Goal: Task Accomplishment & Management: Manage account settings

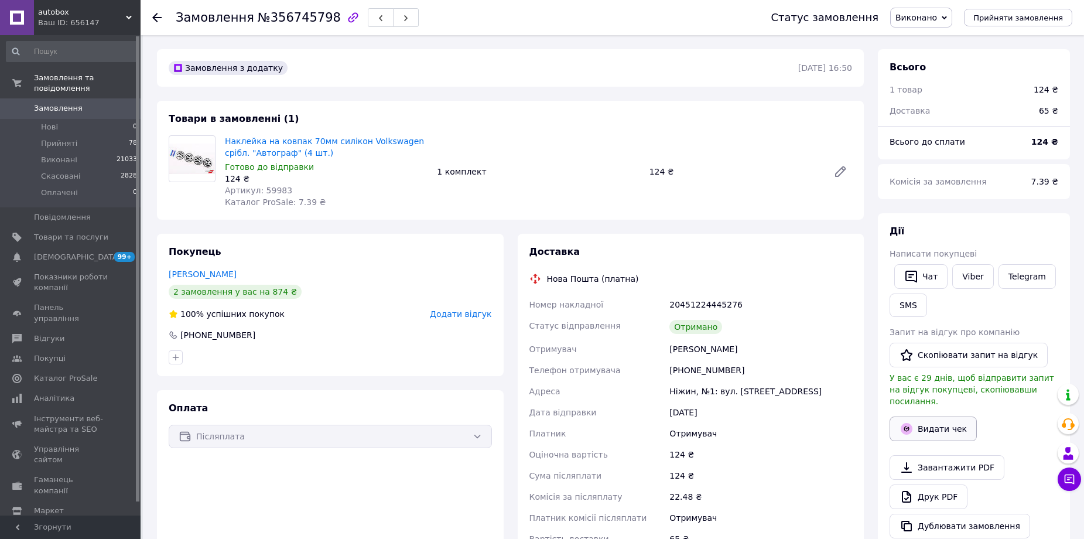
click at [939, 416] on button "Видати чек" at bounding box center [932, 428] width 87 height 25
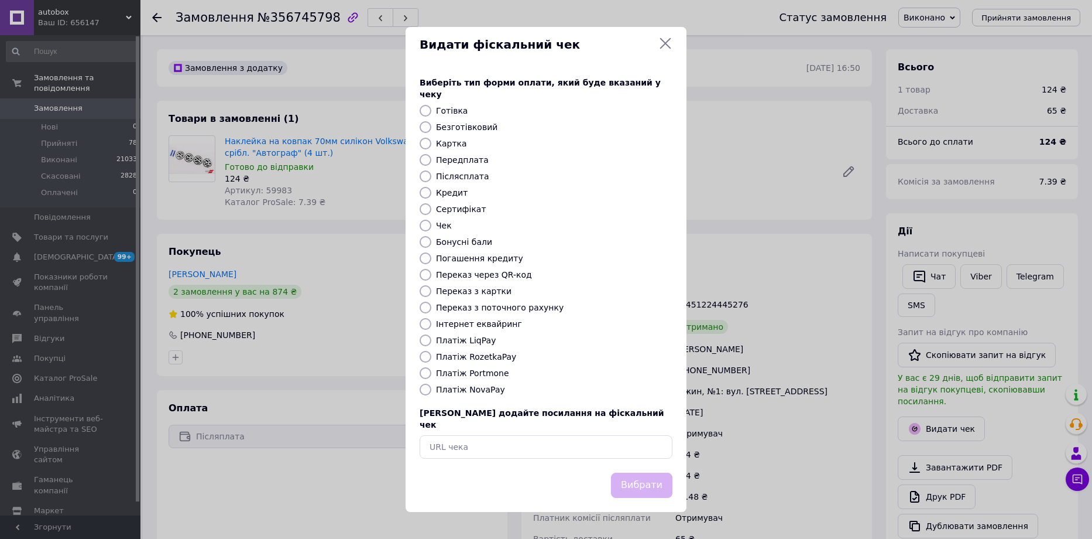
click at [462, 390] on label "Платіж NovaPay" at bounding box center [470, 389] width 69 height 9
click at [431, 390] on input "Платіж NovaPay" at bounding box center [426, 389] width 12 height 12
radio input "true"
click at [643, 478] on button "Вибрати" at bounding box center [641, 484] width 61 height 25
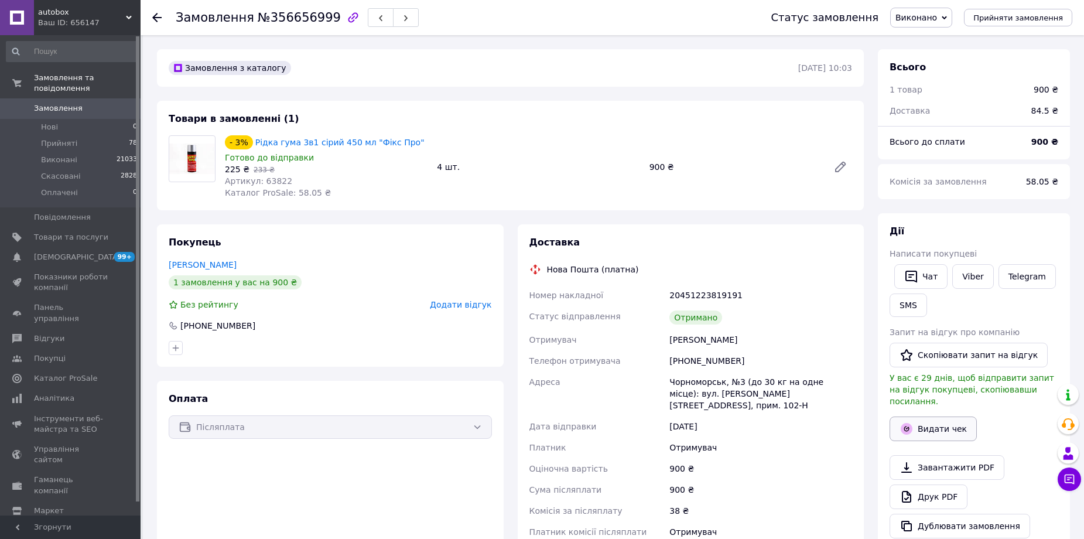
click at [962, 416] on button "Видати чек" at bounding box center [932, 428] width 87 height 25
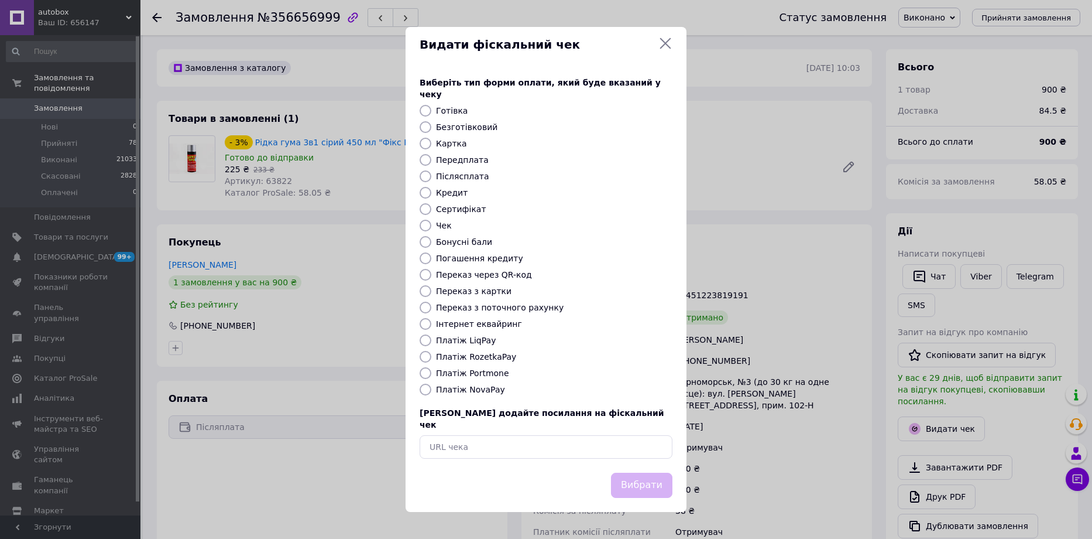
click at [477, 388] on label "Платіж NovaPay" at bounding box center [470, 389] width 69 height 9
click at [431, 388] on input "Платіж NovaPay" at bounding box center [426, 389] width 12 height 12
radio input "true"
click at [628, 477] on button "Вибрати" at bounding box center [641, 484] width 61 height 25
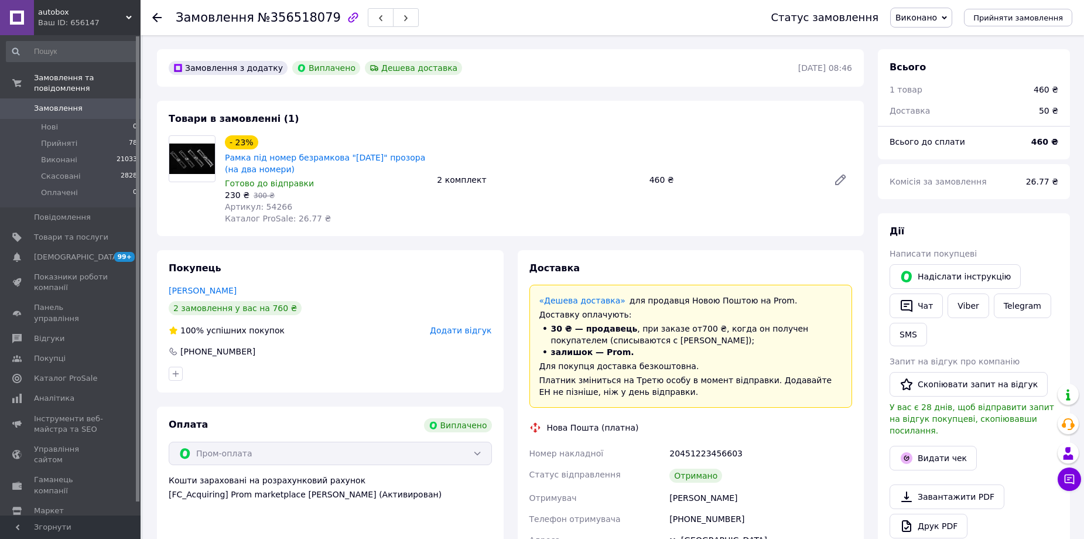
scroll to position [16, 0]
click at [925, 446] on button "Видати чек" at bounding box center [932, 458] width 87 height 25
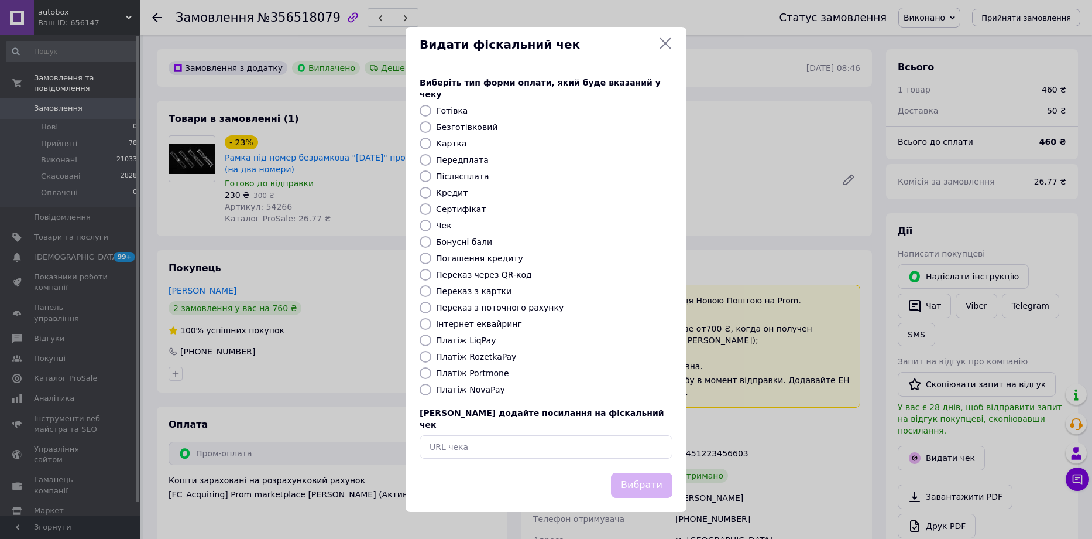
click at [460, 320] on label "Інтернет еквайринг" at bounding box center [479, 323] width 86 height 9
click at [431, 320] on input "Інтернет еквайринг" at bounding box center [426, 324] width 12 height 12
radio input "true"
click at [633, 472] on button "Вибрати" at bounding box center [641, 484] width 61 height 25
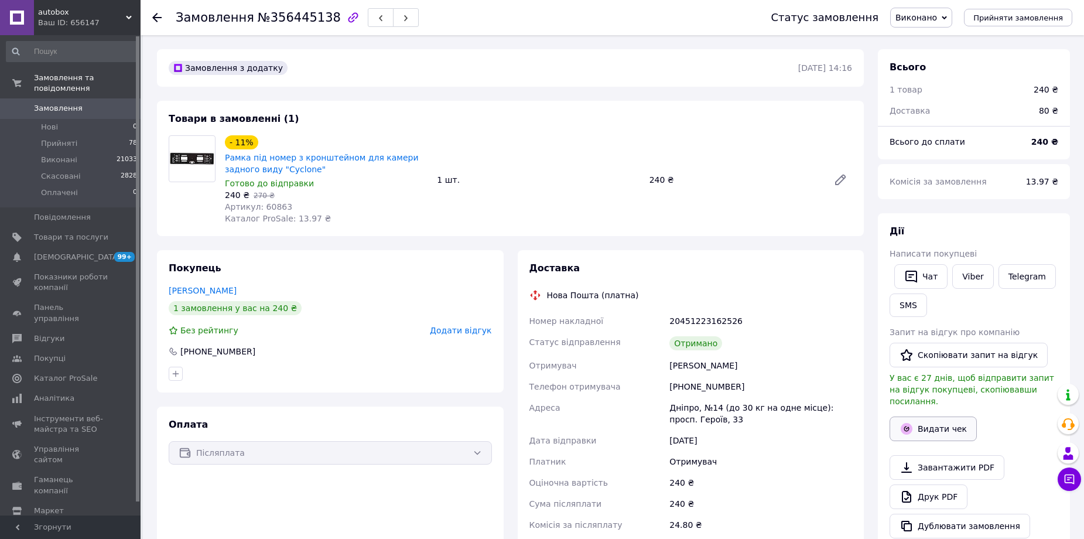
click at [927, 416] on button "Видати чек" at bounding box center [932, 428] width 87 height 25
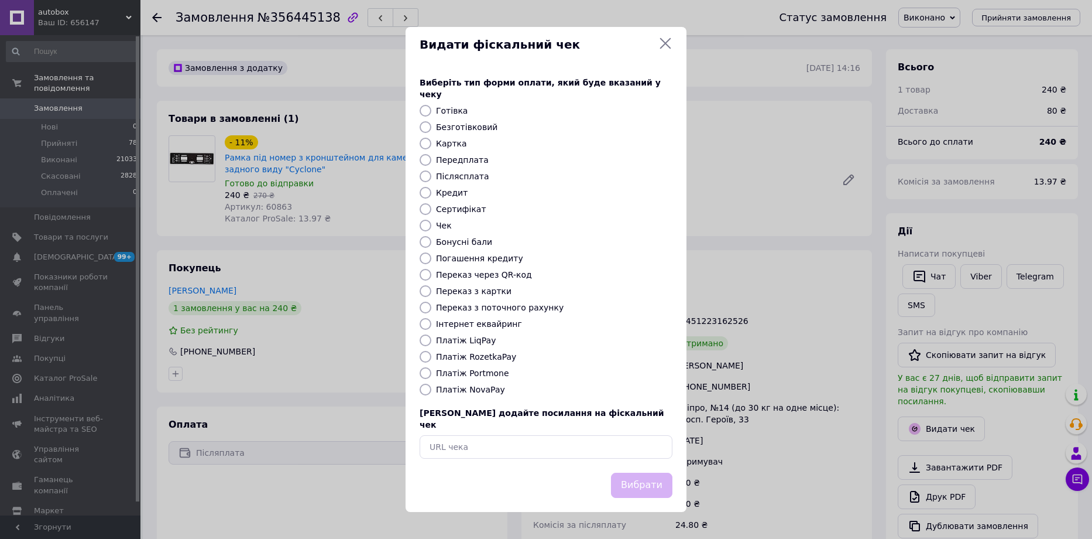
click at [470, 390] on label "Платіж NovaPay" at bounding box center [470, 389] width 69 height 9
click at [431, 390] on input "Платіж NovaPay" at bounding box center [426, 389] width 12 height 12
radio input "true"
click at [624, 472] on button "Вибрати" at bounding box center [641, 484] width 61 height 25
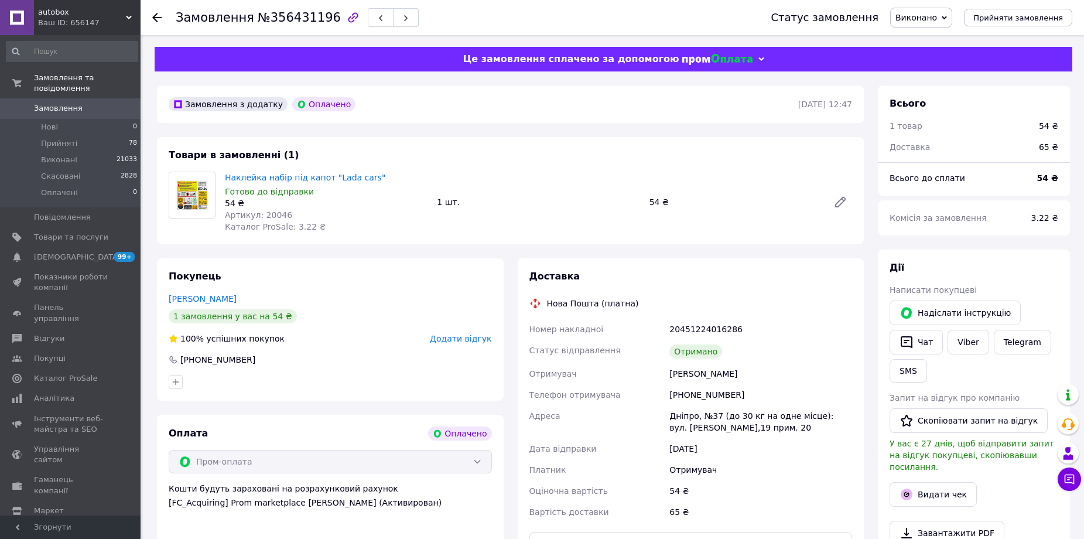
scroll to position [84, 0]
click at [921, 482] on button "Видати чек" at bounding box center [932, 494] width 87 height 25
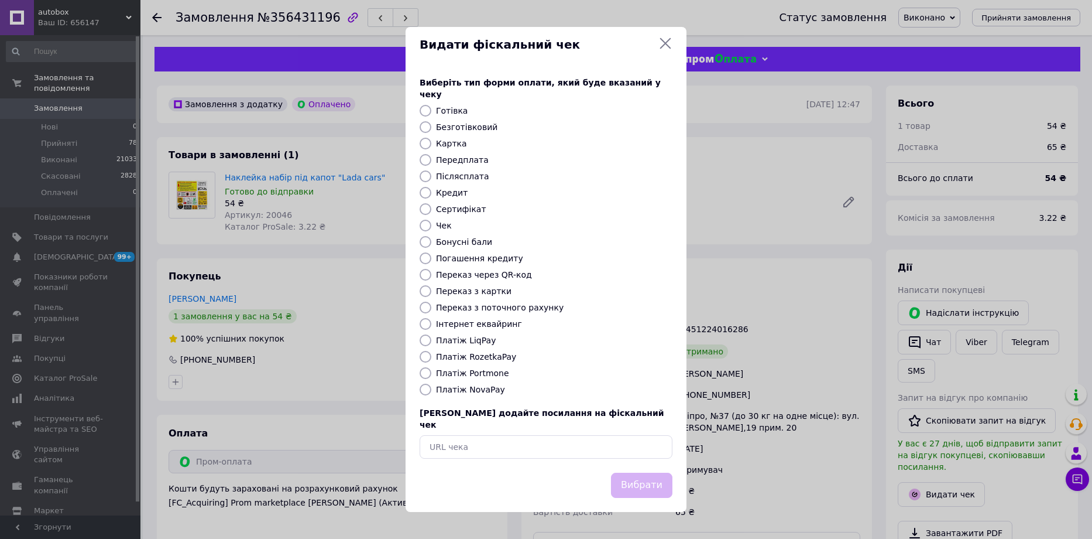
click at [470, 320] on label "Інтернет еквайринг" at bounding box center [479, 323] width 86 height 9
click at [431, 320] on input "Інтернет еквайринг" at bounding box center [426, 324] width 12 height 12
radio input "true"
click at [638, 472] on button "Вибрати" at bounding box center [641, 484] width 61 height 25
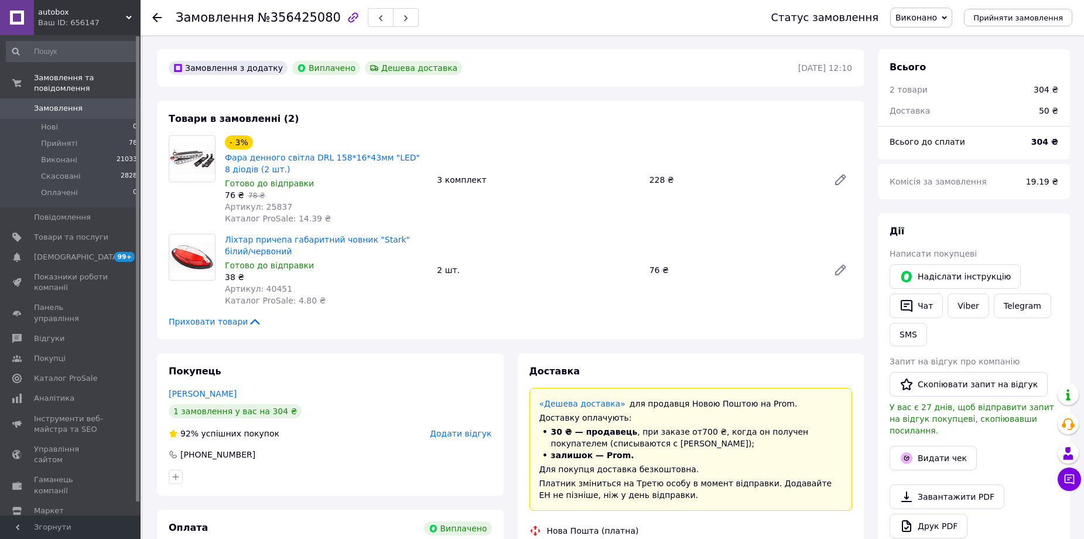
scroll to position [117, 0]
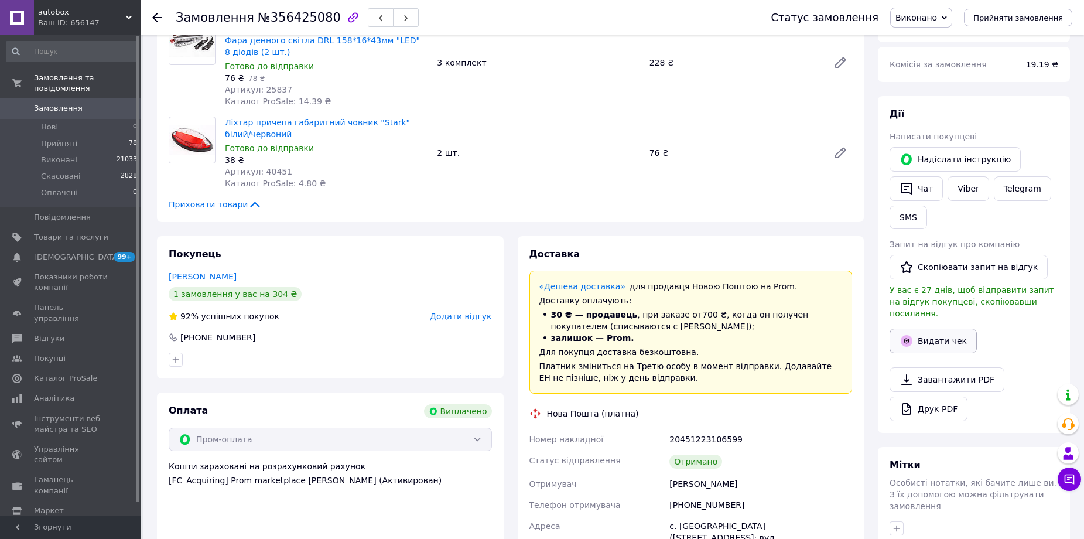
click at [923, 334] on button "Видати чек" at bounding box center [932, 340] width 87 height 25
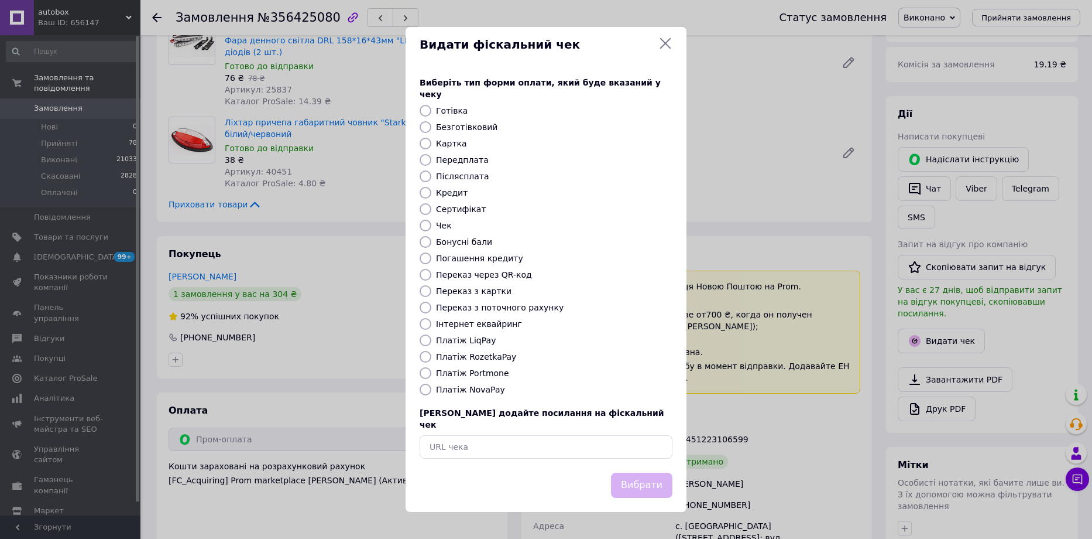
click at [483, 319] on label "Інтернет еквайринг" at bounding box center [479, 323] width 86 height 9
click at [431, 318] on input "Інтернет еквайринг" at bounding box center [426, 324] width 12 height 12
radio input "true"
click at [646, 480] on button "Вибрати" at bounding box center [641, 484] width 61 height 25
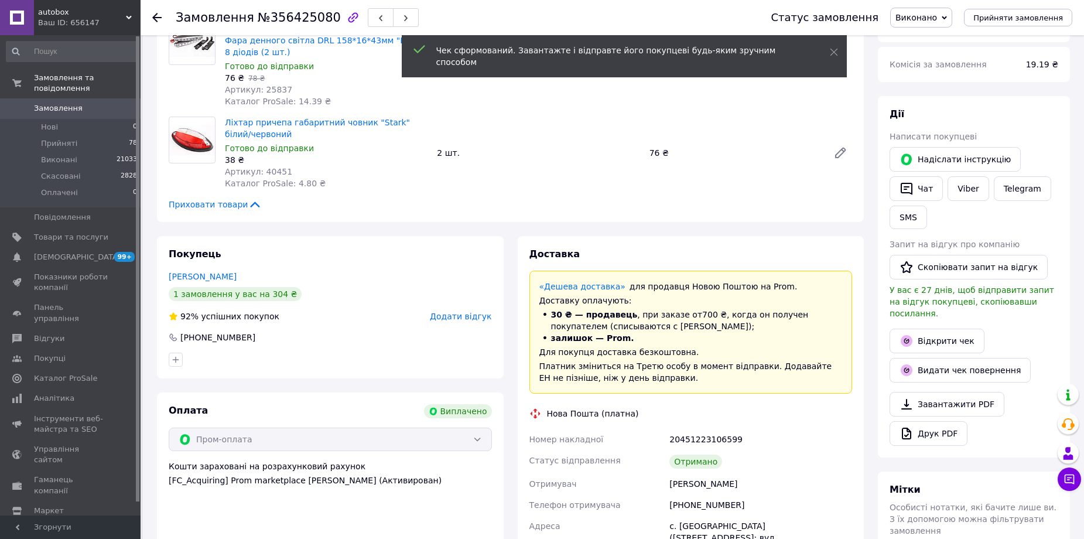
scroll to position [0, 0]
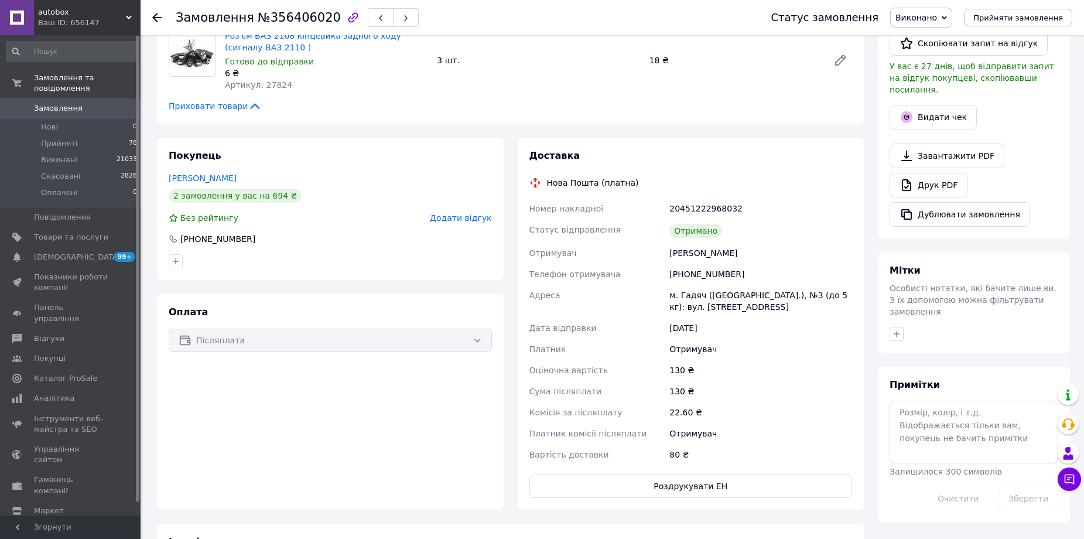
scroll to position [176, 0]
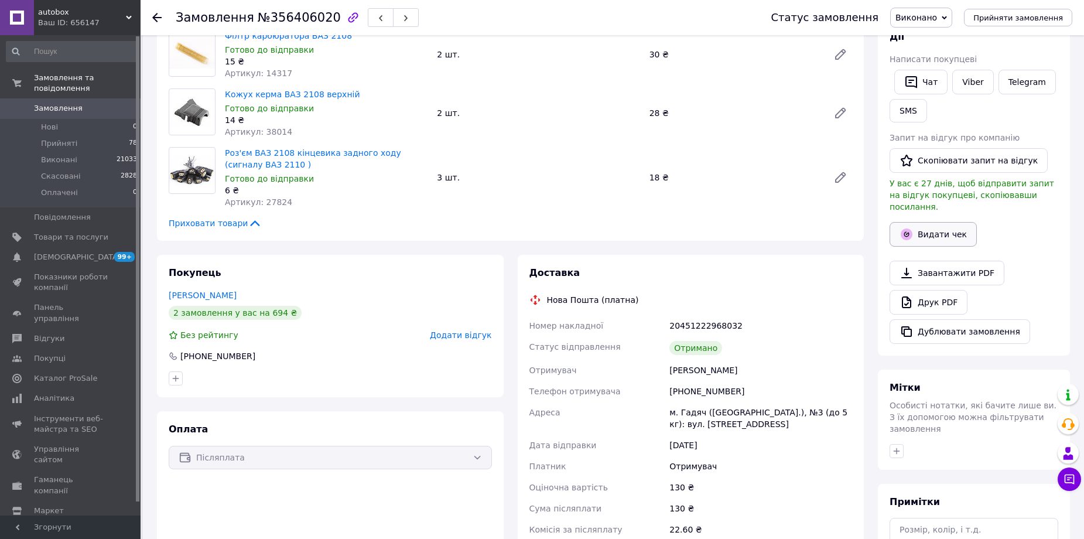
click at [930, 226] on button "Видати чек" at bounding box center [932, 234] width 87 height 25
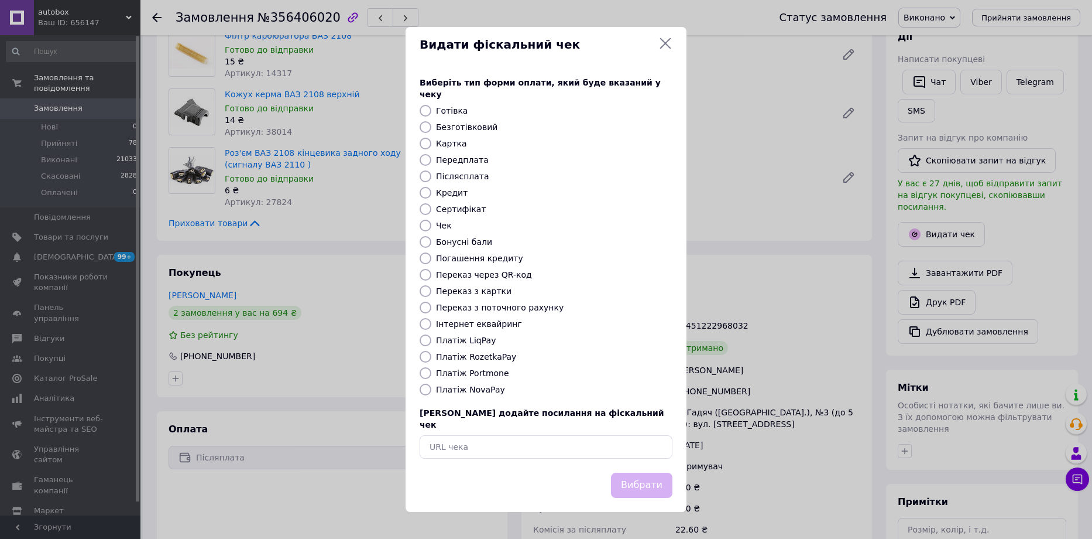
click at [475, 392] on label "Платіж NovaPay" at bounding box center [470, 389] width 69 height 9
click at [431, 392] on input "Платіж NovaPay" at bounding box center [426, 389] width 12 height 12
radio input "true"
click at [642, 473] on button "Вибрати" at bounding box center [641, 484] width 61 height 25
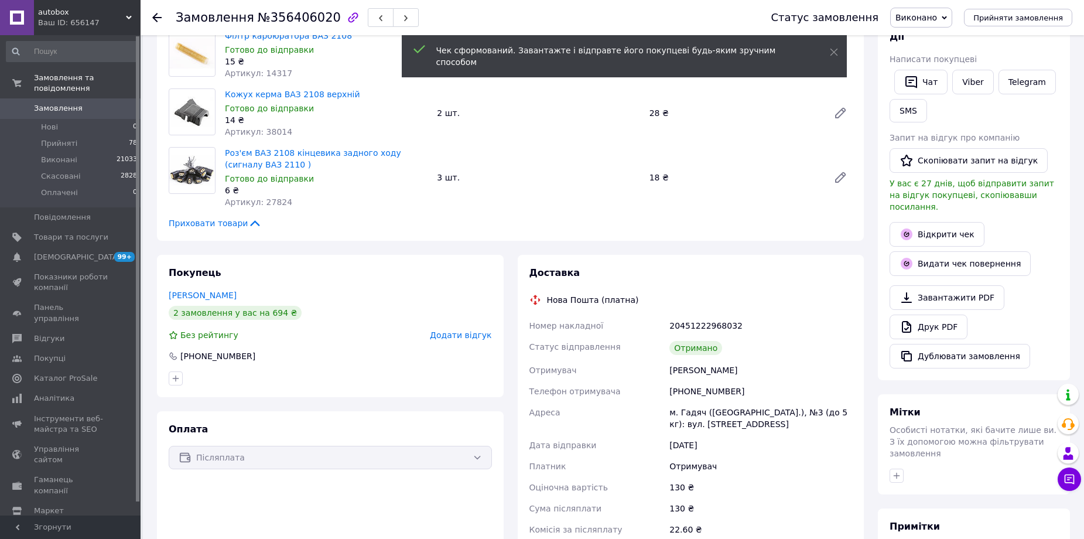
scroll to position [0, 0]
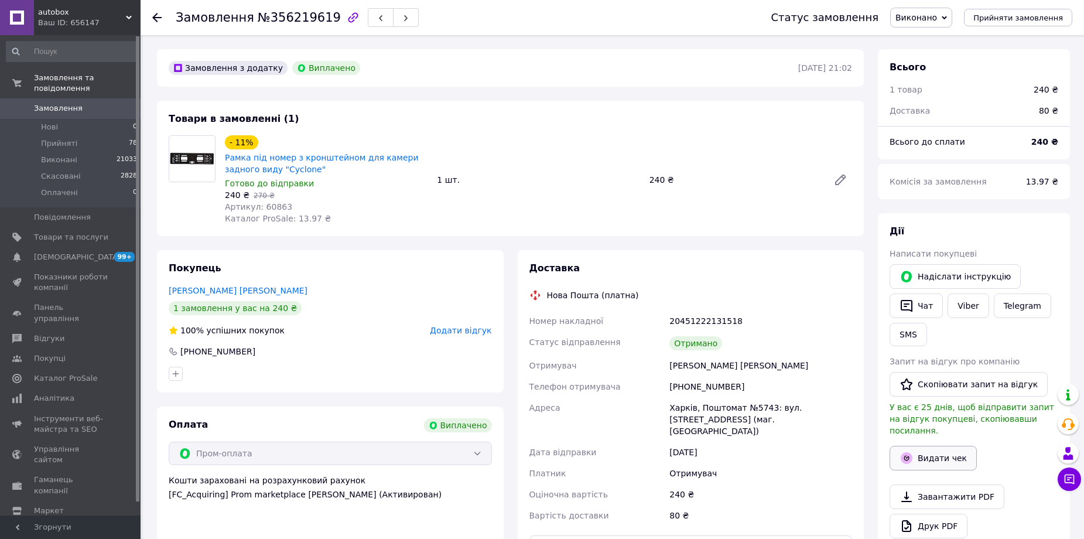
click at [924, 446] on button "Видати чек" at bounding box center [932, 458] width 87 height 25
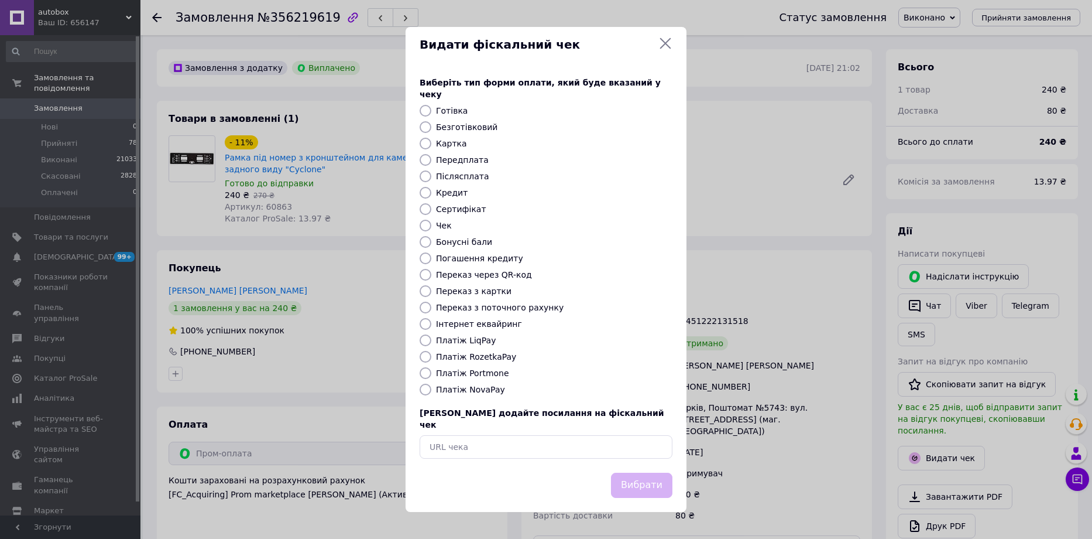
click at [434, 390] on div "Платіж NovaPay" at bounding box center [554, 389] width 241 height 12
click at [471, 393] on label "Платіж NovaPay" at bounding box center [470, 389] width 69 height 9
click at [431, 393] on input "Платіж NovaPay" at bounding box center [426, 389] width 12 height 12
radio input "true"
click at [641, 472] on button "Вибрати" at bounding box center [641, 484] width 61 height 25
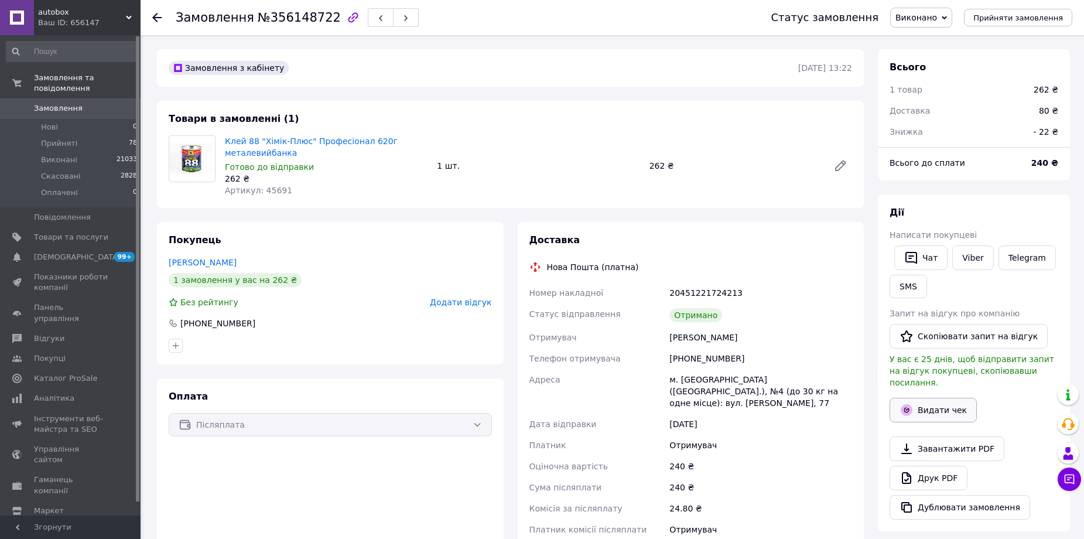
click at [909, 404] on icon "button" at bounding box center [906, 410] width 12 height 12
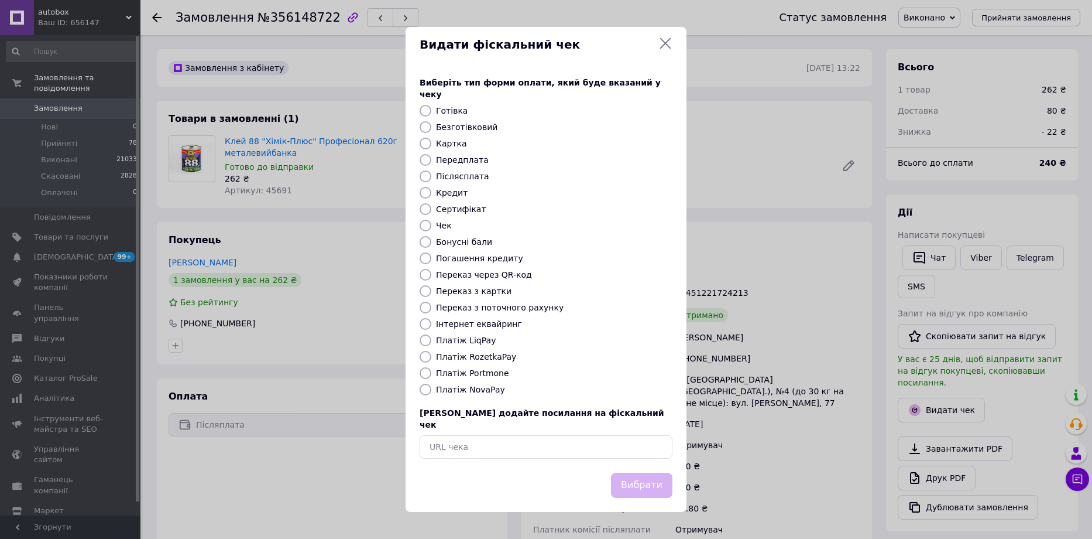
click at [479, 388] on label "Платіж NovaPay" at bounding box center [470, 389] width 69 height 9
click at [431, 388] on input "Платіж NovaPay" at bounding box center [426, 389] width 12 height 12
radio input "true"
click at [616, 472] on button "Вибрати" at bounding box center [641, 484] width 61 height 25
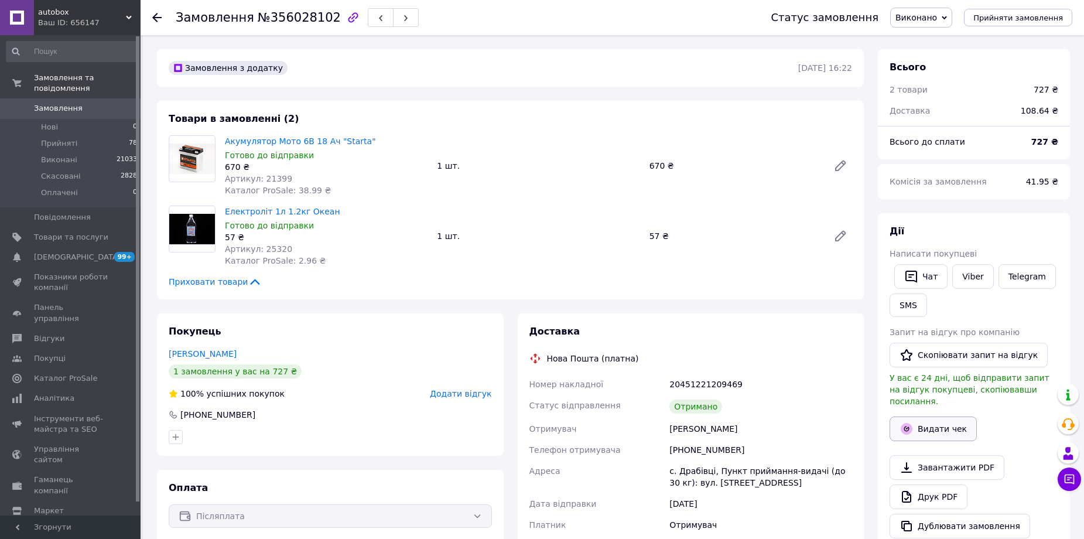
click at [929, 417] on button "Видати чек" at bounding box center [932, 428] width 87 height 25
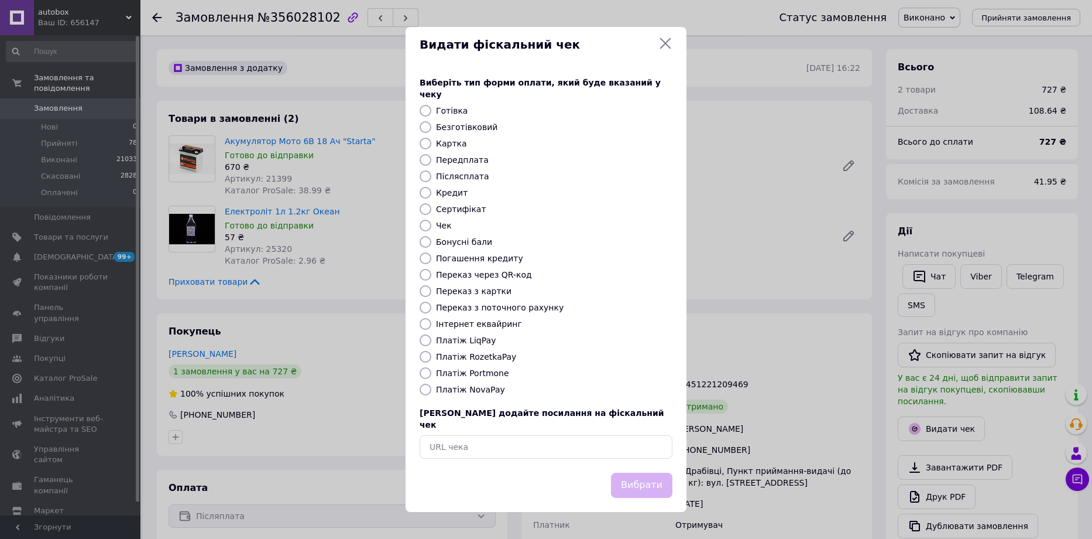
click at [460, 389] on label "Платіж NovaPay" at bounding box center [470, 389] width 69 height 9
click at [431, 389] on input "Платіж NovaPay" at bounding box center [426, 389] width 12 height 12
radio input "true"
click at [642, 472] on button "Вибрати" at bounding box center [641, 484] width 61 height 25
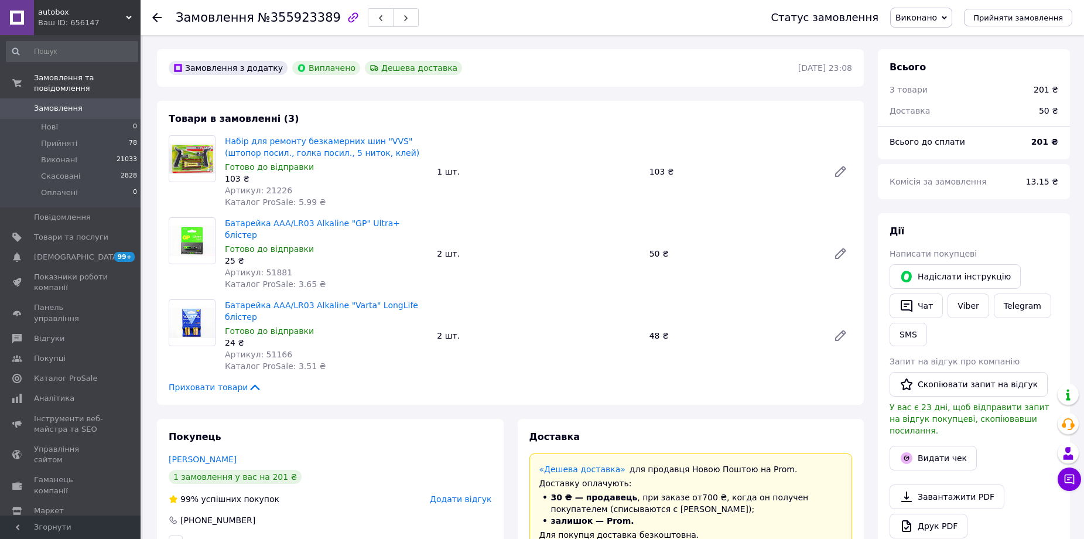
scroll to position [44, 0]
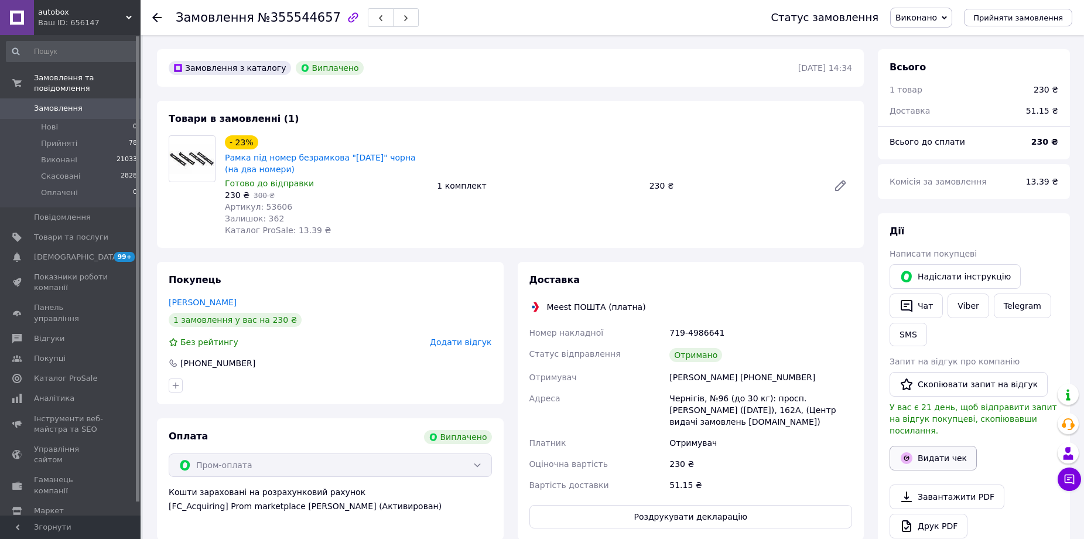
click at [920, 449] on button "Видати чек" at bounding box center [932, 458] width 87 height 25
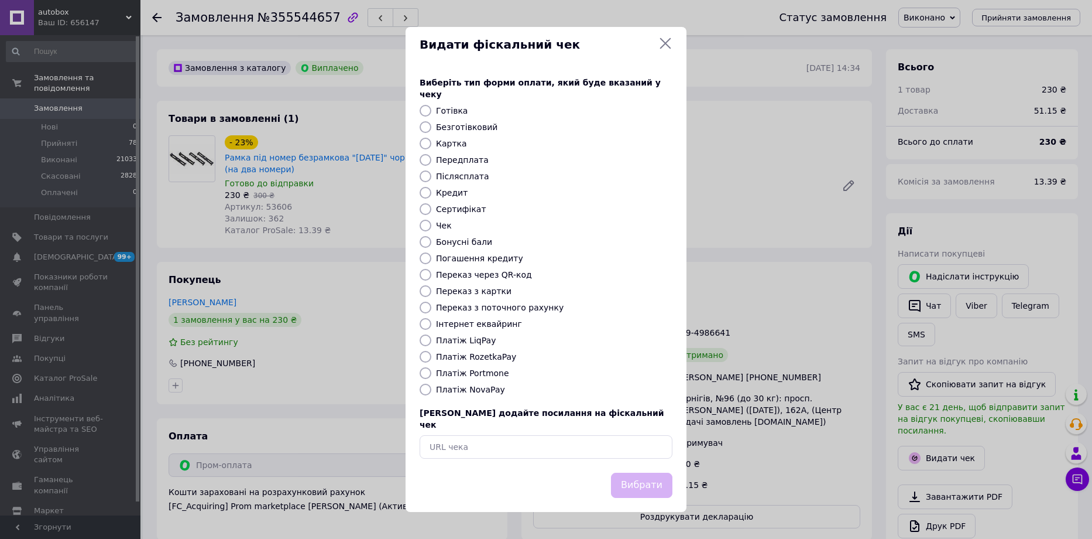
click at [479, 324] on label "Інтернет еквайринг" at bounding box center [479, 323] width 86 height 9
click at [431, 324] on input "Інтернет еквайринг" at bounding box center [426, 324] width 12 height 12
radio input "true"
click at [639, 472] on button "Вибрати" at bounding box center [641, 484] width 61 height 25
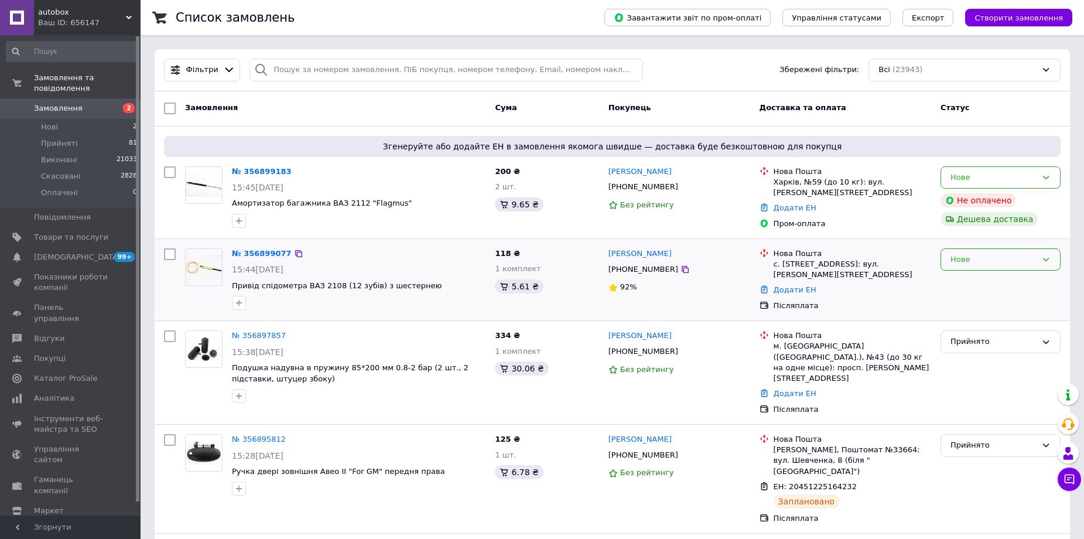
click at [991, 259] on div "Нове" at bounding box center [993, 259] width 86 height 12
click at [979, 286] on li "Прийнято" at bounding box center [1000, 284] width 119 height 22
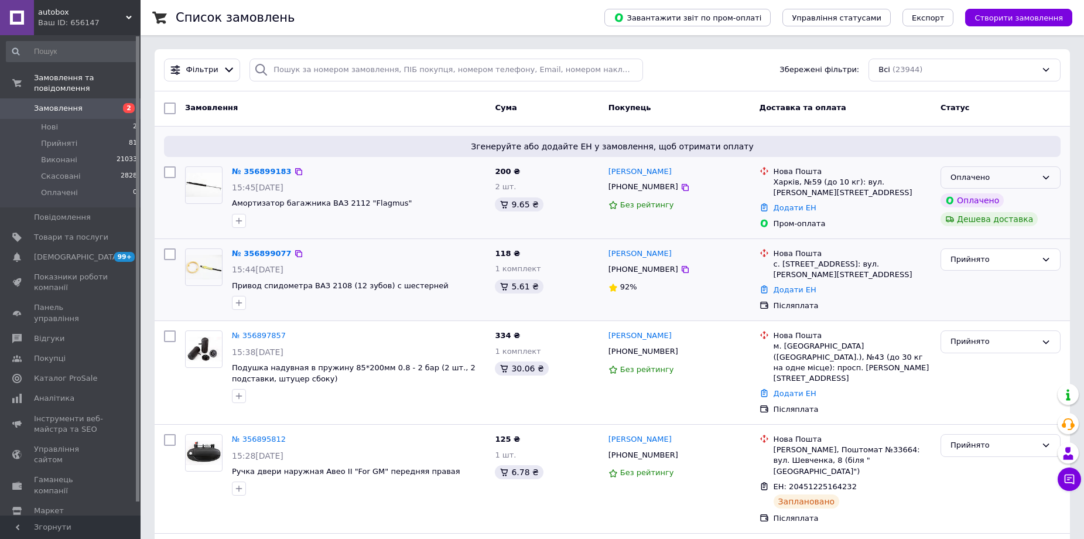
click at [988, 176] on div "Оплачено" at bounding box center [993, 178] width 86 height 12
click at [964, 206] on li "Прийнято" at bounding box center [1000, 202] width 119 height 22
click at [253, 172] on link "№ 356899183" at bounding box center [259, 171] width 54 height 9
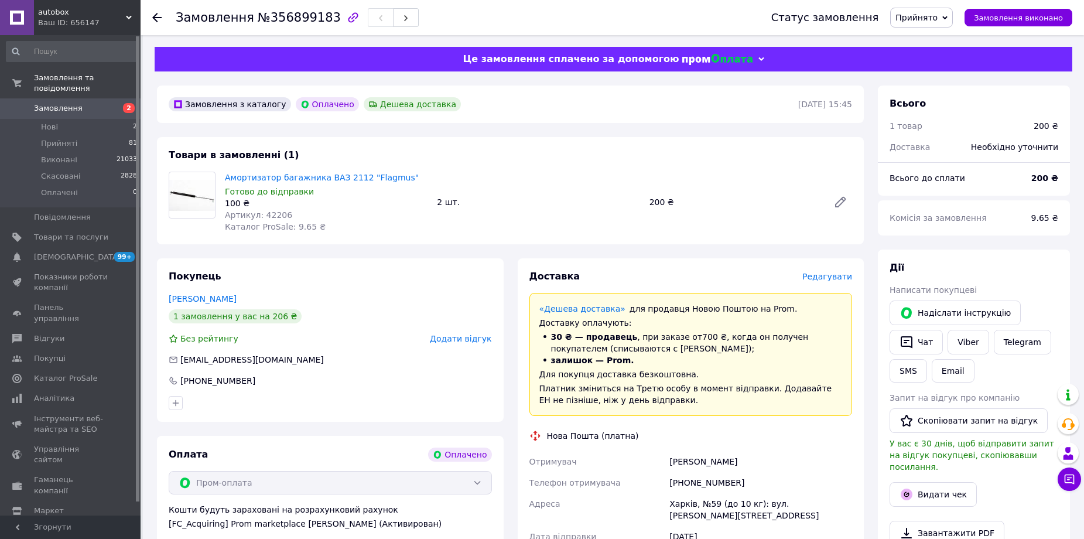
click at [830, 281] on span "Редагувати" at bounding box center [827, 276] width 50 height 9
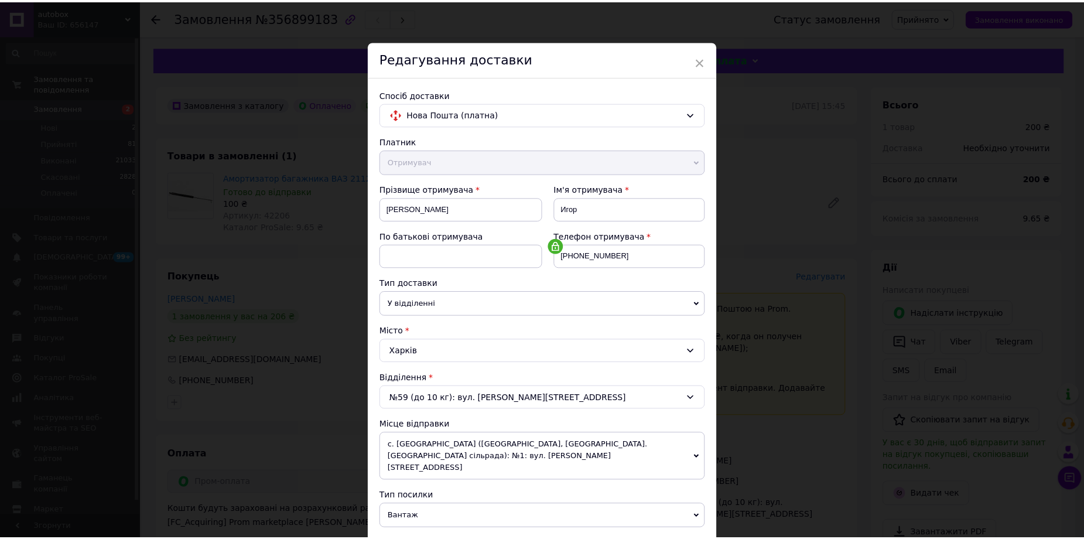
scroll to position [251, 0]
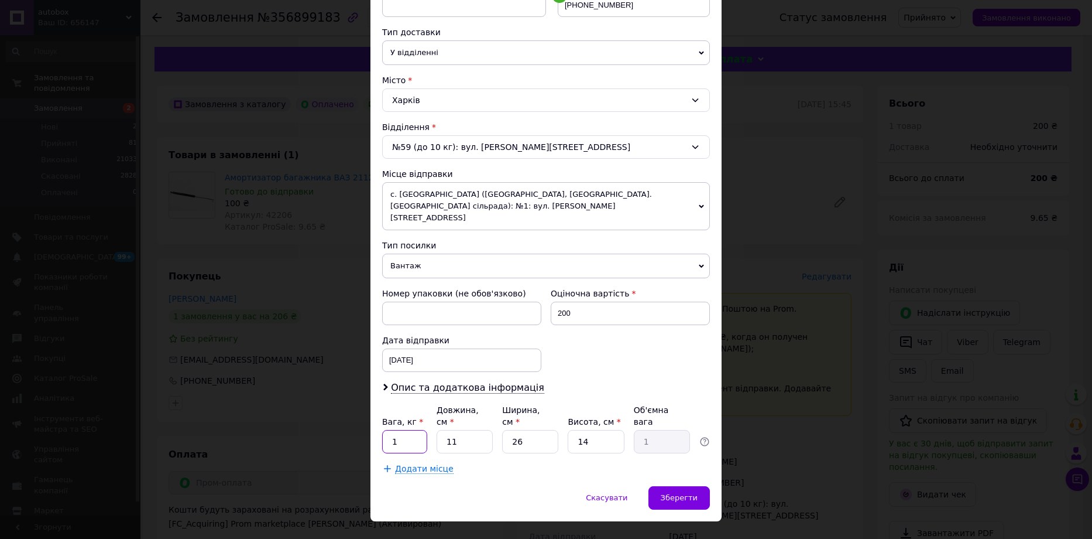
click at [411, 430] on input "1" at bounding box center [404, 441] width 45 height 23
type input "2"
click at [459, 430] on input "11" at bounding box center [465, 441] width 56 height 23
type input "1"
type input "0.1"
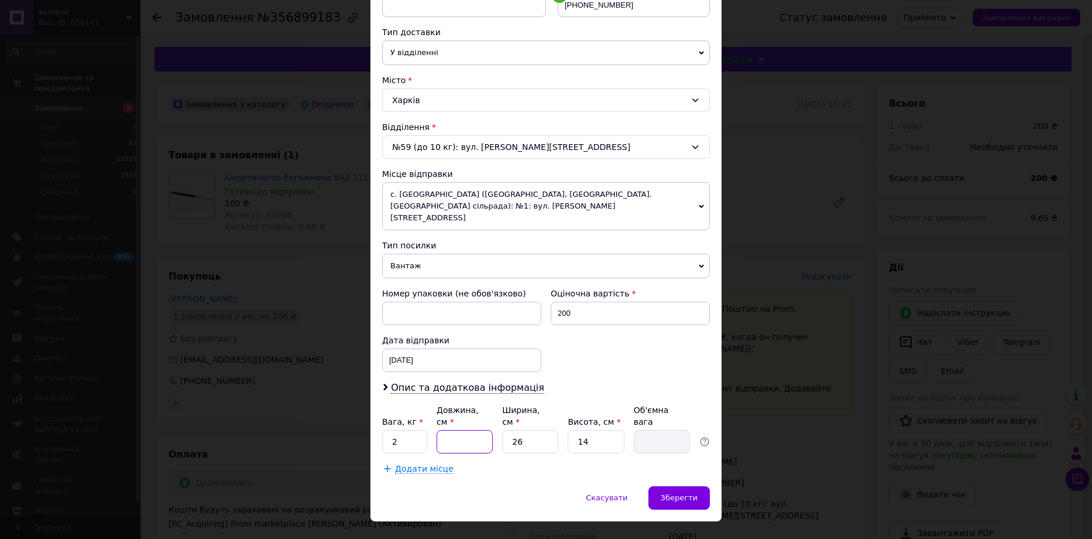
type input "6"
type input "0.55"
type input "60"
type input "5.46"
type input "60"
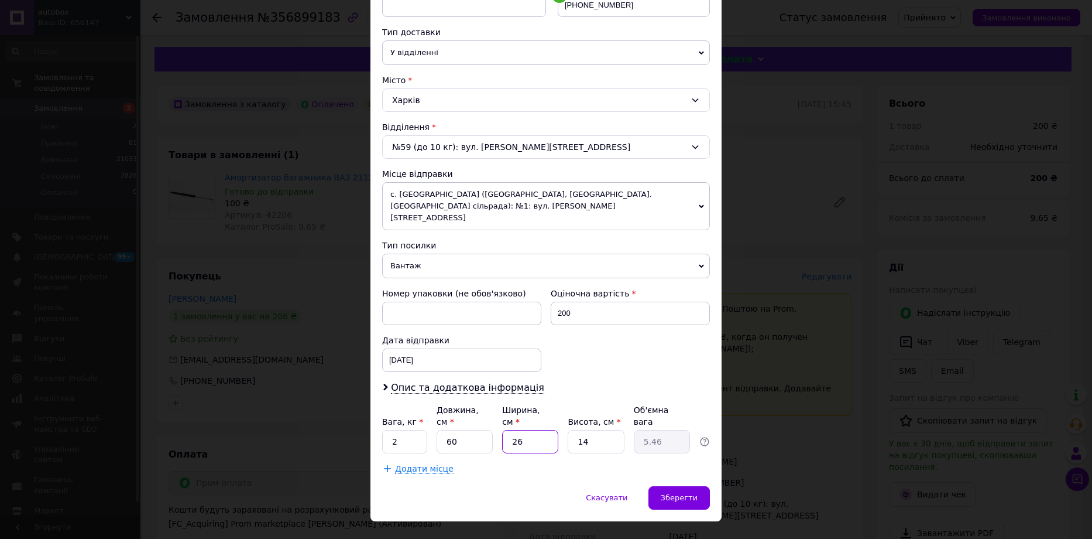
click at [539, 430] on input "26" at bounding box center [530, 441] width 56 height 23
type input "2"
type input "0.42"
type input "8"
type input "1.68"
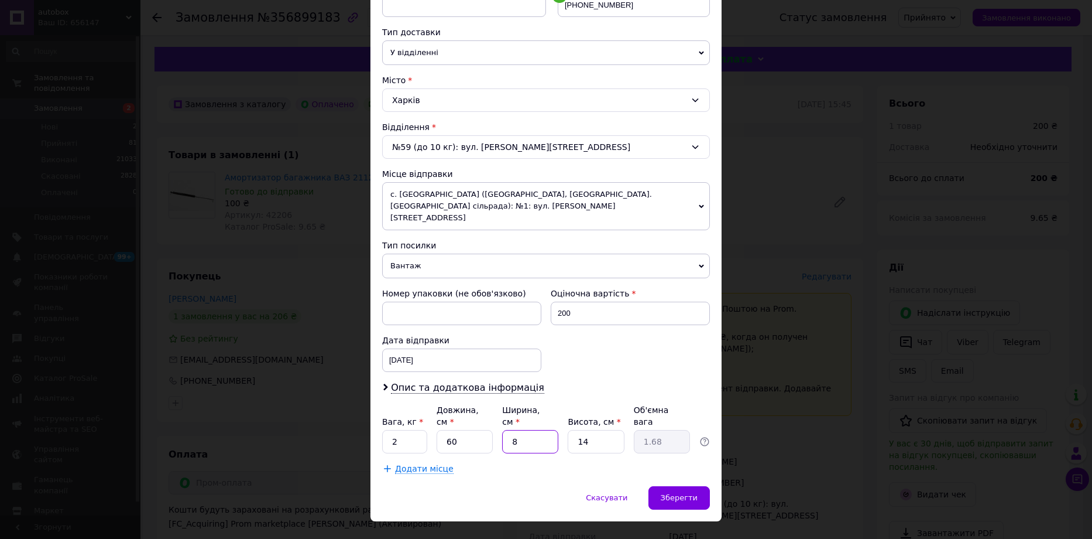
type input "8"
click at [603, 430] on input "14" at bounding box center [596, 441] width 56 height 23
type input "1"
type input "0.12"
type input "8"
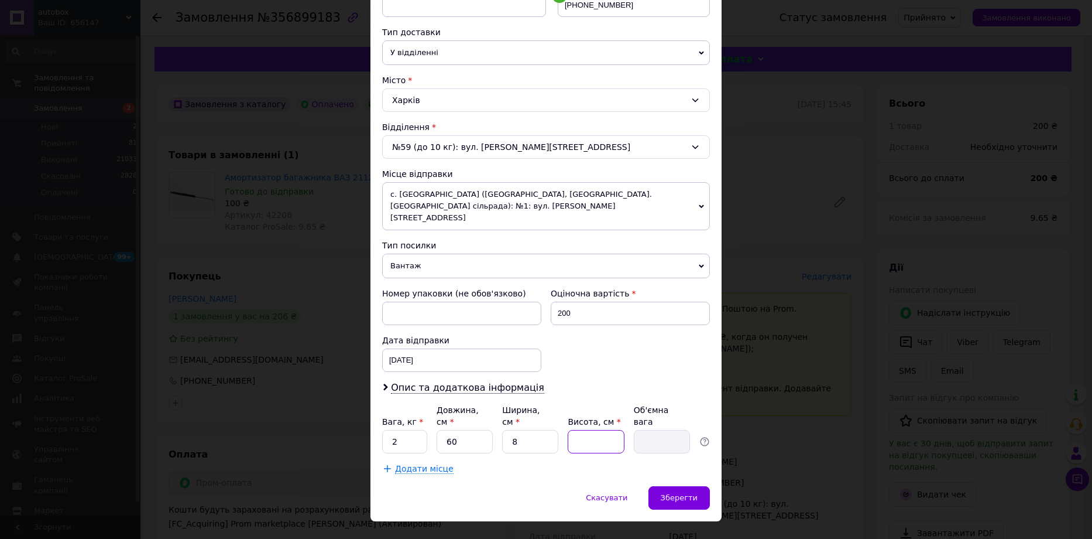
type input "0.96"
type input "8"
click at [407, 430] on input "2" at bounding box center [404, 441] width 45 height 23
type input "1"
type input "2"
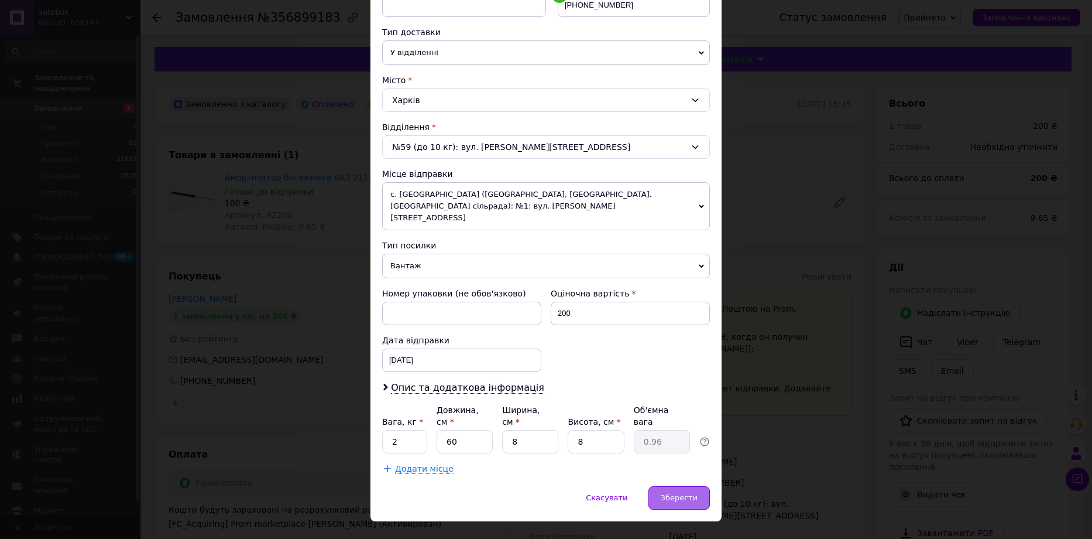
click at [680, 493] on span "Зберегти" at bounding box center [679, 497] width 37 height 9
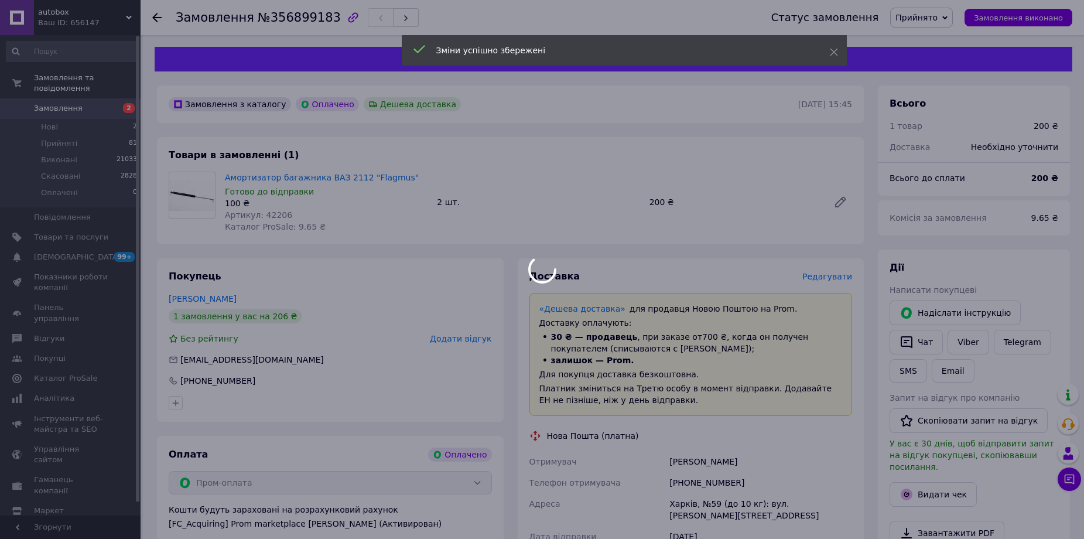
scroll to position [234, 0]
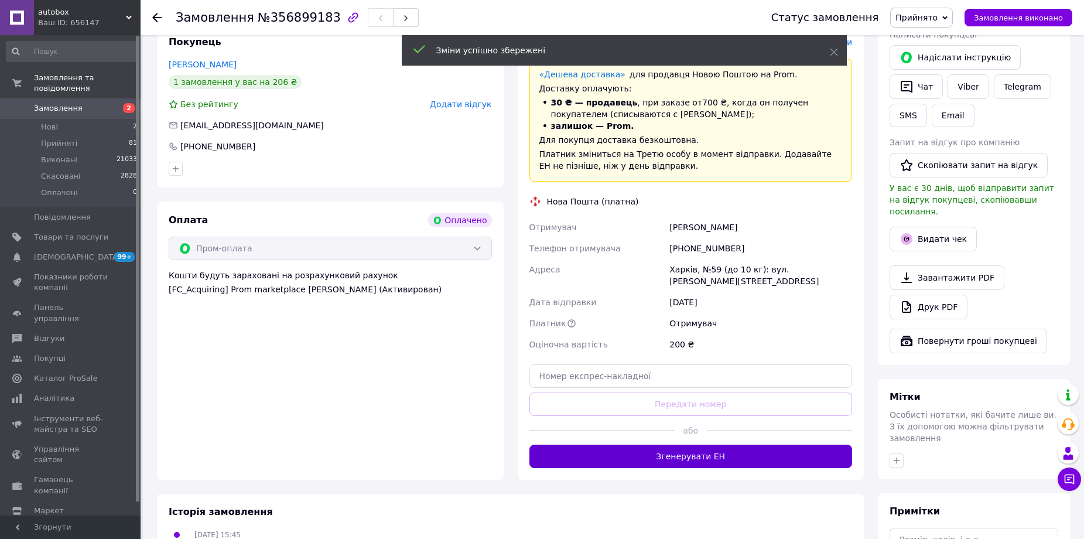
click at [725, 444] on button "Згенерувати ЕН" at bounding box center [690, 455] width 323 height 23
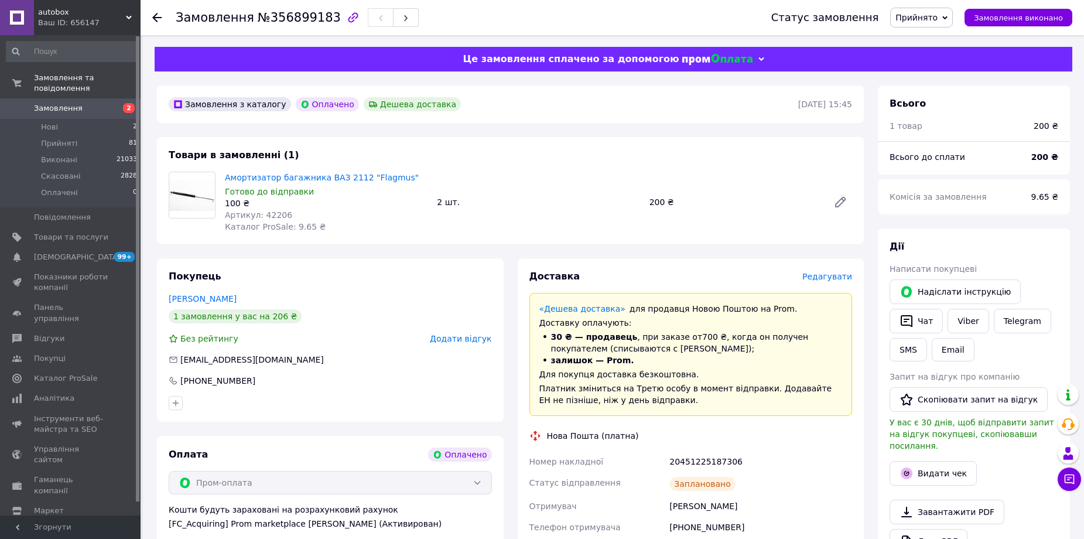
scroll to position [59, 0]
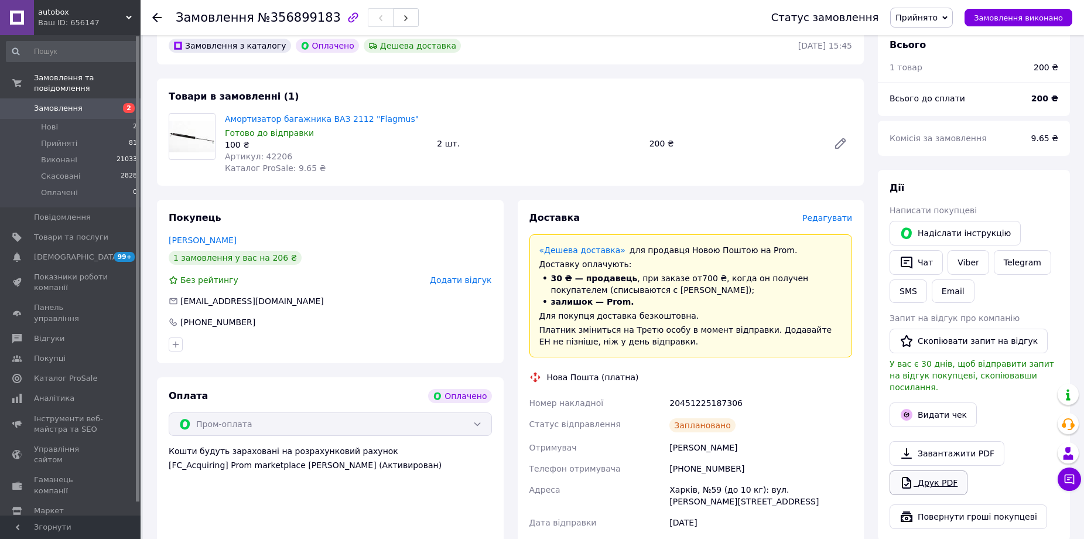
click at [930, 470] on link "Друк PDF" at bounding box center [928, 482] width 78 height 25
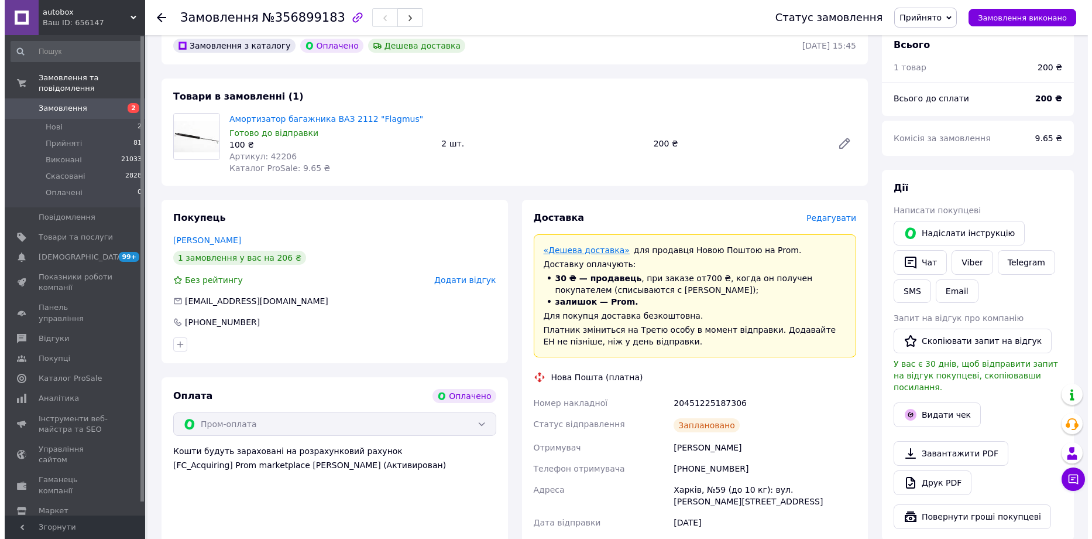
scroll to position [0, 0]
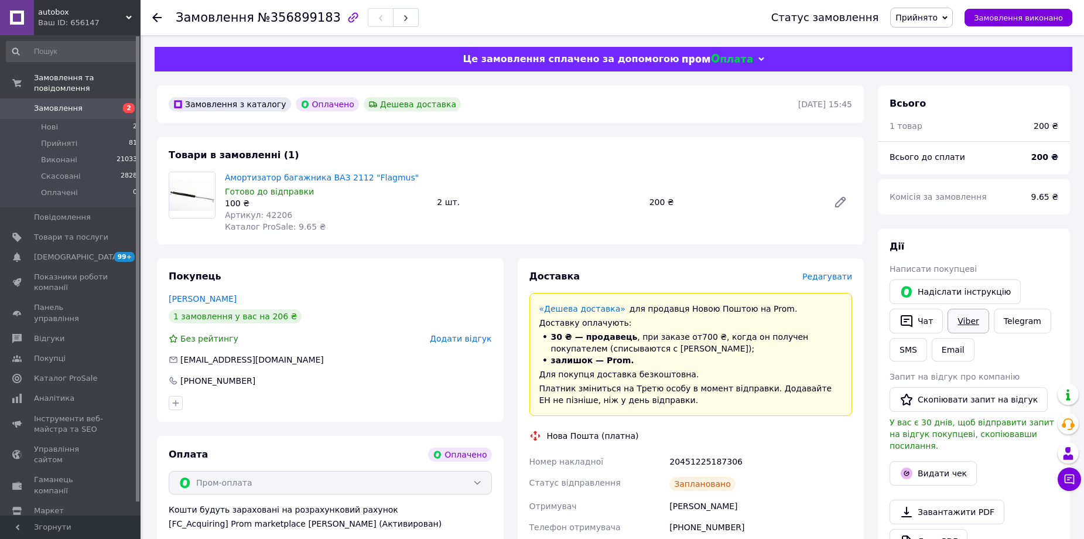
click at [972, 327] on link "Viber" at bounding box center [967, 321] width 41 height 25
click at [68, 103] on span "Замовлення" at bounding box center [58, 108] width 49 height 11
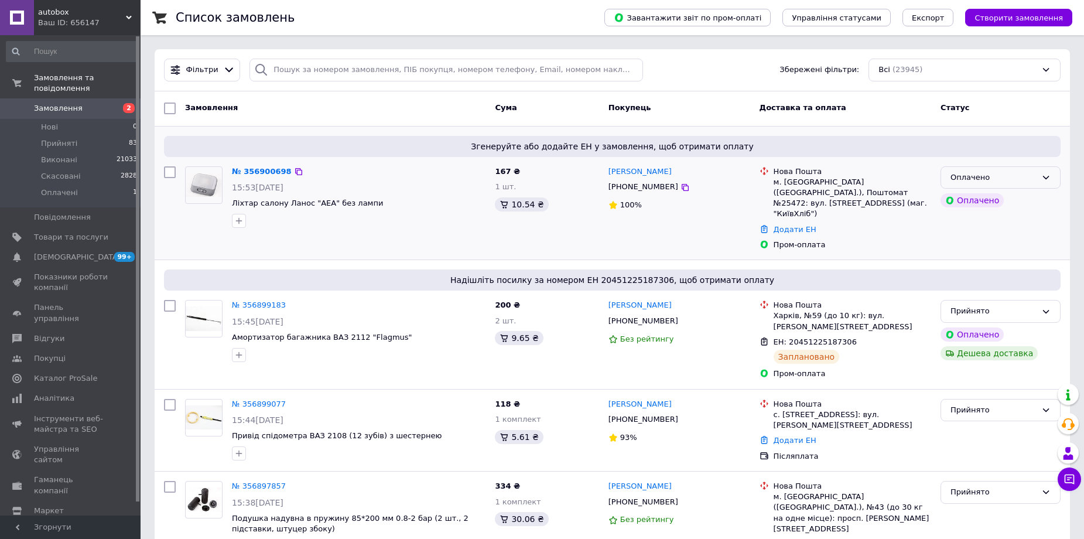
click at [1002, 176] on div "Оплачено" at bounding box center [993, 178] width 86 height 12
click at [972, 201] on li "Прийнято" at bounding box center [1000, 202] width 119 height 22
click at [70, 103] on span "Замовлення" at bounding box center [58, 108] width 49 height 11
click at [1019, 16] on span "Створити замовлення" at bounding box center [1018, 17] width 88 height 9
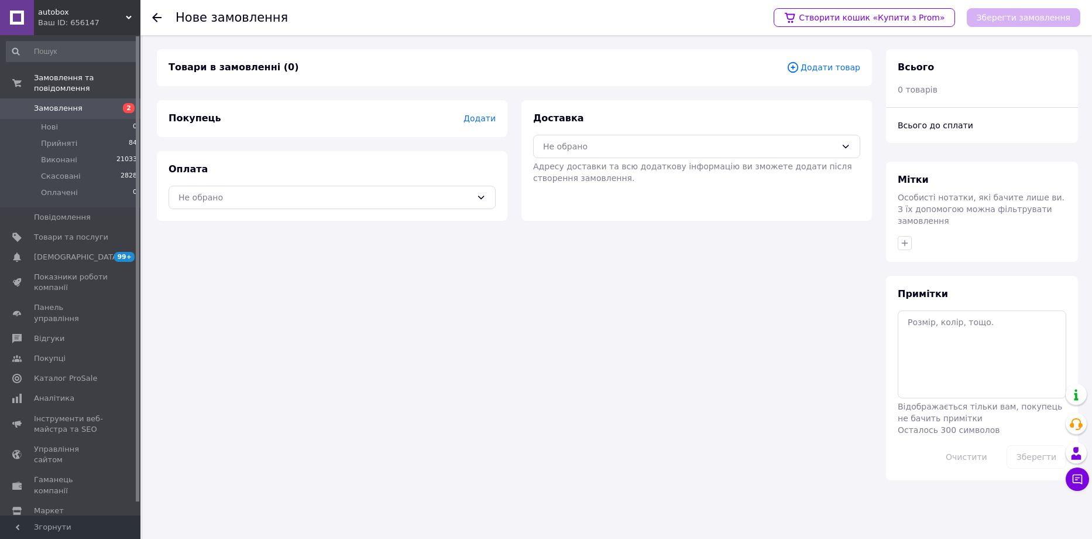
click at [830, 63] on span "Додати товар" at bounding box center [824, 67] width 74 height 13
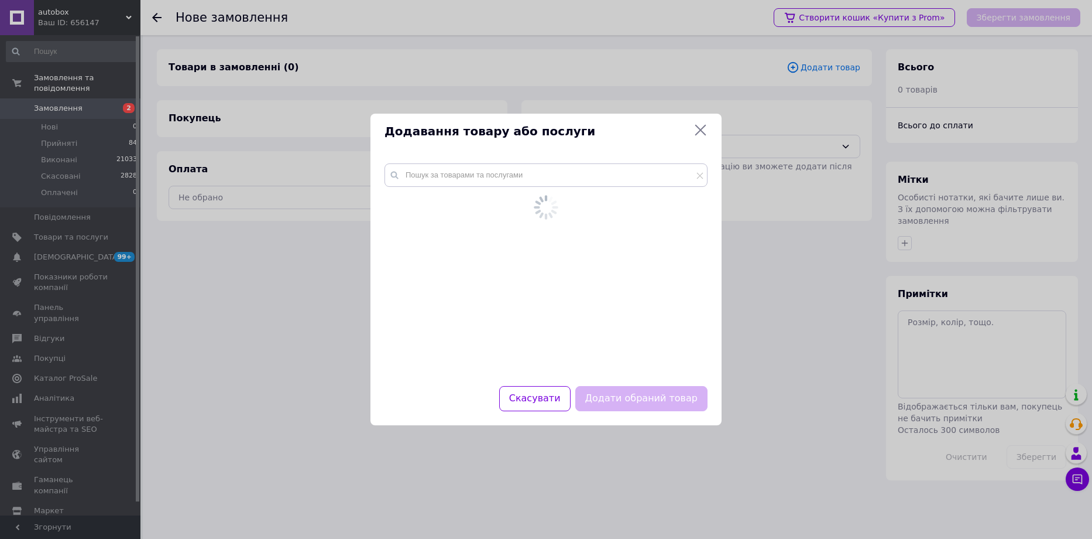
click at [462, 167] on div at bounding box center [546, 267] width 351 height 237
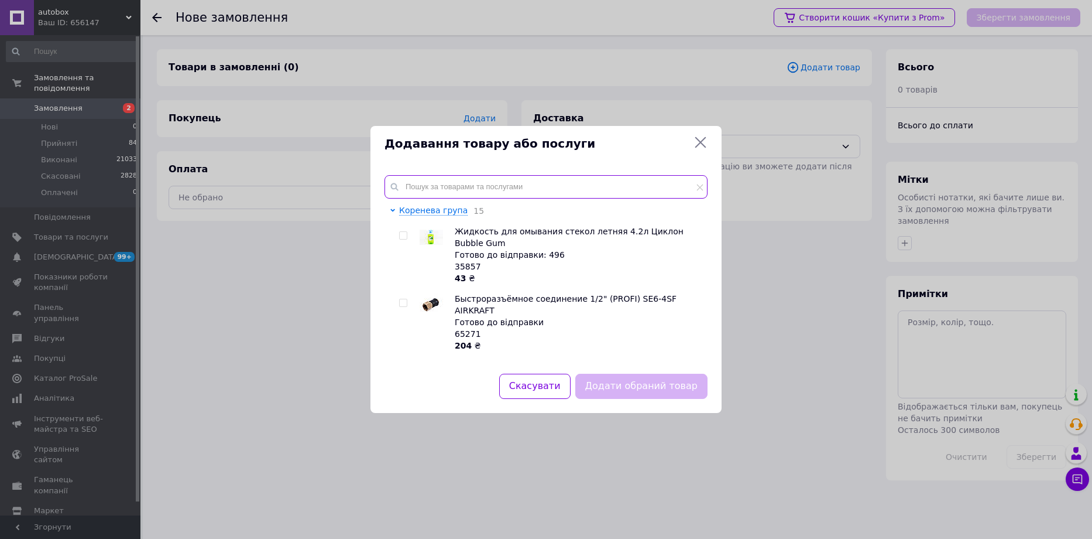
click at [453, 181] on input "text" at bounding box center [546, 186] width 323 height 23
type input "0"
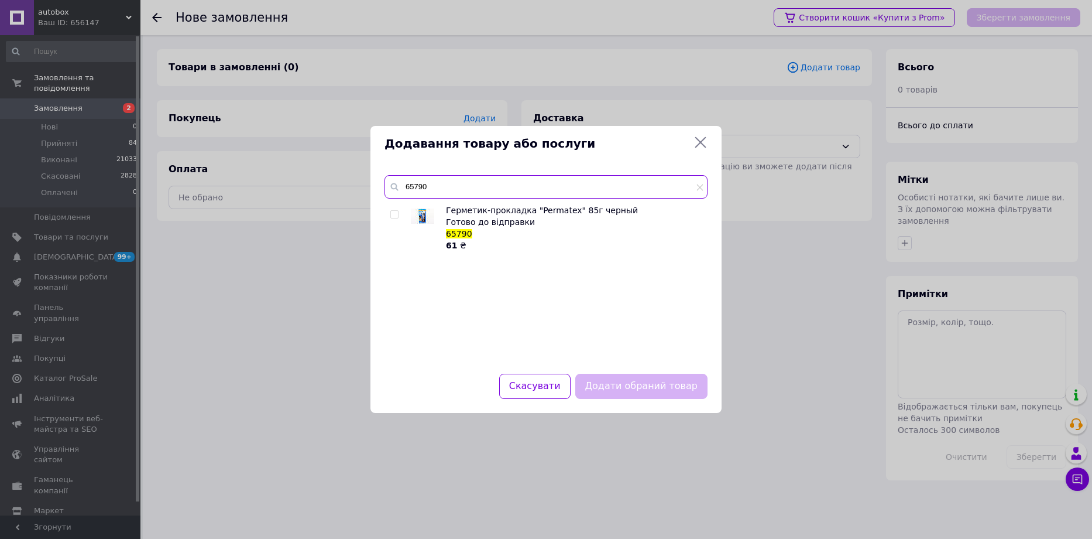
type input "65790"
click at [394, 215] on input "checkbox" at bounding box center [394, 215] width 8 height 8
checkbox input "true"
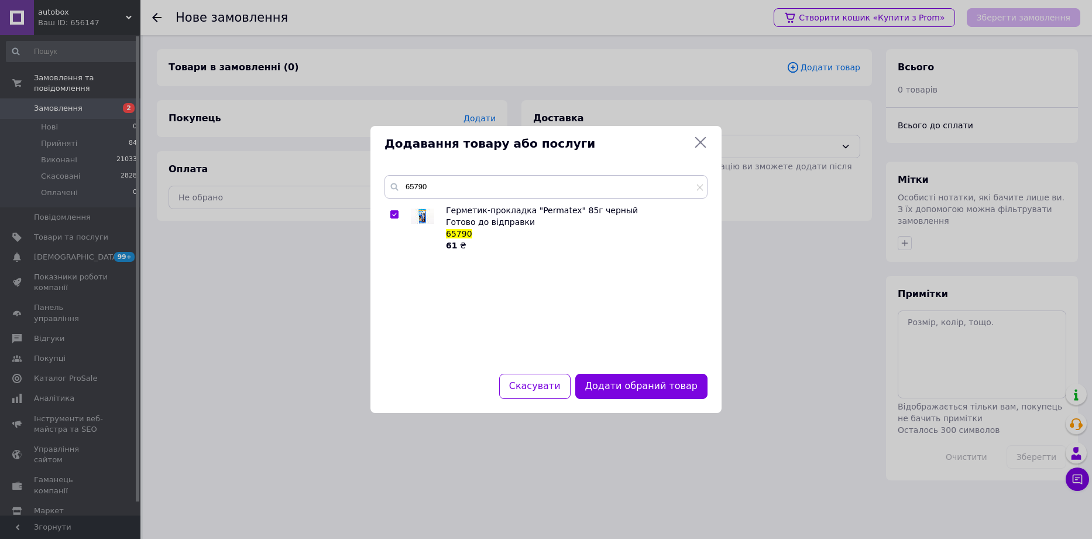
click at [623, 399] on div "Додати обраний товар" at bounding box center [641, 386] width 137 height 30
click at [626, 392] on button "Додати обраний товар" at bounding box center [641, 386] width 132 height 25
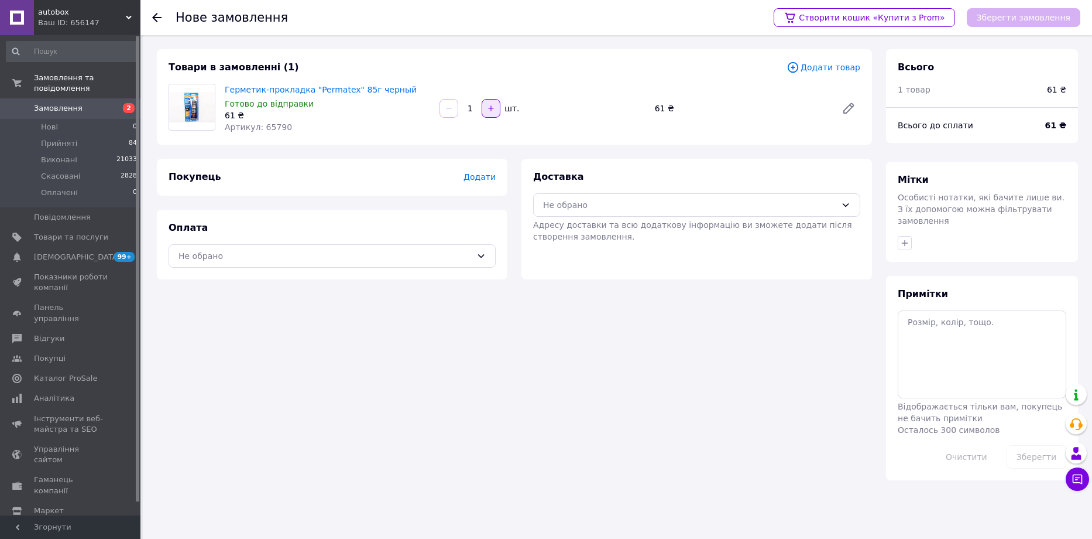
click at [490, 109] on icon "button" at bounding box center [491, 108] width 8 height 8
type input "3"
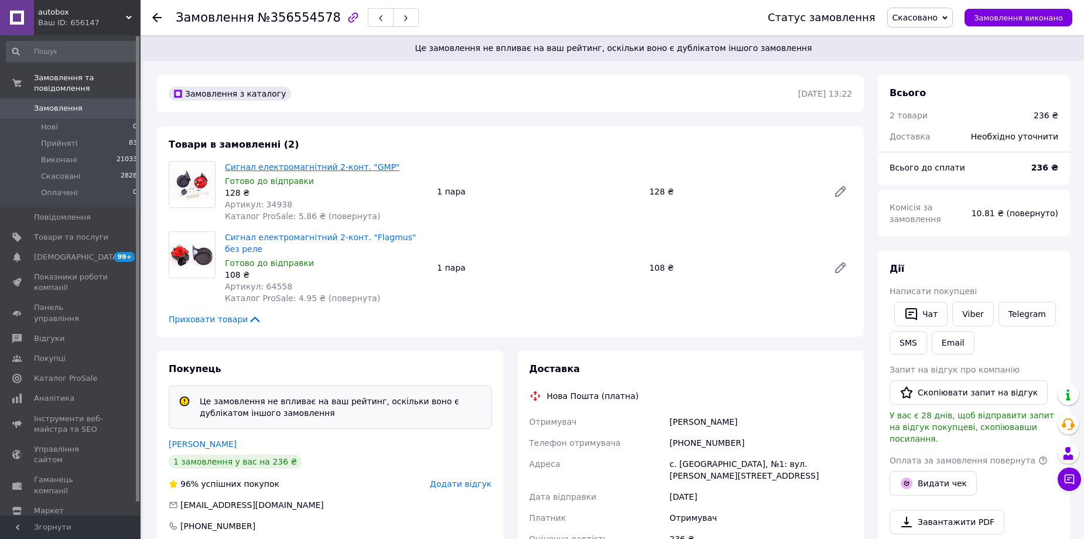
click at [297, 164] on link "Сигнал електромагнітний 2-конт. "GMP"" at bounding box center [312, 166] width 175 height 9
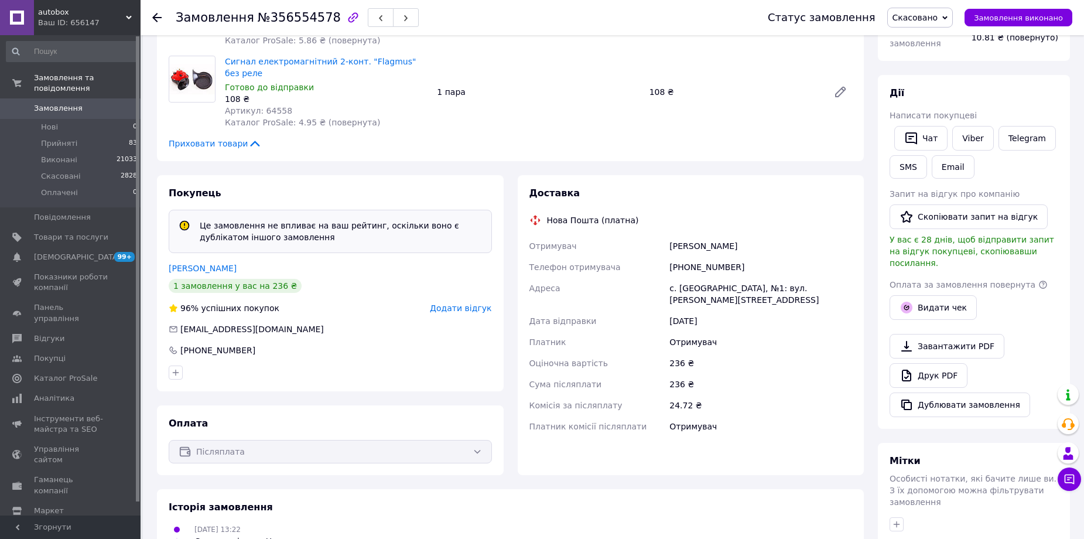
scroll to position [234, 0]
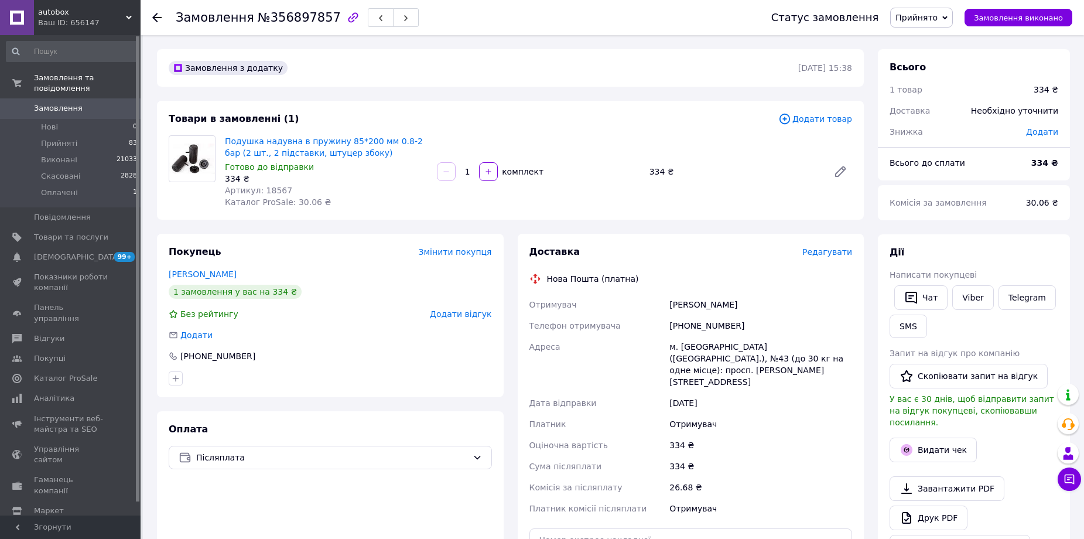
click at [830, 261] on div "Доставка Редагувати Нова Пошта (платна) Отримувач [PERSON_NAME] Телефон отримув…" at bounding box center [690, 438] width 323 height 386
click at [833, 251] on span "Редагувати" at bounding box center [827, 251] width 50 height 9
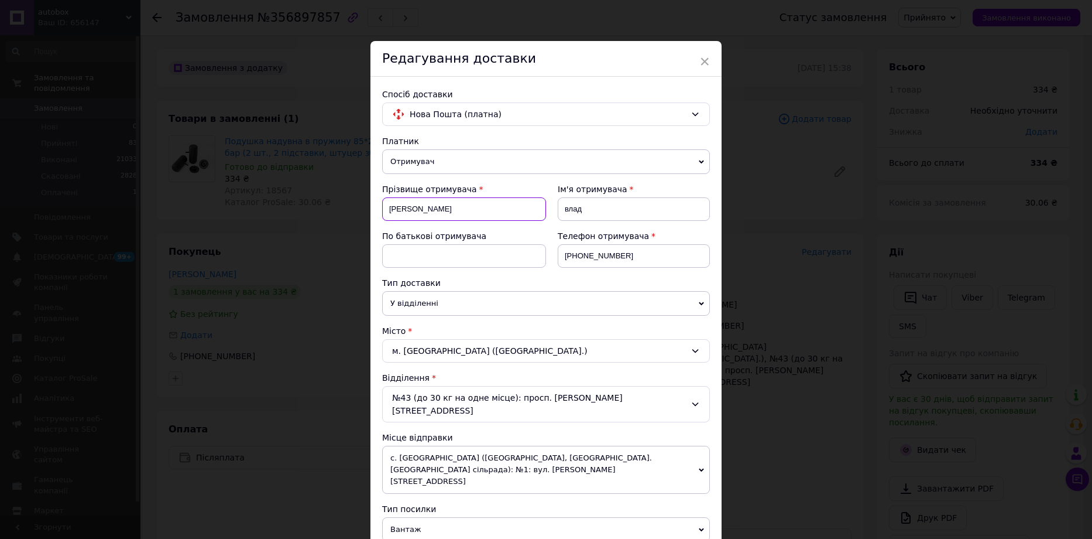
click at [392, 208] on input "вольський" at bounding box center [464, 208] width 164 height 23
type input "Вольський"
click at [567, 209] on input "влад" at bounding box center [634, 208] width 152 height 23
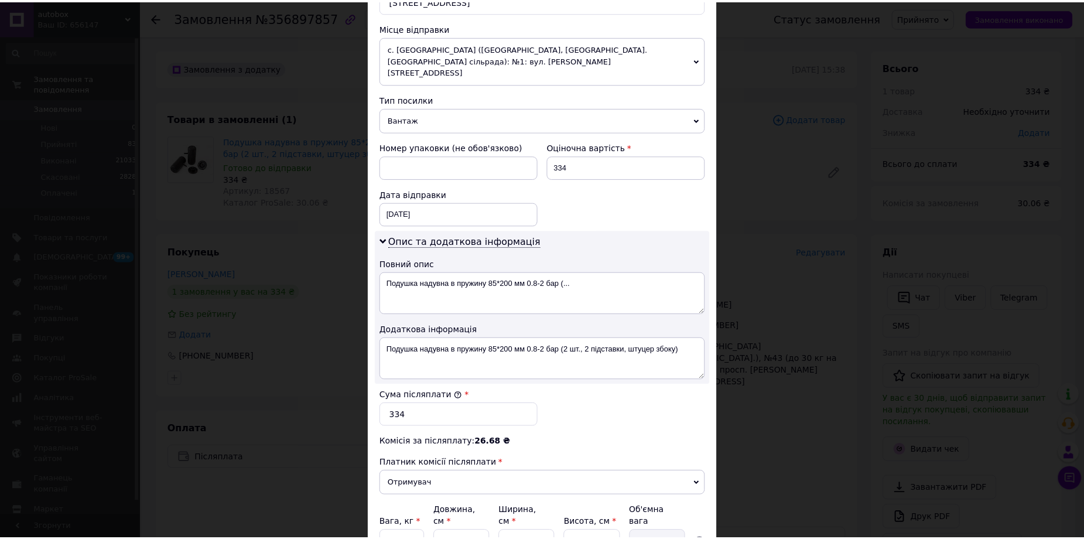
scroll to position [498, 0]
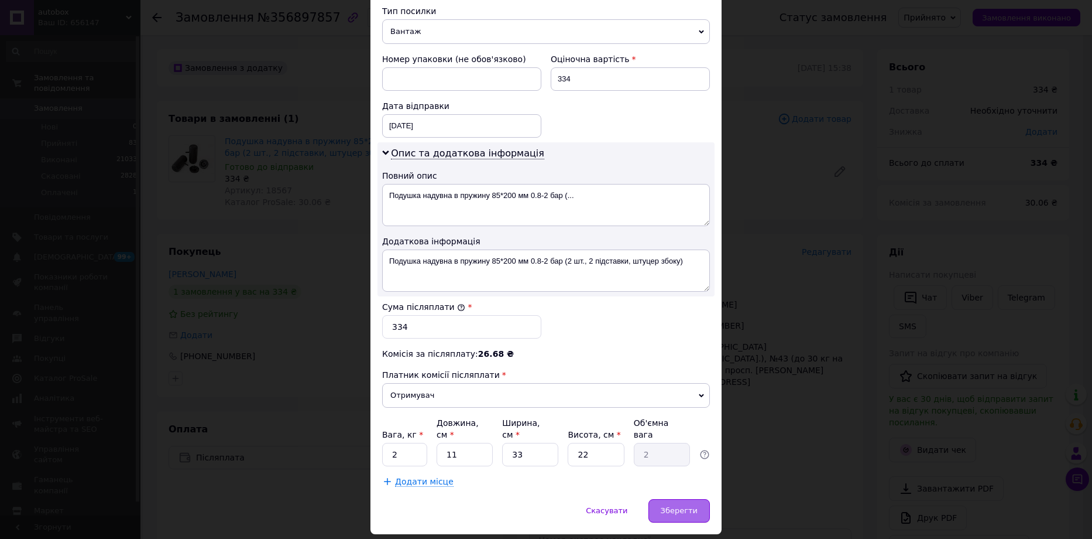
type input "Влад"
click at [678, 506] on span "Зберегти" at bounding box center [679, 510] width 37 height 9
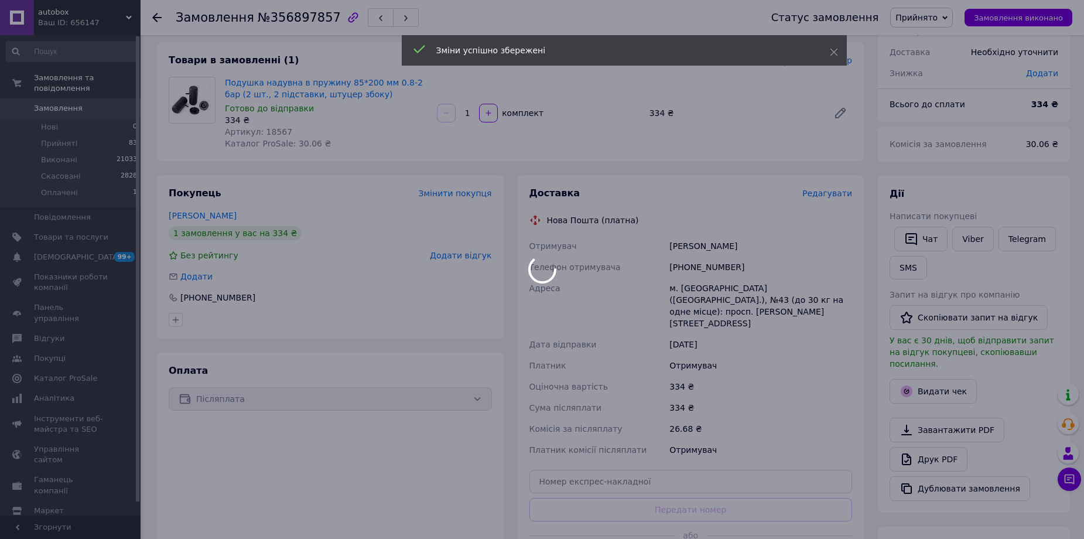
scroll to position [176, 0]
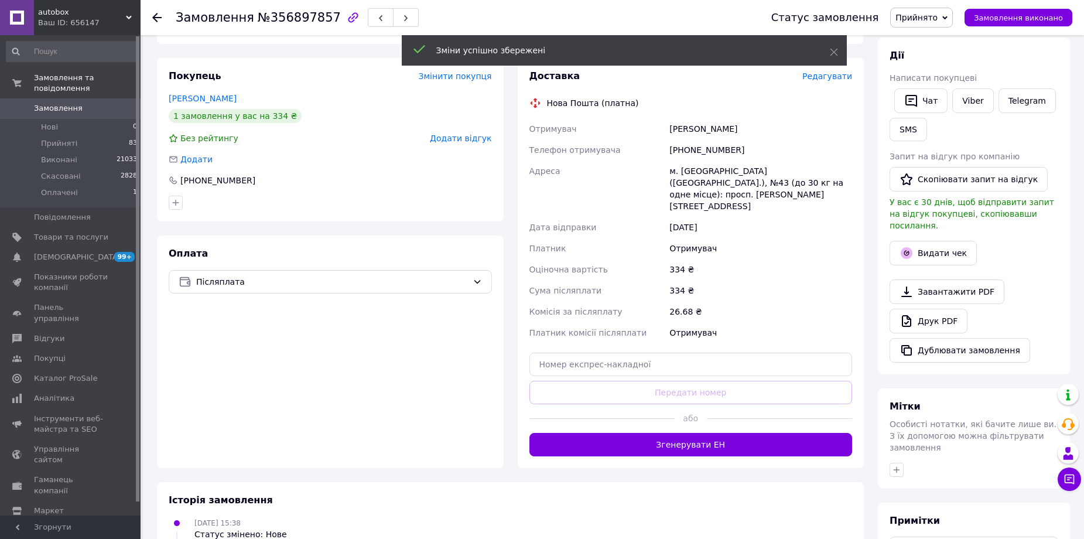
click at [714, 434] on div "Доставка Редагувати Нова Пошта (платна) Отримувач Вольський Влад Телефон отриму…" at bounding box center [691, 263] width 347 height 410
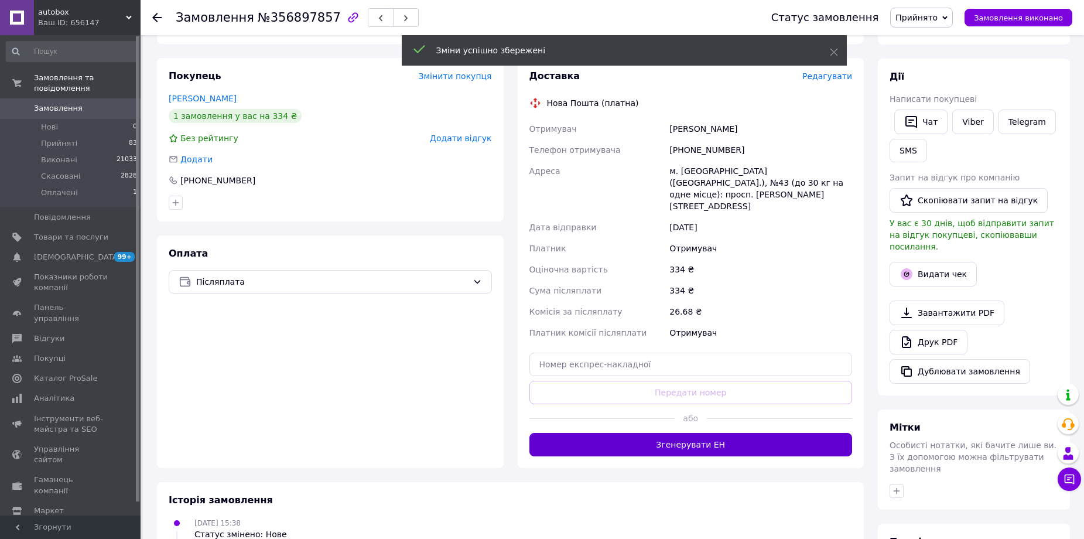
click at [711, 433] on button "Згенерувати ЕН" at bounding box center [690, 444] width 323 height 23
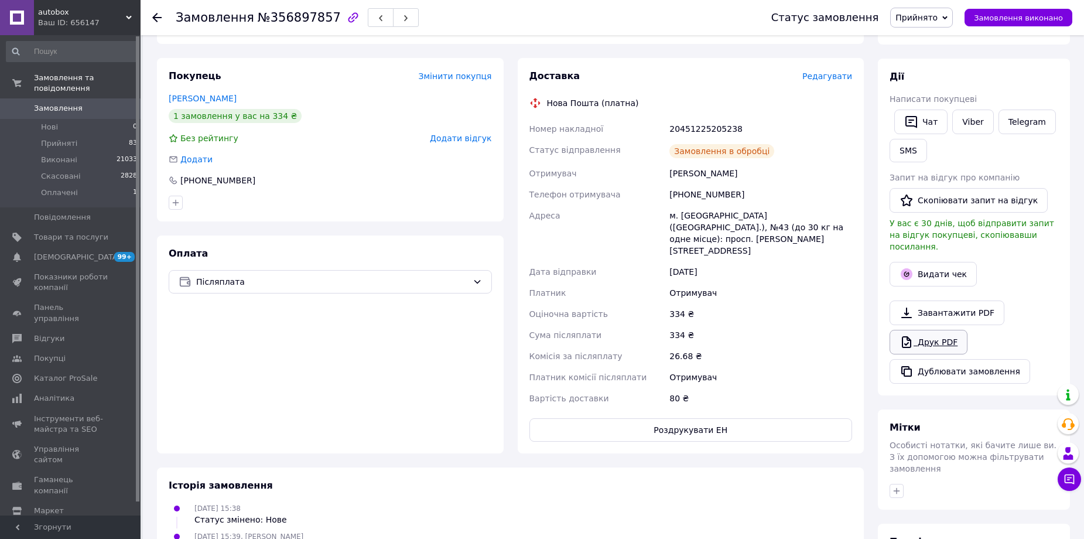
click at [932, 330] on link "Друк PDF" at bounding box center [928, 342] width 78 height 25
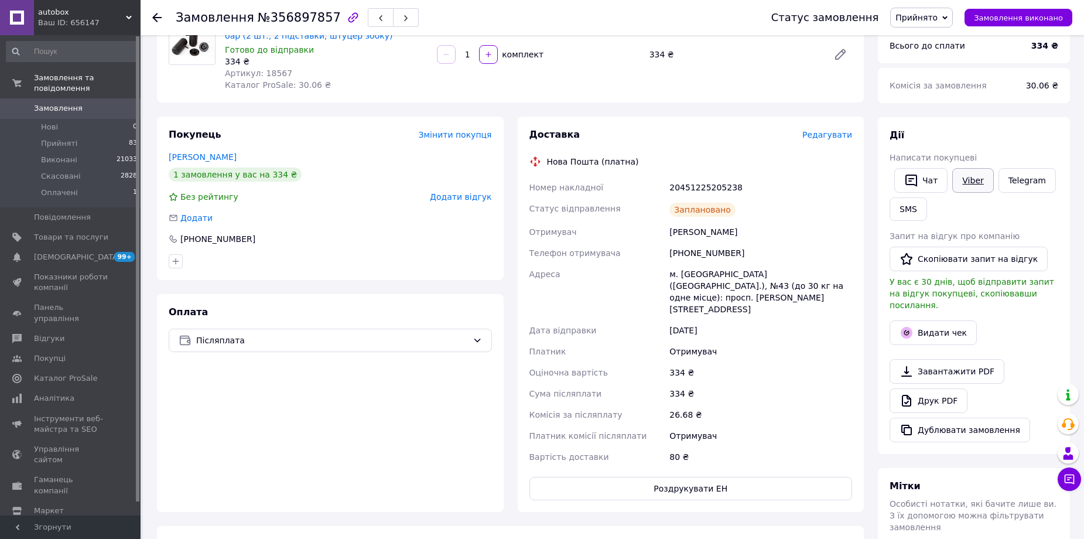
click at [975, 179] on link "Viber" at bounding box center [972, 180] width 41 height 25
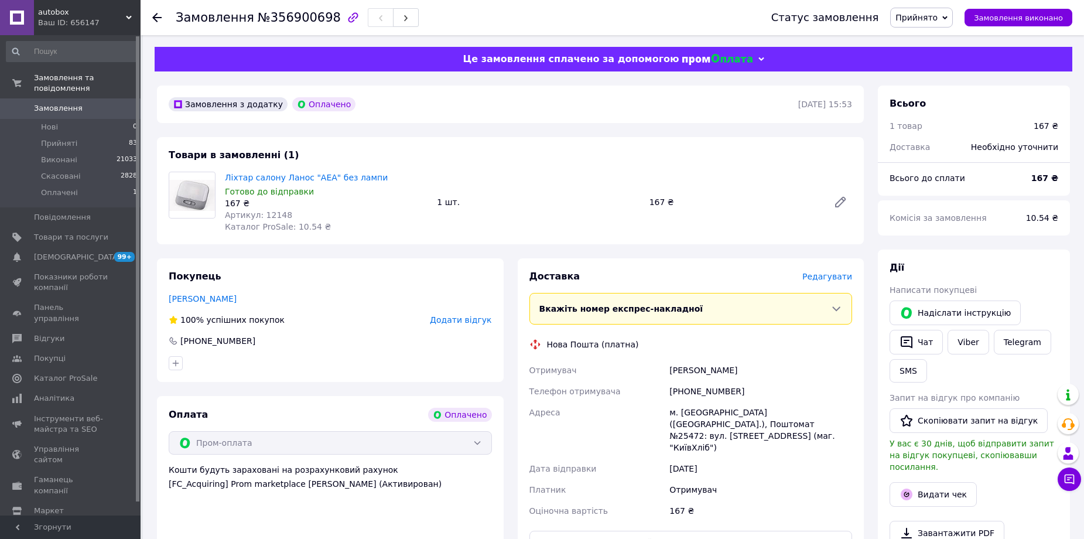
click at [824, 279] on span "Редагувати" at bounding box center [827, 276] width 50 height 9
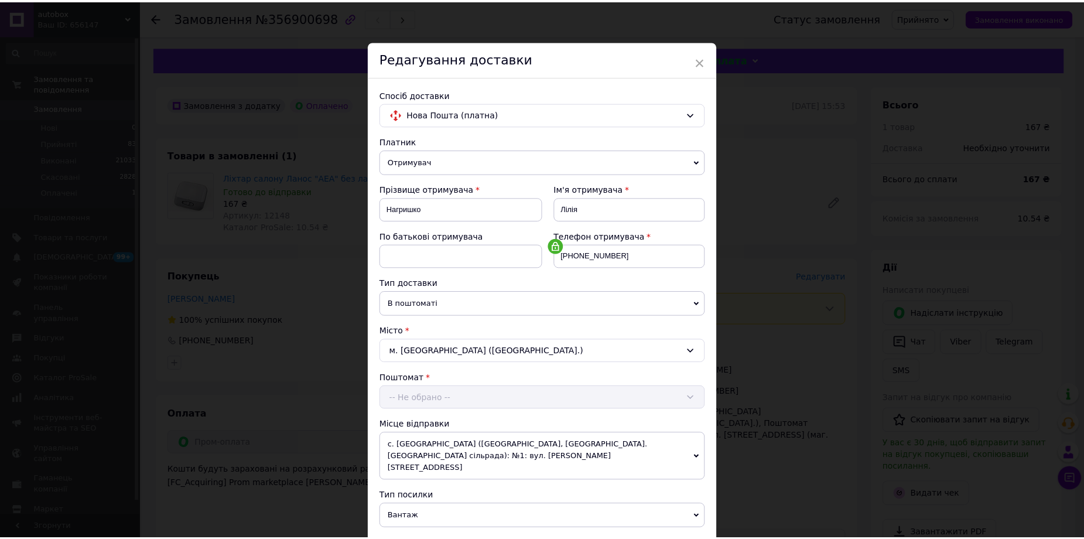
scroll to position [251, 0]
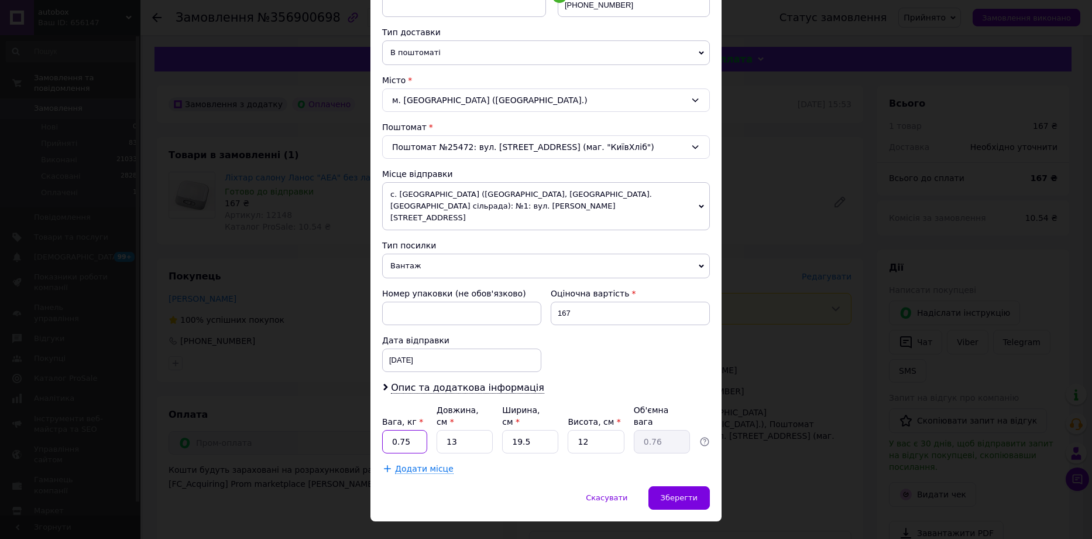
click at [419, 430] on input "0.75" at bounding box center [404, 441] width 45 height 23
type input "0.5"
click at [492, 417] on div "Вага, кг * 0.5 Довжина, см * 13 Ширина, см * 19.5 Висота, см * 12 Об'ємна вага …" at bounding box center [546, 428] width 328 height 49
click at [479, 430] on input "13" at bounding box center [465, 441] width 56 height 23
type input "1"
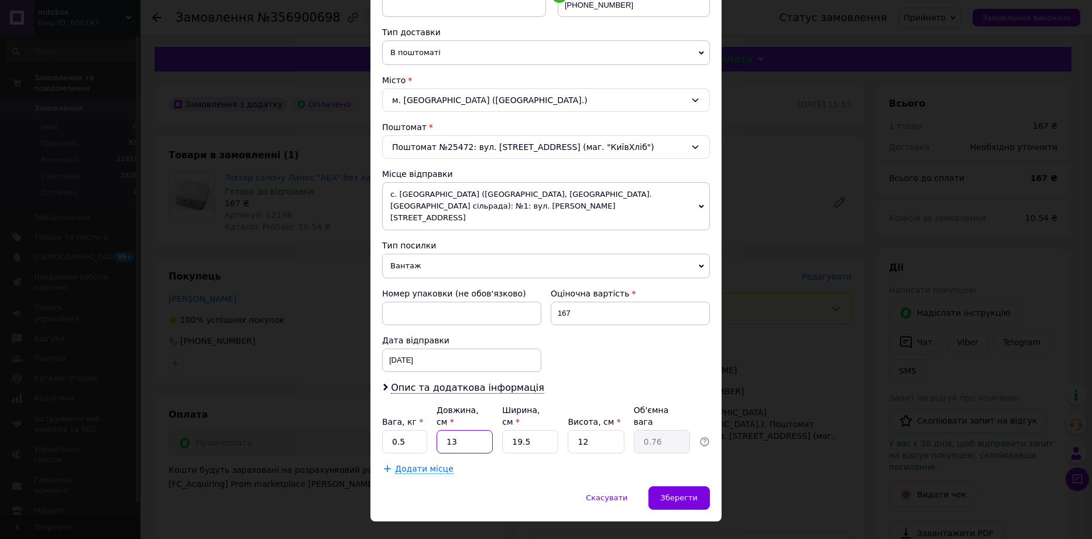
type input "0.1"
type input "1"
type input "0.1"
type input "15"
type input "0.88"
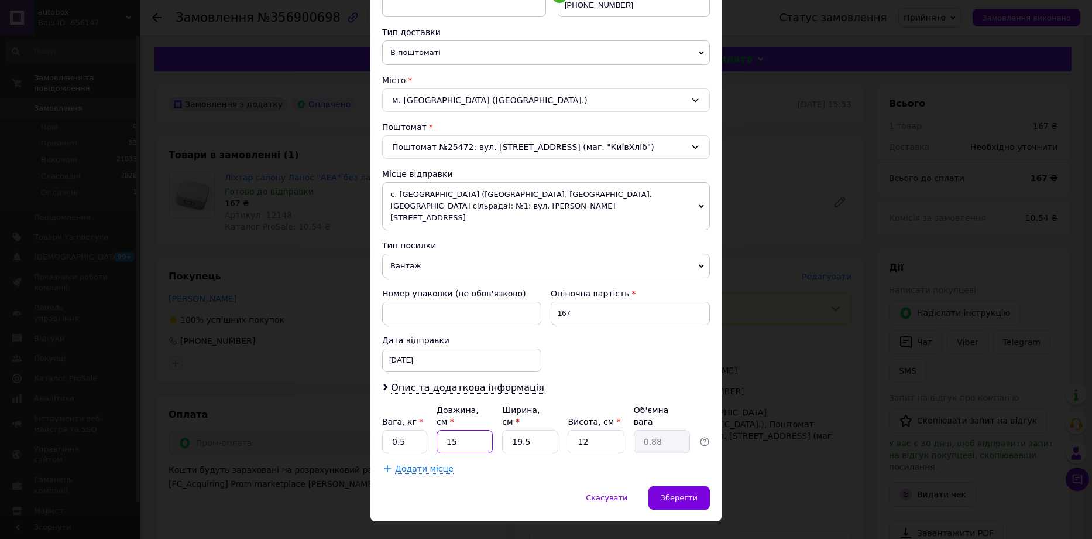
type input "15"
click at [560, 425] on div "Вага, кг * 0.5 Довжина, см * 15 Ширина, см * 19.5 Висота, см * 12 Об'ємна вага …" at bounding box center [546, 428] width 328 height 49
click at [547, 430] on input "19.5" at bounding box center [530, 441] width 56 height 23
type input "19."
type input "0.86"
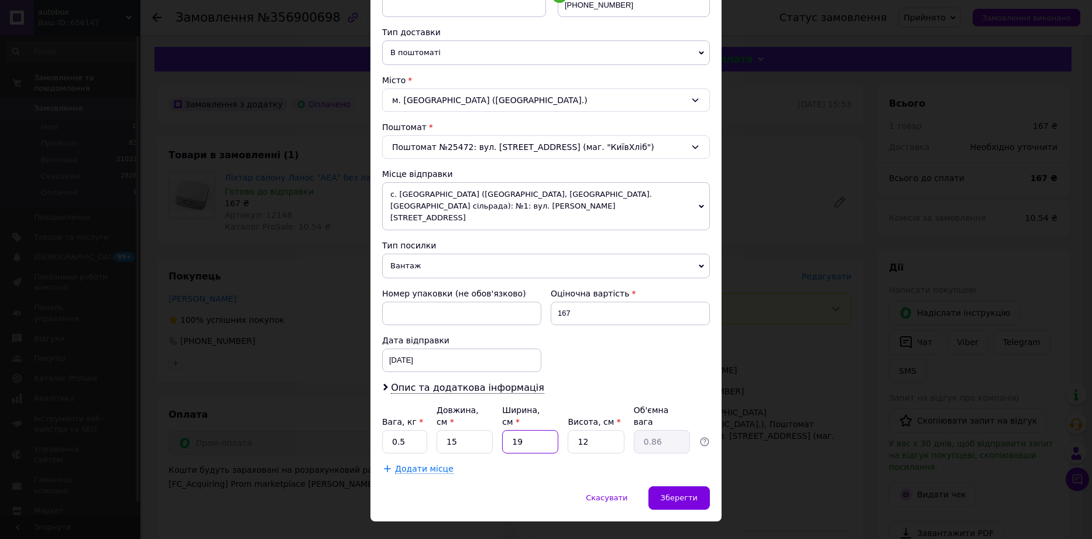
type input "1"
type input "0.1"
type input "1"
type input "0.1"
type input "13"
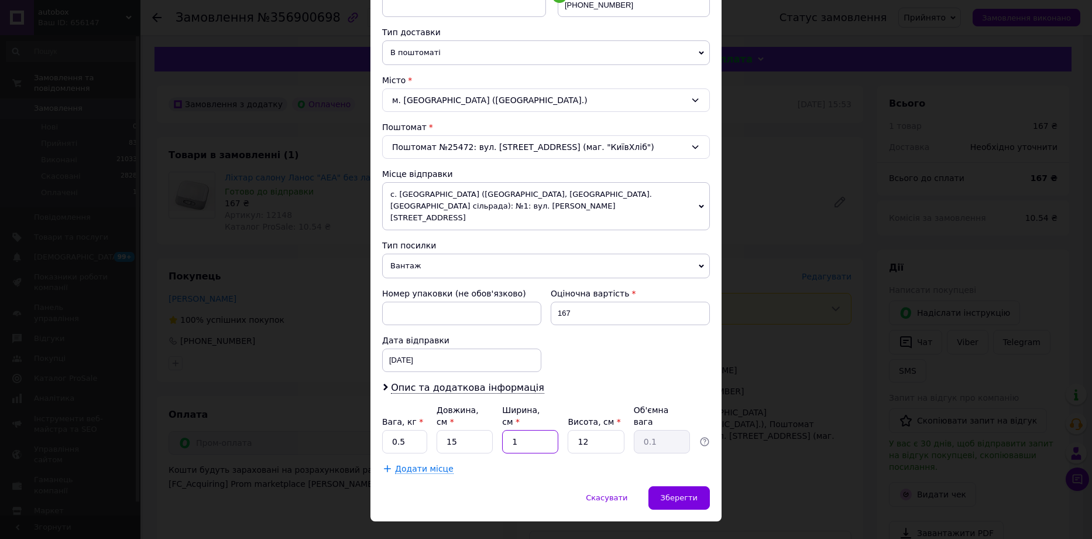
type input "0.59"
type input "13"
click at [609, 430] on input "12" at bounding box center [596, 441] width 56 height 23
type input "1"
type input "0.1"
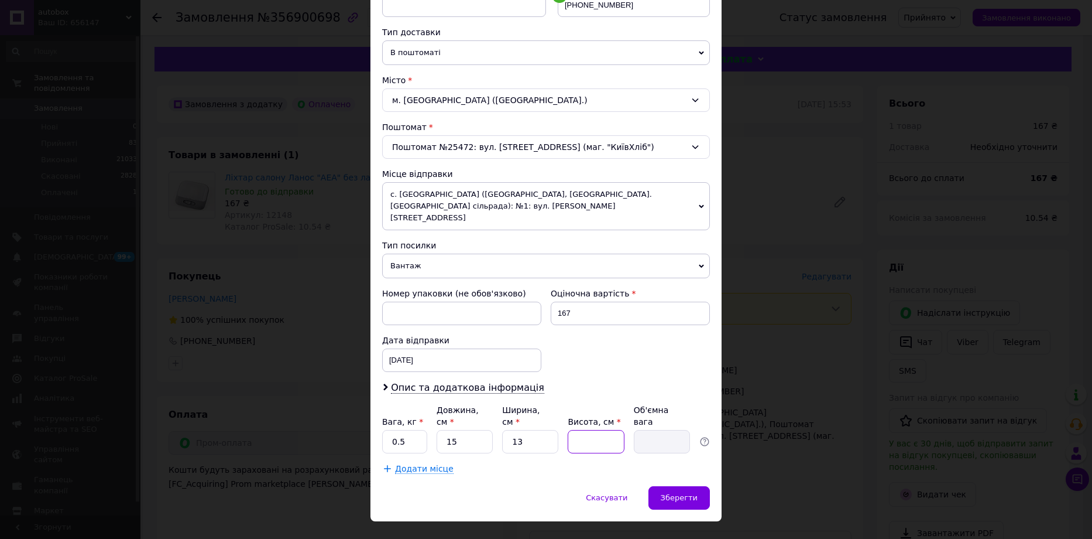
type input "1"
type input "0.1"
type input "10"
type input "0.49"
type input "10"
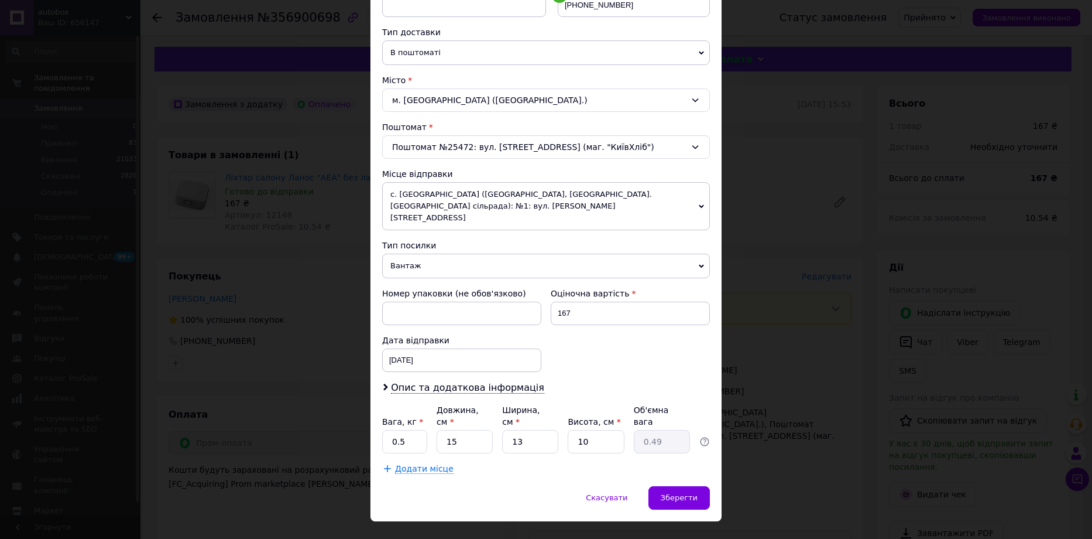
click at [665, 458] on div "Спосіб доставки Нова Пошта (платна) Платник Отримувач Відправник Прізвище отрим…" at bounding box center [546, 156] width 351 height 660
click at [669, 486] on div "Зберегти" at bounding box center [679, 497] width 61 height 23
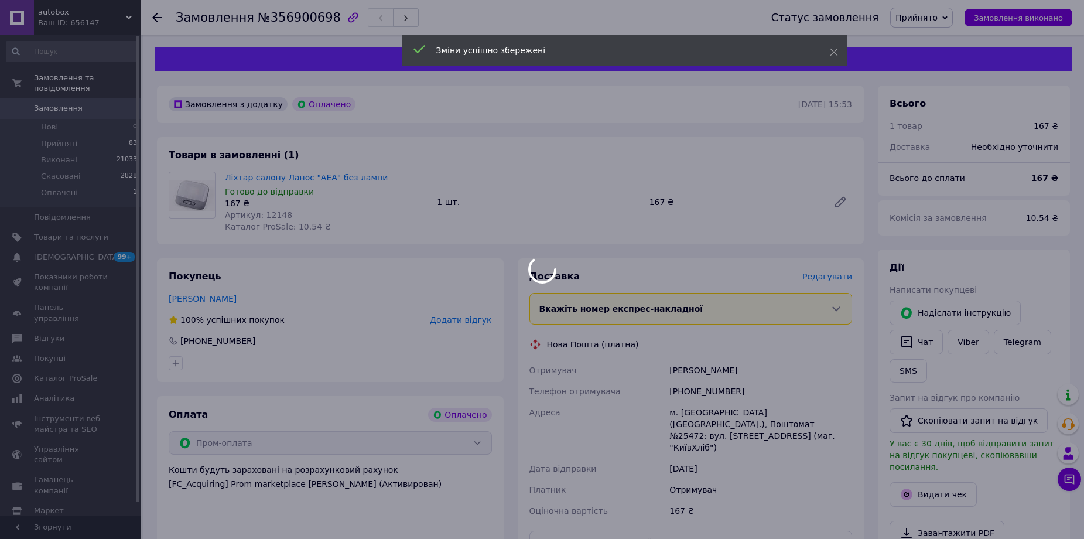
scroll to position [234, 0]
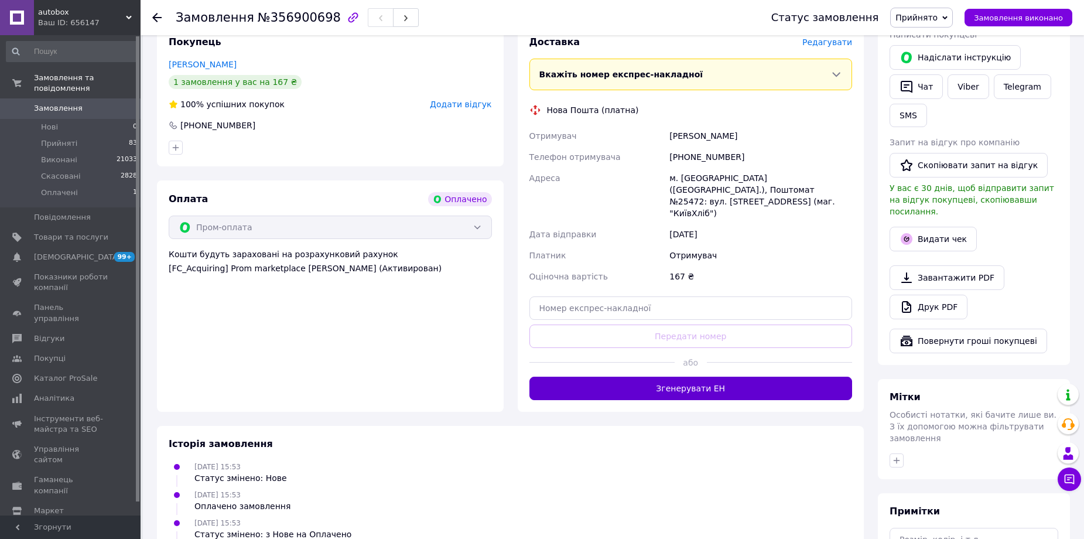
click at [677, 376] on button "Згенерувати ЕН" at bounding box center [690, 387] width 323 height 23
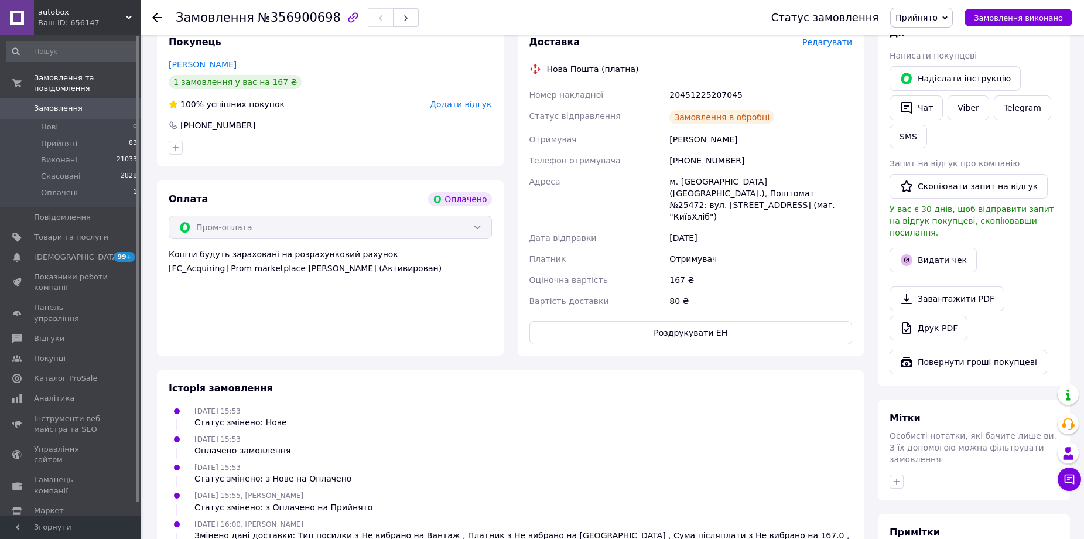
click at [931, 318] on link "Друк PDF" at bounding box center [928, 328] width 78 height 25
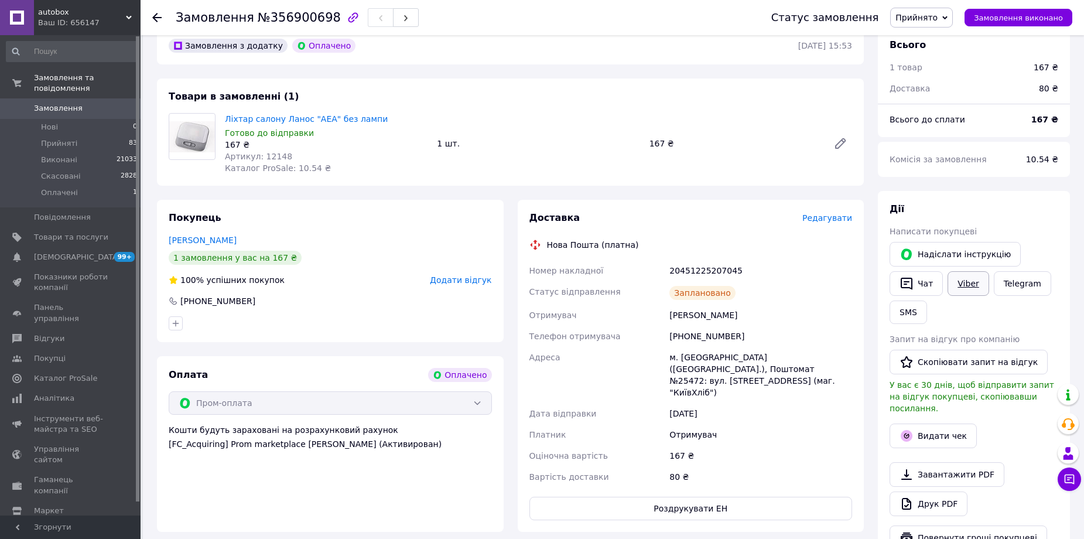
click at [962, 282] on link "Viber" at bounding box center [967, 283] width 41 height 25
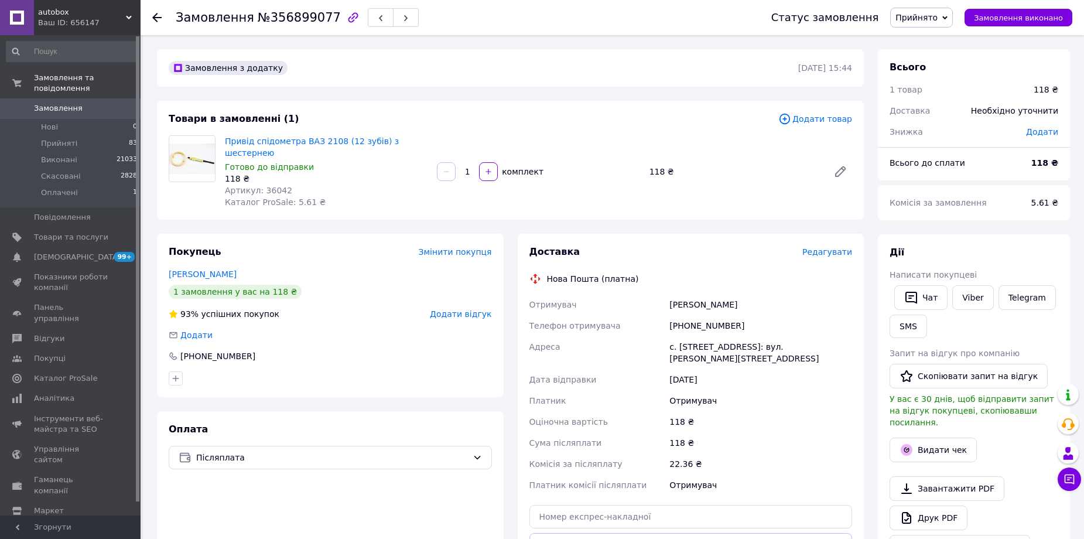
click at [824, 247] on span "Редагувати" at bounding box center [827, 251] width 50 height 9
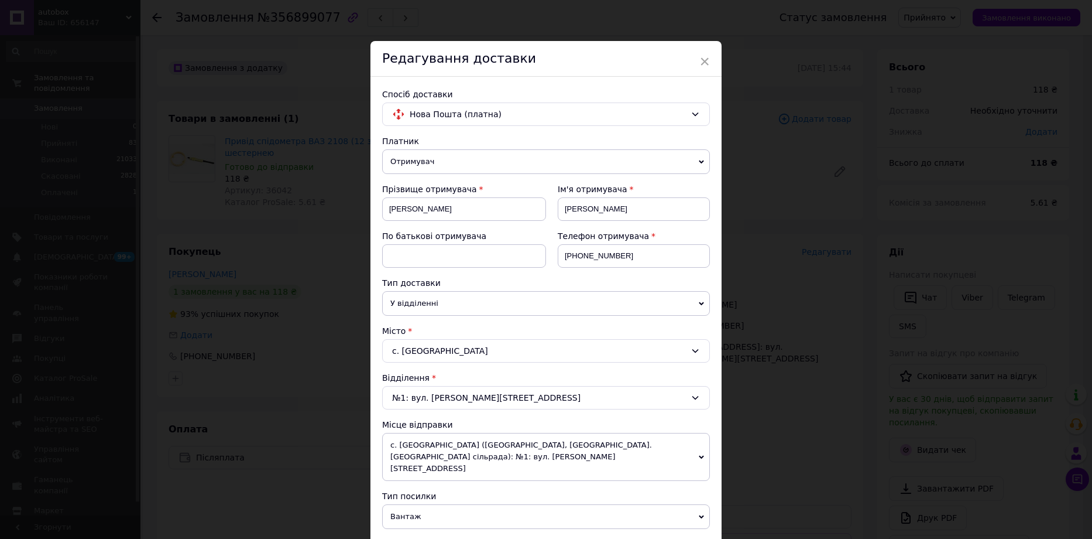
scroll to position [117, 0]
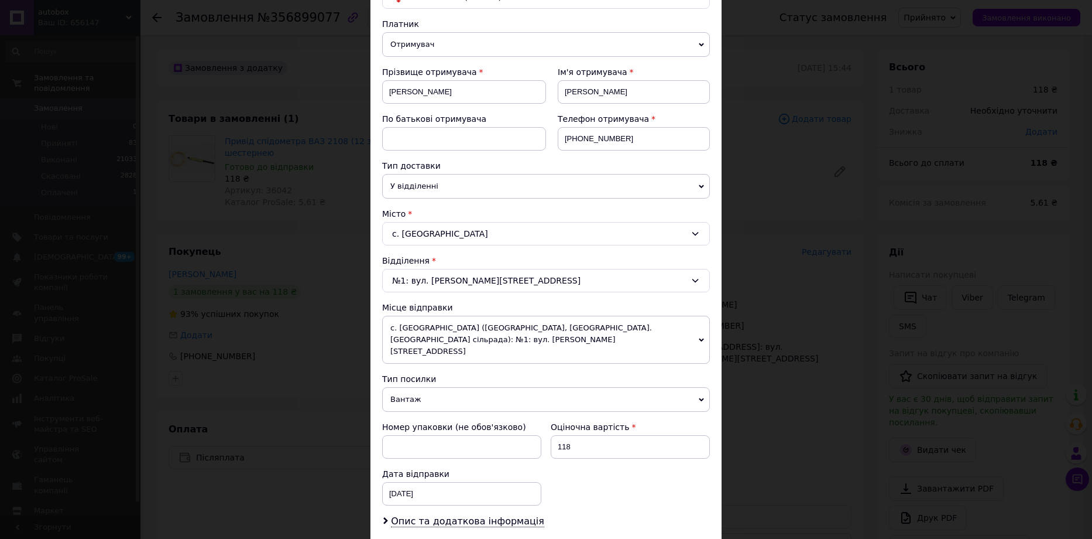
drag, startPoint x: 436, startPoint y: 387, endPoint x: 427, endPoint y: 410, distance: 24.3
click at [435, 387] on span "Вантаж" at bounding box center [546, 399] width 328 height 25
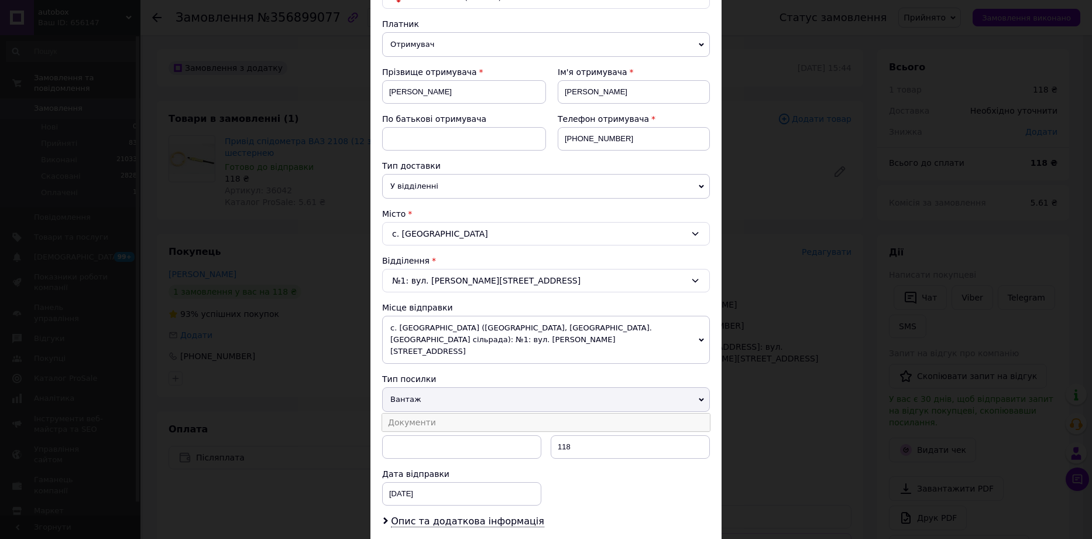
click at [426, 413] on li "Документи" at bounding box center [546, 422] width 328 height 18
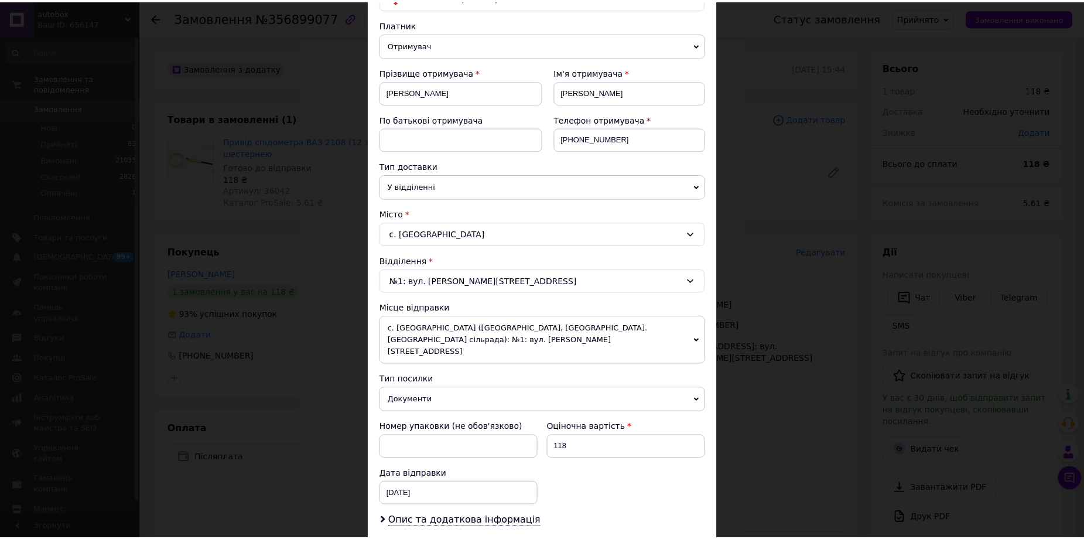
scroll to position [378, 0]
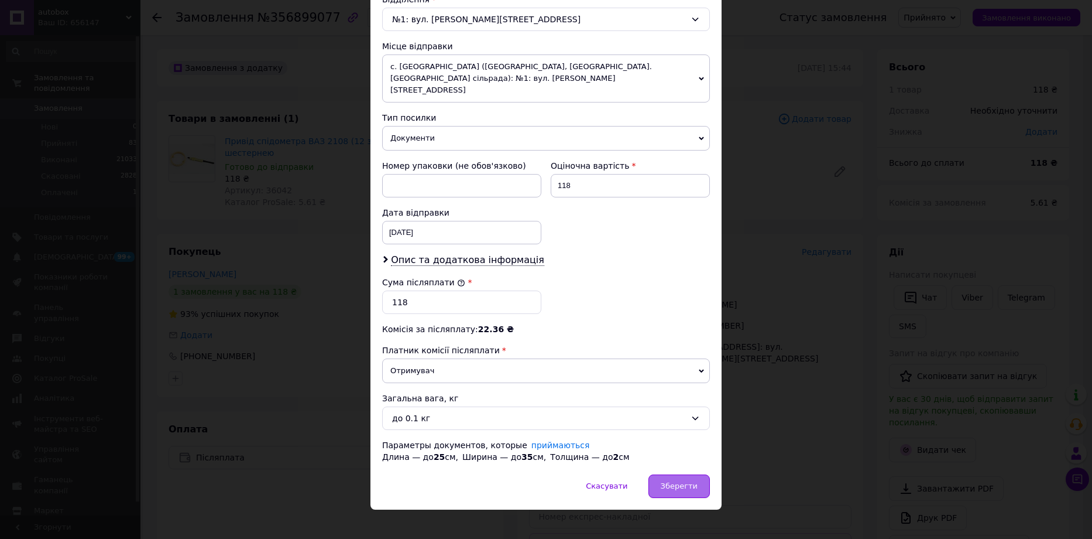
click at [674, 483] on div "Зберегти" at bounding box center [679, 485] width 61 height 23
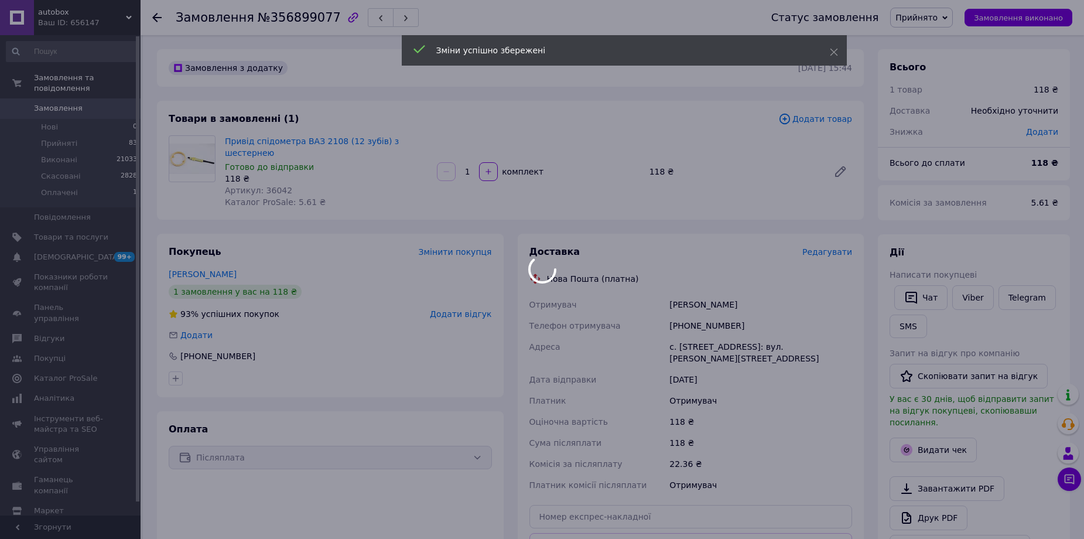
scroll to position [117, 0]
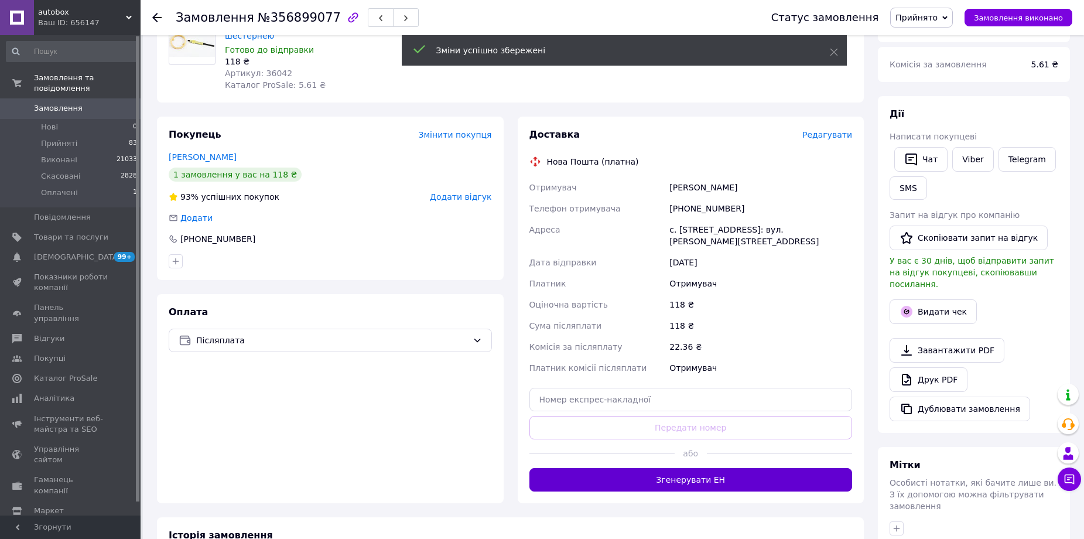
click at [708, 468] on button "Згенерувати ЕН" at bounding box center [690, 479] width 323 height 23
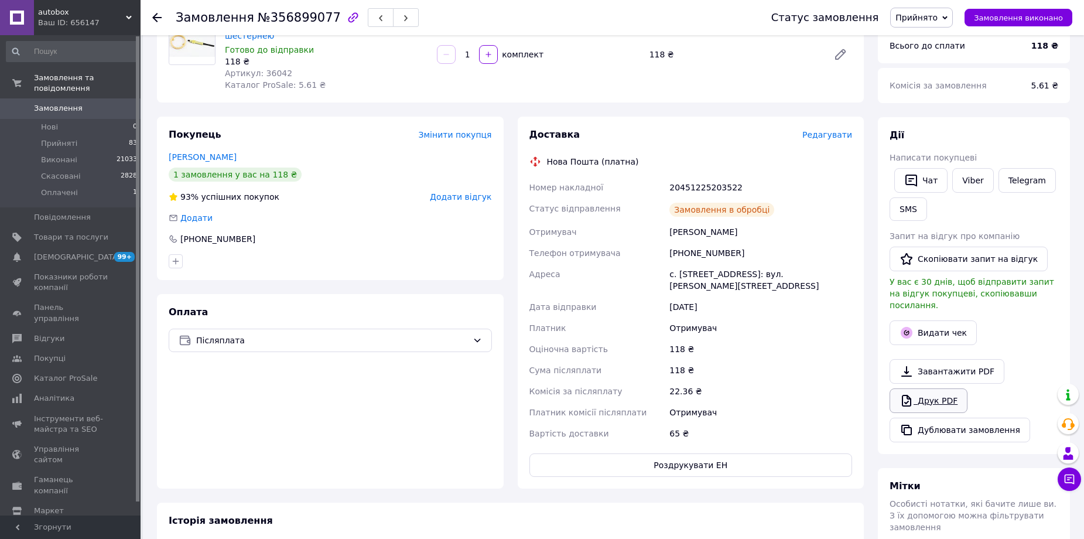
click at [936, 389] on link "Друк PDF" at bounding box center [928, 400] width 78 height 25
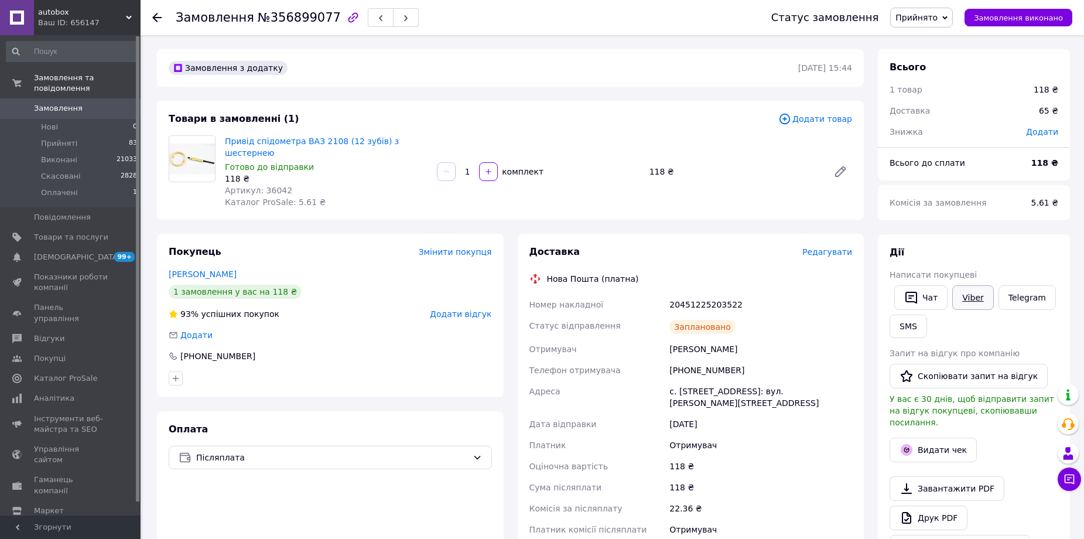
click at [980, 295] on link "Viber" at bounding box center [972, 297] width 41 height 25
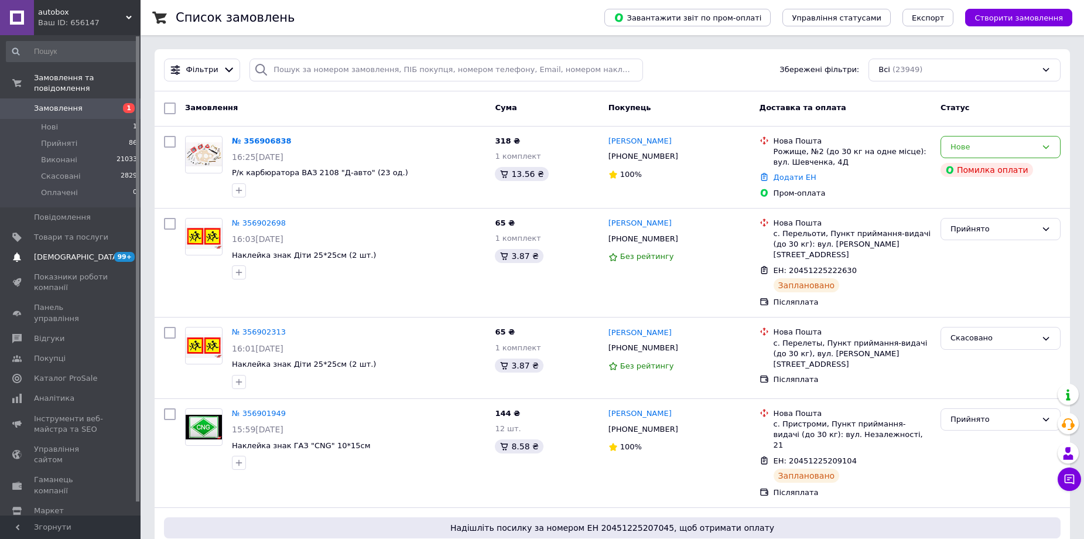
click at [87, 252] on span "[DEMOGRAPHIC_DATA]" at bounding box center [71, 257] width 74 height 11
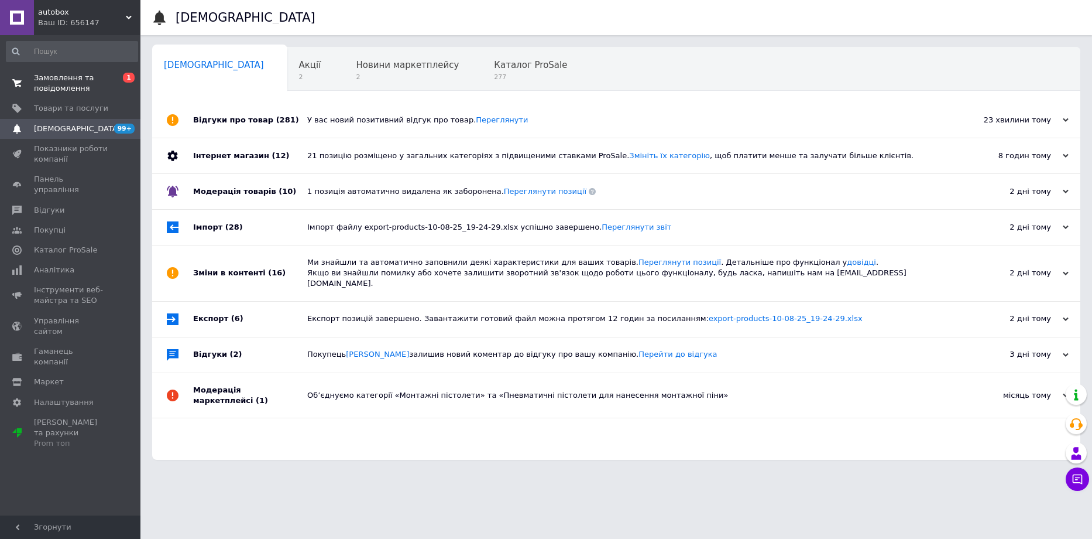
click at [73, 88] on span "Замовлення та повідомлення" at bounding box center [71, 83] width 74 height 21
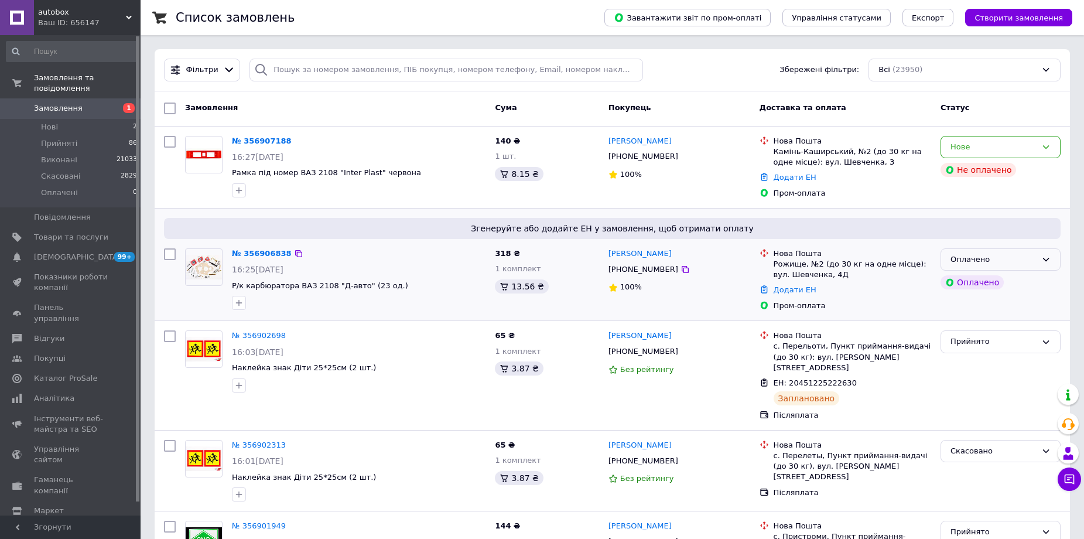
click at [1011, 260] on div "Оплачено" at bounding box center [993, 259] width 86 height 12
click at [972, 281] on li "Прийнято" at bounding box center [1000, 284] width 119 height 22
click at [1000, 149] on div "Нове" at bounding box center [993, 147] width 86 height 12
click at [982, 170] on li "Прийнято" at bounding box center [1000, 171] width 119 height 22
click at [252, 252] on link "№ 356906838" at bounding box center [262, 253] width 60 height 9
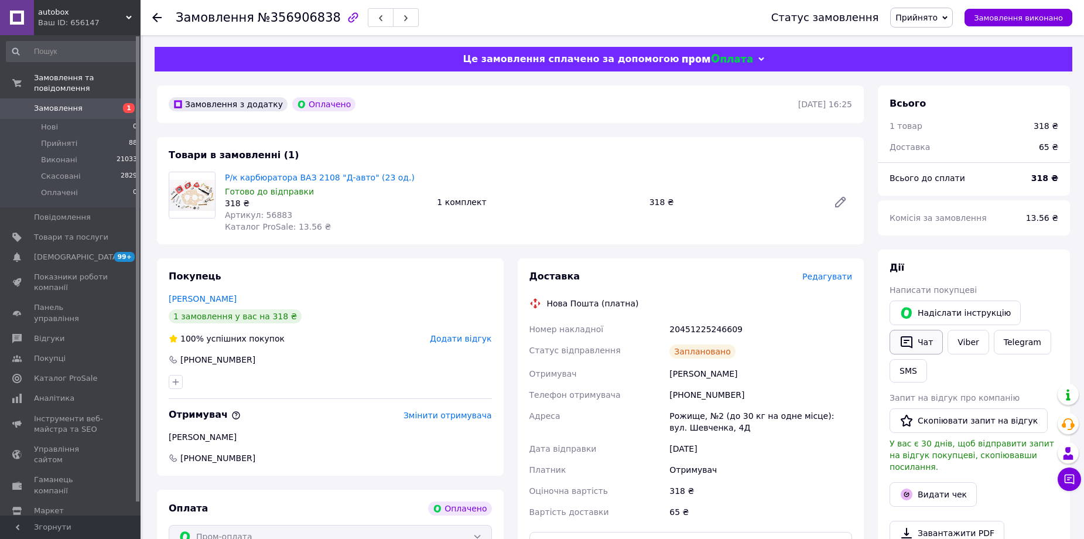
click at [919, 343] on button "Чат" at bounding box center [915, 342] width 53 height 25
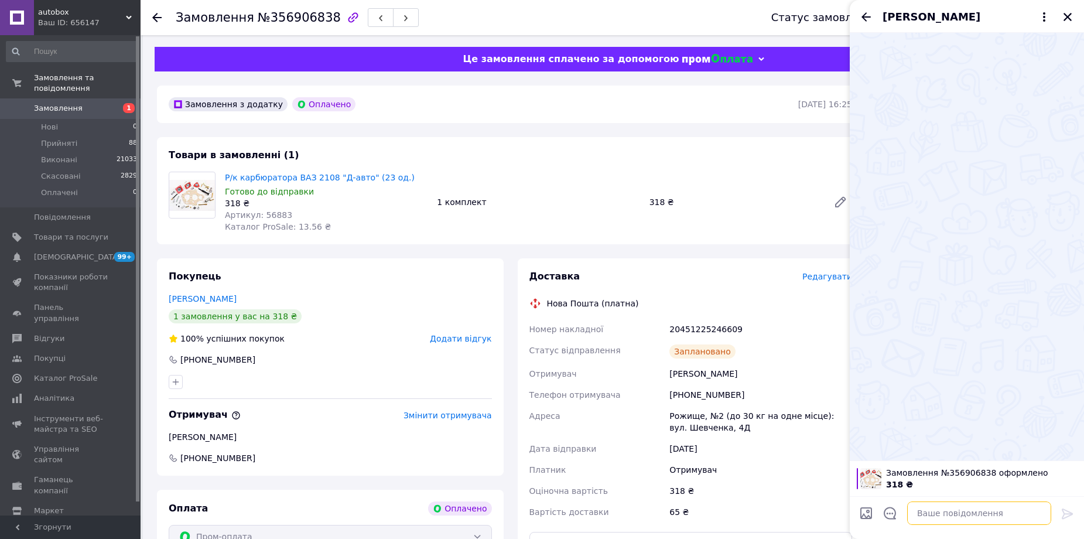
click at [946, 513] on textarea at bounding box center [979, 512] width 144 height 23
type textarea "Добрий день"
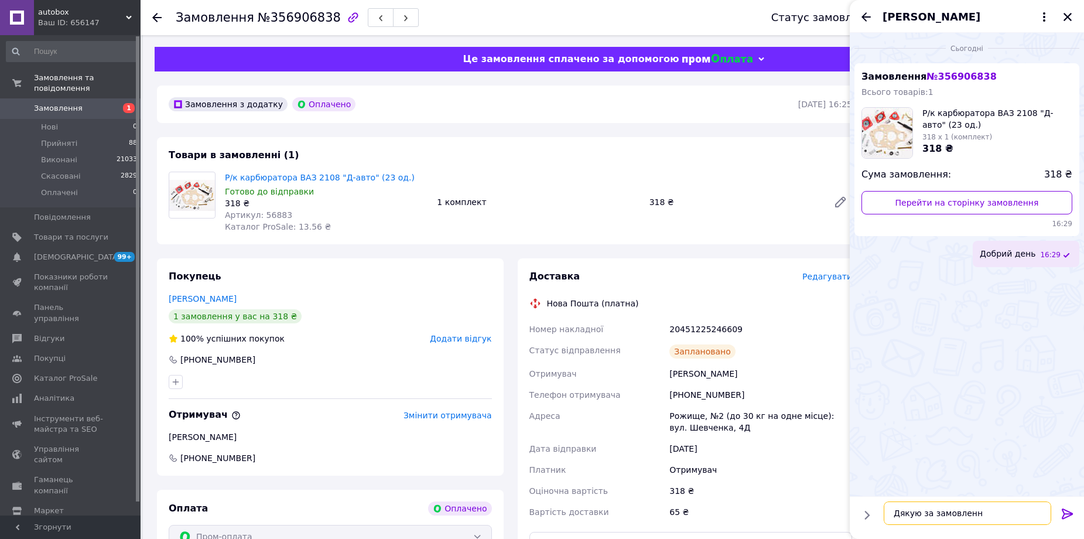
type textarea "Дякую за замовлення"
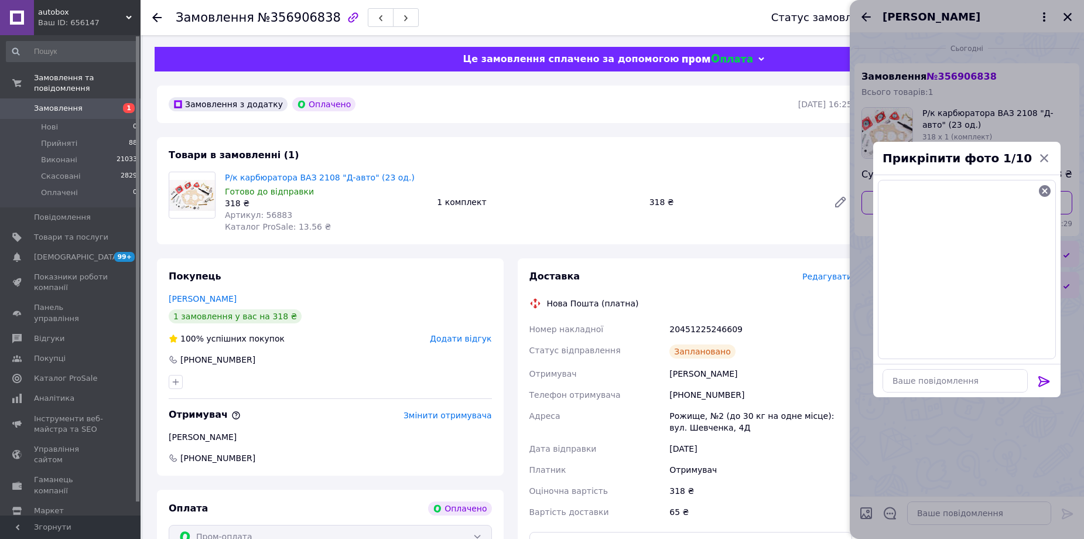
click at [1046, 382] on icon at bounding box center [1043, 381] width 11 height 11
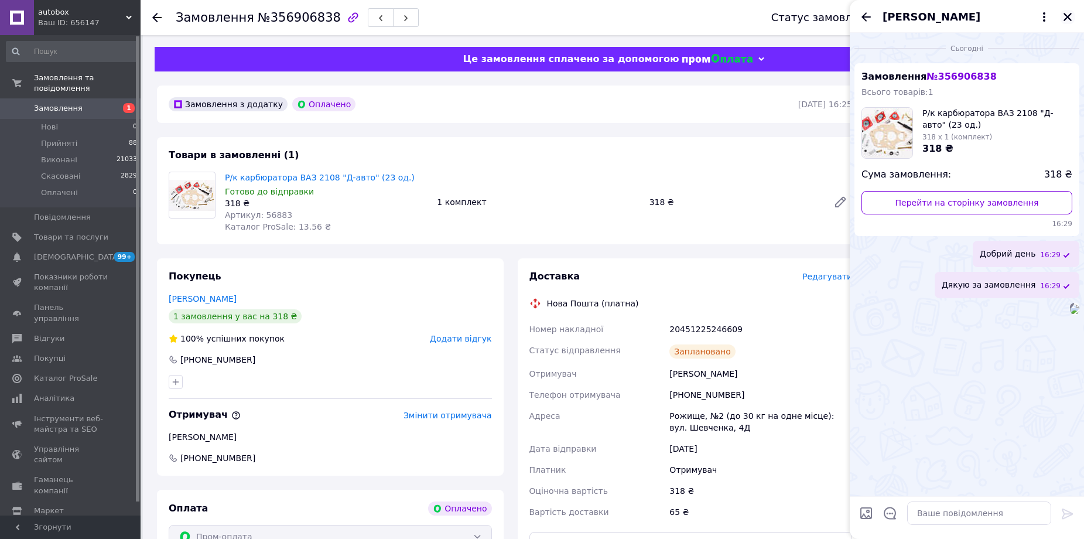
click at [1065, 16] on icon "Закрити" at bounding box center [1067, 17] width 11 height 11
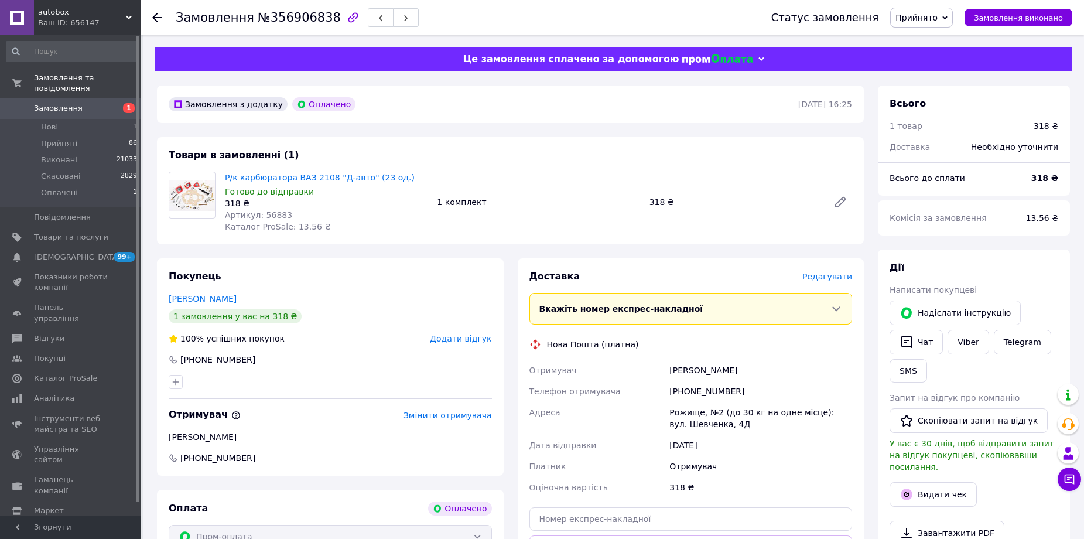
click at [836, 279] on span "Редагувати" at bounding box center [827, 276] width 50 height 9
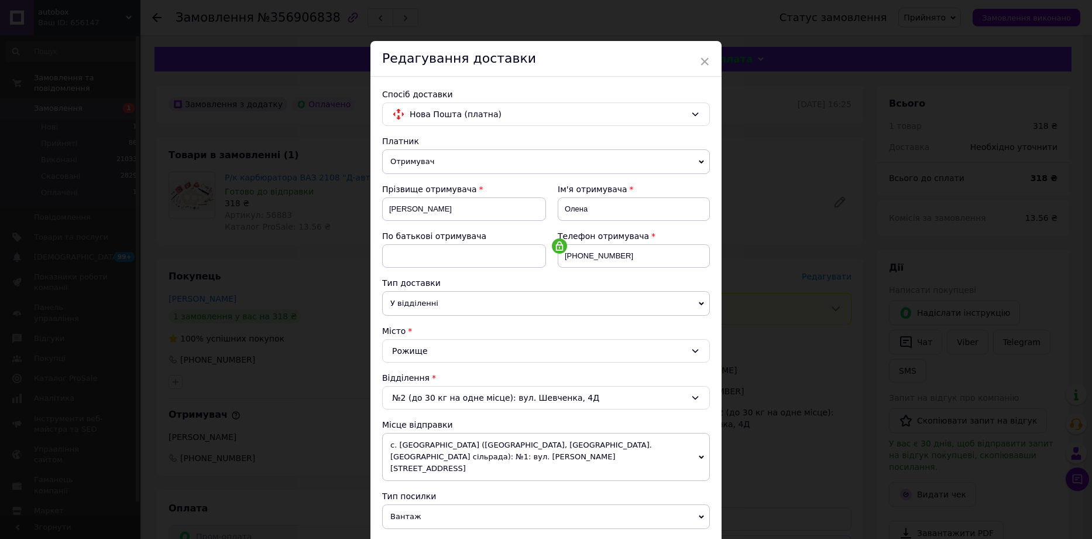
scroll to position [251, 0]
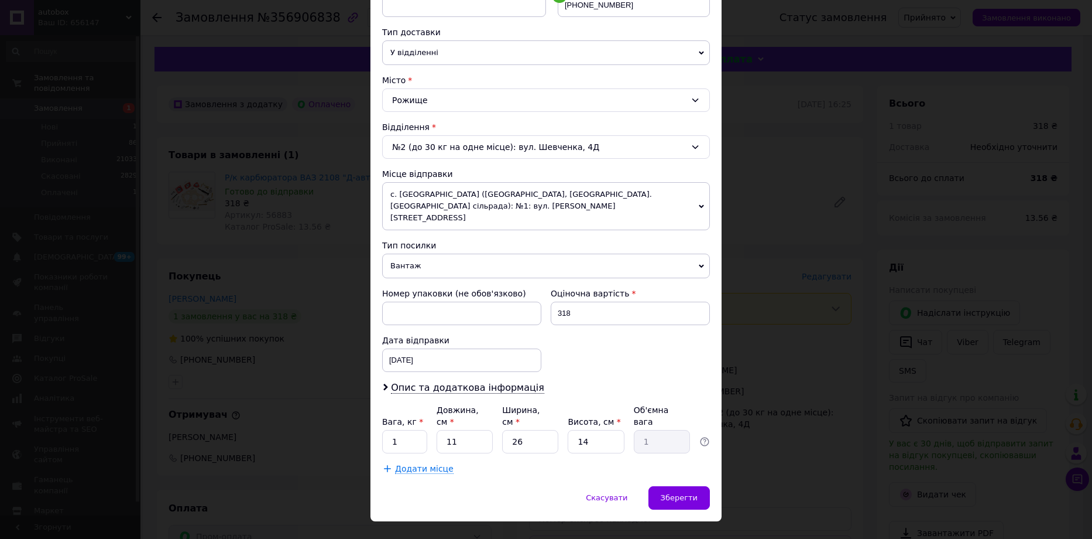
click at [412, 254] on span "Вантаж" at bounding box center [546, 265] width 328 height 25
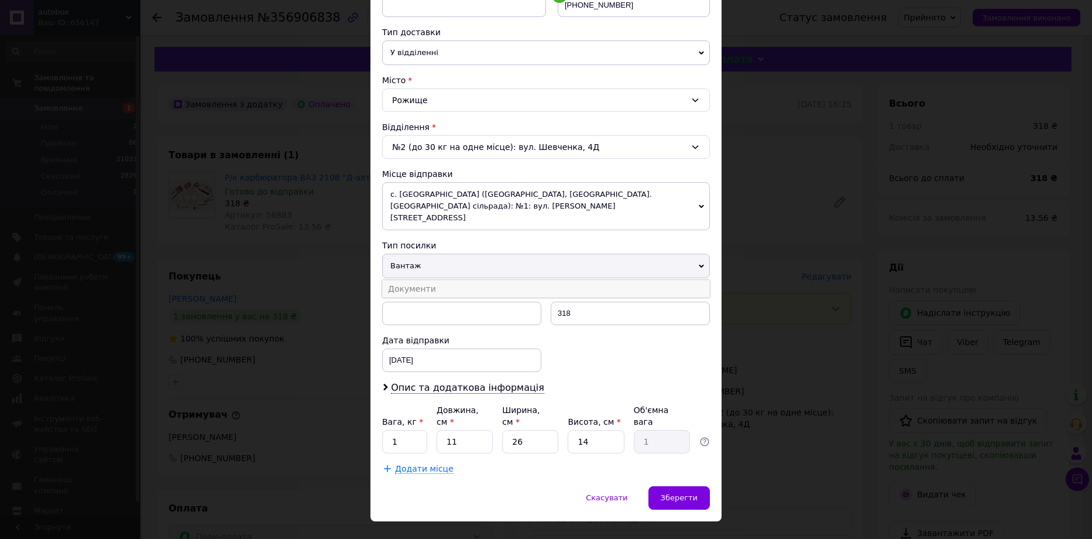
click at [405, 280] on li "Документи" at bounding box center [546, 289] width 328 height 18
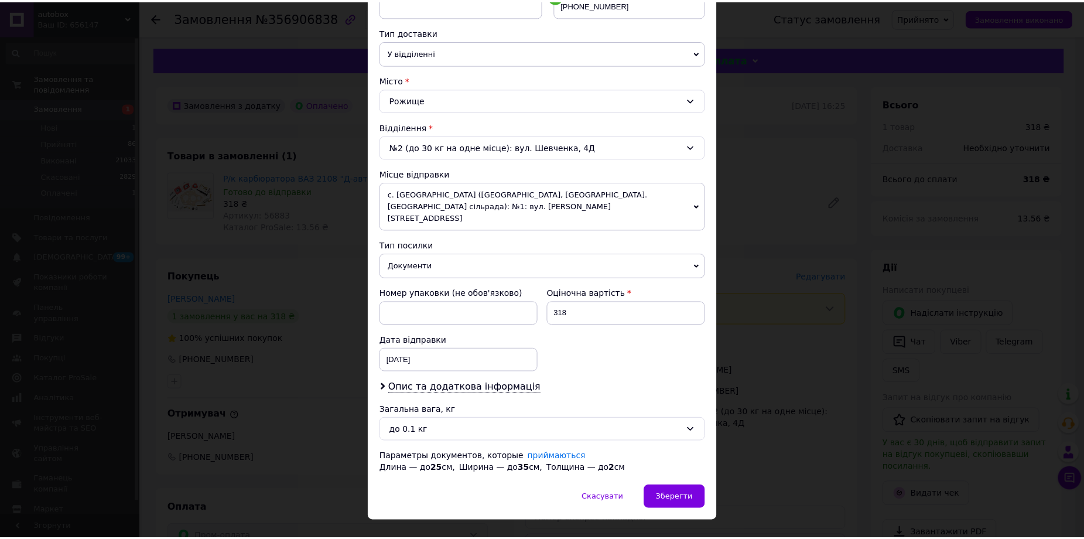
scroll to position [262, 0]
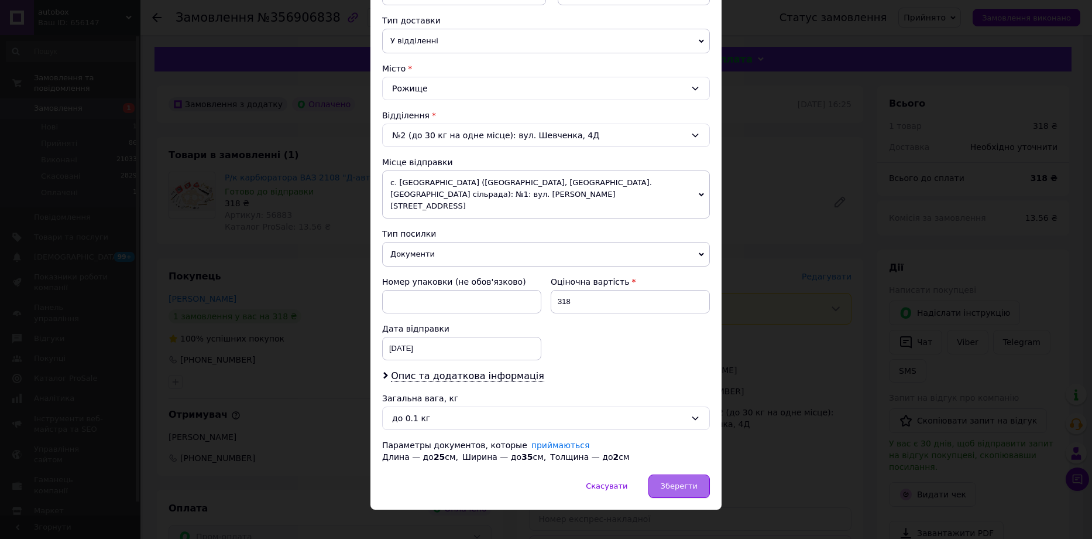
click at [685, 481] on span "Зберегти" at bounding box center [679, 485] width 37 height 9
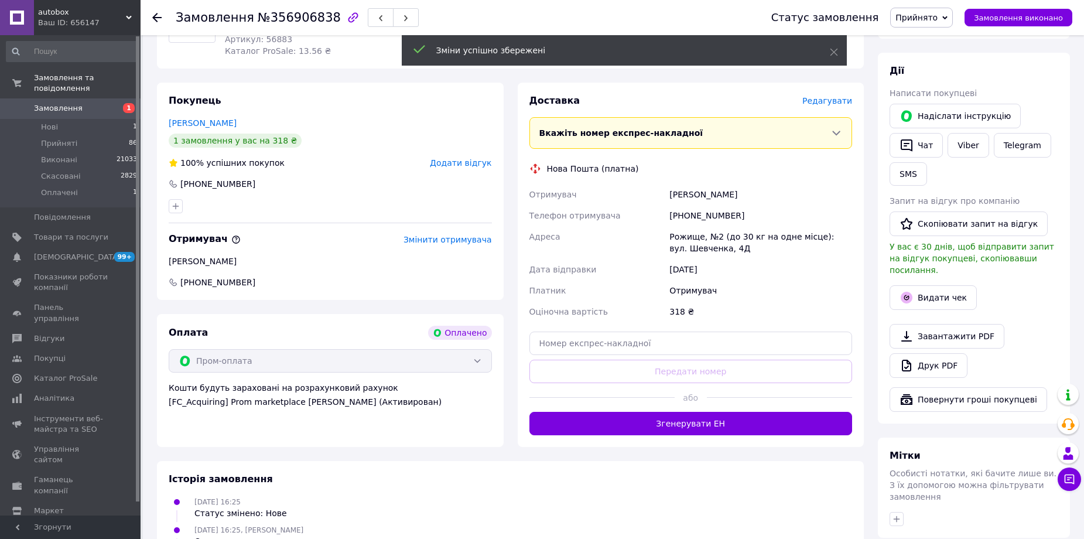
scroll to position [234, 0]
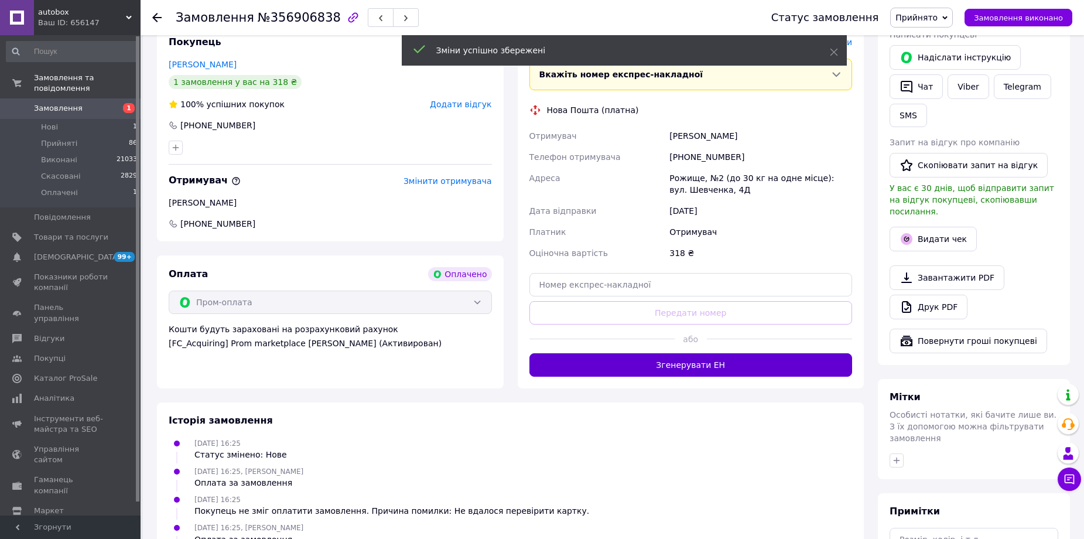
click at [670, 368] on button "Згенерувати ЕН" at bounding box center [690, 364] width 323 height 23
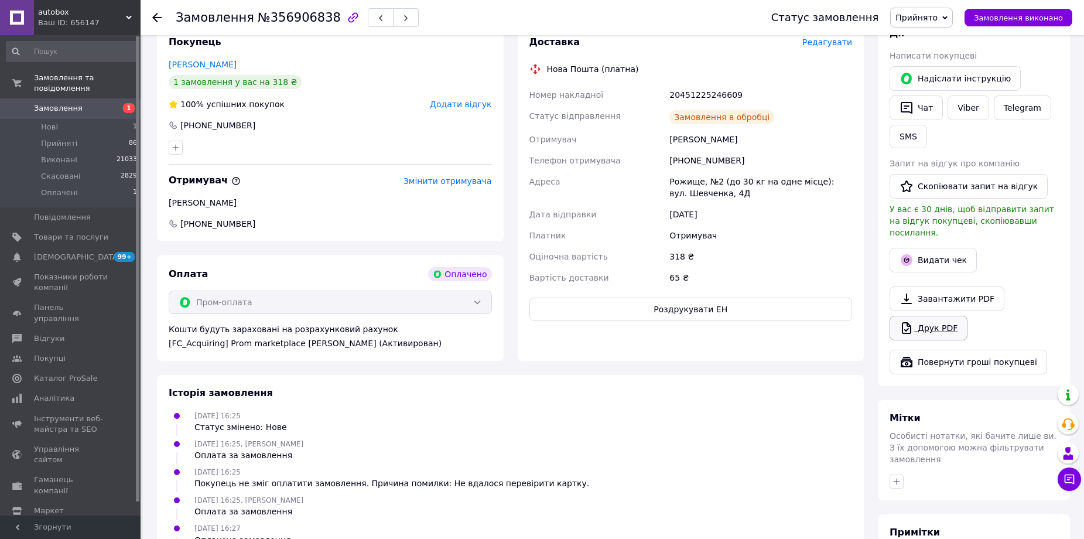
click at [930, 317] on link "Друк PDF" at bounding box center [928, 328] width 78 height 25
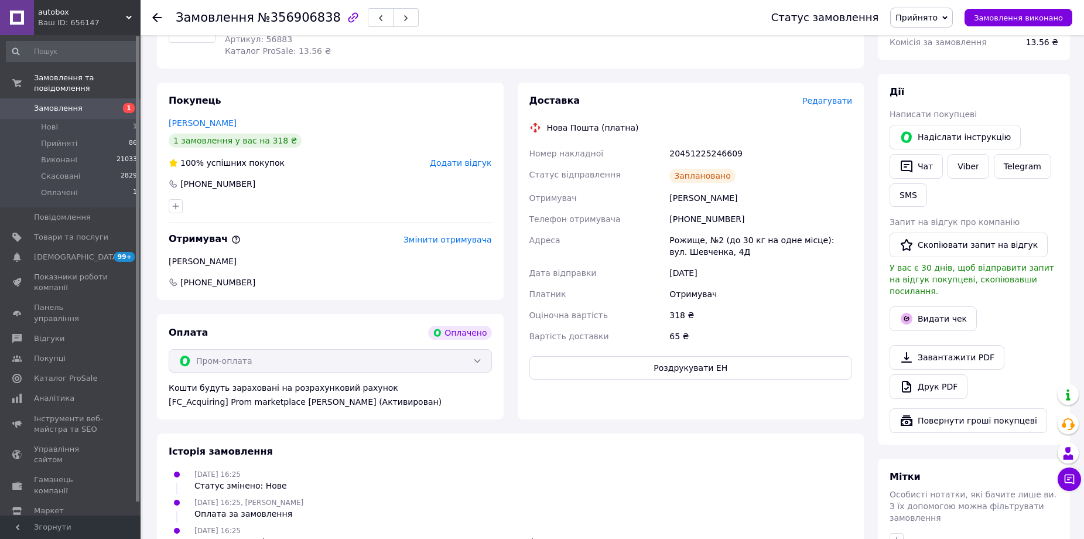
scroll to position [0, 0]
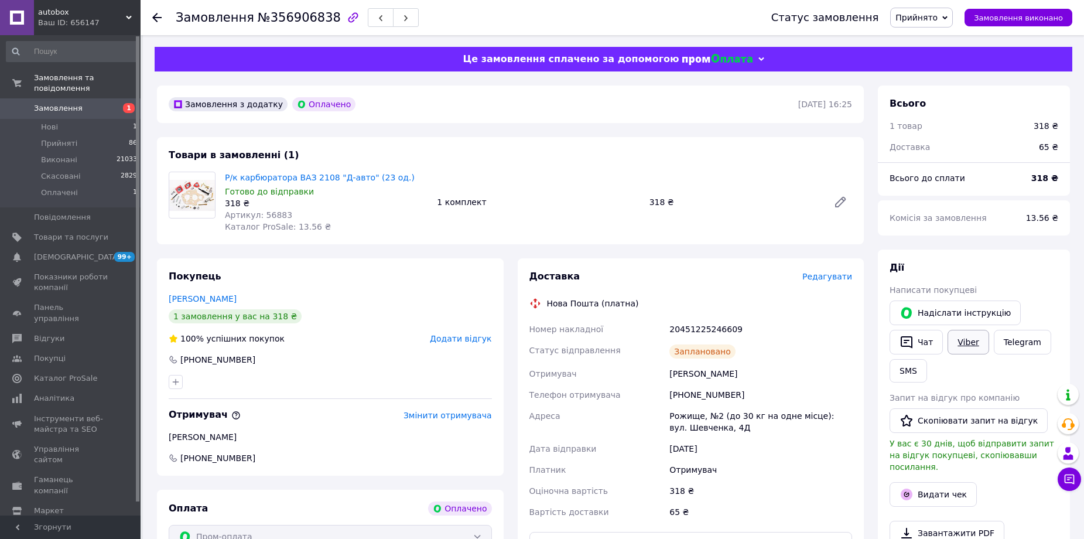
click at [974, 341] on link "Viber" at bounding box center [967, 342] width 41 height 25
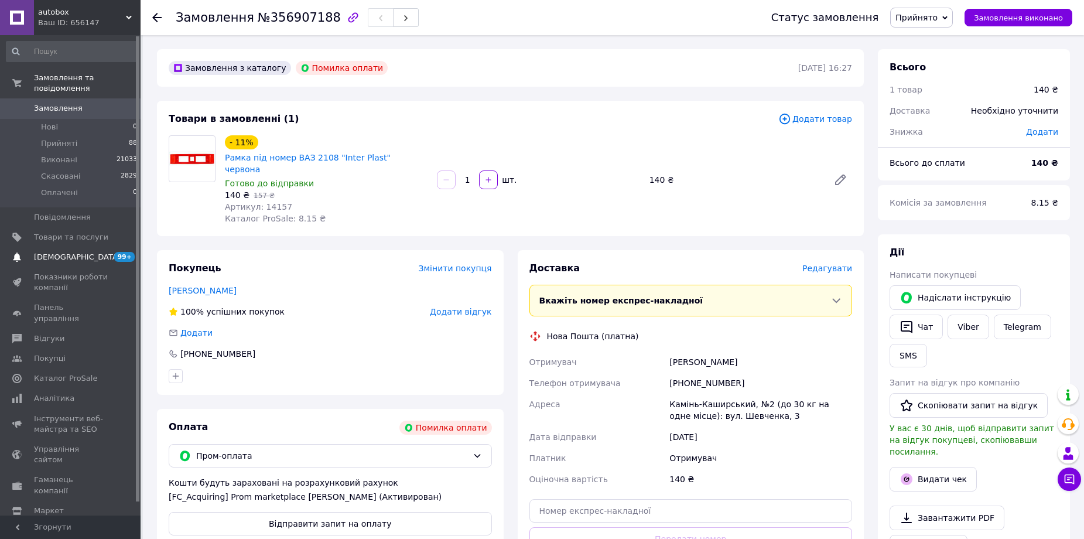
click at [61, 252] on span "[DEMOGRAPHIC_DATA]" at bounding box center [77, 257] width 87 height 11
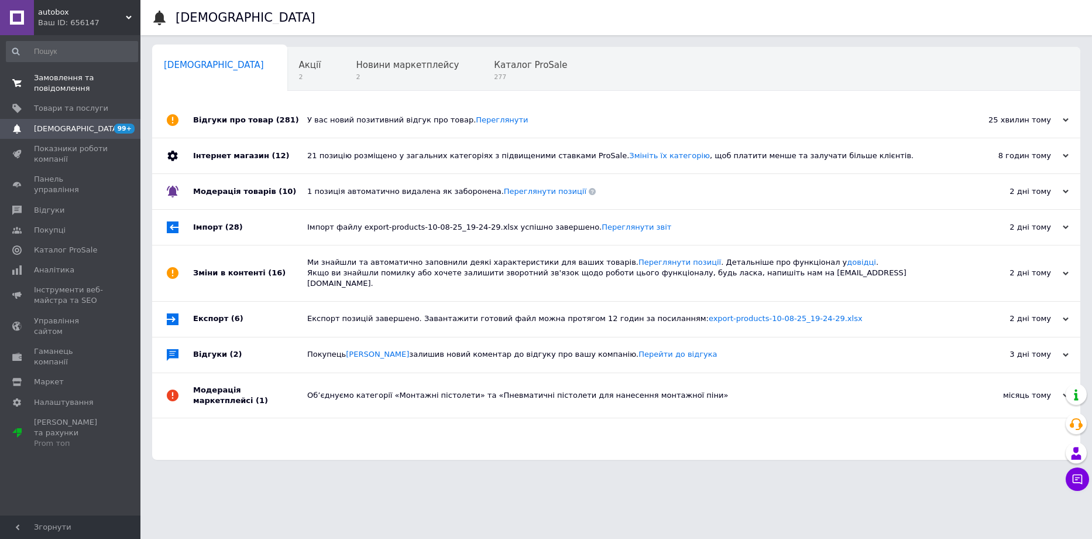
click at [59, 86] on span "Замовлення та повідомлення" at bounding box center [71, 83] width 74 height 21
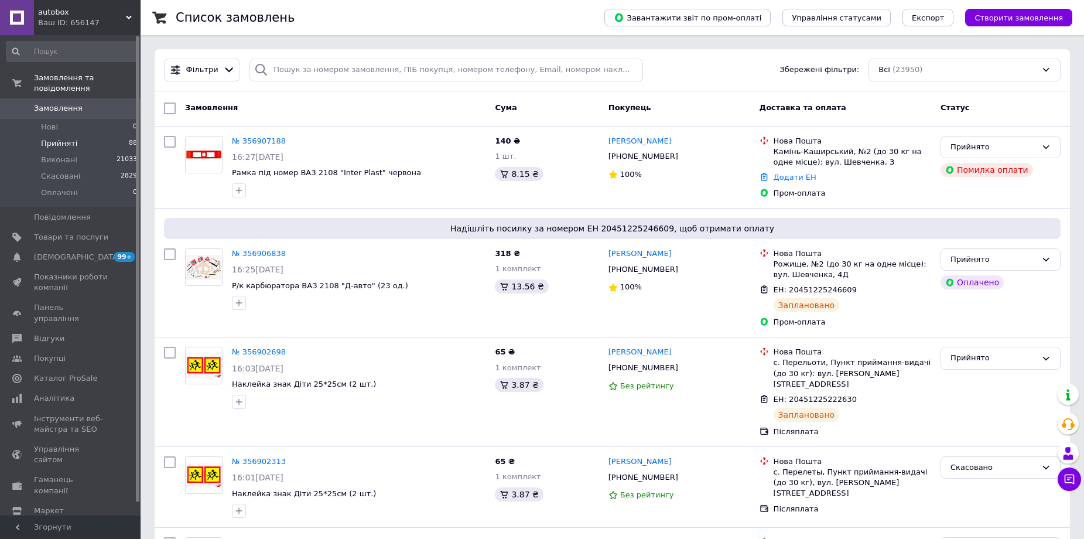
click at [64, 138] on span "Прийняті" at bounding box center [59, 143] width 36 height 11
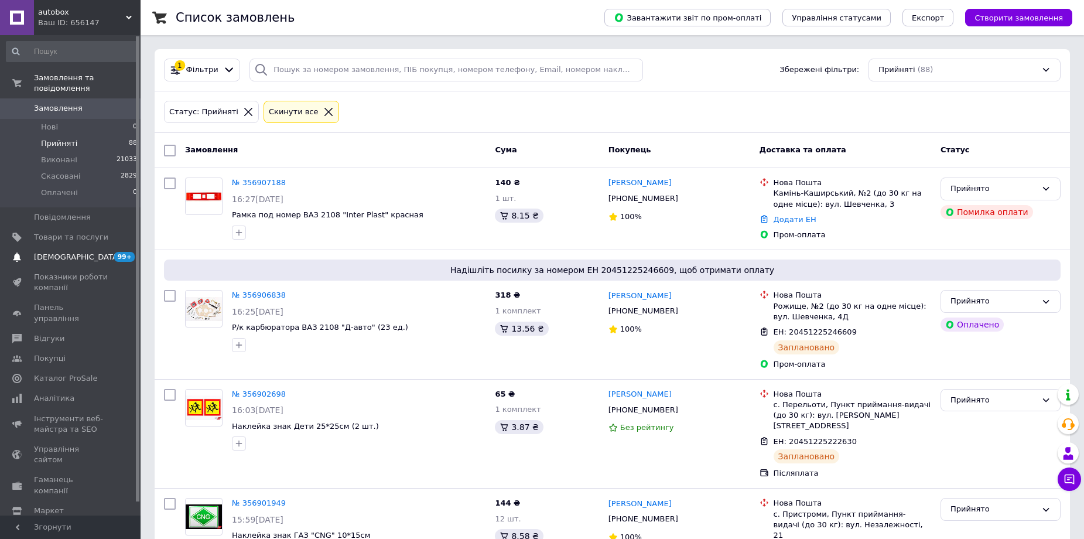
click at [69, 252] on span "[DEMOGRAPHIC_DATA]" at bounding box center [77, 257] width 87 height 11
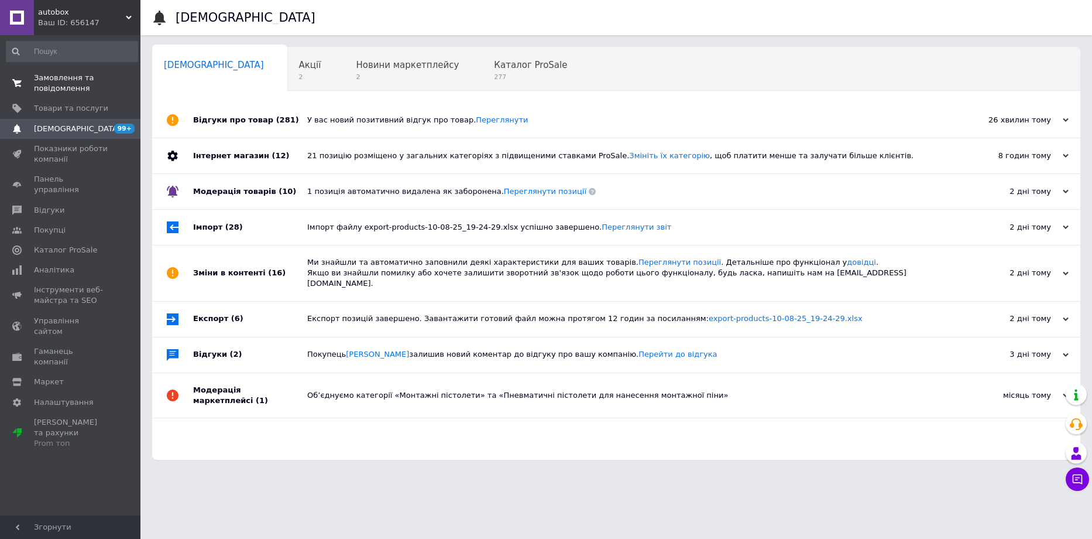
click at [43, 89] on span "Замовлення та повідомлення" at bounding box center [71, 83] width 74 height 21
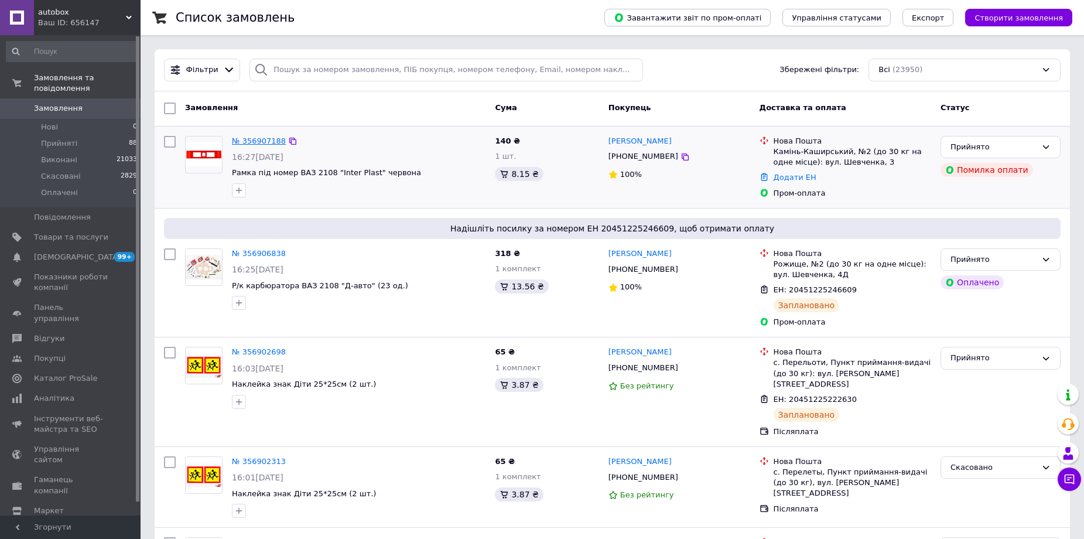
click at [263, 143] on link "№ 356907188" at bounding box center [259, 140] width 54 height 9
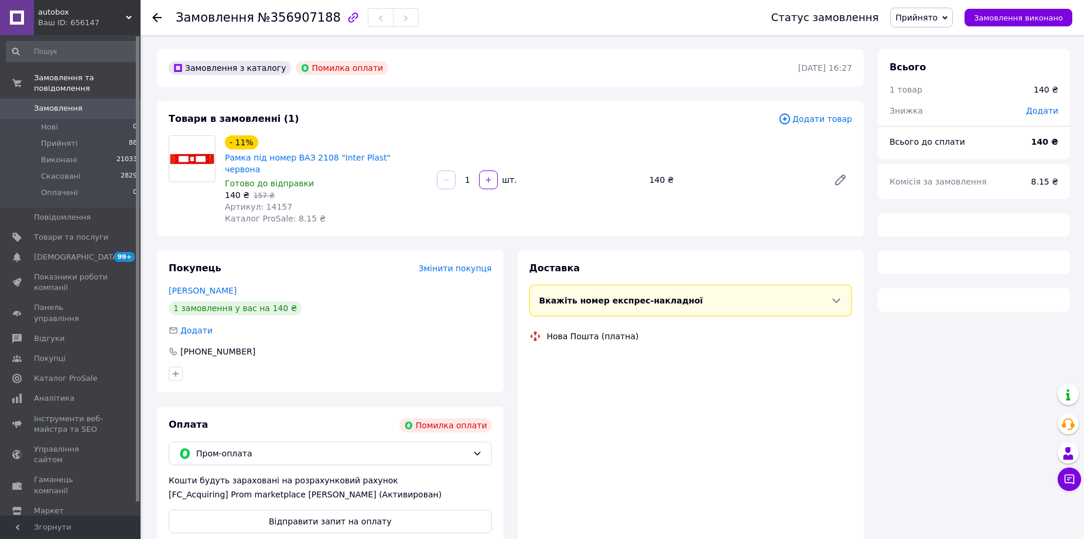
scroll to position [74, 0]
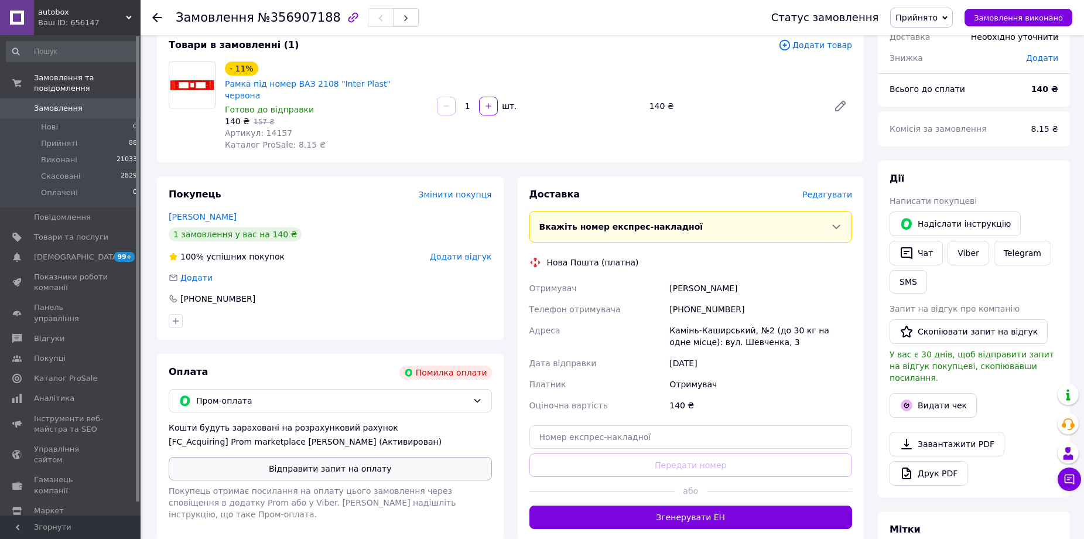
click at [340, 460] on button "Відправити запит на оплату" at bounding box center [330, 468] width 323 height 23
click at [58, 103] on span "Замовлення" at bounding box center [58, 108] width 49 height 11
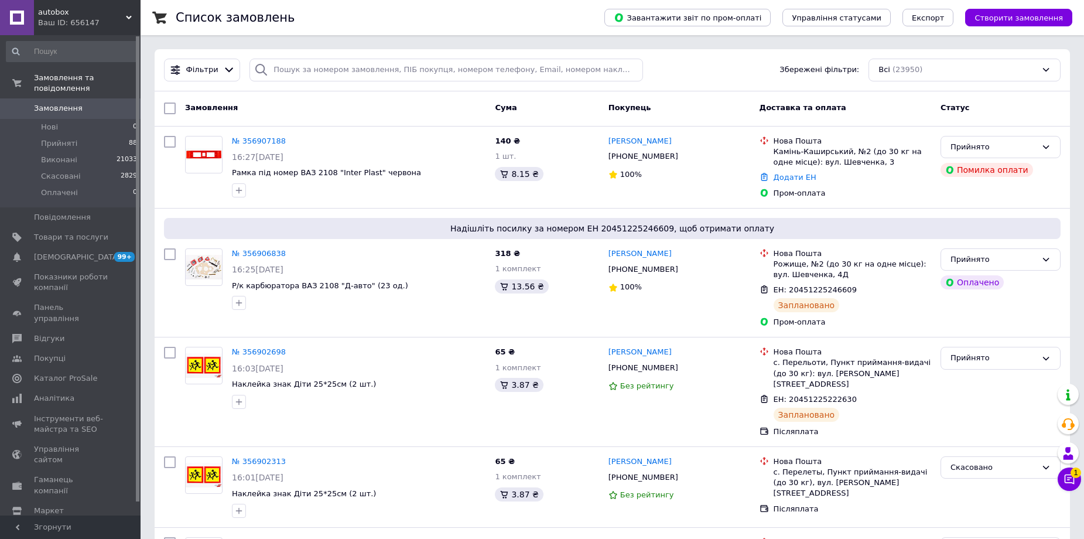
click at [49, 103] on span "Замовлення" at bounding box center [58, 108] width 49 height 11
click at [1074, 482] on icon at bounding box center [1069, 479] width 12 height 12
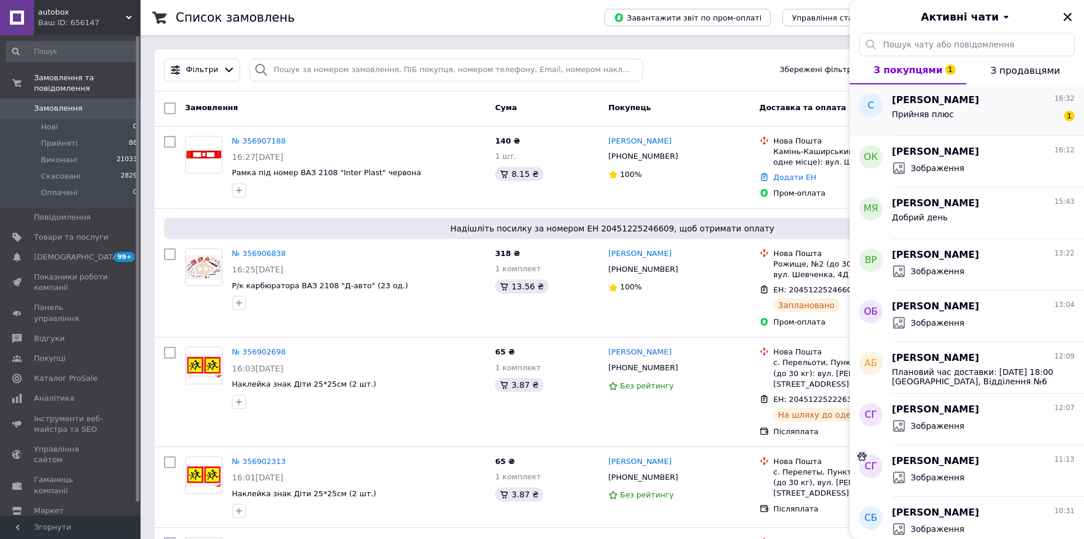
click at [921, 116] on span "Прийняв плюс" at bounding box center [922, 113] width 61 height 9
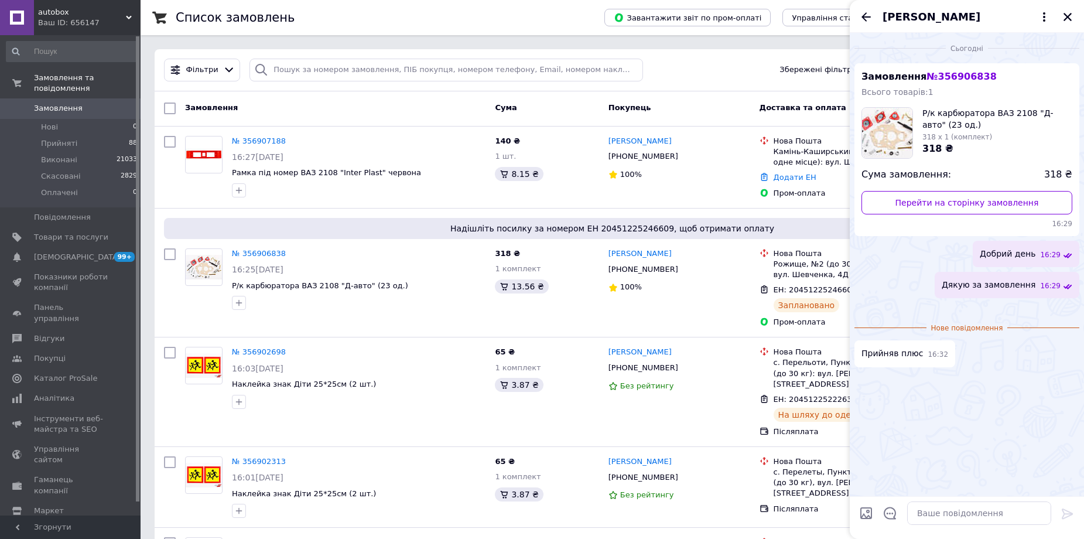
scroll to position [39, 0]
click at [1067, 19] on icon "Закрити" at bounding box center [1067, 17] width 11 height 11
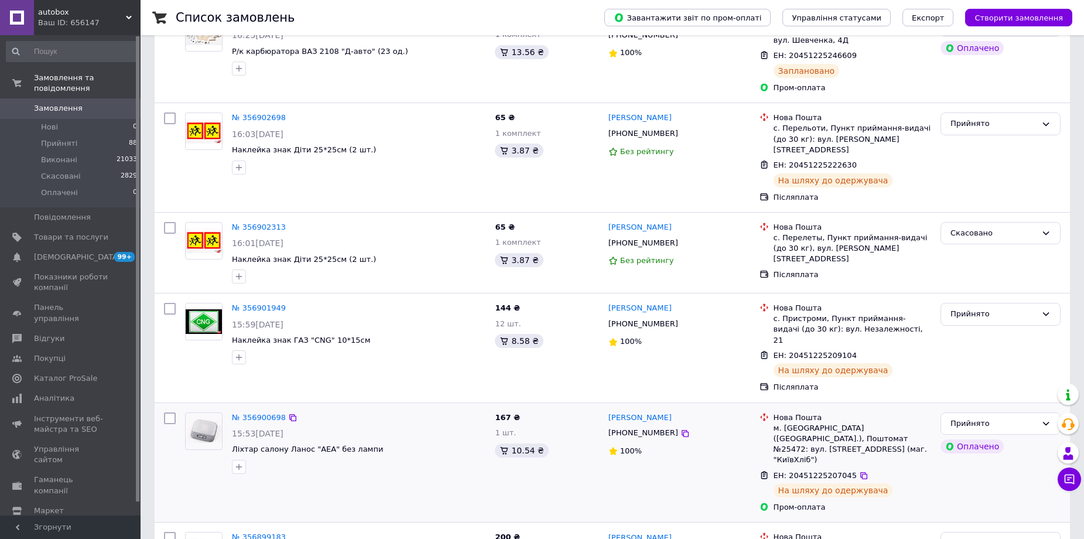
scroll to position [351, 0]
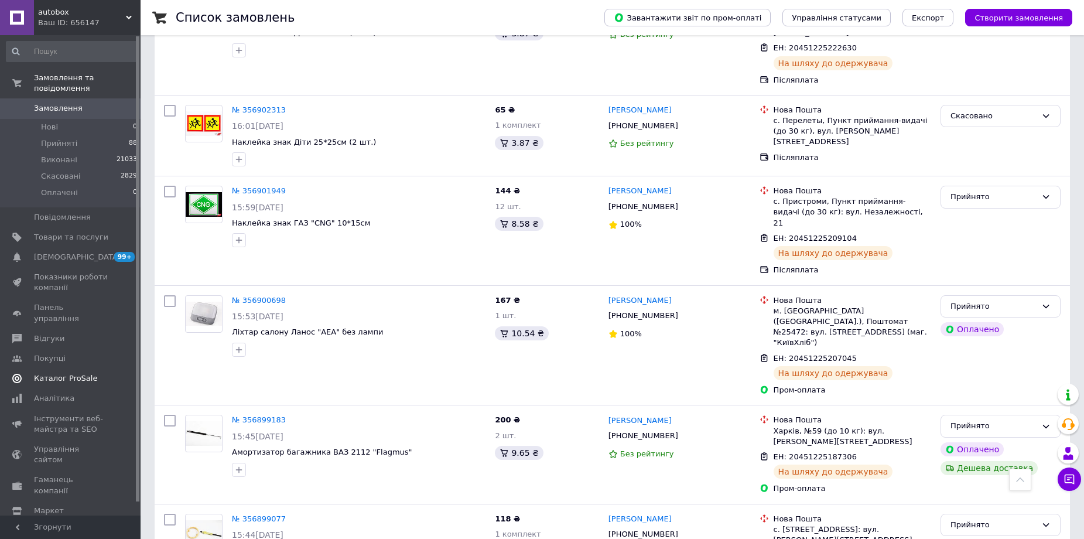
drag, startPoint x: 59, startPoint y: 8, endPoint x: 53, endPoint y: 244, distance: 235.4
click at [53, 252] on span "[DEMOGRAPHIC_DATA]" at bounding box center [77, 257] width 87 height 11
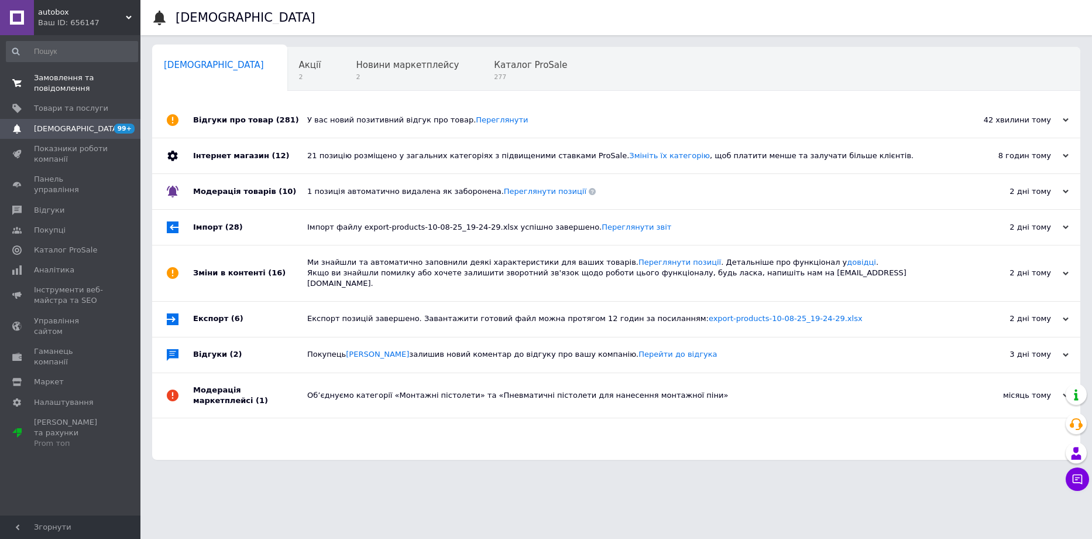
click at [57, 79] on span "Замовлення та повідомлення" at bounding box center [71, 83] width 74 height 21
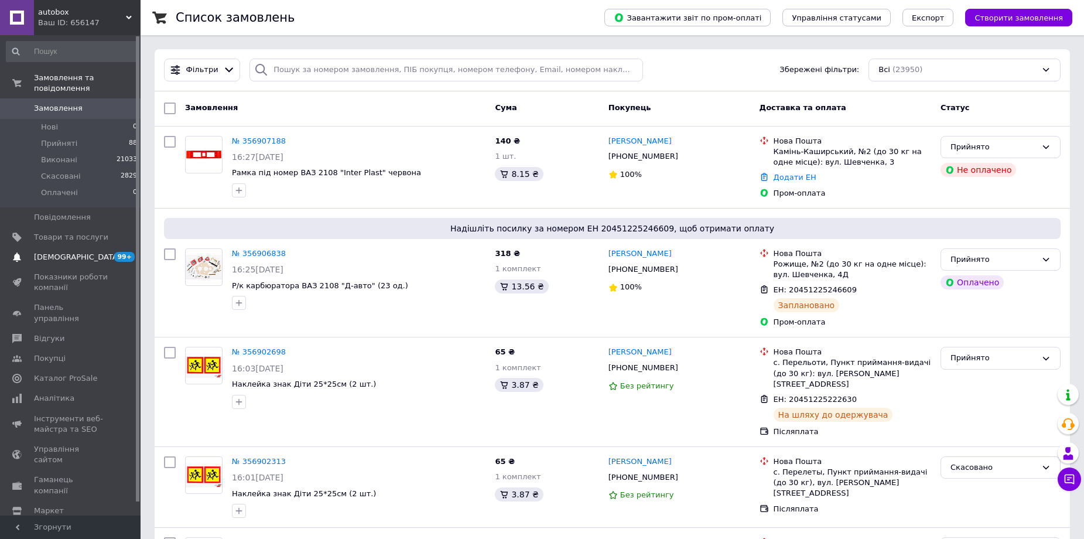
click at [98, 252] on span "[DEMOGRAPHIC_DATA]" at bounding box center [71, 257] width 74 height 11
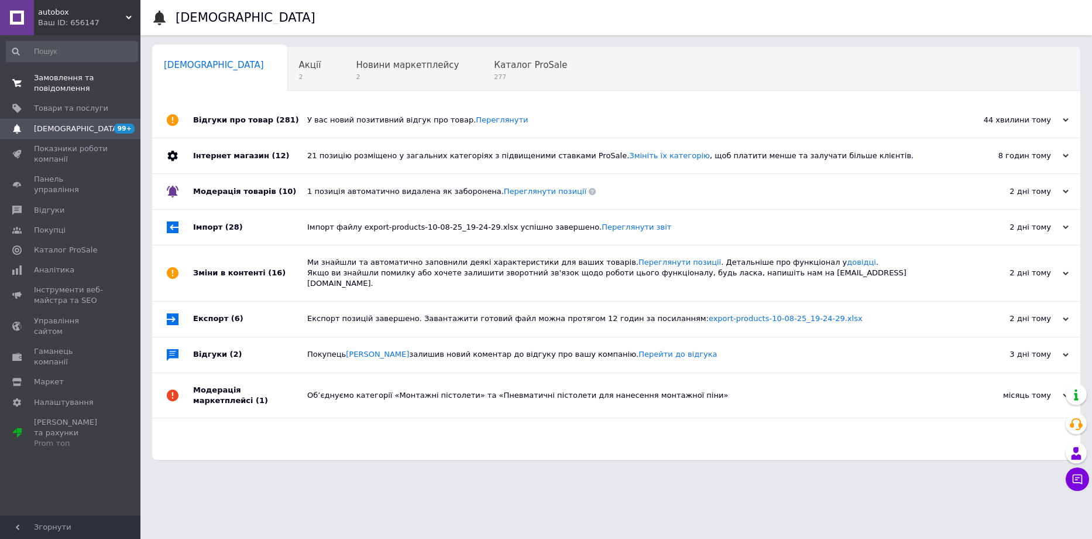
click at [54, 86] on span "Замовлення та повідомлення" at bounding box center [71, 83] width 74 height 21
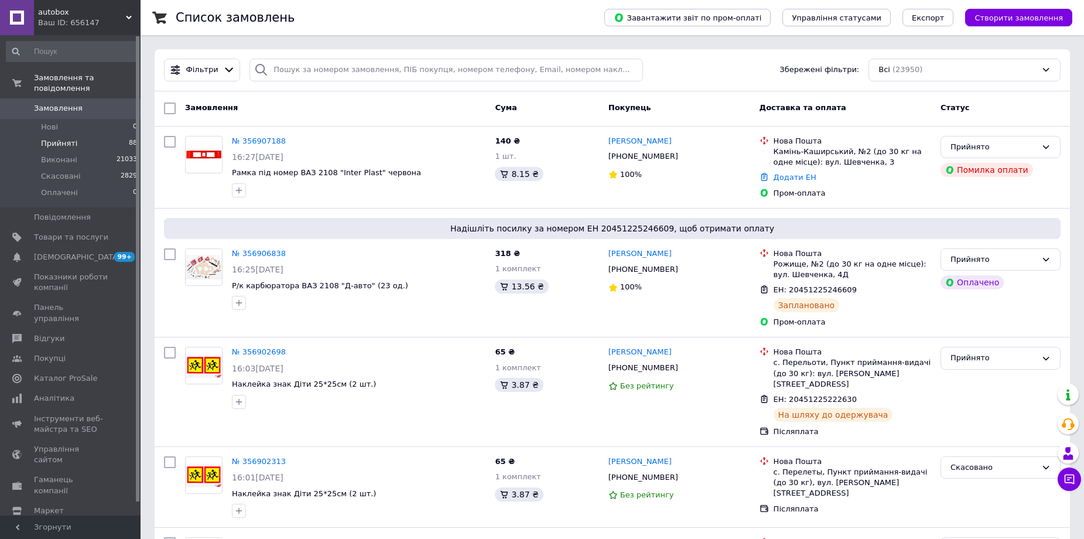
click at [57, 138] on span "Прийняті" at bounding box center [59, 143] width 36 height 11
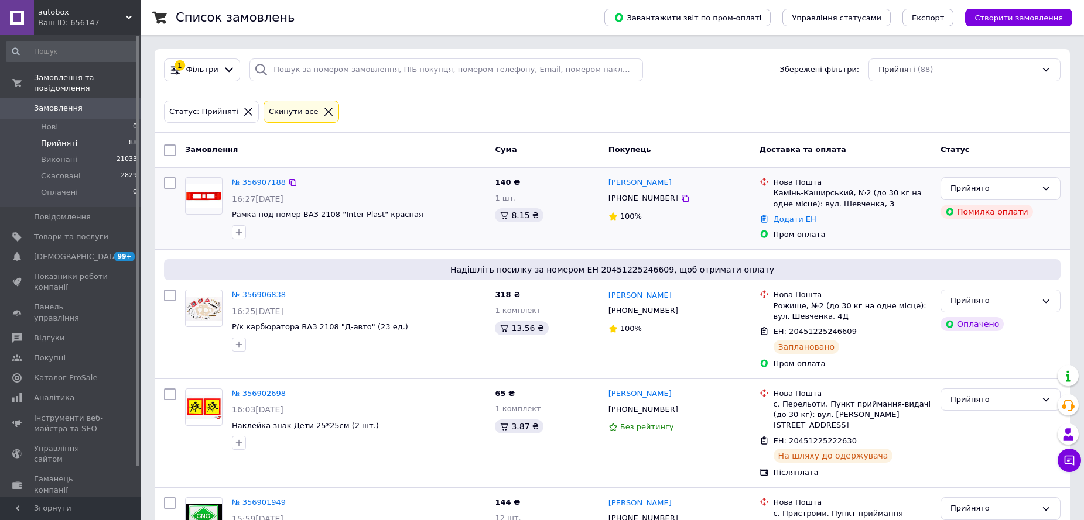
scroll to position [6542, 0]
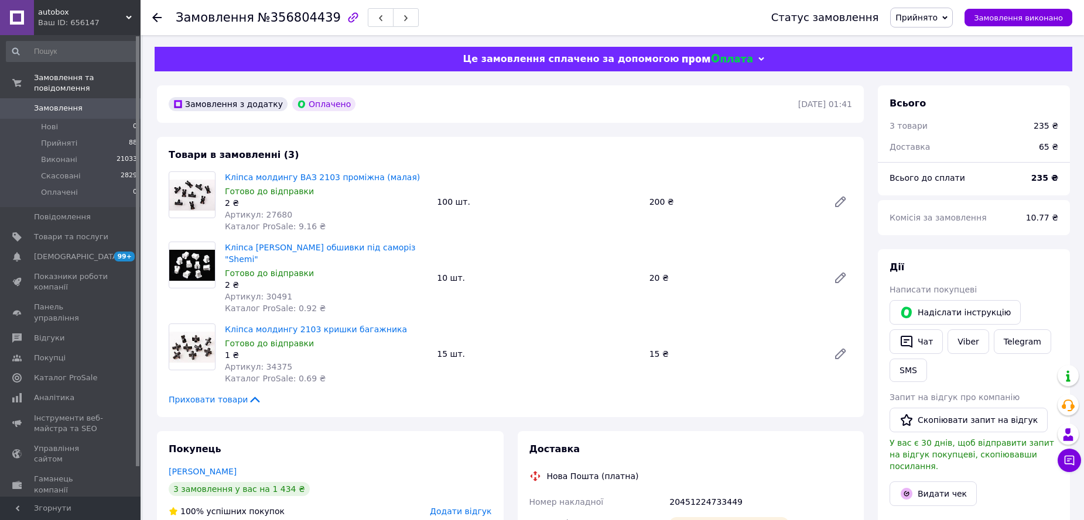
click at [59, 98] on link "Замовлення 0" at bounding box center [72, 108] width 144 height 20
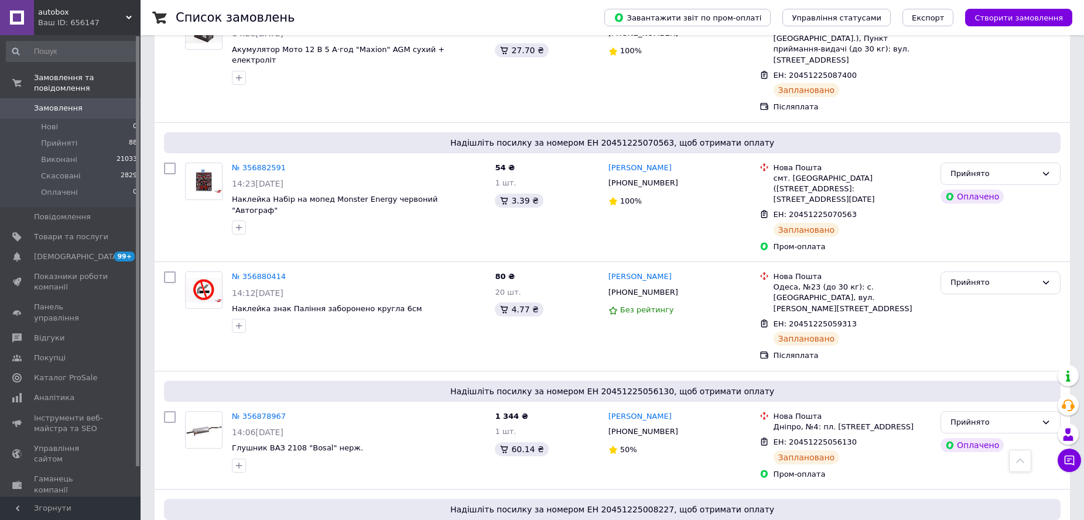
scroll to position [4429, 0]
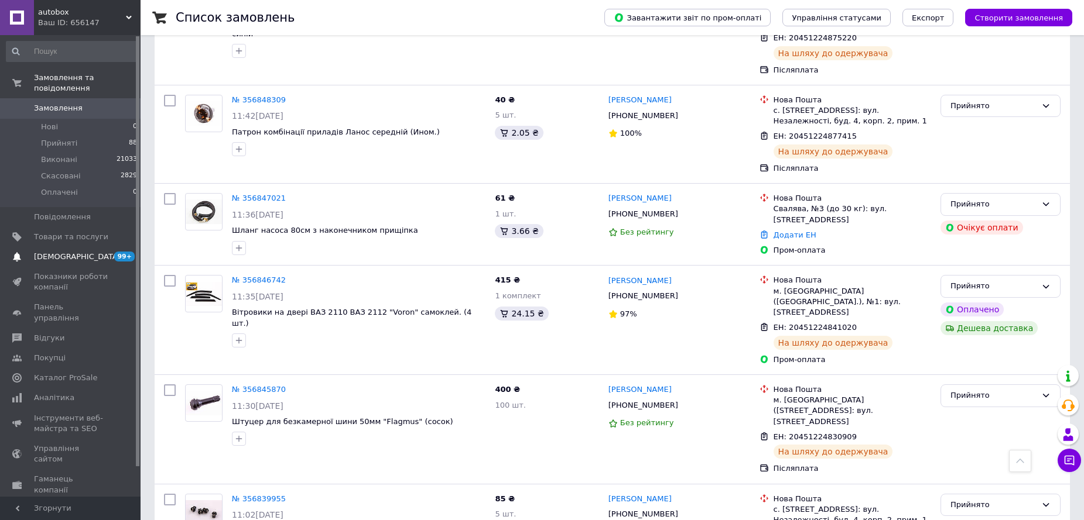
click at [79, 252] on span "[DEMOGRAPHIC_DATA]" at bounding box center [71, 257] width 74 height 11
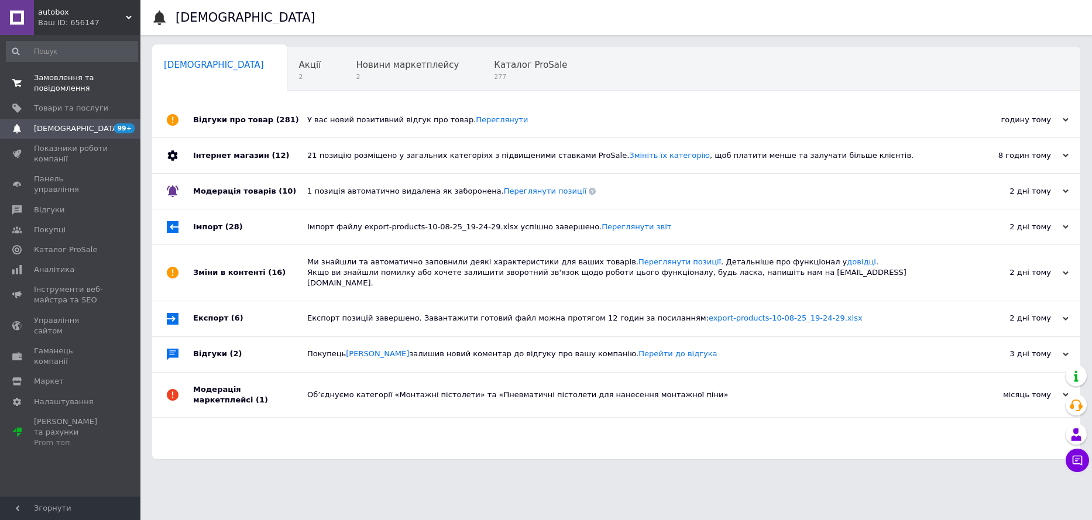
click at [45, 81] on span "Замовлення та повідомлення" at bounding box center [71, 83] width 74 height 21
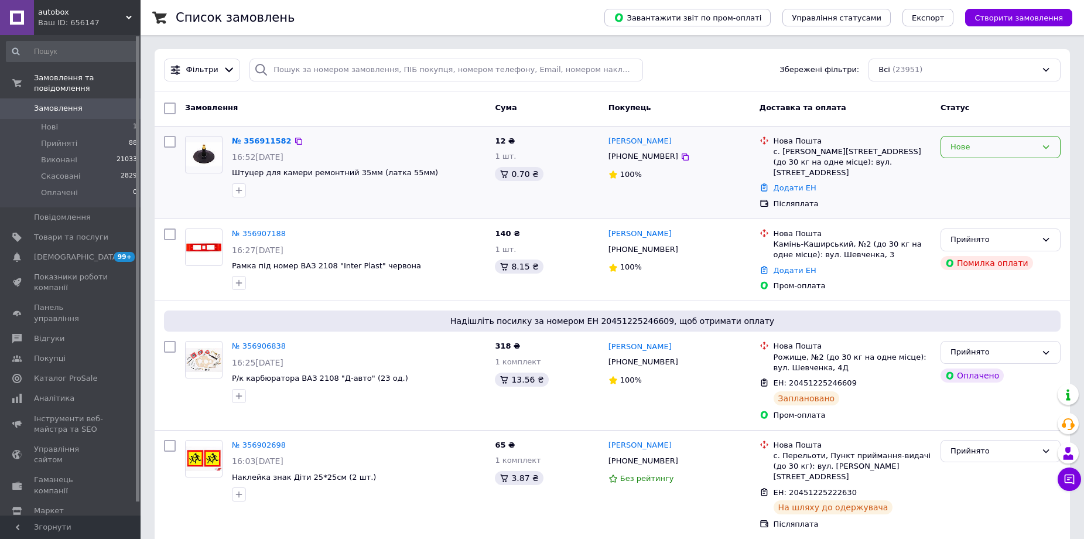
click at [971, 152] on div "Нове" at bounding box center [1000, 147] width 120 height 23
click at [959, 171] on li "Прийнято" at bounding box center [1000, 171] width 119 height 22
click at [56, 138] on span "Прийняті" at bounding box center [59, 143] width 36 height 11
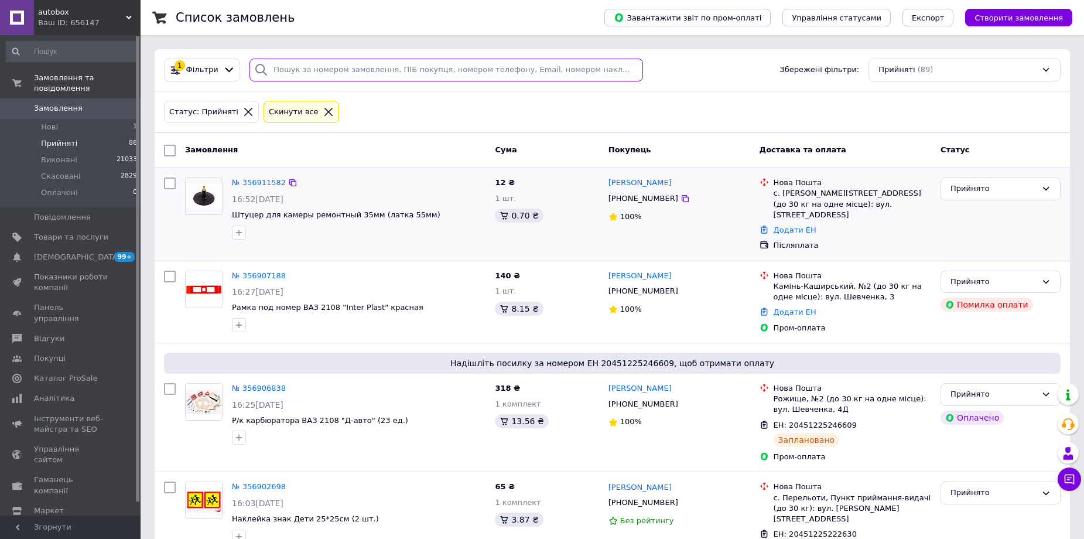
click at [295, 66] on input "search" at bounding box center [445, 70] width 393 height 23
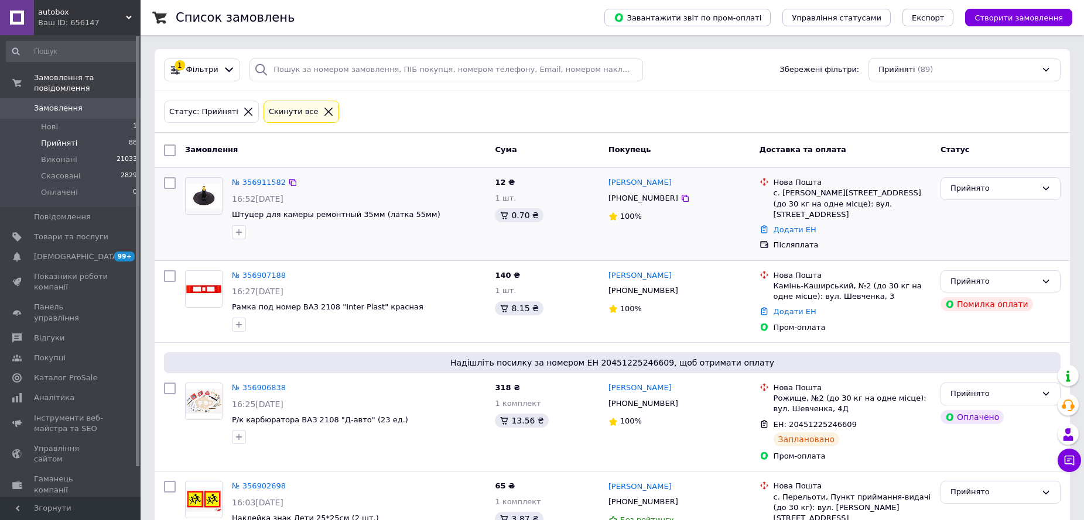
scroll to position [6724, 0]
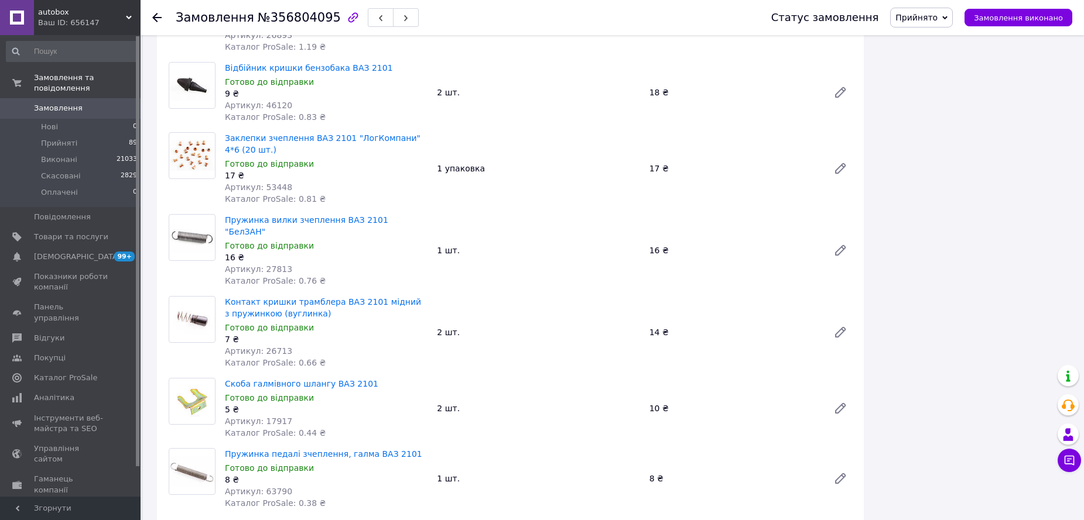
scroll to position [995, 0]
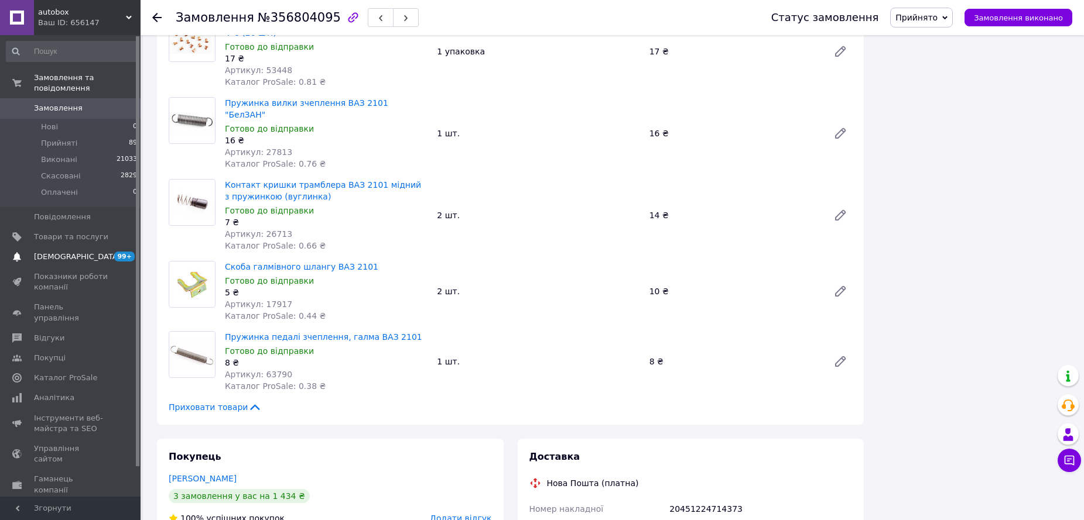
click at [73, 252] on span "[DEMOGRAPHIC_DATA]" at bounding box center [77, 257] width 87 height 11
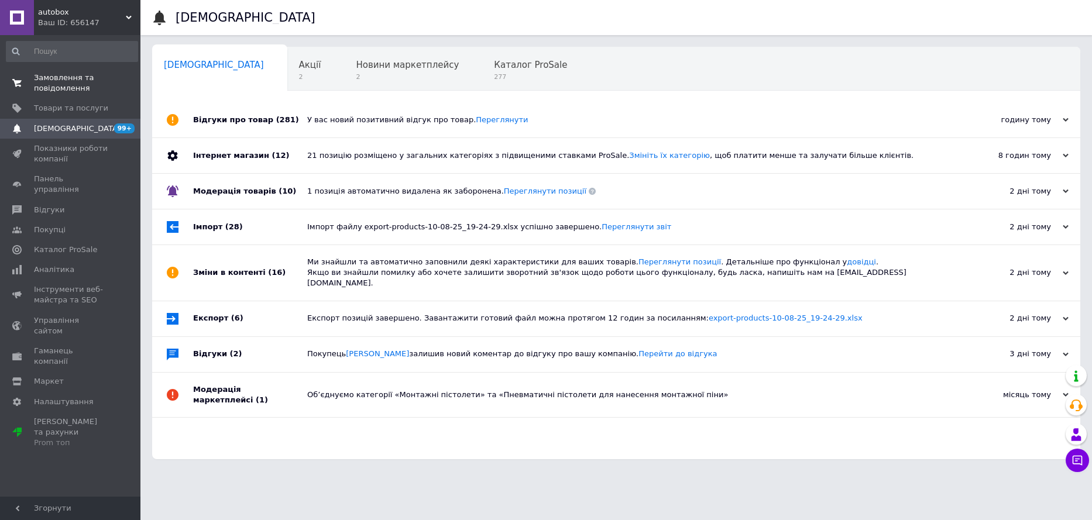
click at [59, 84] on span "Замовлення та повідомлення" at bounding box center [71, 83] width 74 height 21
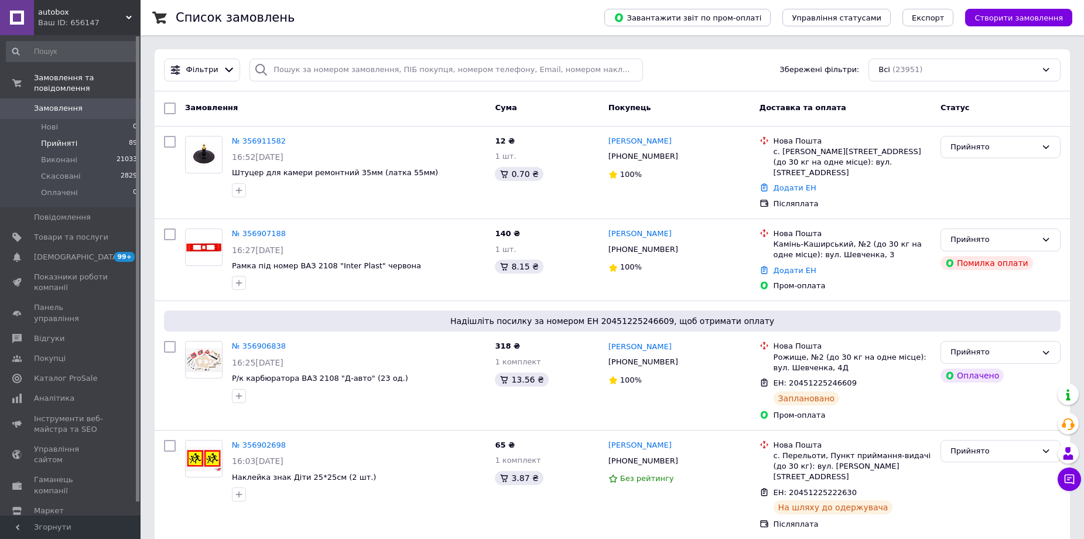
click at [52, 138] on span "Прийняті" at bounding box center [59, 143] width 36 height 11
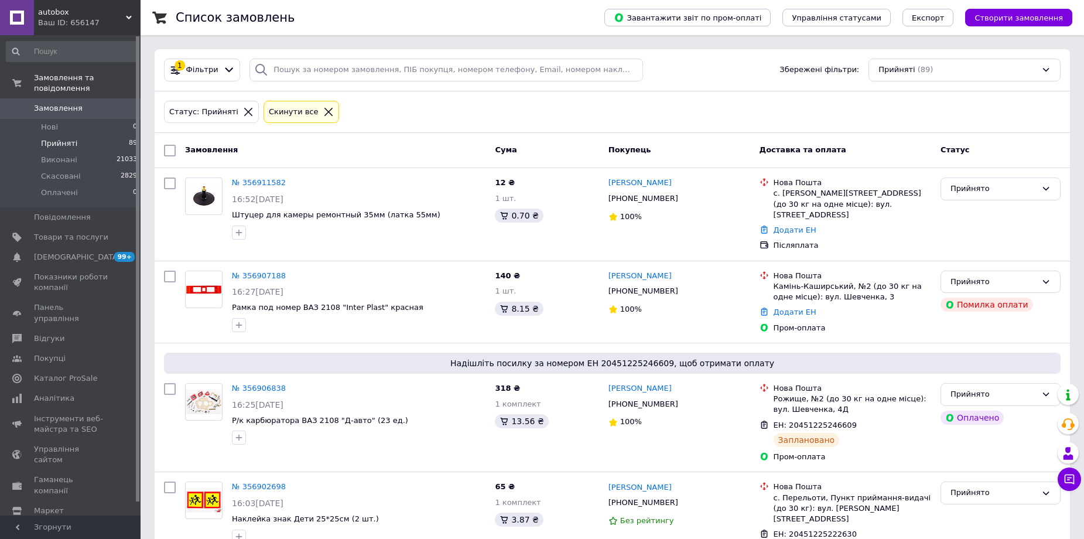
click at [69, 138] on span "Прийняті" at bounding box center [59, 143] width 36 height 11
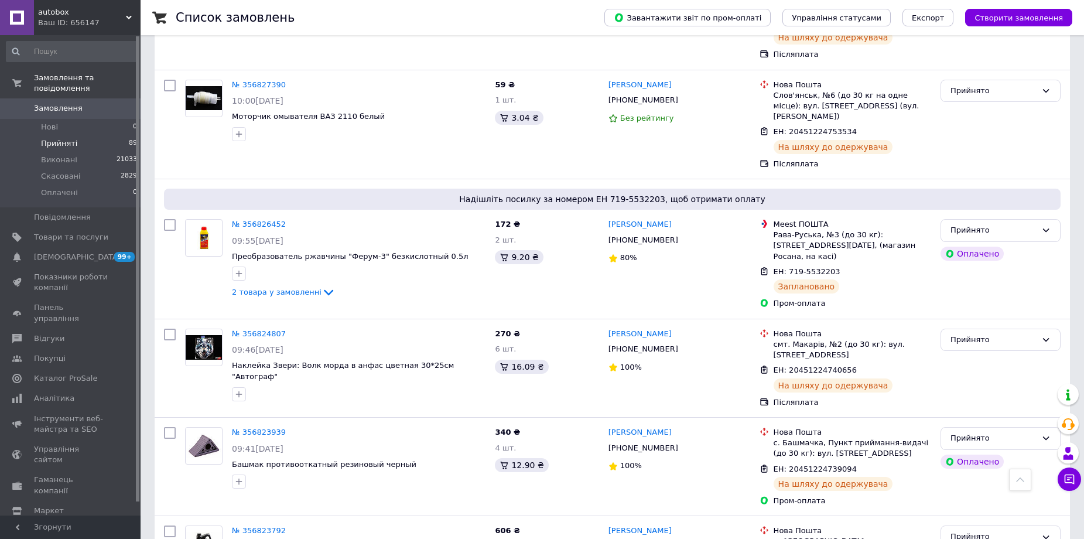
scroll to position [5562, 0]
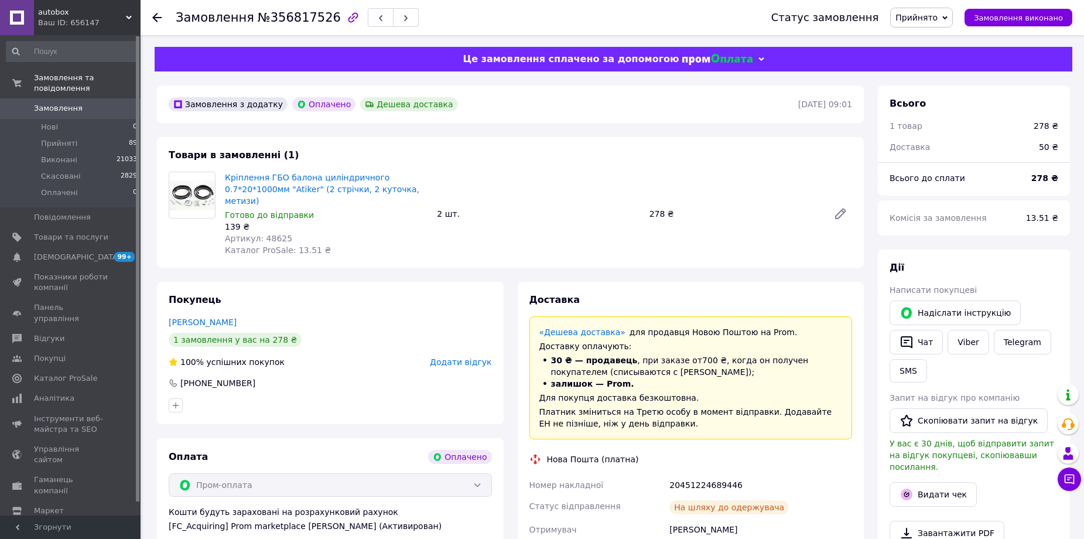
scroll to position [117, 0]
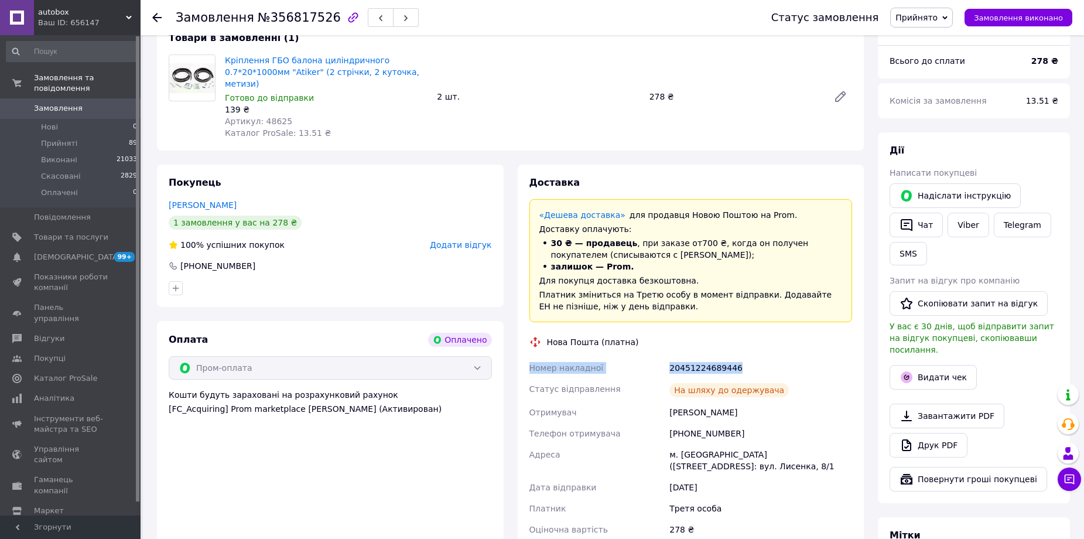
drag, startPoint x: 529, startPoint y: 357, endPoint x: 740, endPoint y: 352, distance: 210.8
click at [740, 357] on div "Номер накладної 20451224689446 Статус відправлення На шляху до одержувача Отрим…" at bounding box center [691, 459] width 328 height 204
copy div "Номер накладної 20451224689446"
click at [908, 220] on icon "button" at bounding box center [906, 225] width 12 height 12
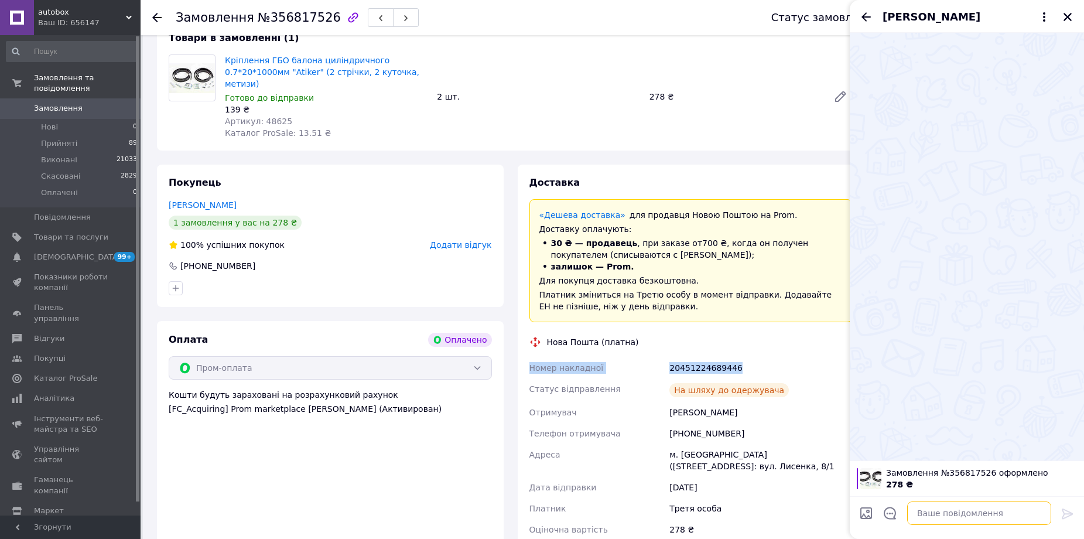
click at [965, 515] on textarea at bounding box center [979, 512] width 144 height 23
type textarea "д"
type textarea "Добрий день"
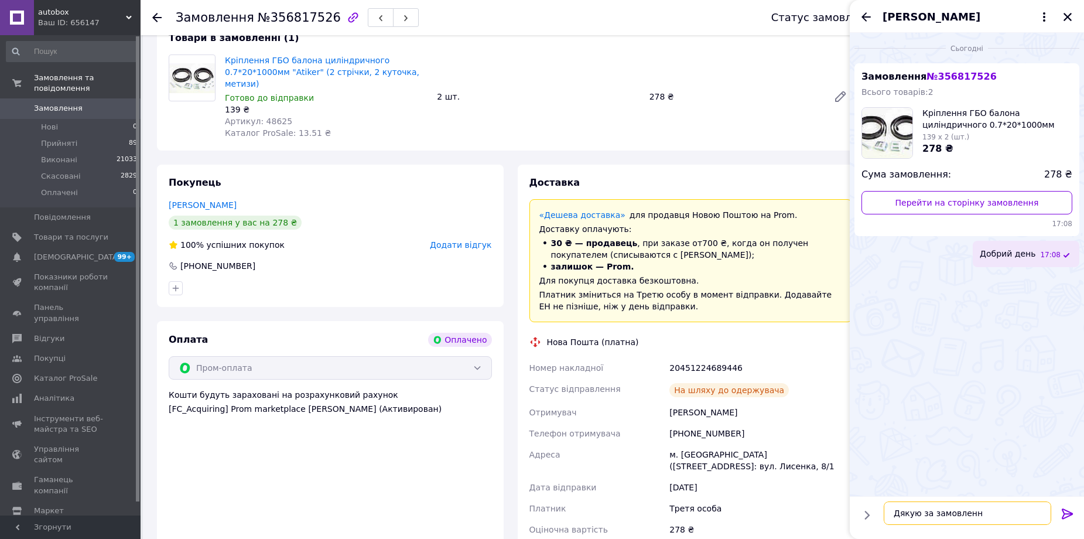
type textarea "Дякую за замовлення"
paste textarea "Номер накладної 20451224689446"
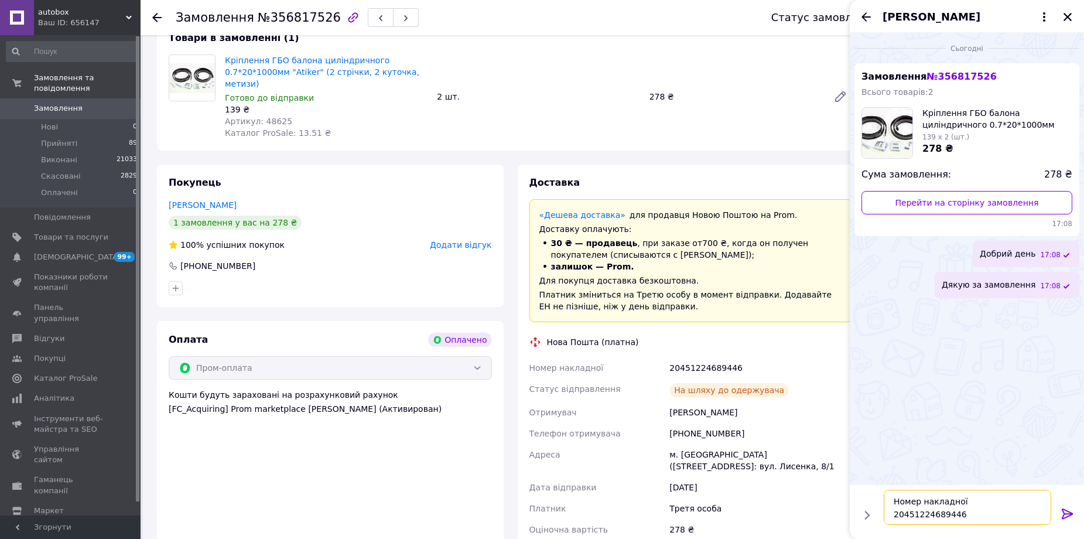
type textarea "Номер накладної 20451224689446"
click at [1068, 512] on icon at bounding box center [1067, 513] width 14 height 14
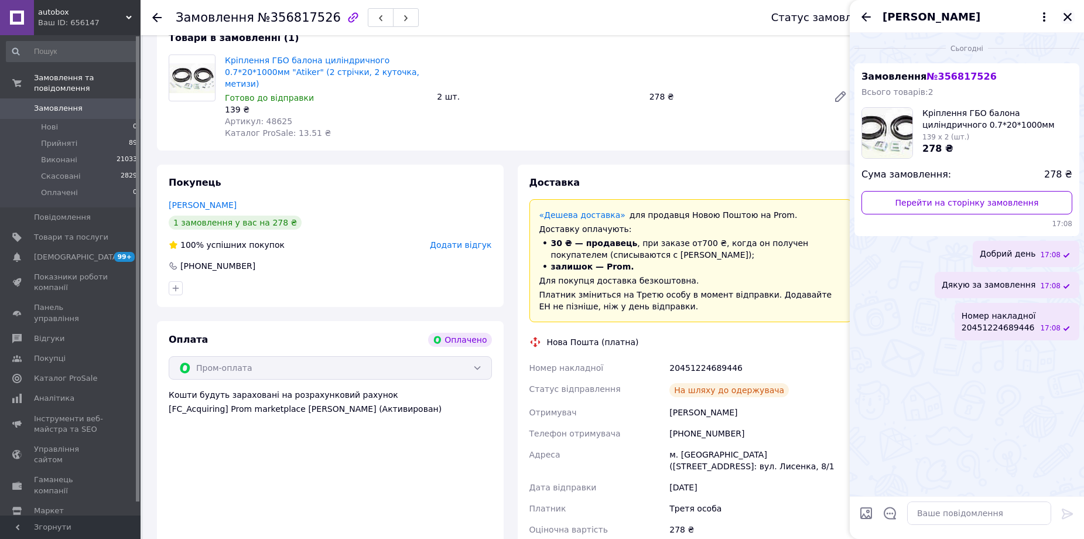
click at [1067, 14] on icon "Закрити" at bounding box center [1067, 17] width 11 height 11
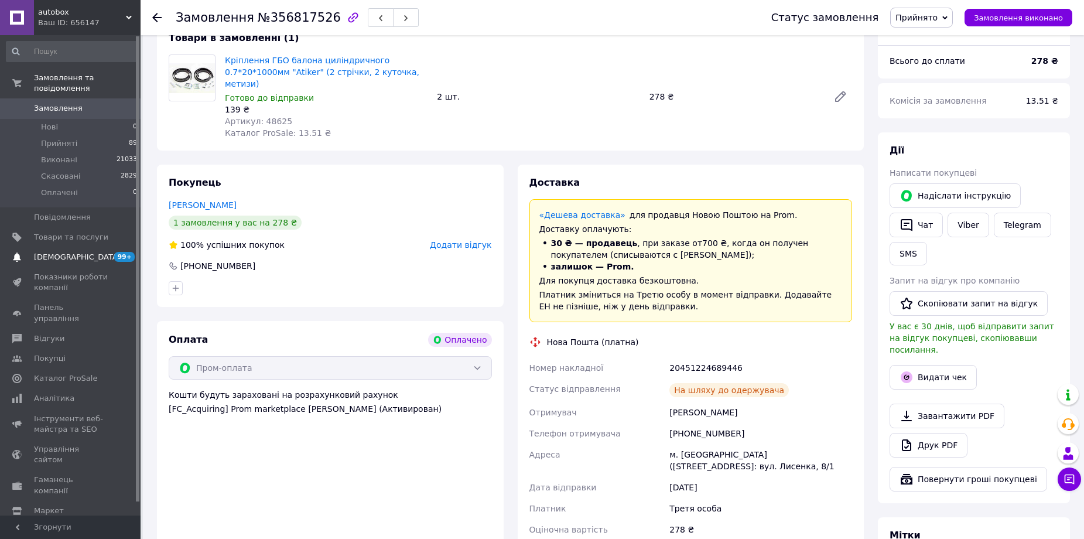
click at [71, 252] on span "[DEMOGRAPHIC_DATA]" at bounding box center [77, 257] width 87 height 11
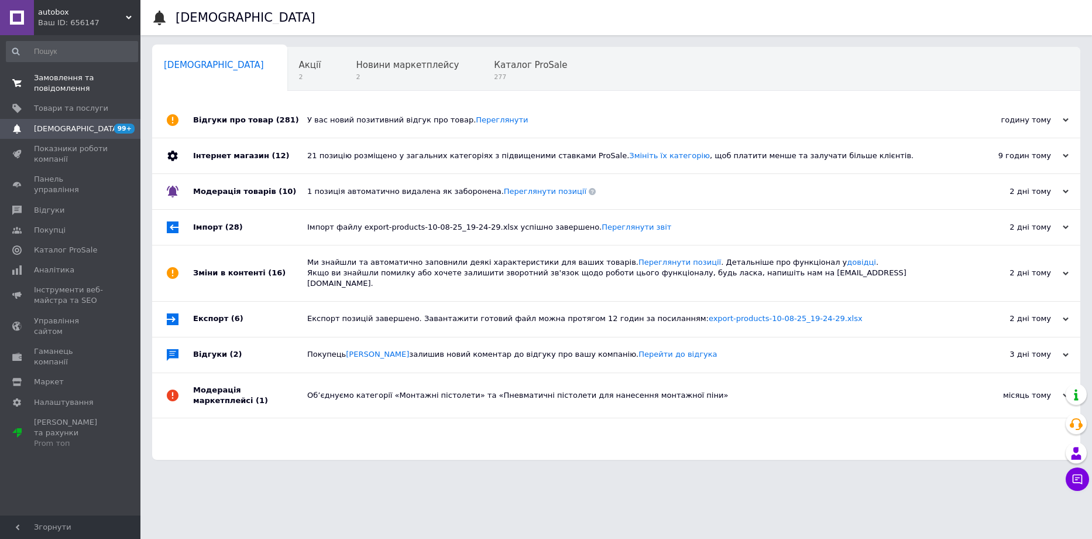
click at [50, 90] on span "Замовлення та повідомлення" at bounding box center [71, 83] width 74 height 21
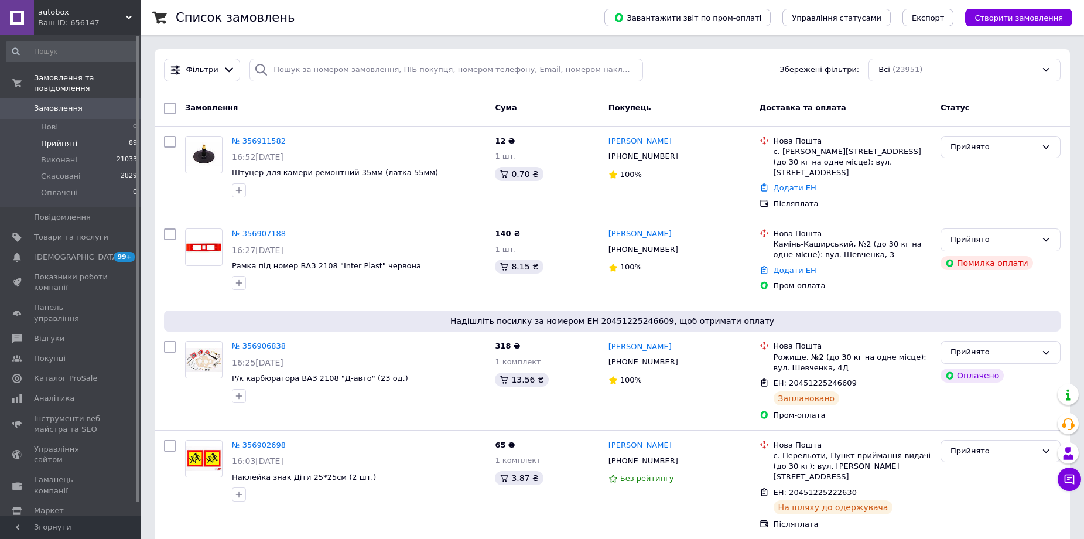
click at [57, 138] on span "Прийняті" at bounding box center [59, 143] width 36 height 11
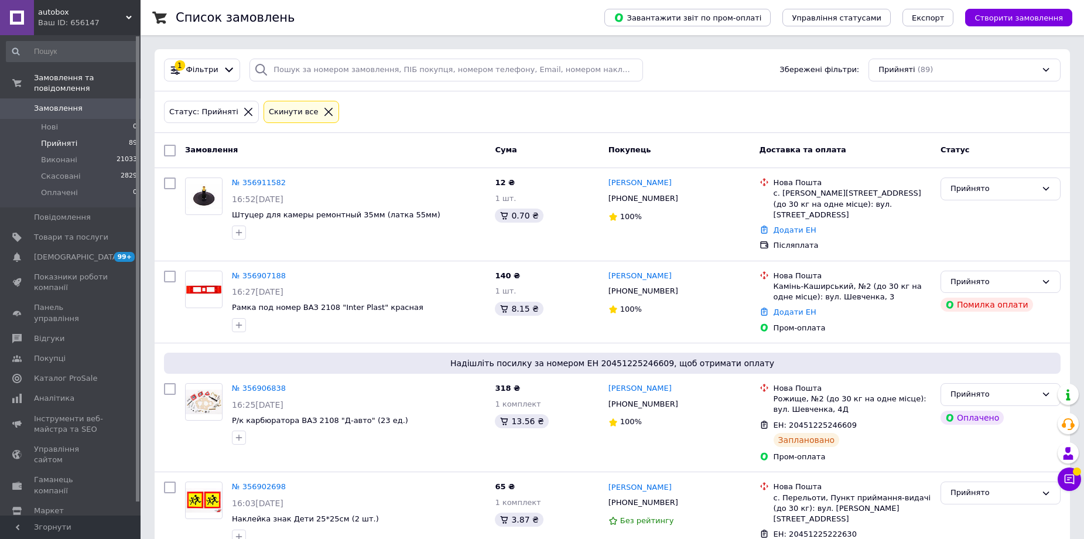
click at [61, 138] on span "Прийняті" at bounding box center [59, 143] width 36 height 11
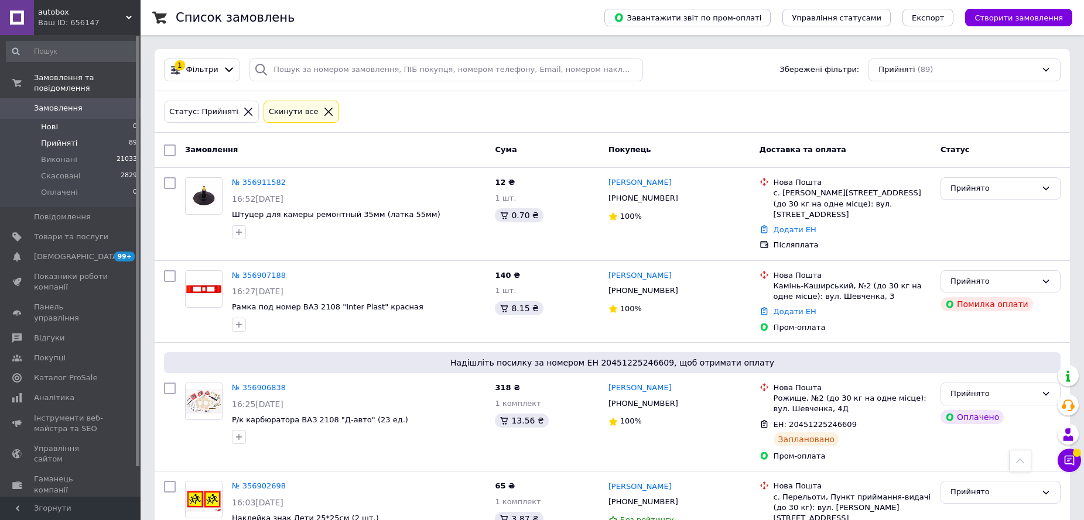
scroll to position [3706, 0]
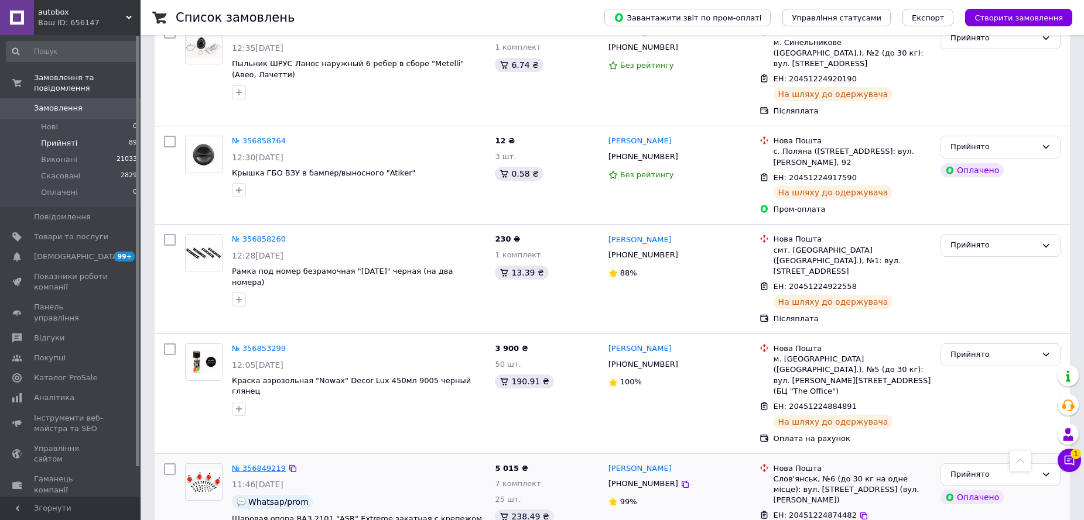
click at [253, 464] on link "№ 356849219" at bounding box center [259, 468] width 54 height 9
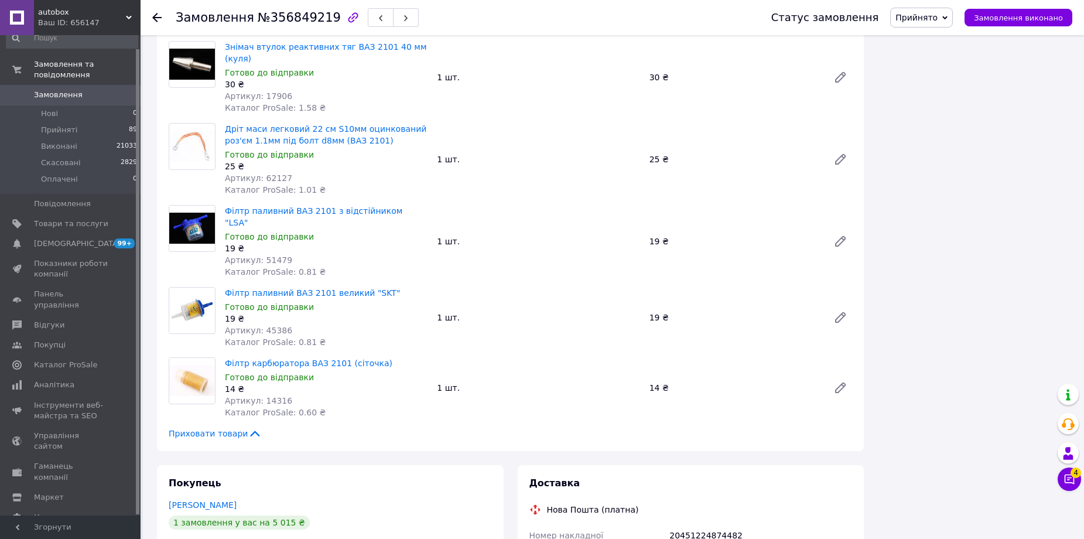
scroll to position [1932, 0]
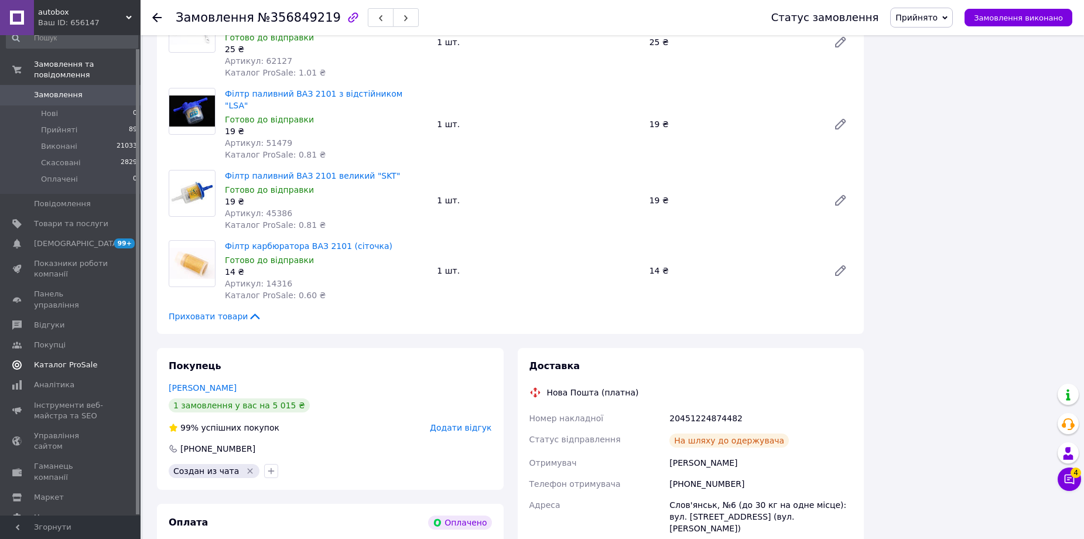
click at [85, 238] on span "[DEMOGRAPHIC_DATA]" at bounding box center [71, 243] width 74 height 11
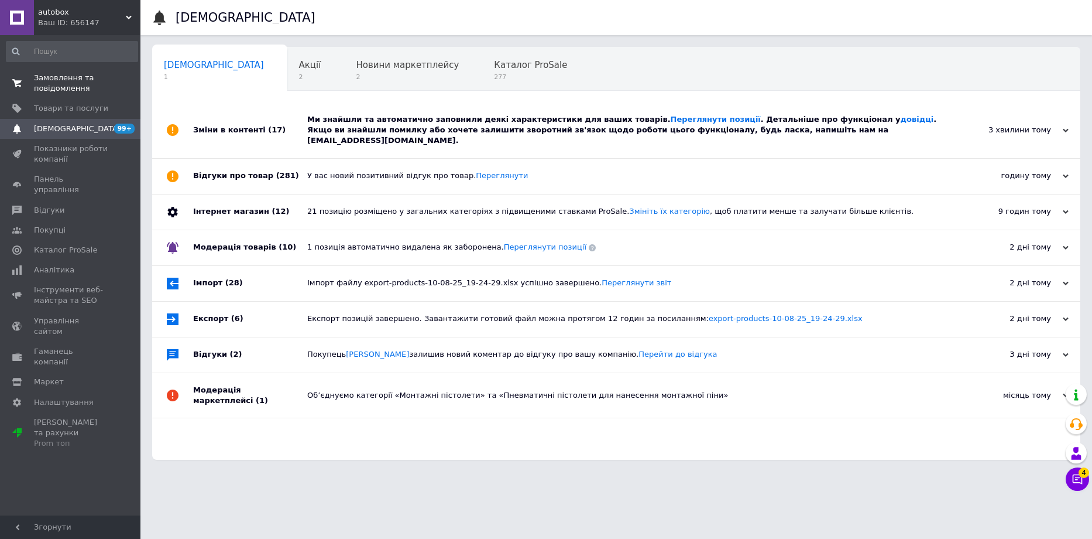
click at [57, 80] on span "Замовлення та повідомлення" at bounding box center [71, 83] width 74 height 21
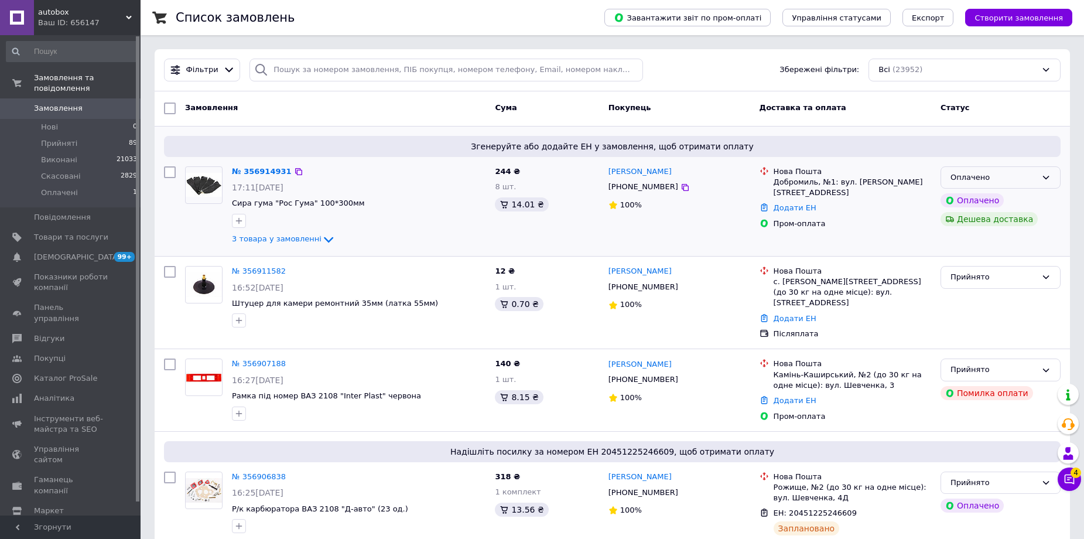
click at [1010, 181] on div "Оплачено" at bounding box center [993, 178] width 86 height 12
click at [976, 204] on li "Прийнято" at bounding box center [1000, 202] width 119 height 22
click at [1073, 478] on icon at bounding box center [1069, 479] width 12 height 12
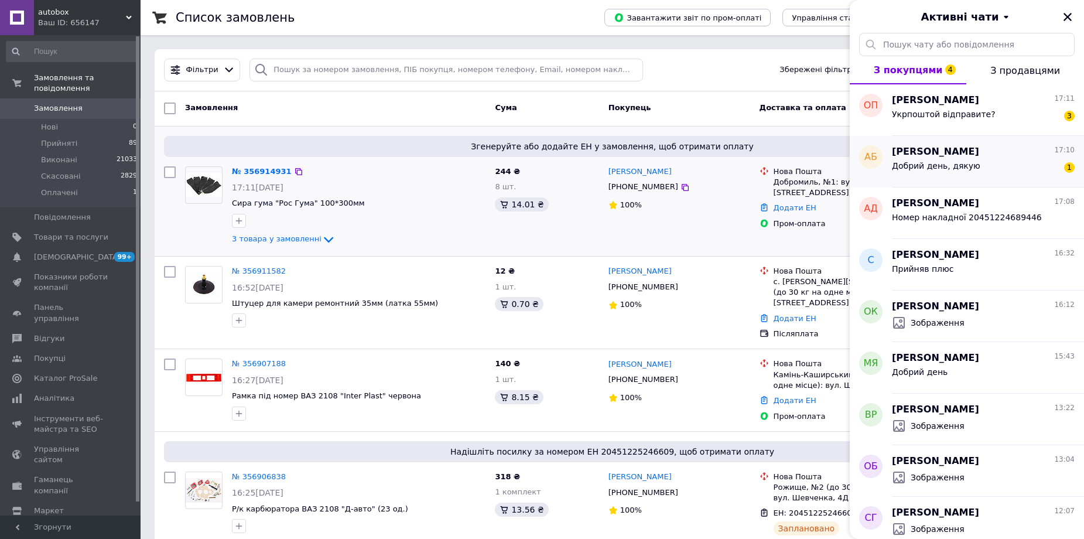
click at [962, 165] on span "Добрий день, дякую" at bounding box center [936, 165] width 88 height 9
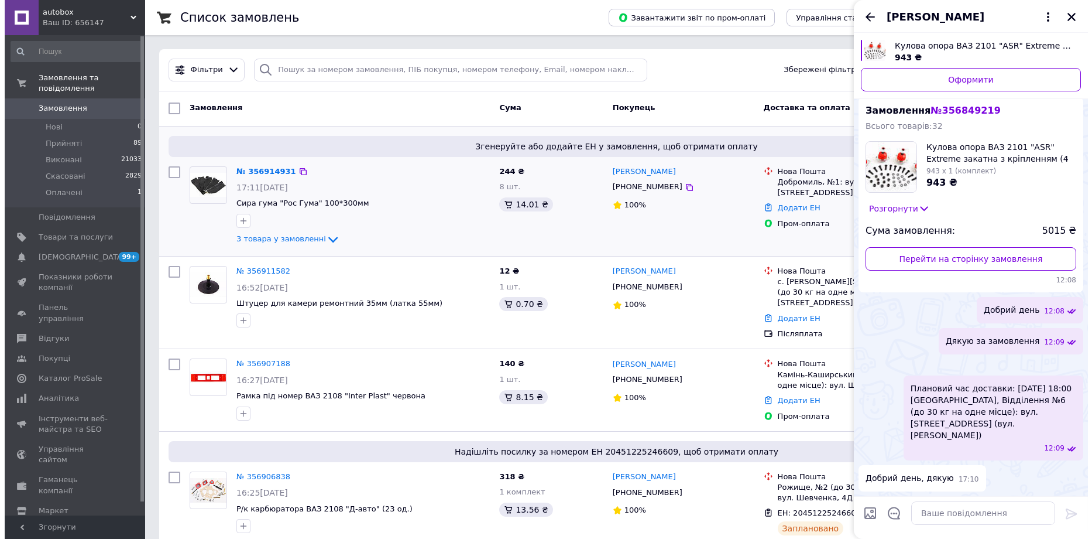
scroll to position [346, 0]
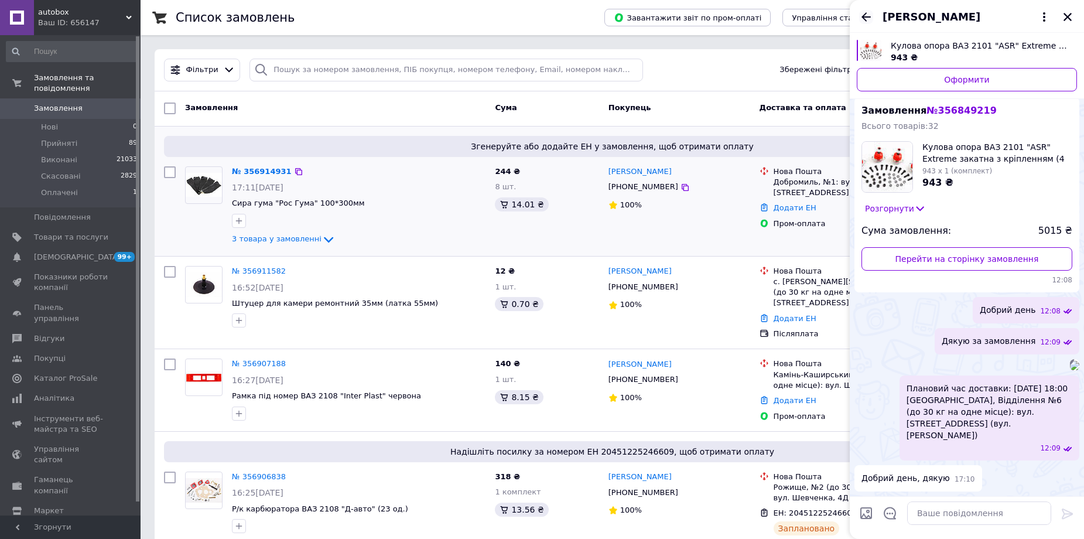
click at [868, 21] on icon "Назад" at bounding box center [866, 17] width 14 height 14
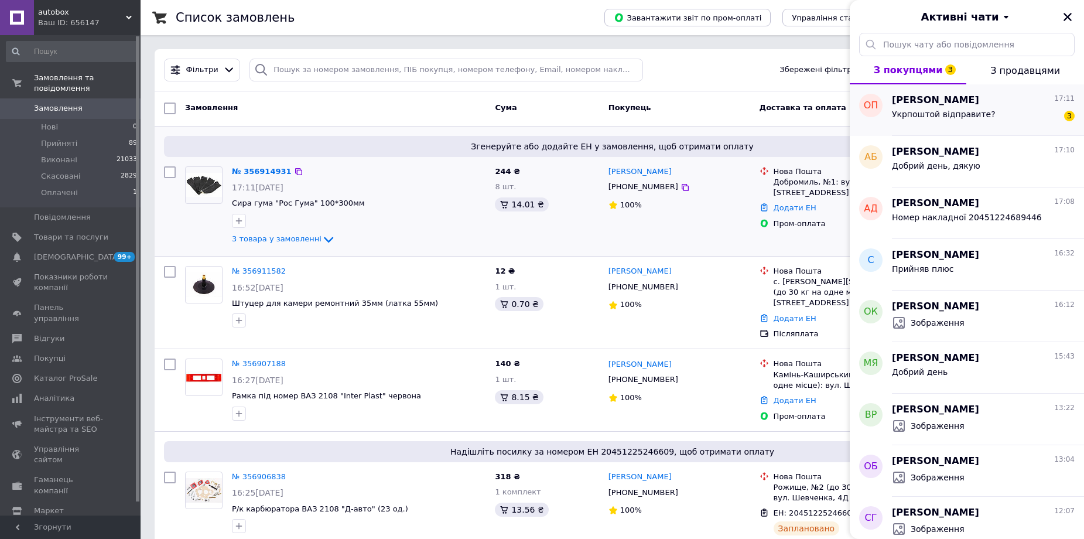
click at [962, 119] on div "Укрпоштой відправите?" at bounding box center [944, 117] width 104 height 16
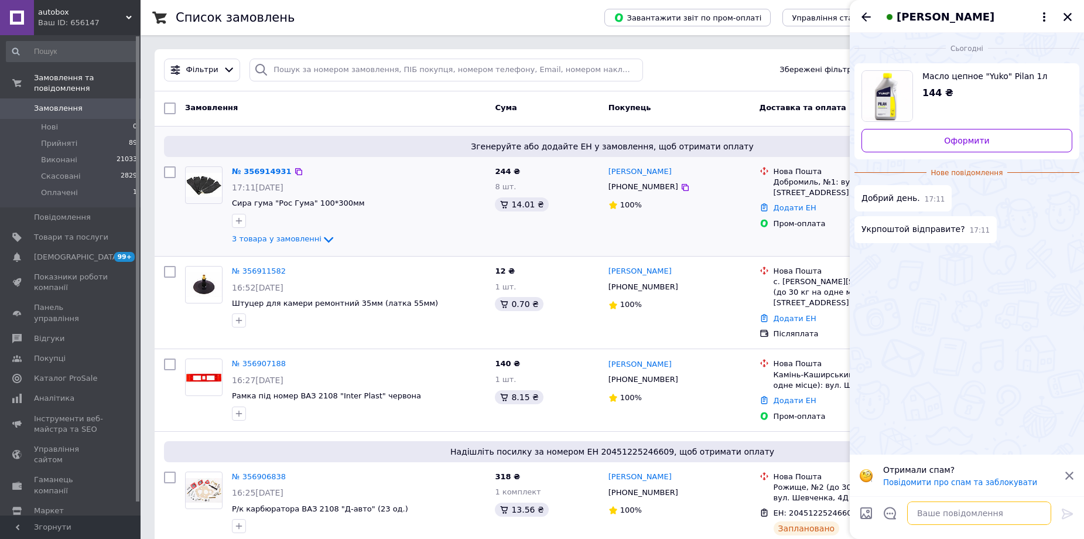
click at [947, 515] on textarea at bounding box center [979, 512] width 144 height 23
type textarea "Добрий день"
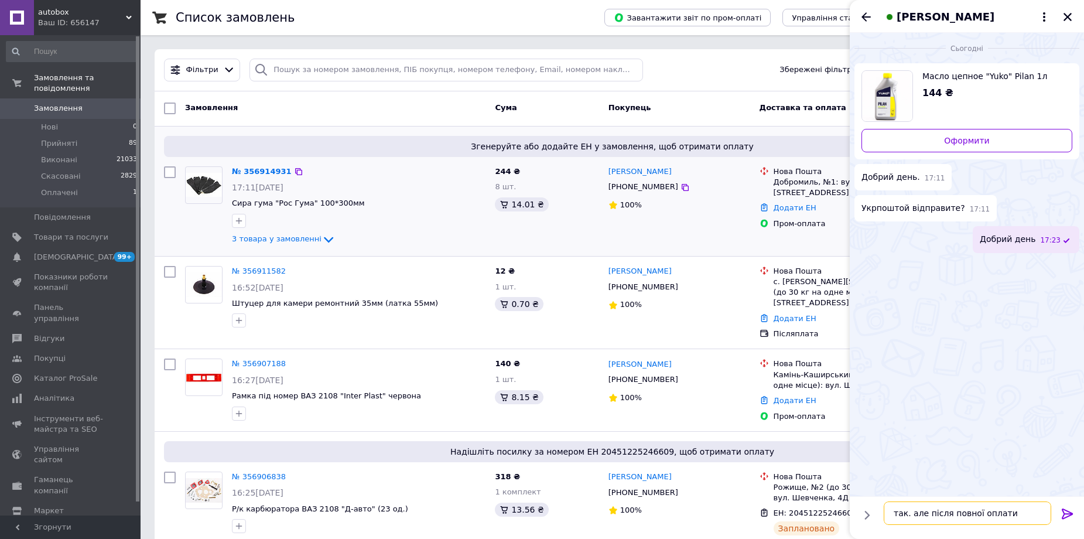
type textarea "так. але після повної оплати"
click at [1067, 511] on icon at bounding box center [1067, 513] width 14 height 14
click at [1068, 18] on icon "Закрити" at bounding box center [1067, 17] width 8 height 8
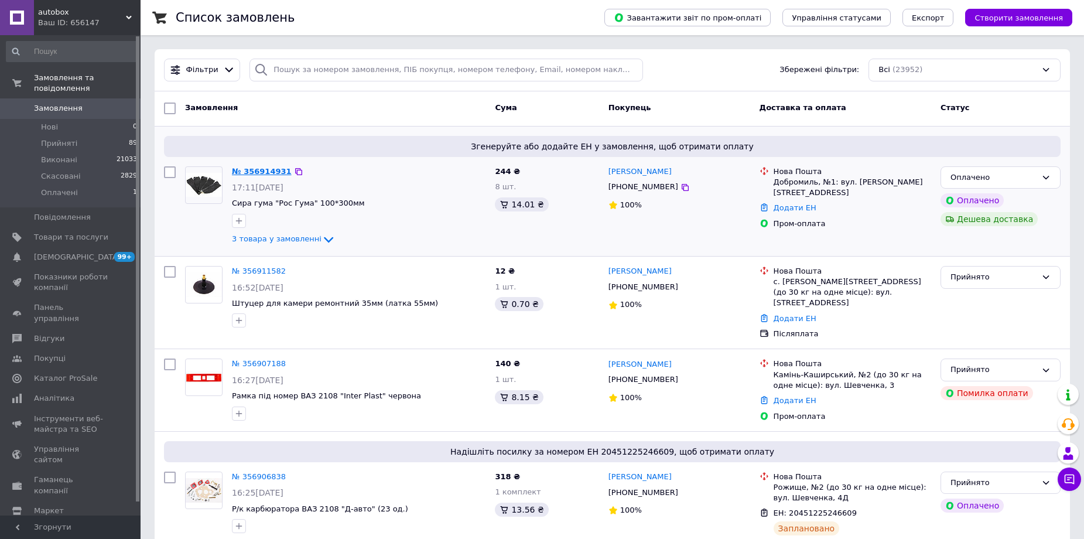
click at [260, 173] on link "№ 356914931" at bounding box center [262, 171] width 60 height 9
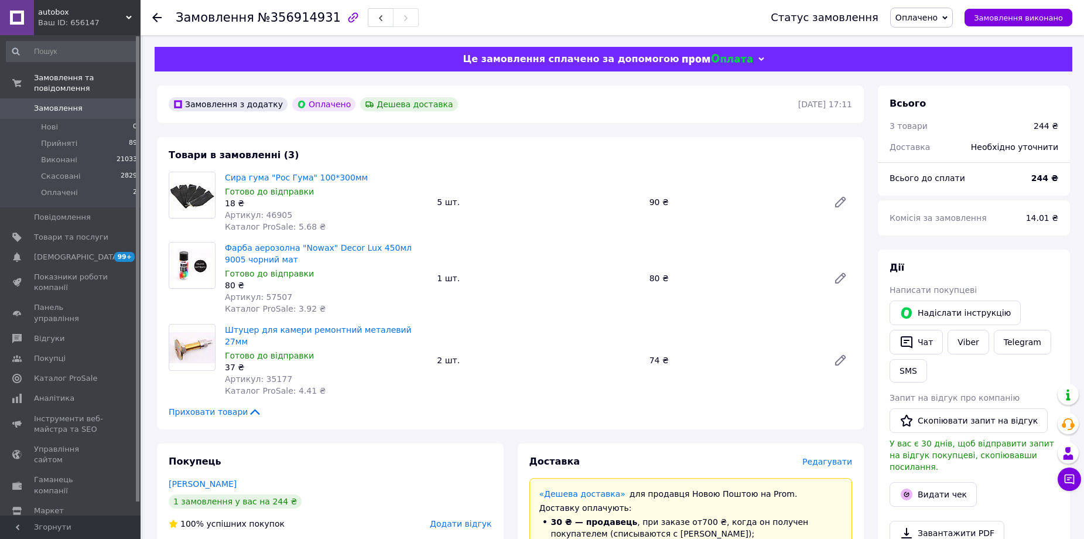
click at [840, 456] on div "Редагувати" at bounding box center [827, 461] width 50 height 12
click at [833, 457] on span "Редагувати" at bounding box center [827, 461] width 50 height 9
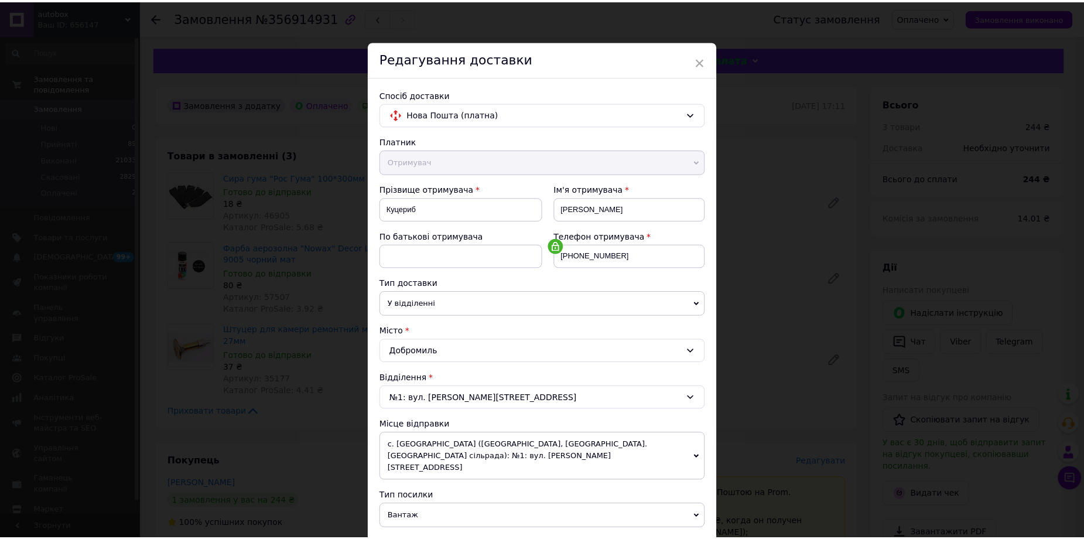
scroll to position [382, 0]
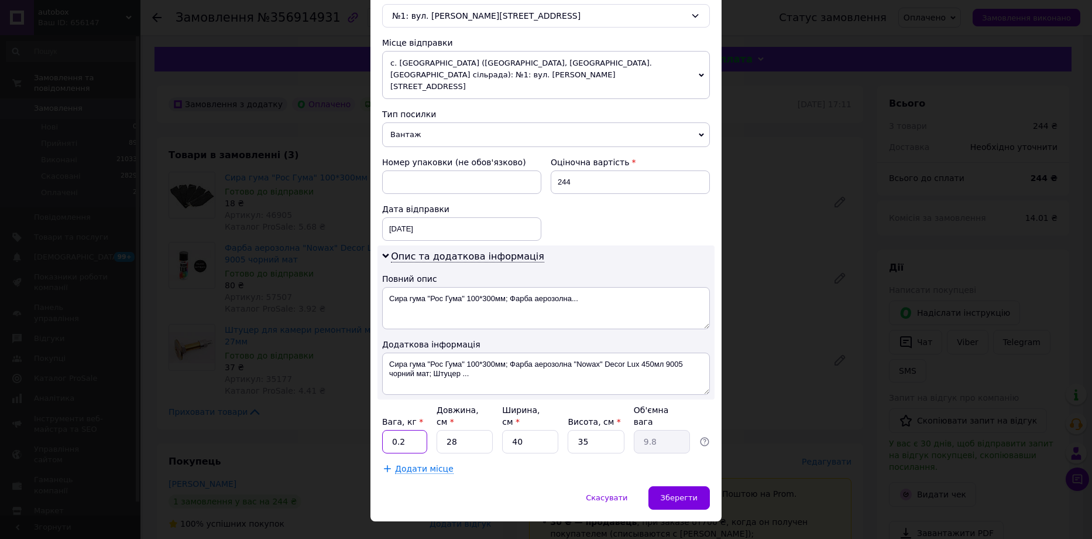
click at [423, 430] on input "0.2" at bounding box center [404, 441] width 45 height 23
type input "0"
type input "1"
click at [474, 430] on input "28" at bounding box center [465, 441] width 56 height 23
type input "2"
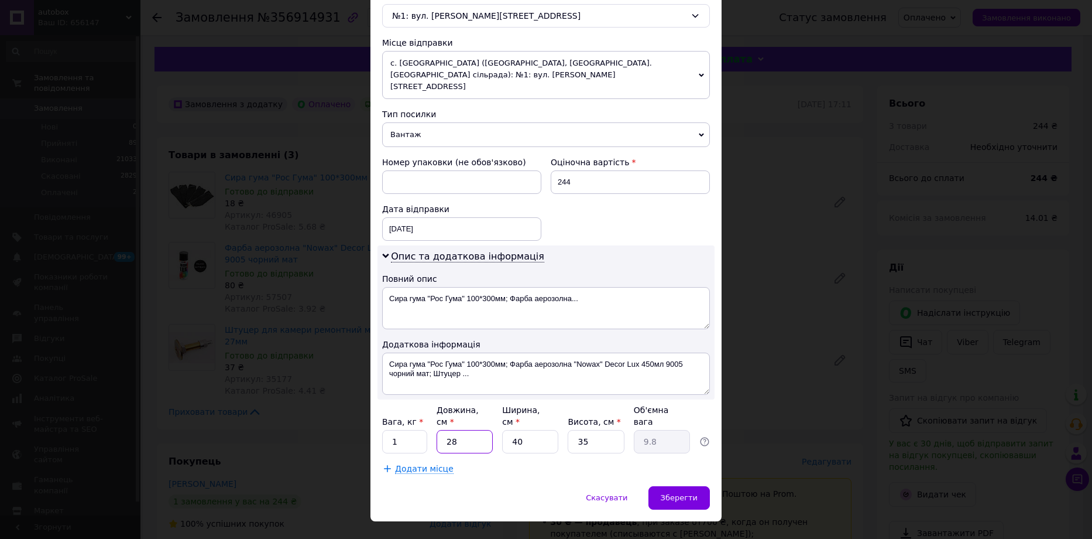
type input "0.7"
type input "2"
type input "0.7"
type input "20"
type input "7"
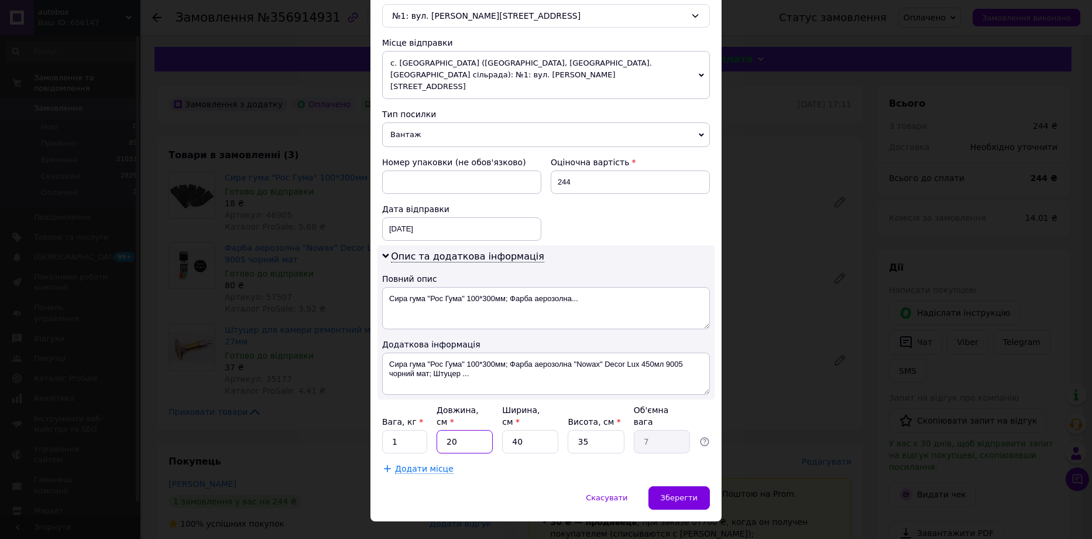
type input "20"
click at [535, 430] on input "40" at bounding box center [530, 441] width 56 height 23
type input "4"
type input "0.7"
type input "2"
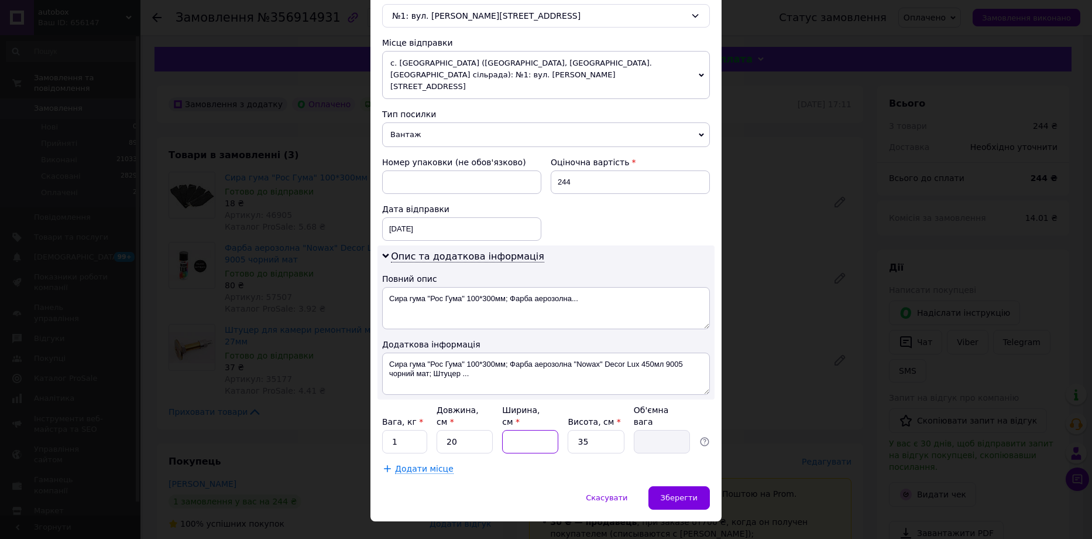
type input "0.35"
type input "20"
type input "3.5"
type input "20"
click at [615, 430] on input "35" at bounding box center [596, 441] width 56 height 23
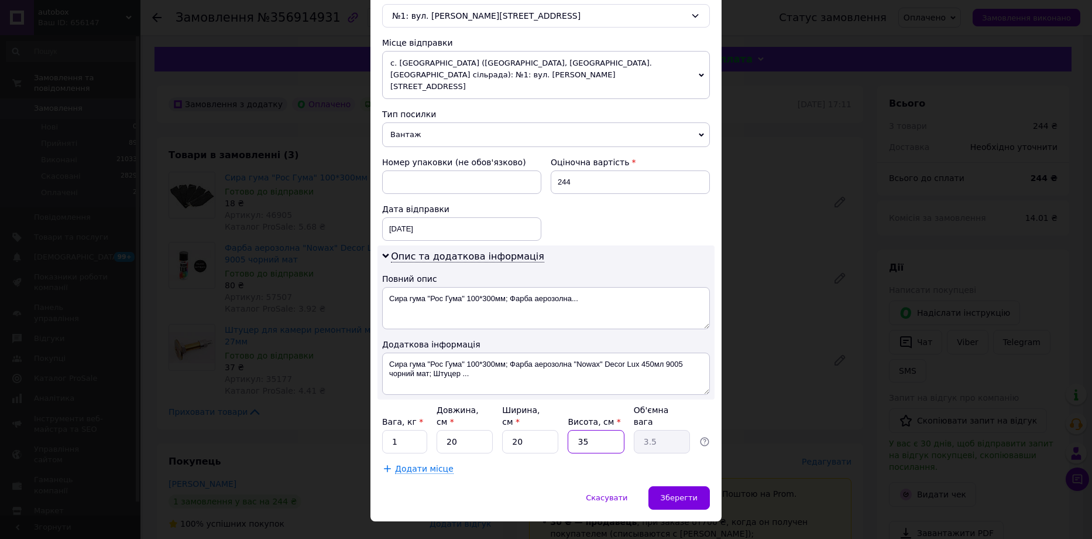
type input "3"
type input "0.3"
type input "1"
type input "0.1"
type input "10"
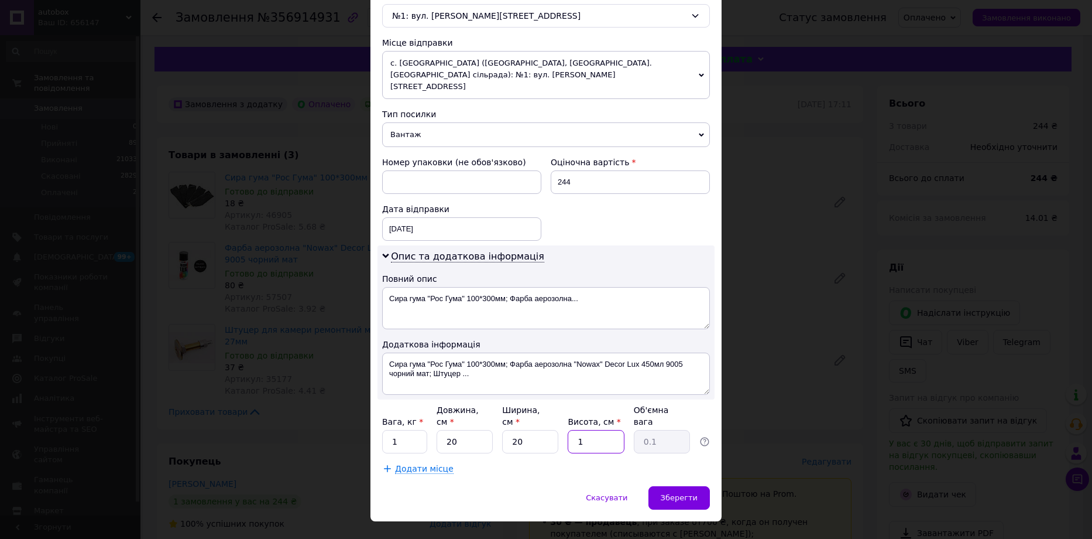
type input "1"
type input "10"
click at [677, 493] on span "Зберегти" at bounding box center [679, 497] width 37 height 9
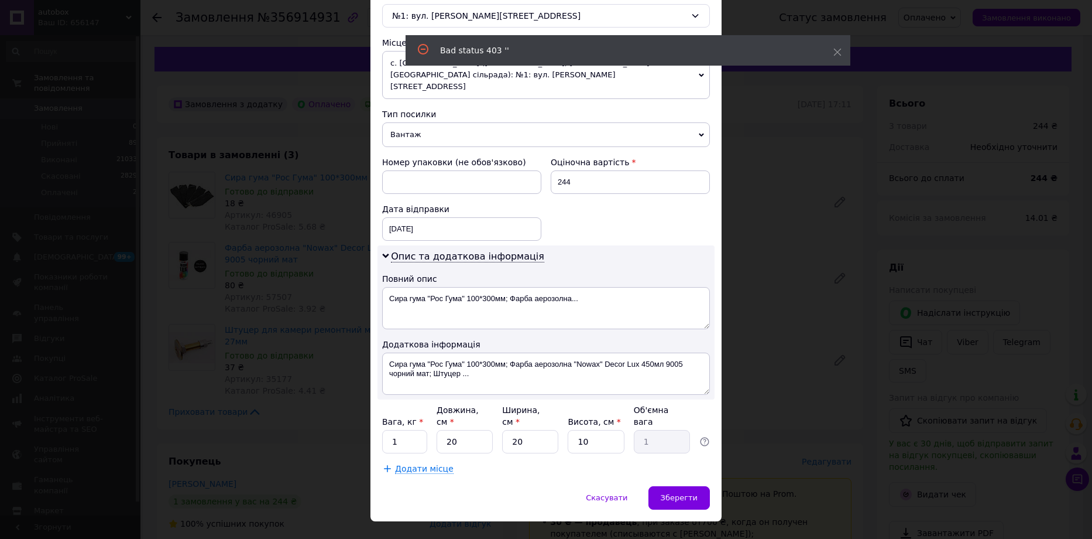
click at [820, 341] on div "× Редагування доставки Спосіб доставки Нова Пошта (платна) Платник Отримувач Ві…" at bounding box center [546, 269] width 1092 height 539
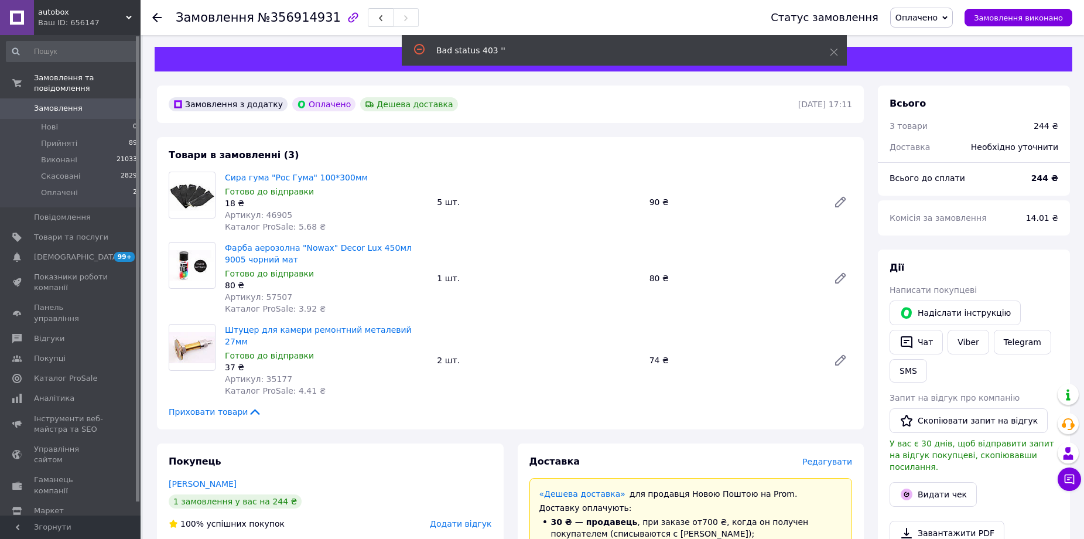
click at [925, 24] on span "Оплачено" at bounding box center [921, 18] width 63 height 20
drag, startPoint x: 926, startPoint y: 41, endPoint x: 926, endPoint y: 52, distance: 10.6
click at [926, 41] on li "Прийнято" at bounding box center [920, 41] width 61 height 18
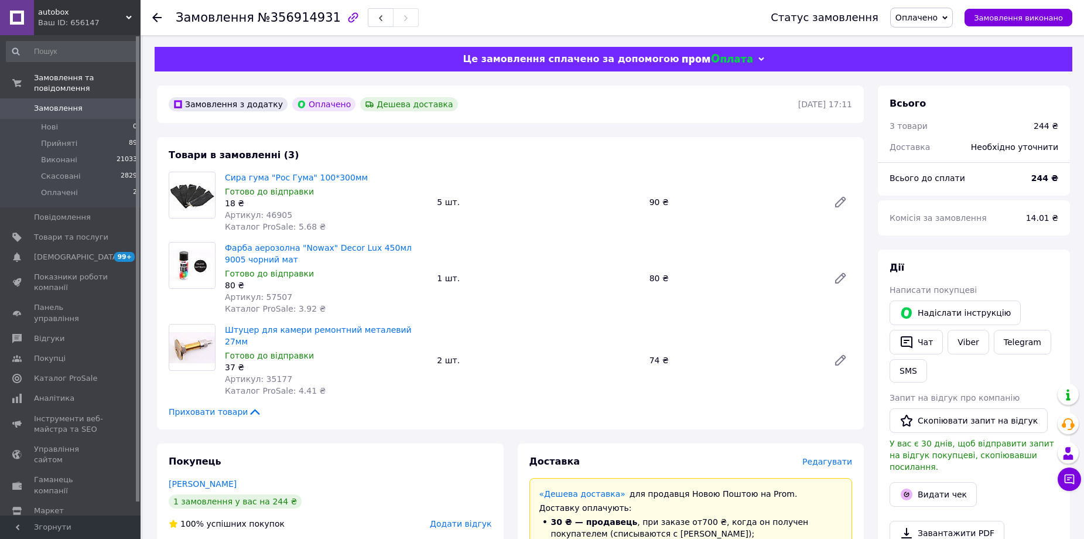
click at [927, 20] on span "Оплачено" at bounding box center [916, 17] width 42 height 9
click at [921, 42] on li "Прийнято" at bounding box center [920, 41] width 61 height 18
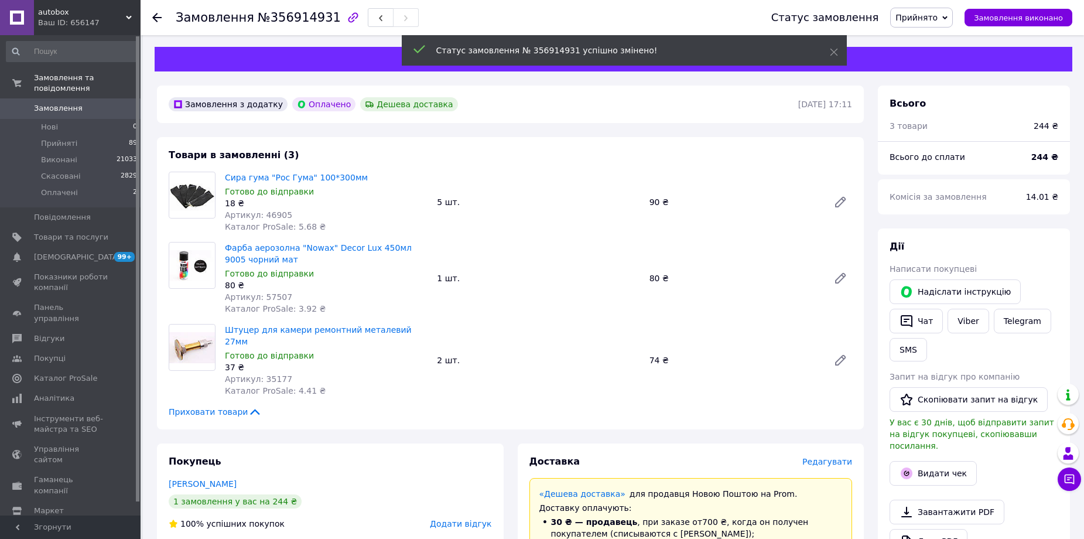
click at [830, 457] on span "Редагувати" at bounding box center [827, 461] width 50 height 9
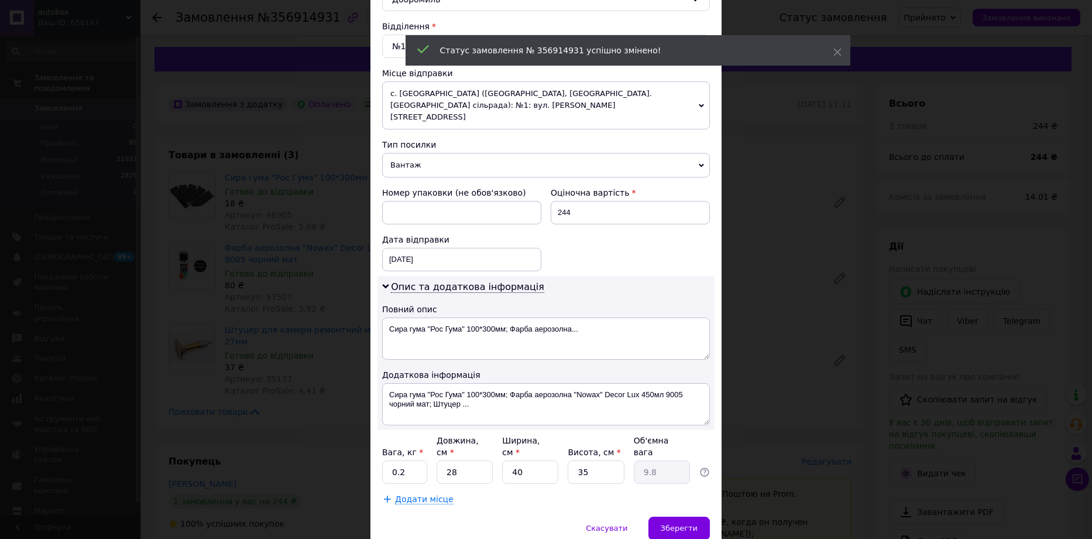
scroll to position [382, 0]
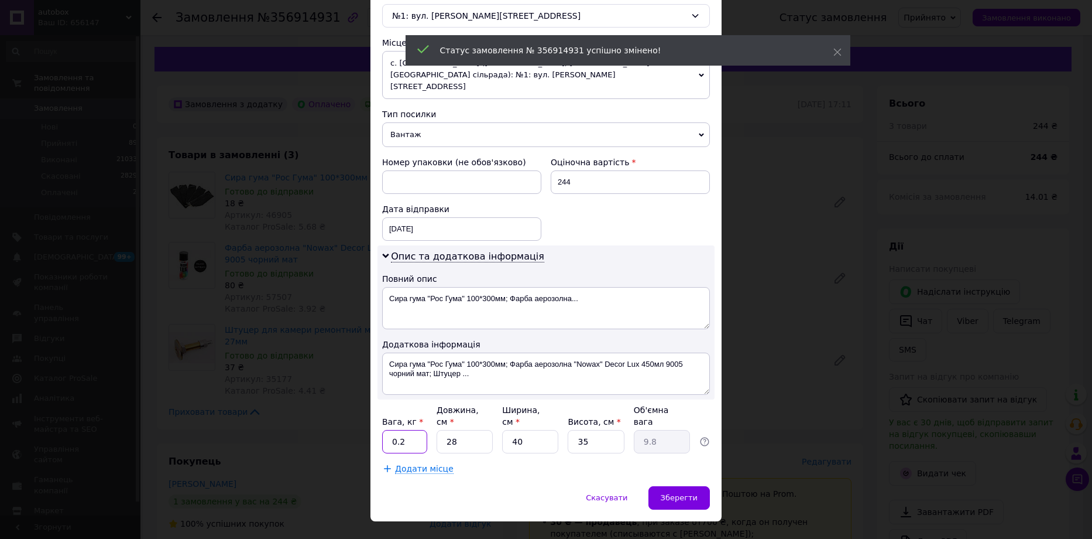
click at [410, 430] on input "0.2" at bounding box center [404, 441] width 45 height 23
type input "0"
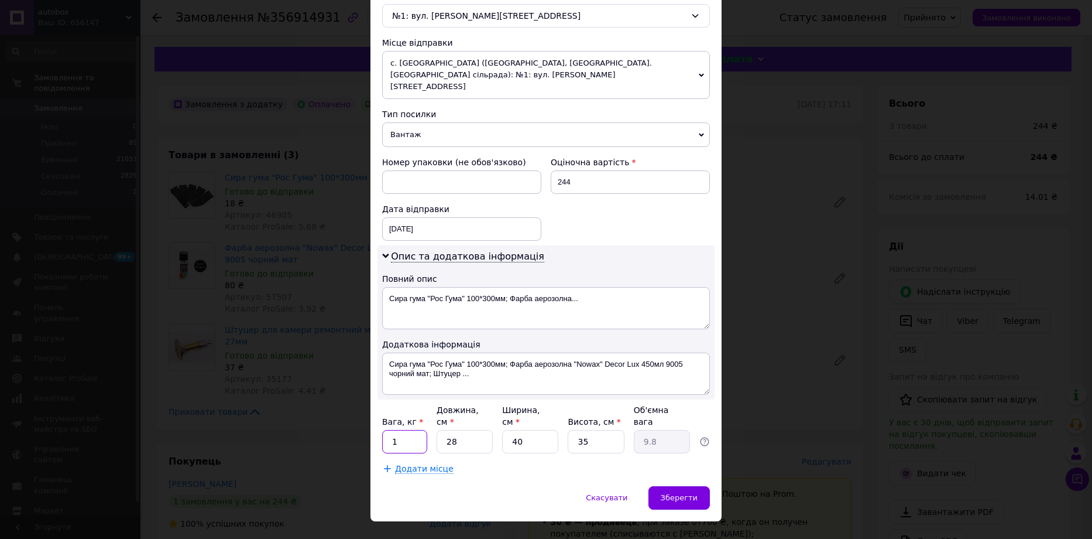
type input "1"
click at [465, 430] on input "28" at bounding box center [465, 441] width 56 height 23
type input "2"
type input "0.7"
type input "20"
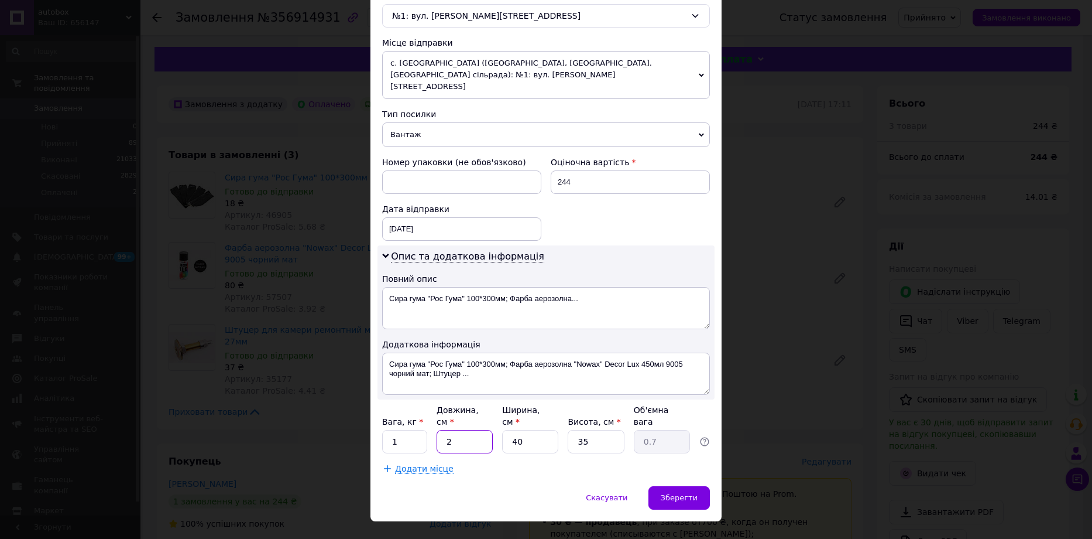
type input "7"
type input "20"
click at [514, 430] on input "40" at bounding box center [530, 441] width 56 height 23
click at [527, 430] on input "40" at bounding box center [530, 441] width 56 height 23
type input "4"
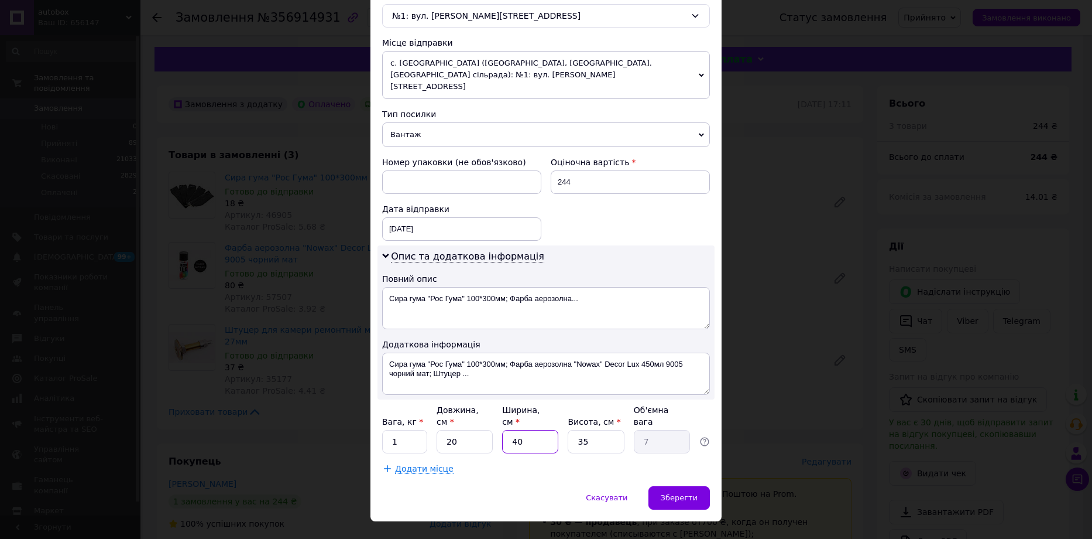
type input "0.7"
type input "2"
type input "0.35"
type input "20"
type input "3.5"
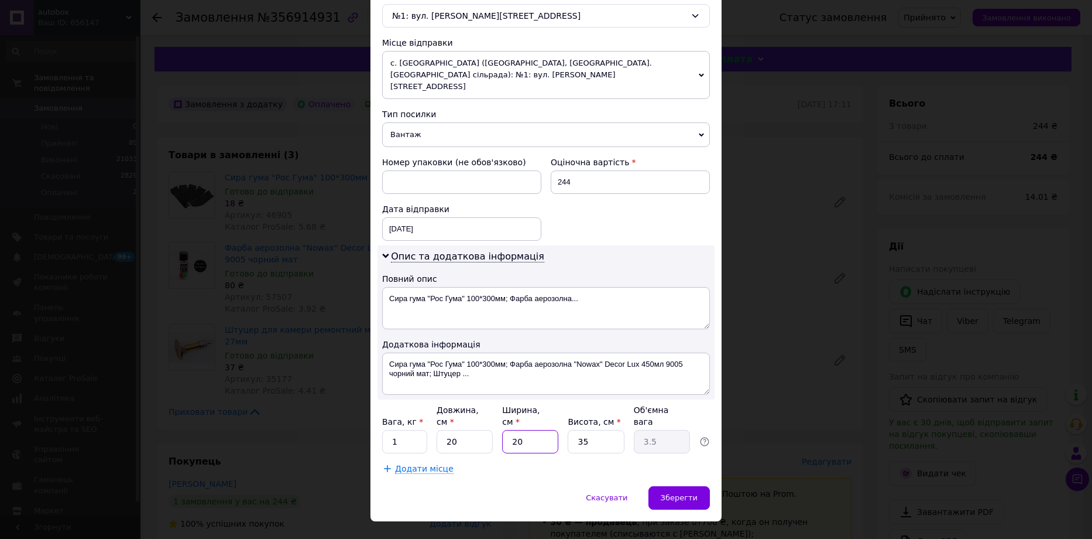
type input "20"
click at [588, 430] on input "35" at bounding box center [596, 441] width 56 height 23
type input "3"
type input "0.3"
type input "1"
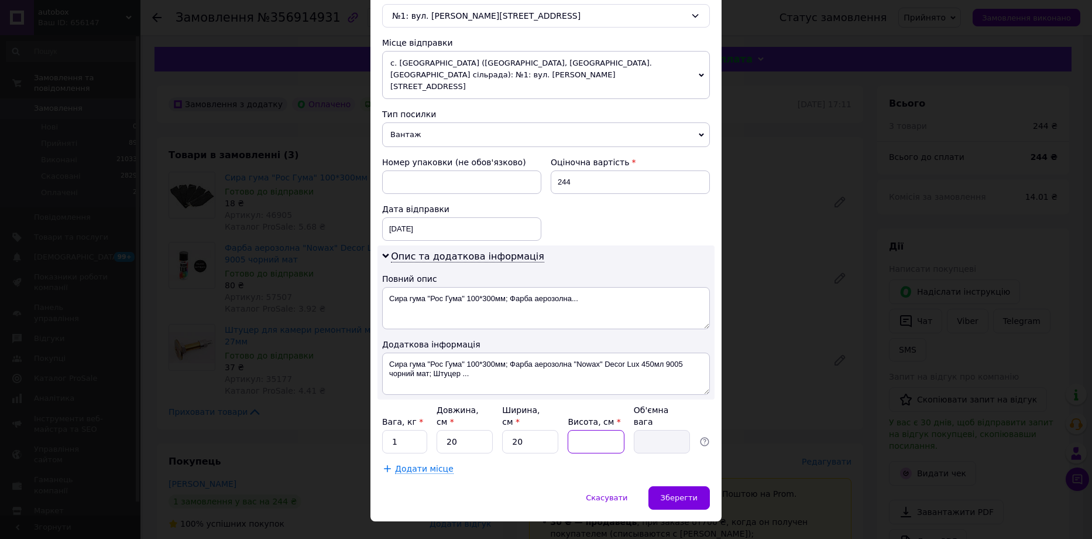
type input "0.1"
type input "10"
type input "1"
type input "10"
click at [666, 493] on span "Зберегти" at bounding box center [679, 497] width 37 height 9
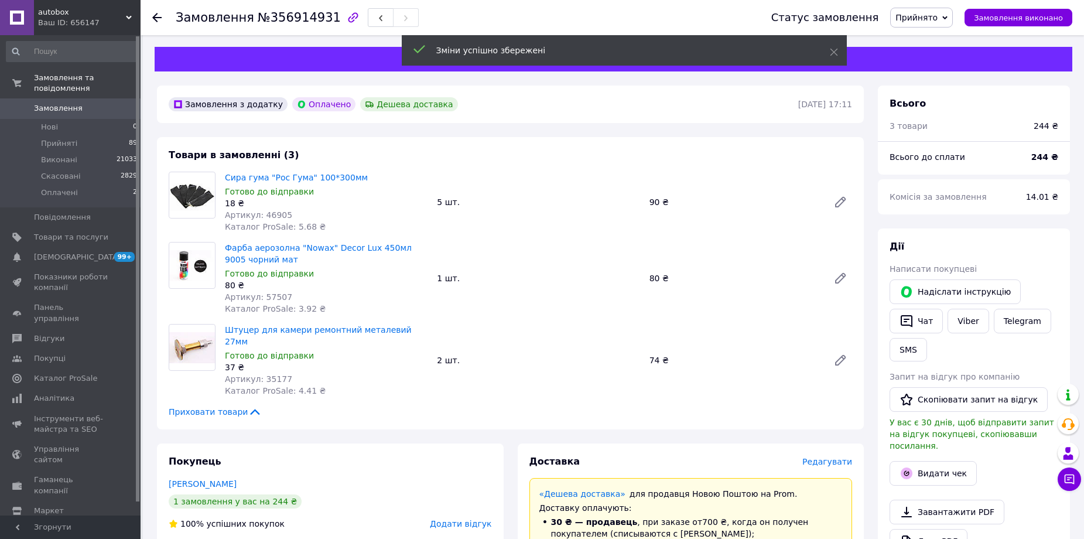
click at [836, 457] on span "Редагувати" at bounding box center [827, 461] width 50 height 9
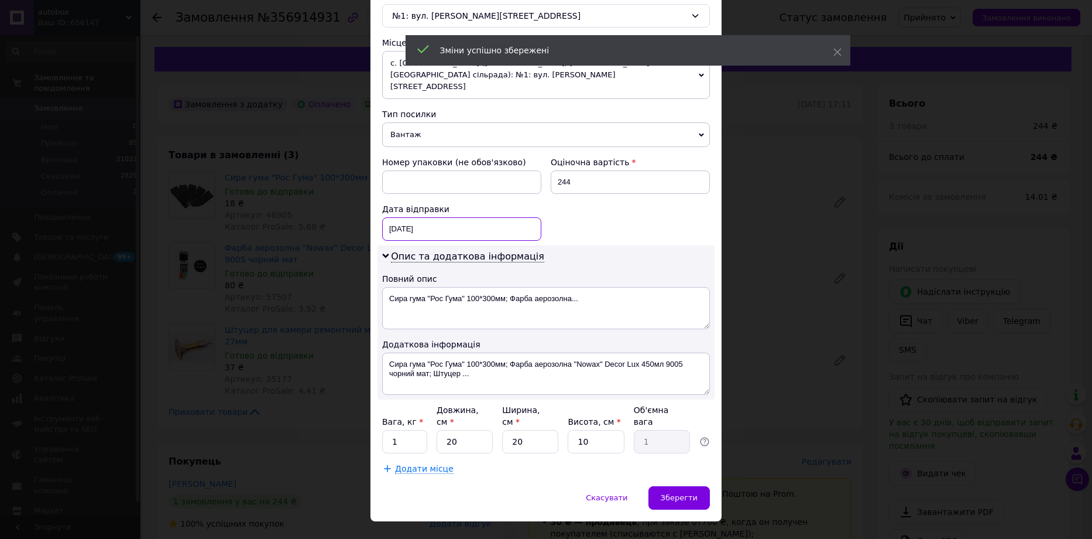
click at [434, 223] on div "[DATE] < 2025 > < Август > Пн Вт Ср Чт Пт Сб Вс 28 29 30 31 1 2 3 4 5 6 7 8 9 1…" at bounding box center [461, 228] width 159 height 23
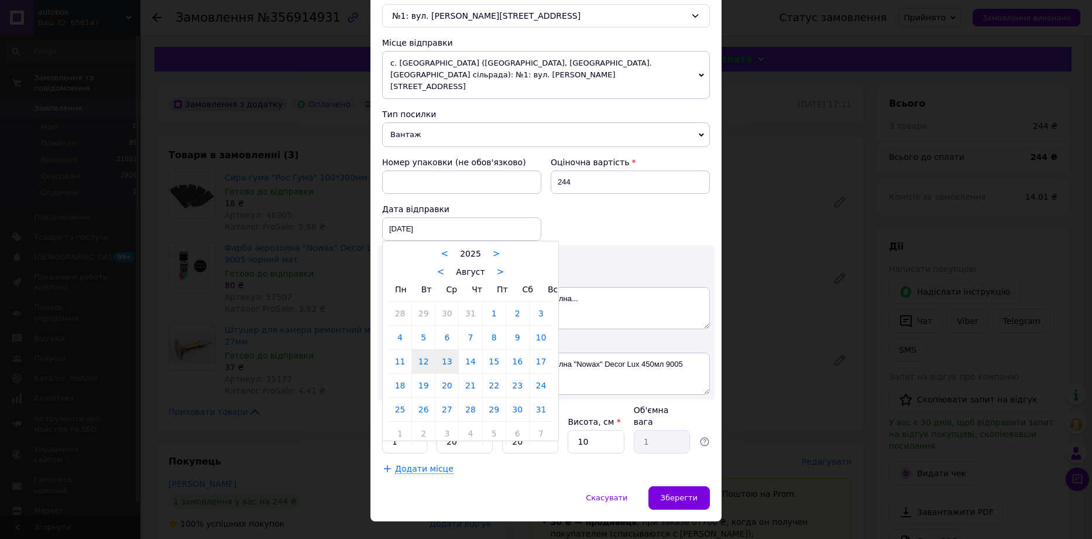
click at [443, 350] on link "13" at bounding box center [447, 361] width 23 height 23
type input "[DATE]"
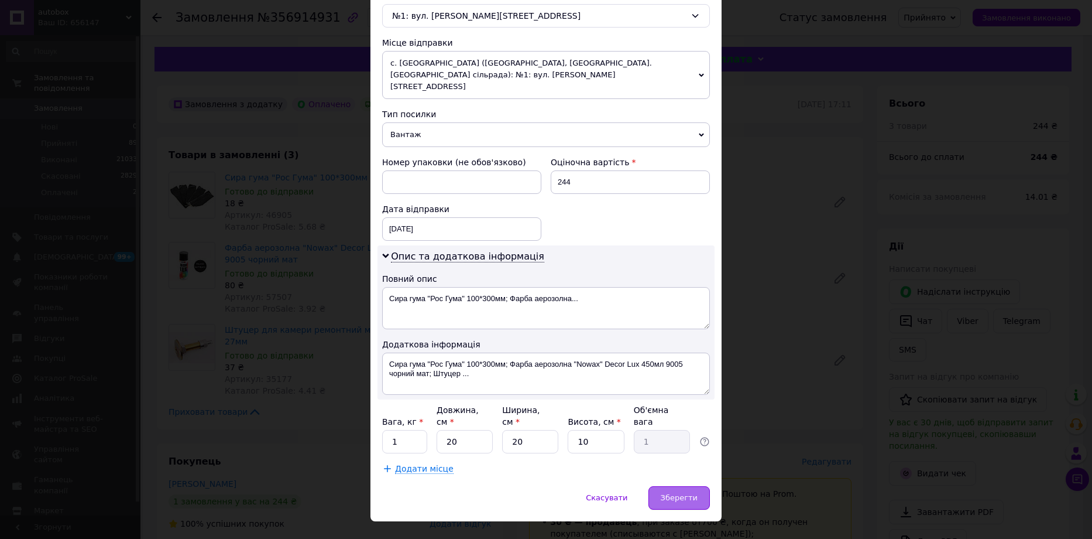
click at [680, 486] on div "Зберегти" at bounding box center [679, 497] width 61 height 23
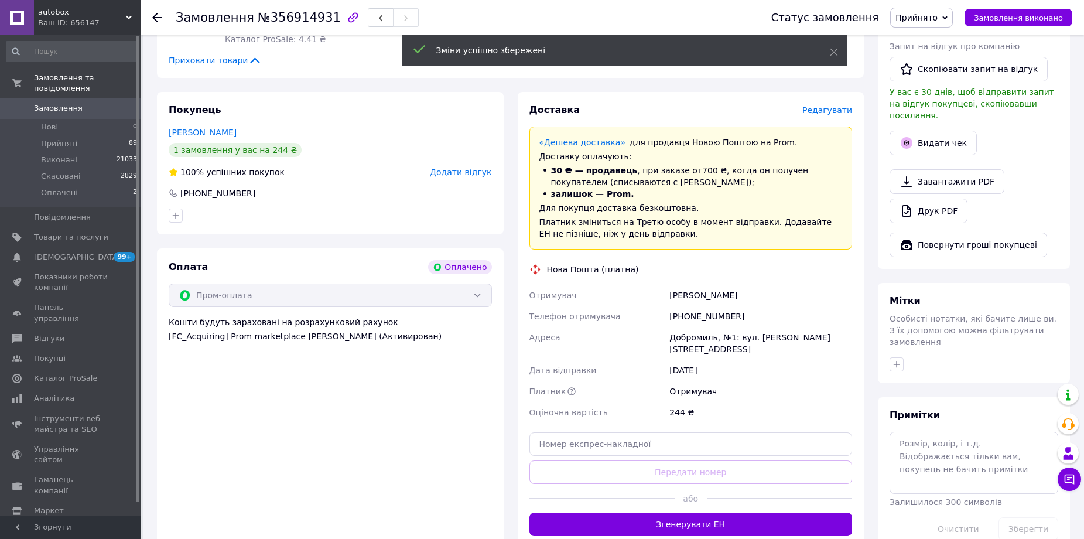
scroll to position [527, 0]
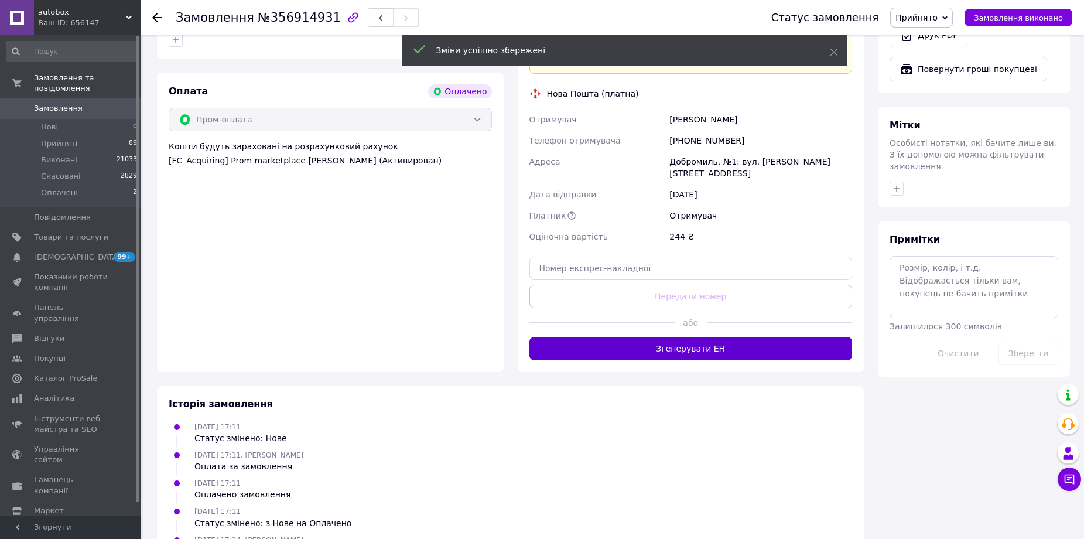
click at [665, 337] on button "Згенерувати ЕН" at bounding box center [690, 348] width 323 height 23
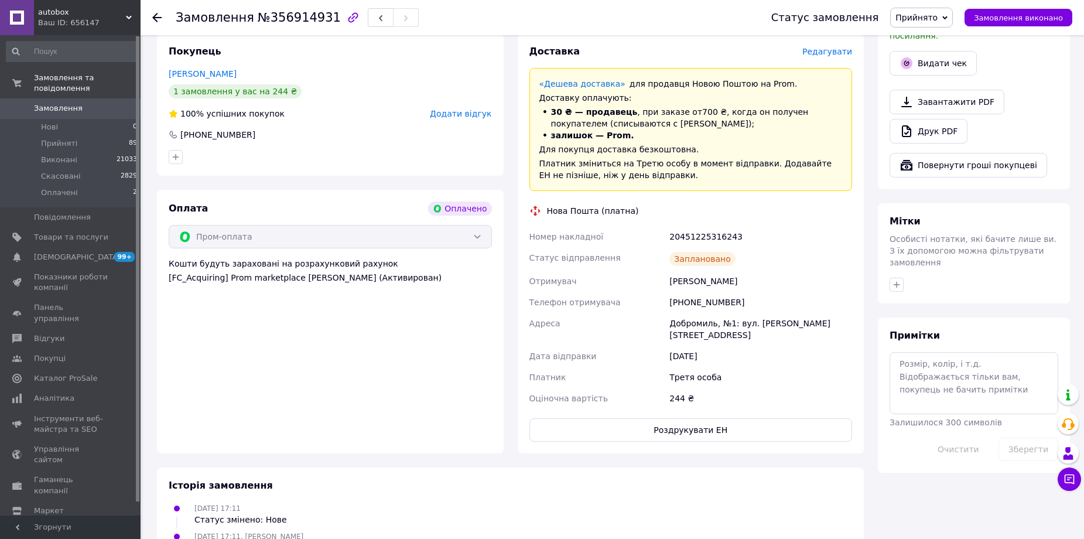
scroll to position [351, 0]
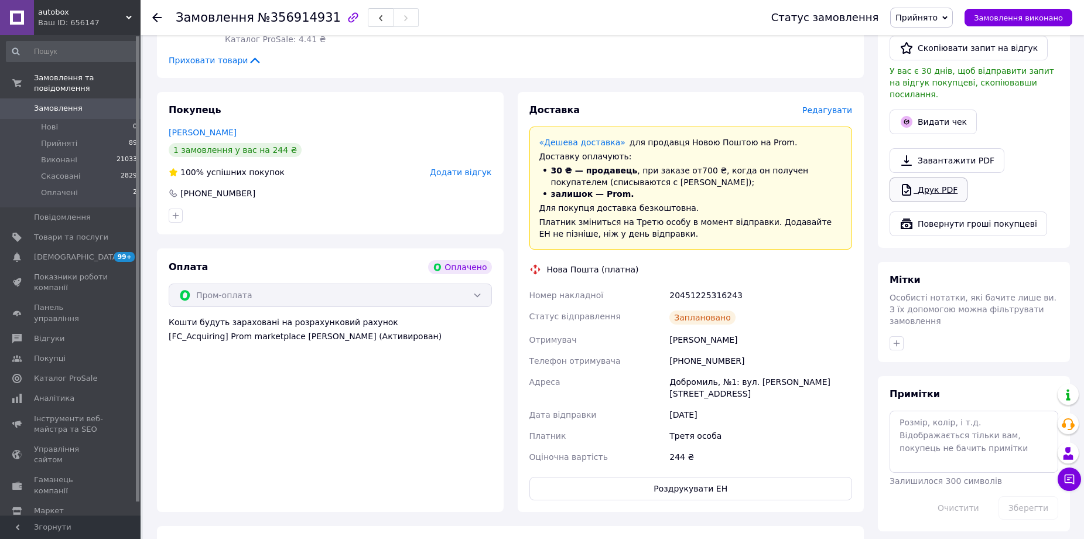
click at [931, 177] on link "Друк PDF" at bounding box center [928, 189] width 78 height 25
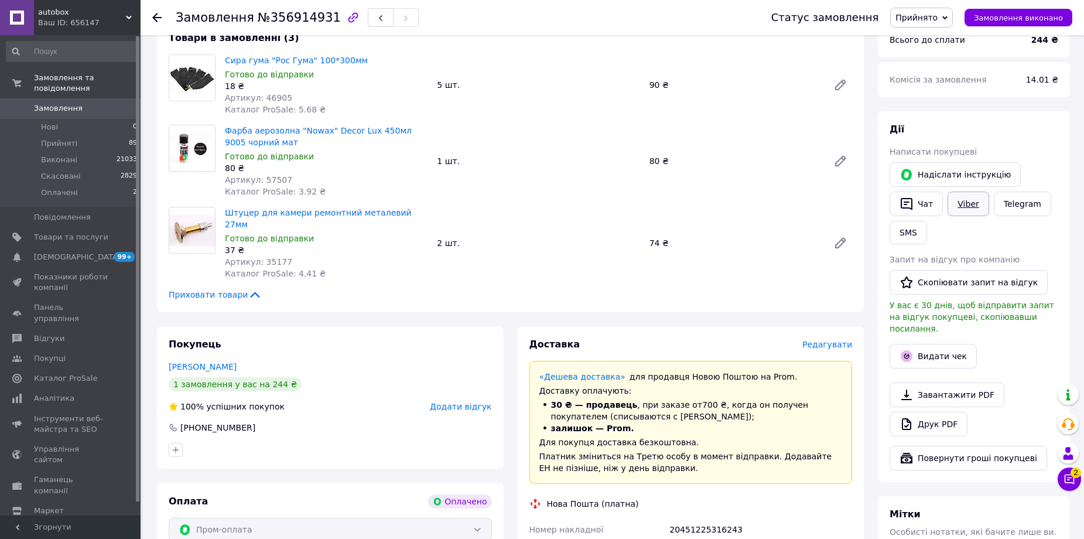
click at [968, 207] on link "Viber" at bounding box center [967, 203] width 41 height 25
click at [60, 253] on link "Сповіщення 99+ 0" at bounding box center [72, 257] width 144 height 20
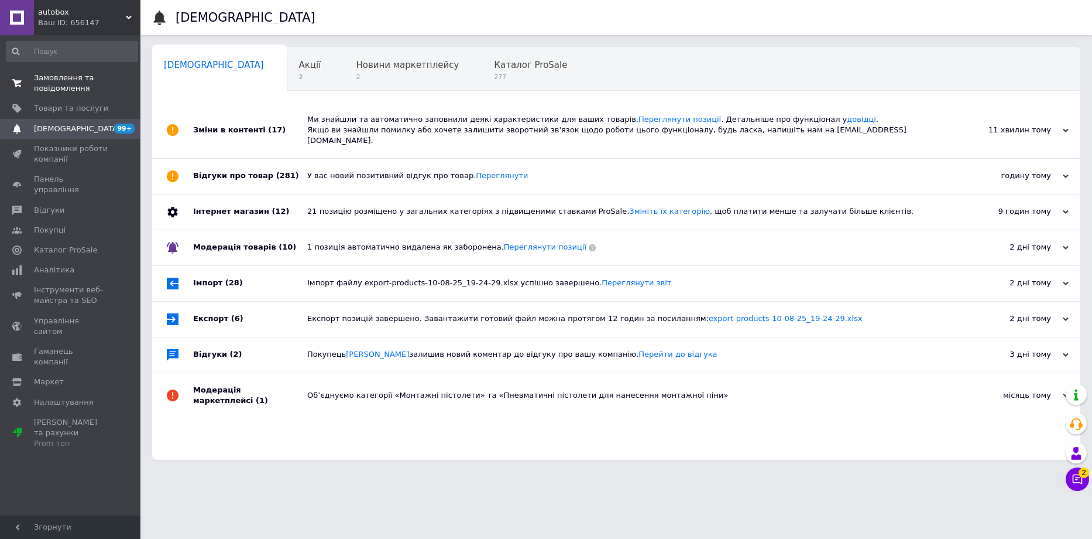
click at [47, 82] on span "Замовлення та повідомлення" at bounding box center [71, 83] width 74 height 21
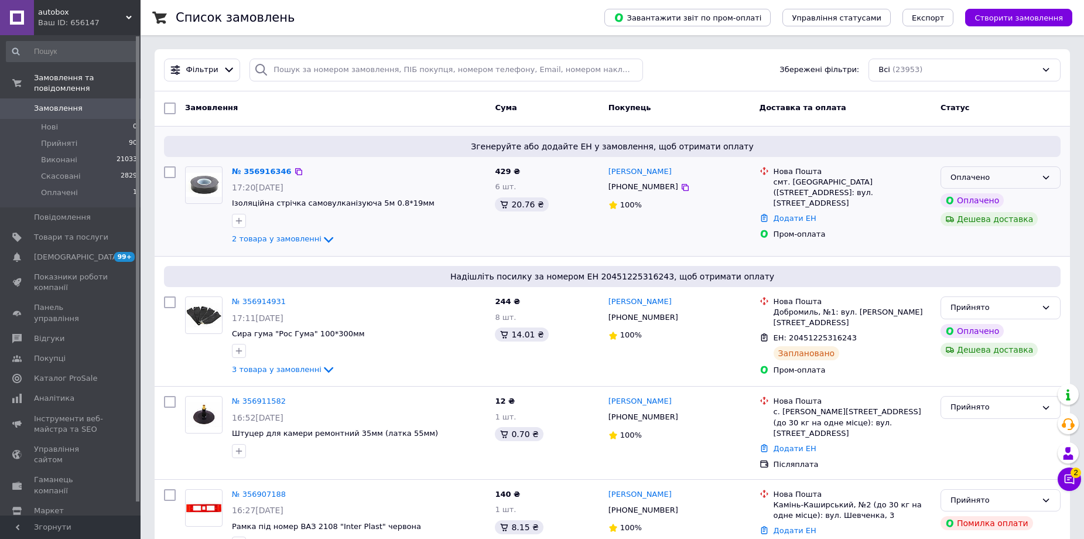
click at [992, 178] on div "Оплачено" at bounding box center [993, 178] width 86 height 12
click at [974, 198] on li "Прийнято" at bounding box center [1000, 202] width 119 height 22
click at [244, 173] on link "№ 356916346" at bounding box center [259, 171] width 54 height 9
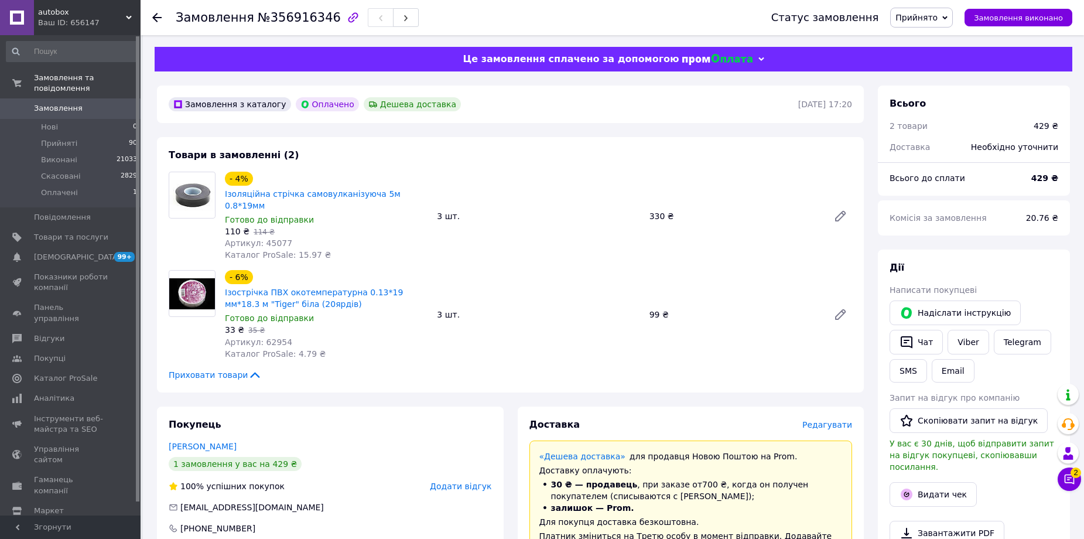
click at [825, 420] on span "Редагувати" at bounding box center [827, 424] width 50 height 9
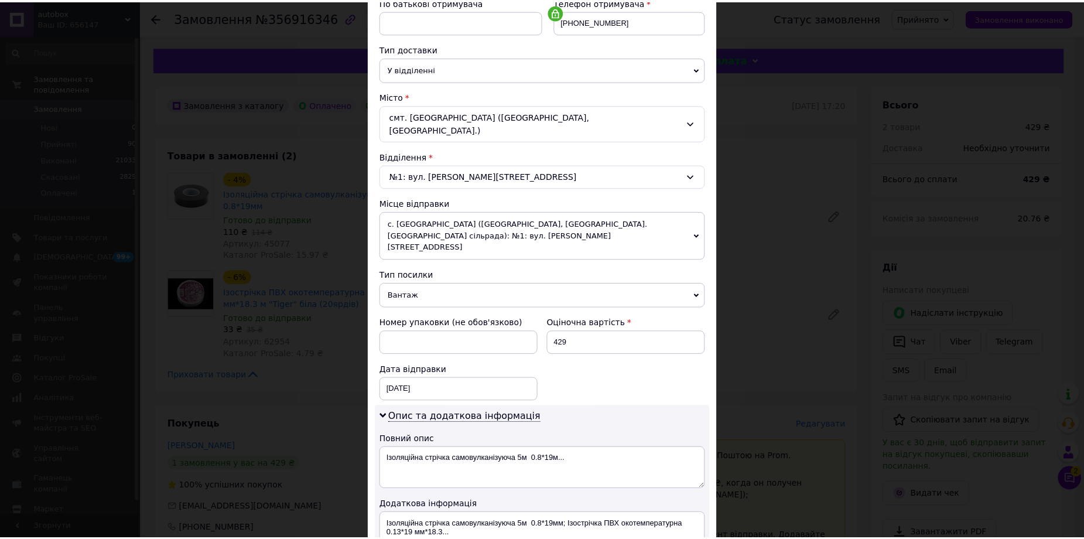
scroll to position [351, 0]
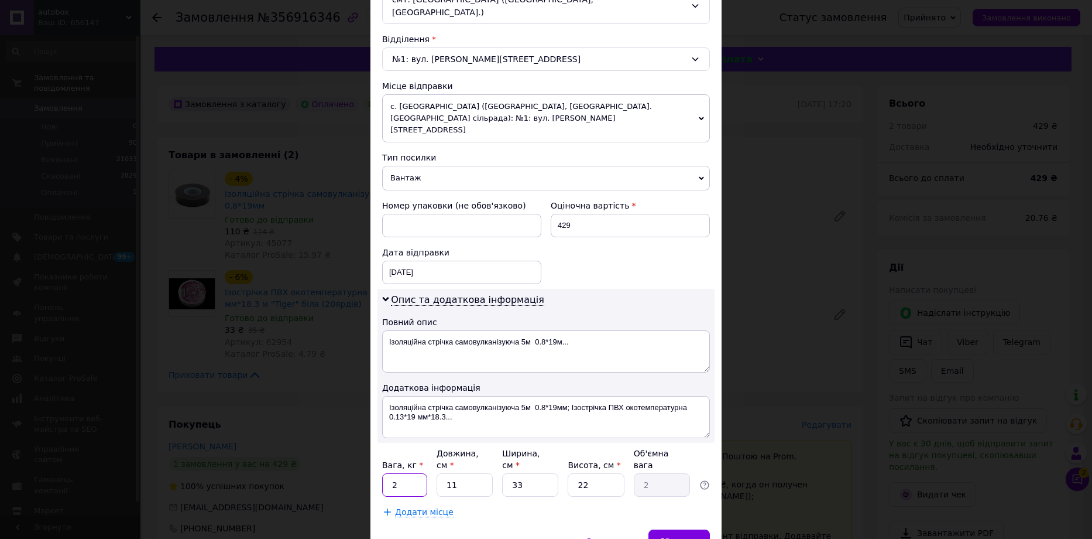
click at [412, 473] on input "2" at bounding box center [404, 484] width 45 height 23
type input "0.3"
click at [535, 473] on input "33" at bounding box center [530, 484] width 56 height 23
type input "3"
type input "0.18"
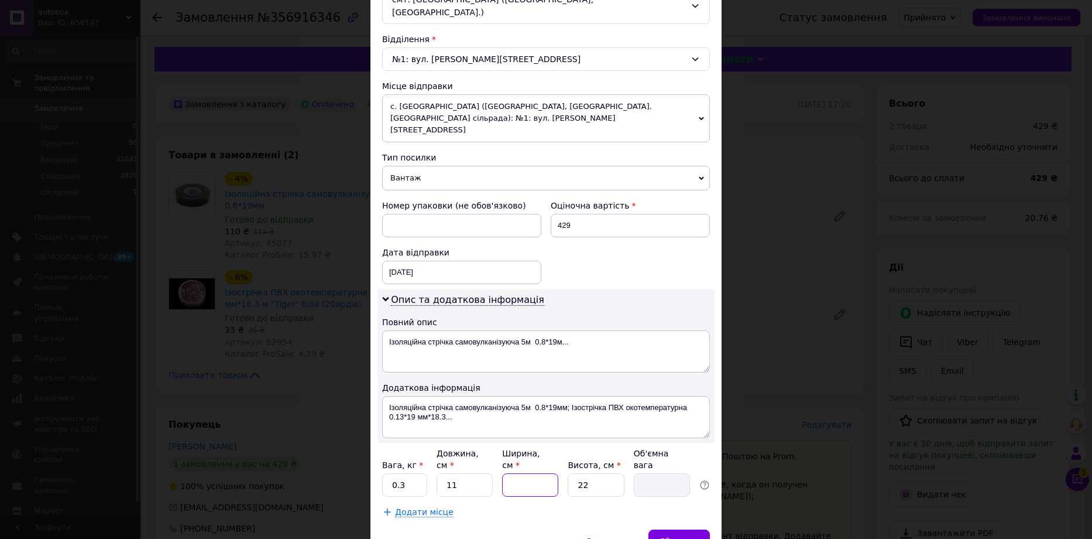
type input "7"
type input "0.42"
type input "7"
click at [601, 473] on input "22" at bounding box center [596, 484] width 56 height 23
type input "2"
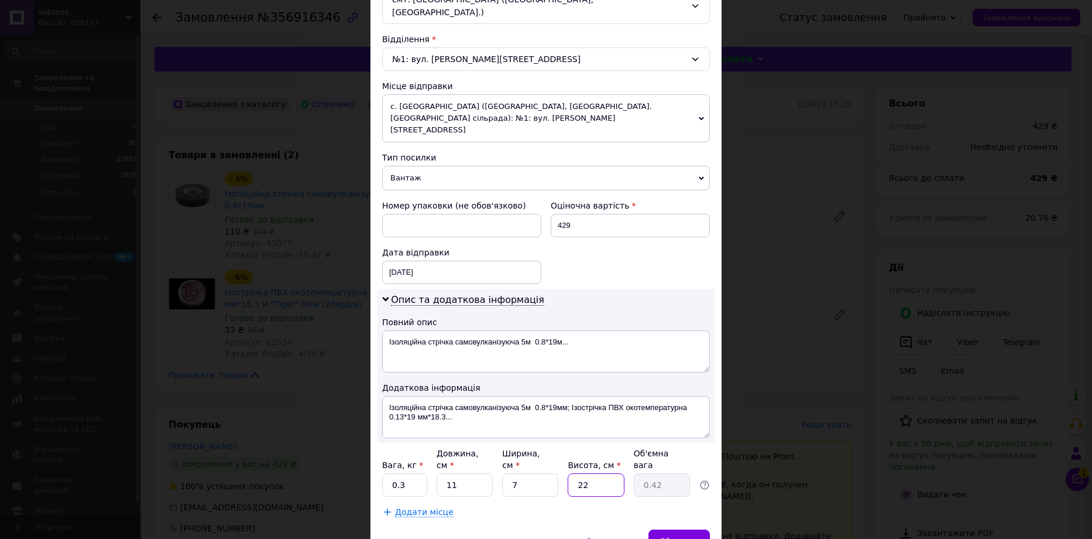
type input "0.1"
type input "8"
type input "0.15"
type input "2"
type input "0.1"
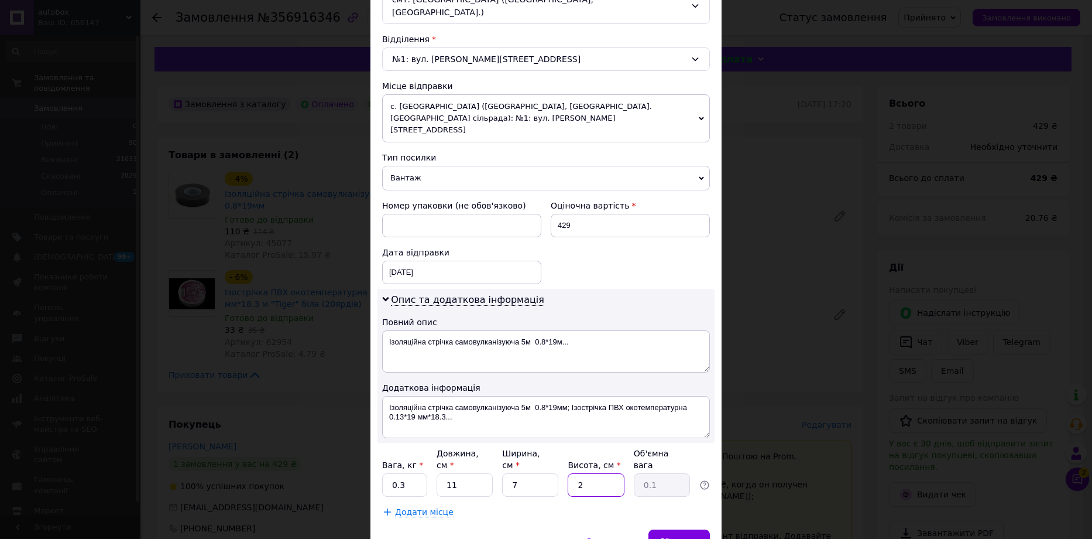
type input "20"
type input "0.39"
type input "2"
type input "0.1"
type input "1"
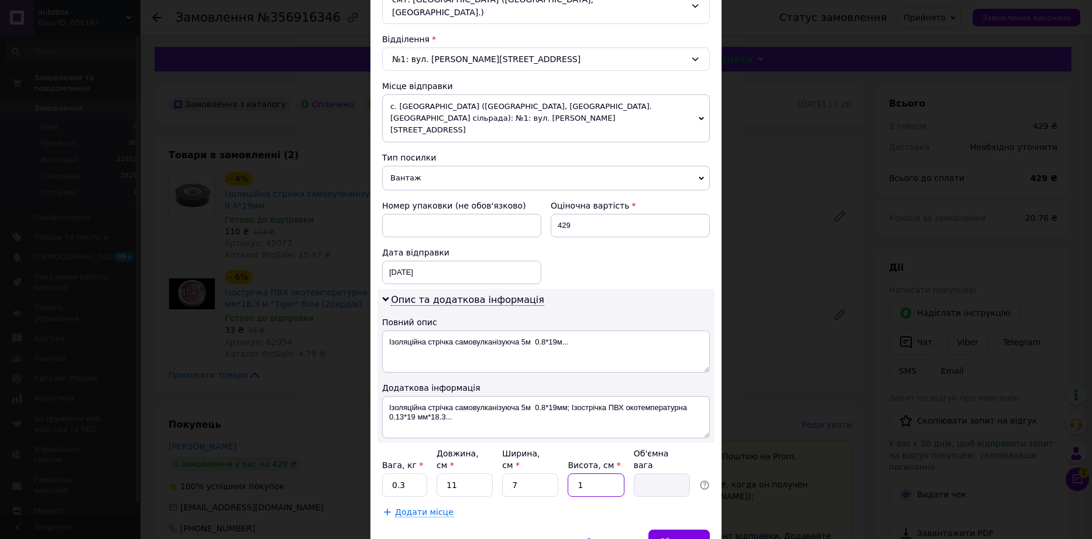
type input "0.1"
type input "15"
type input "0.29"
type input "15"
click at [441, 261] on div "[DATE] < 2025 > < Август > Пн Вт Ср Чт Пт Сб Вс 28 29 30 31 1 2 3 4 5 6 7 8 9 1…" at bounding box center [461, 272] width 159 height 23
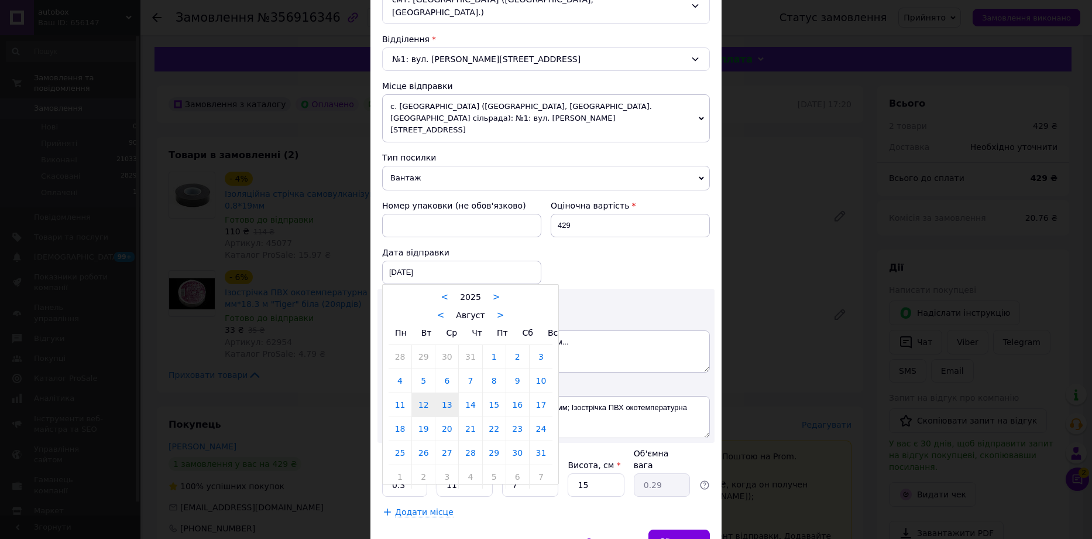
click at [448, 393] on link "13" at bounding box center [447, 404] width 23 height 23
type input "[DATE]"
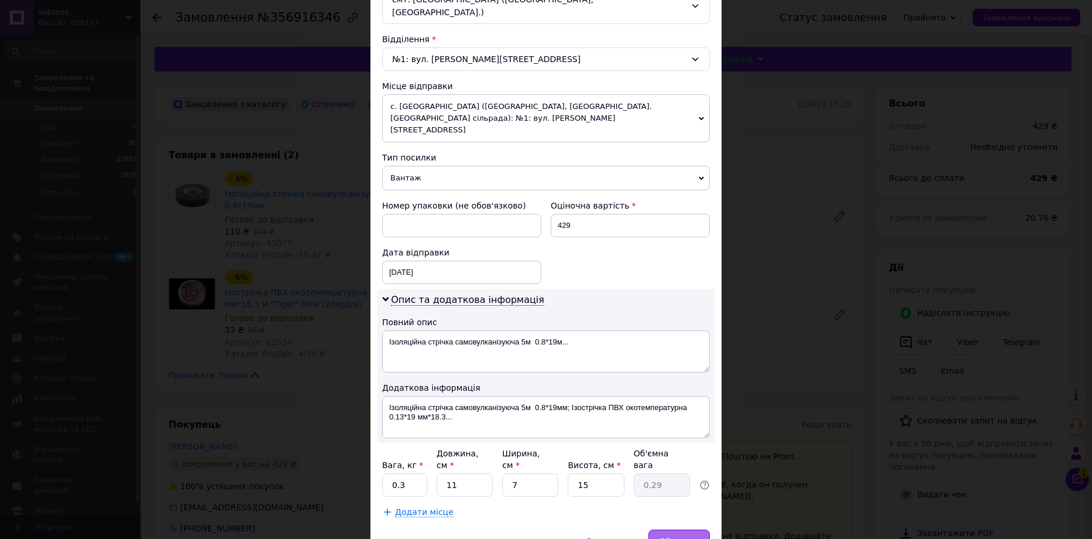
click at [676, 536] on span "Зберегти" at bounding box center [679, 540] width 37 height 9
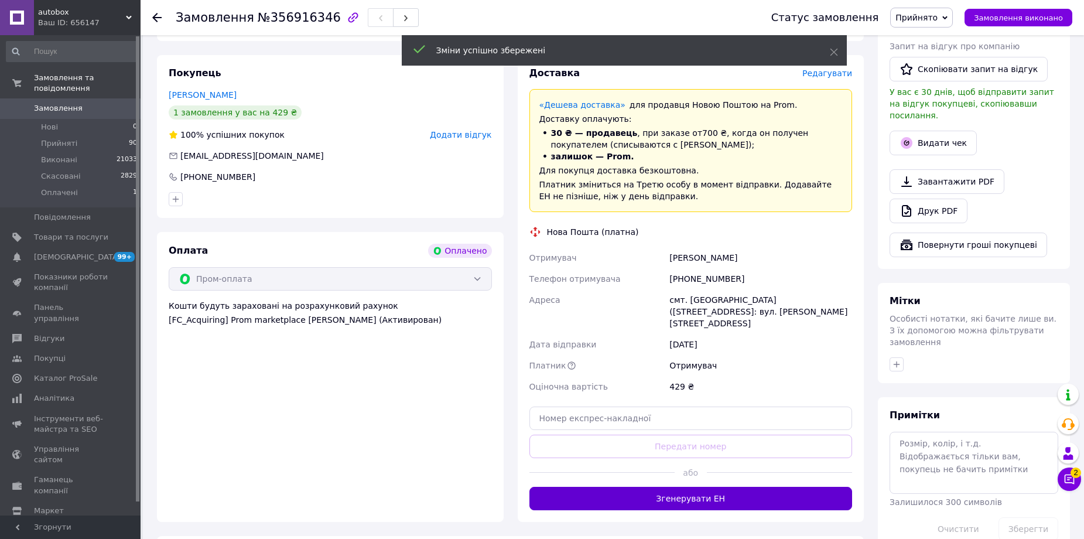
click at [693, 486] on button "Згенерувати ЕН" at bounding box center [690, 497] width 323 height 23
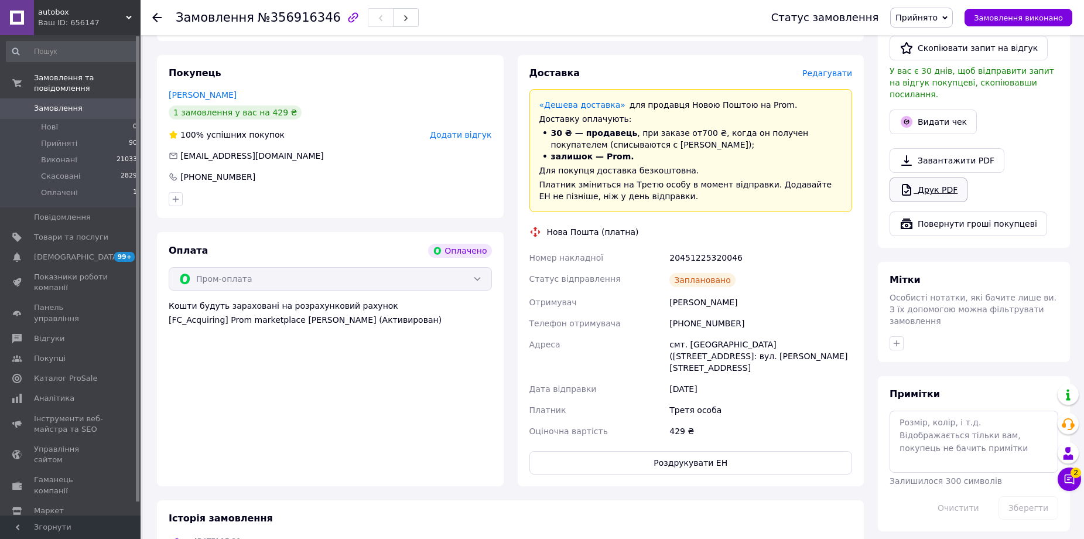
click at [922, 181] on link "Друк PDF" at bounding box center [928, 189] width 78 height 25
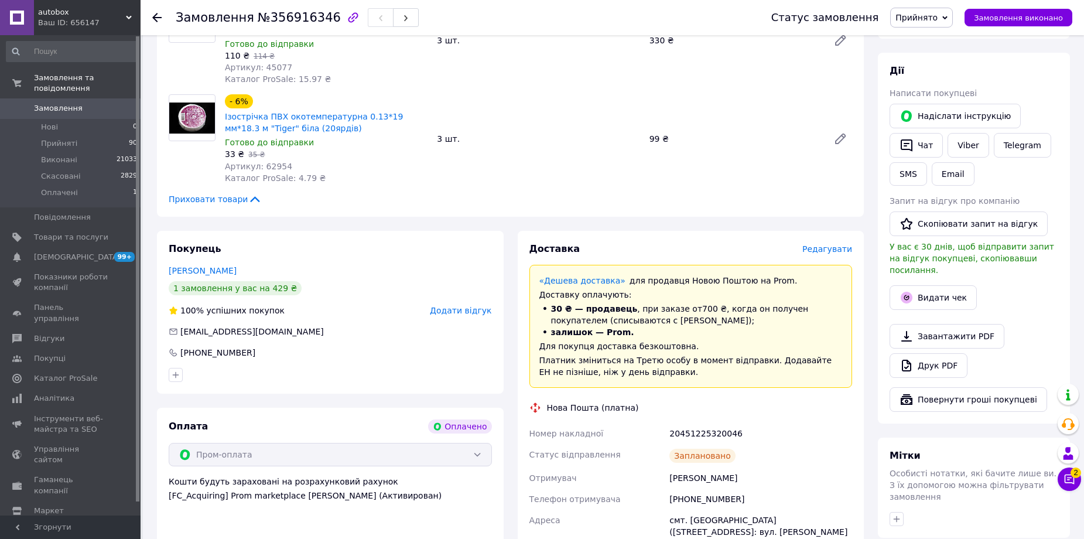
scroll to position [117, 0]
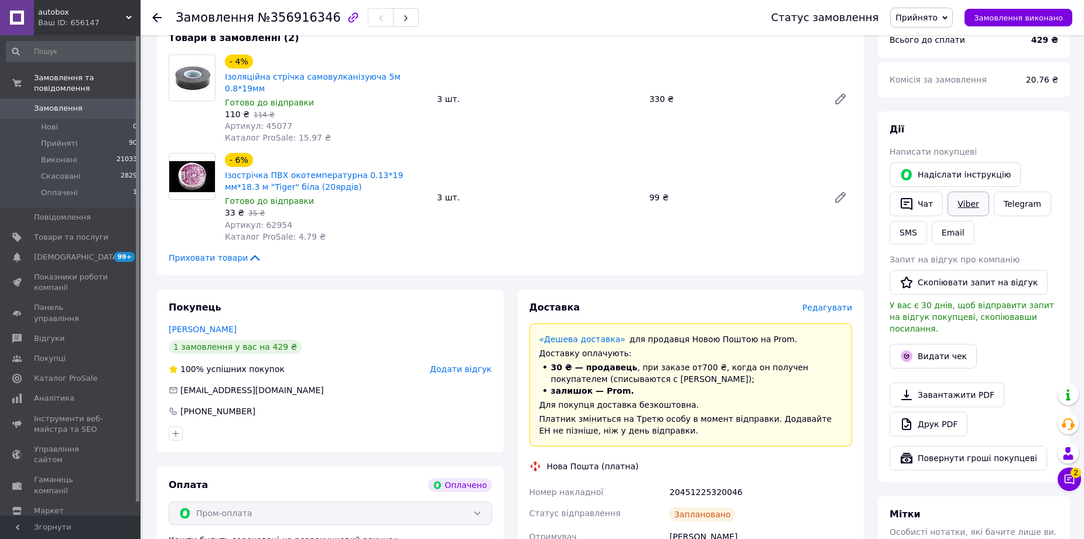
click at [971, 205] on link "Viber" at bounding box center [967, 203] width 41 height 25
click at [71, 247] on link "Сповіщення 99+ 0" at bounding box center [72, 257] width 144 height 20
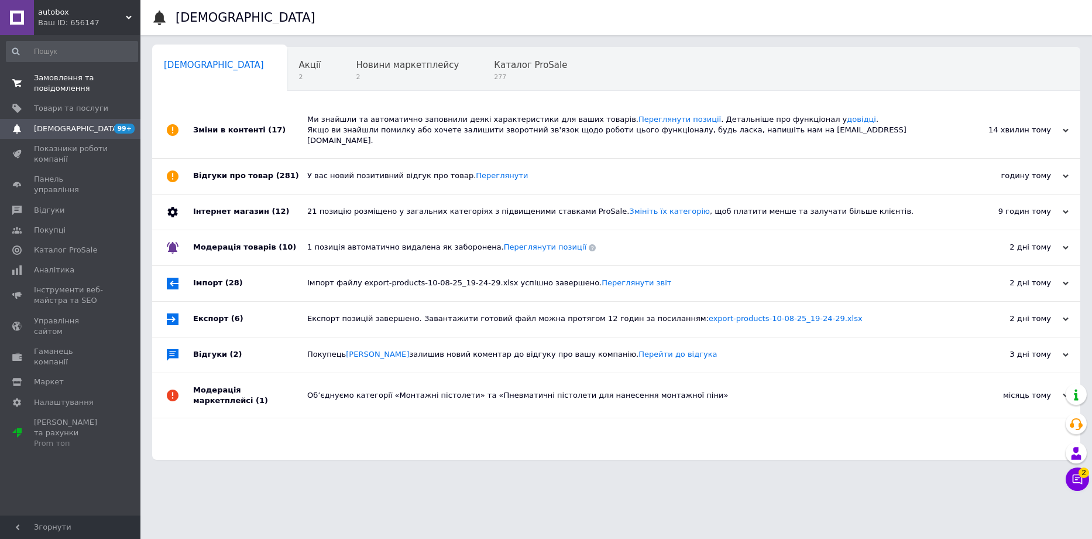
click at [51, 73] on span "Замовлення та повідомлення" at bounding box center [71, 83] width 74 height 21
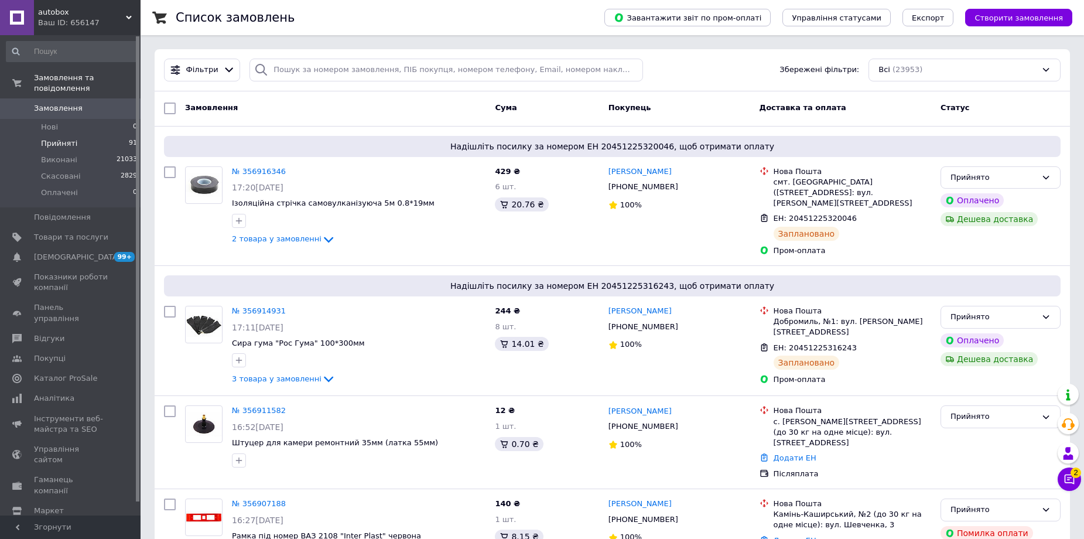
click at [55, 138] on span "Прийняті" at bounding box center [59, 143] width 36 height 11
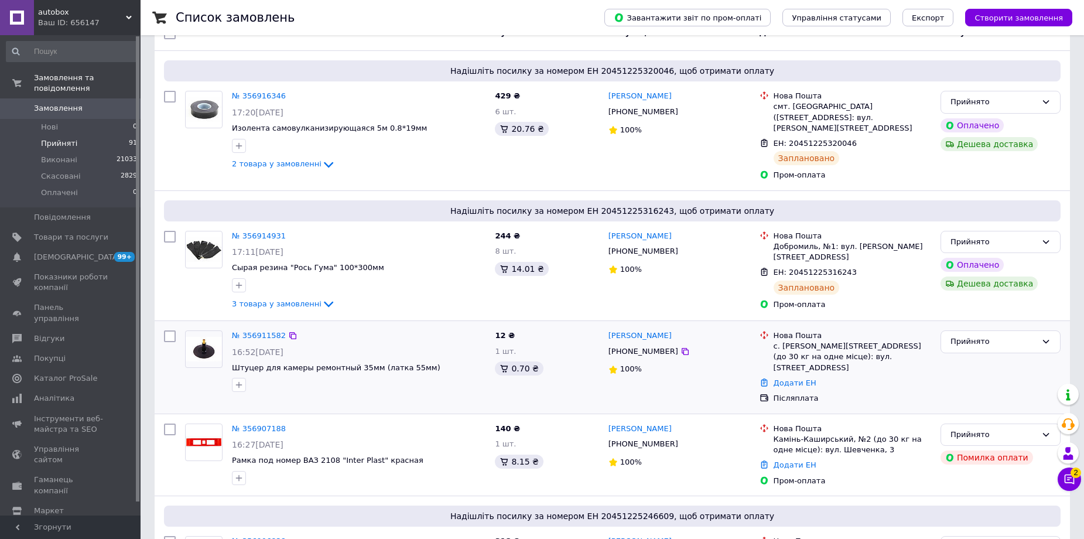
scroll to position [234, 0]
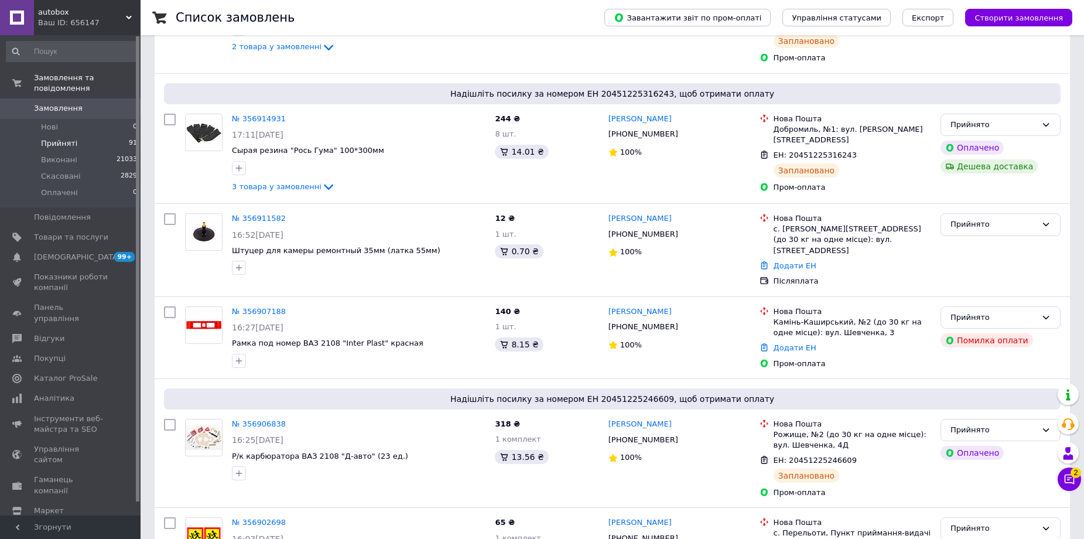
click at [1070, 477] on icon at bounding box center [1069, 479] width 12 height 12
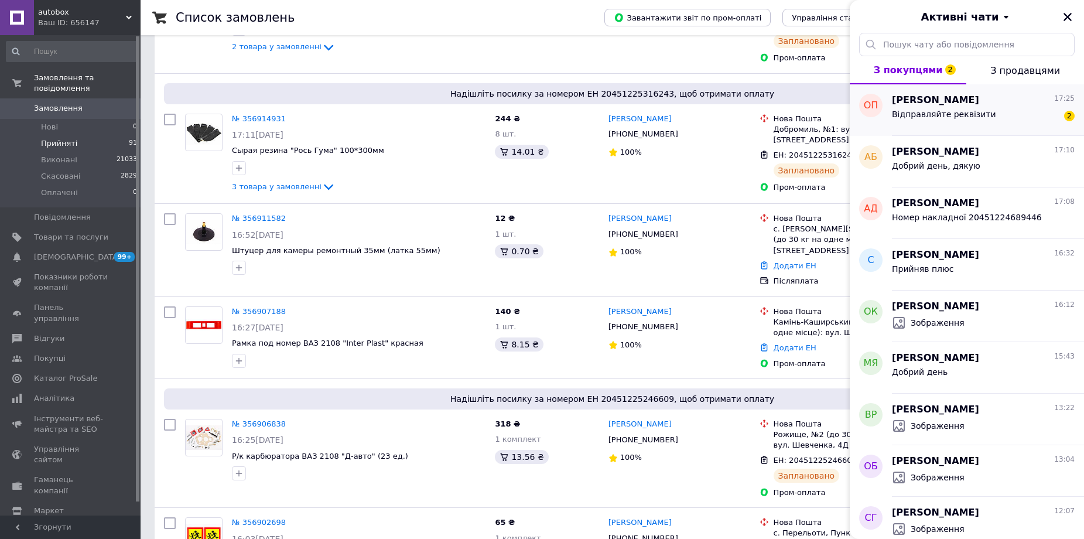
click at [1023, 110] on div "Відправляйте реквізити 2" at bounding box center [983, 116] width 183 height 19
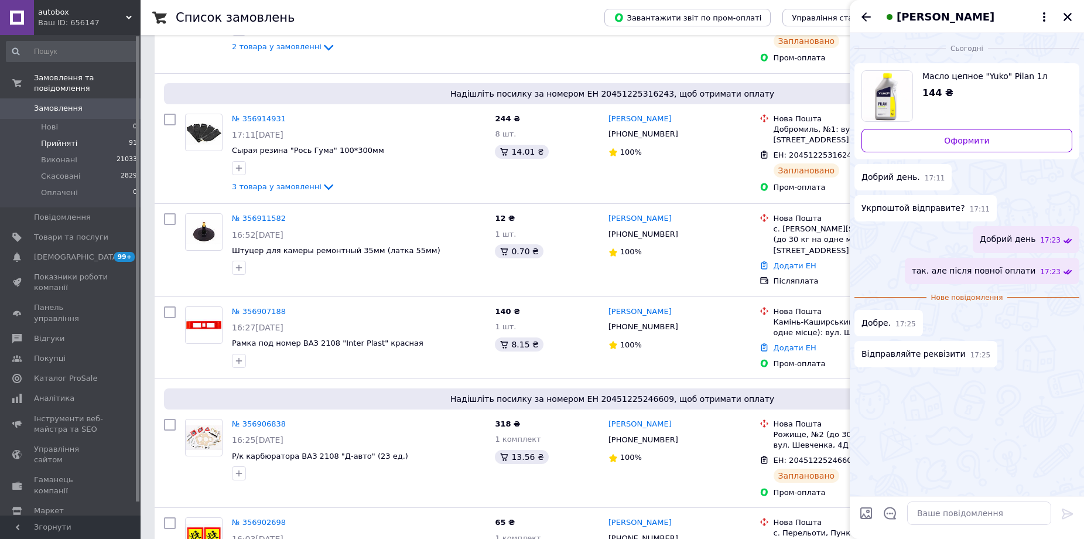
click at [950, 81] on span "Масло цепное "Yuko" Pilan 1л" at bounding box center [992, 76] width 141 height 12
click at [945, 520] on textarea at bounding box center [979, 512] width 144 height 23
paste textarea "Установа банку: ПриватБанк МФО банку: 305299 Отримувач платежу [PERSON_NAME] IB…"
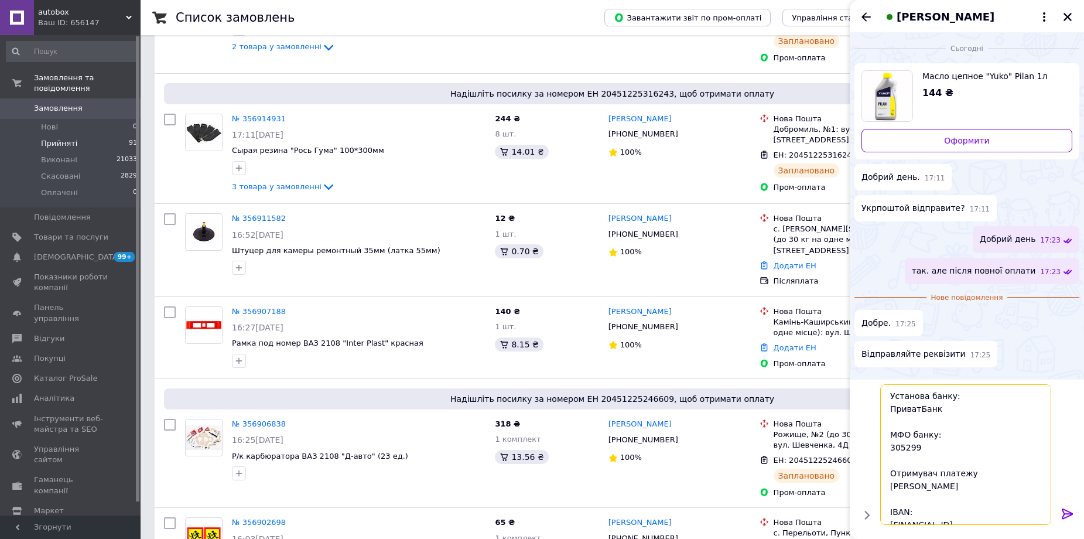
type textarea "Установа банку: ПриватБанк МФО банку: 305299 Отримувач платежу [PERSON_NAME] IB…"
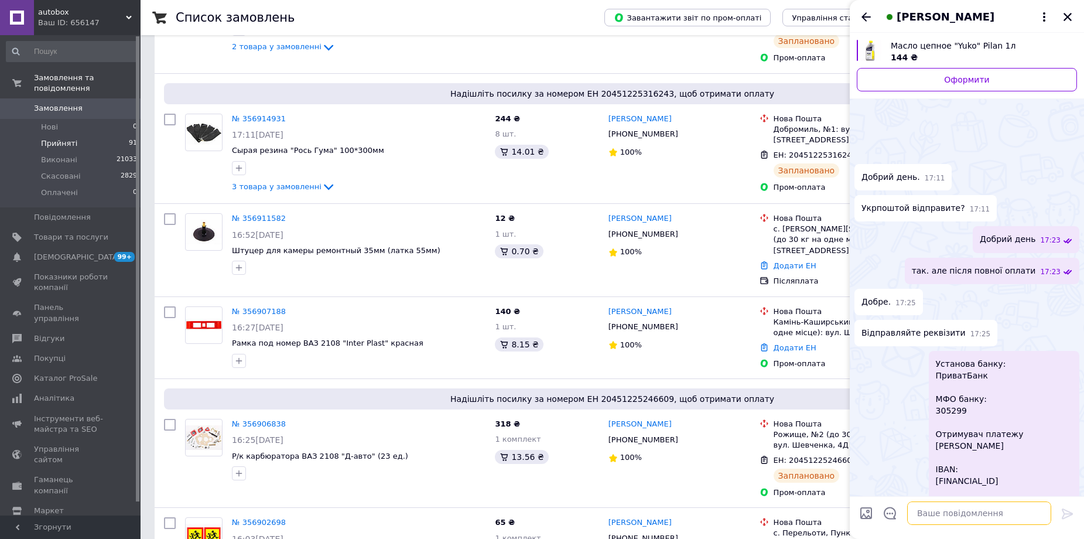
scroll to position [143, 0]
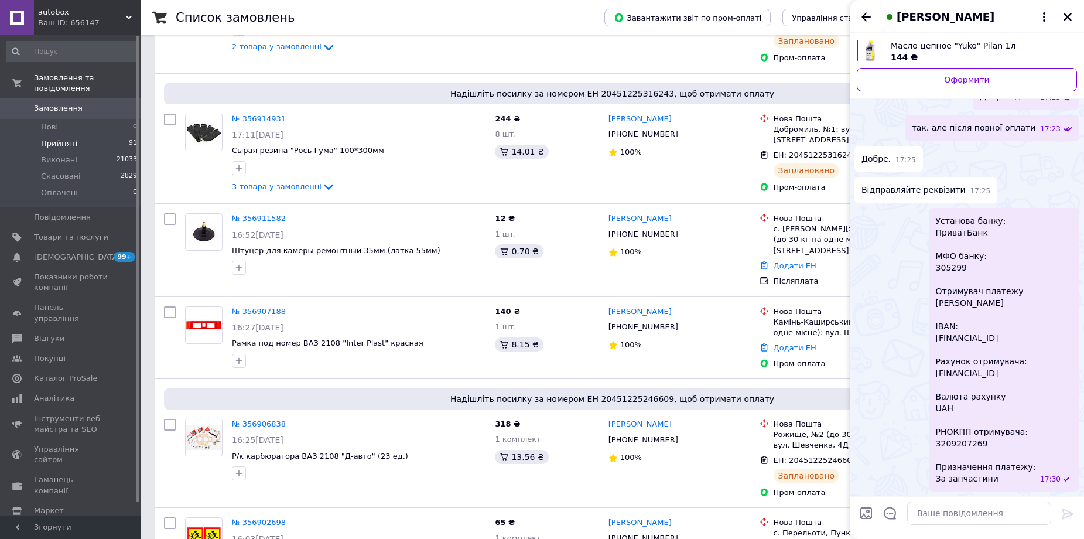
drag, startPoint x: 908, startPoint y: 372, endPoint x: 1043, endPoint y: 373, distance: 134.7
click at [1043, 373] on div "Установа банку: ПриватБанк МФО банку: 305299 Отримувач платежу [PERSON_NAME] IB…" at bounding box center [1003, 349] width 150 height 283
drag, startPoint x: 1001, startPoint y: 392, endPoint x: 1009, endPoint y: 375, distance: 18.9
click at [1003, 389] on span "Установа банку: ПриватБанк МФО банку: 305299 Отримувач платежу [PERSON_NAME] IB…" at bounding box center [986, 349] width 100 height 269
click at [1047, 396] on div "Установа банку: ПриватБанк МФО банку: 305299 Отримувач платежу [PERSON_NAME] IB…" at bounding box center [1003, 349] width 150 height 283
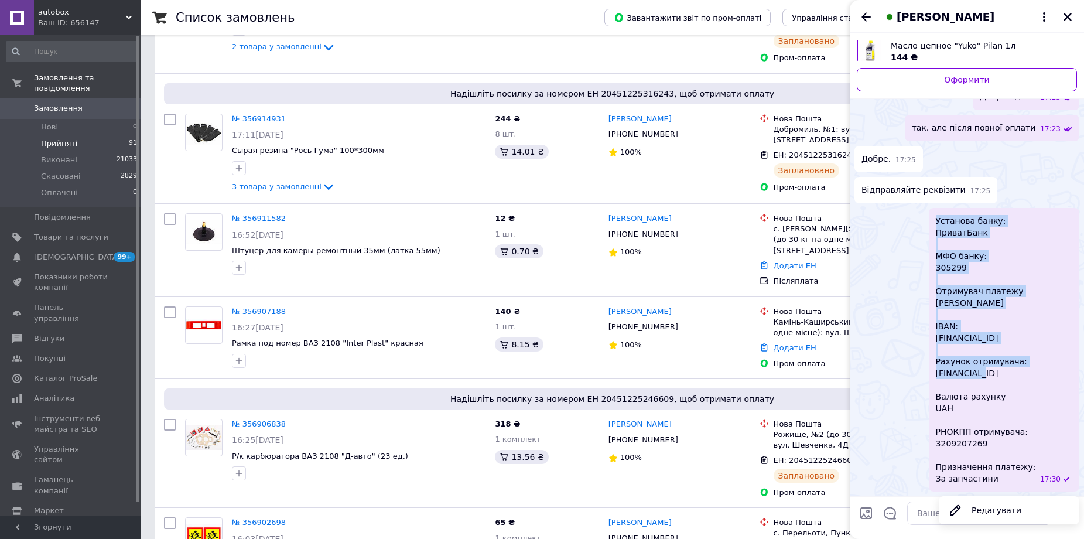
drag, startPoint x: 908, startPoint y: 374, endPoint x: 960, endPoint y: 374, distance: 51.5
click at [960, 374] on div "Установа банку: ПриватБанк МФО банку: 305299 Отримувач платежу [PERSON_NAME] IB…" at bounding box center [1003, 349] width 150 height 283
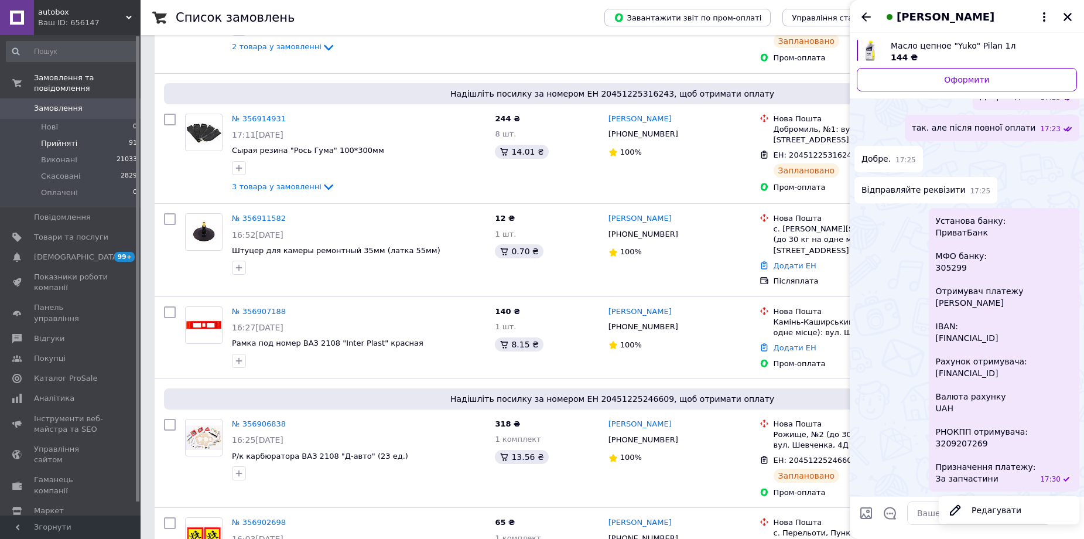
click at [992, 390] on span "Установа банку: ПриватБанк МФО банку: 305299 Отримувач платежу [PERSON_NAME] IB…" at bounding box center [986, 349] width 100 height 269
drag, startPoint x: 1040, startPoint y: 371, endPoint x: 910, endPoint y: 373, distance: 130.6
click at [928, 373] on div "Установа банку: ПриватБанк МФО банку: 305299 Отримувач платежу [PERSON_NAME] IB…" at bounding box center [1003, 349] width 150 height 283
copy span "[FINANCIAL_ID]"
click at [924, 509] on textarea at bounding box center [979, 512] width 144 height 23
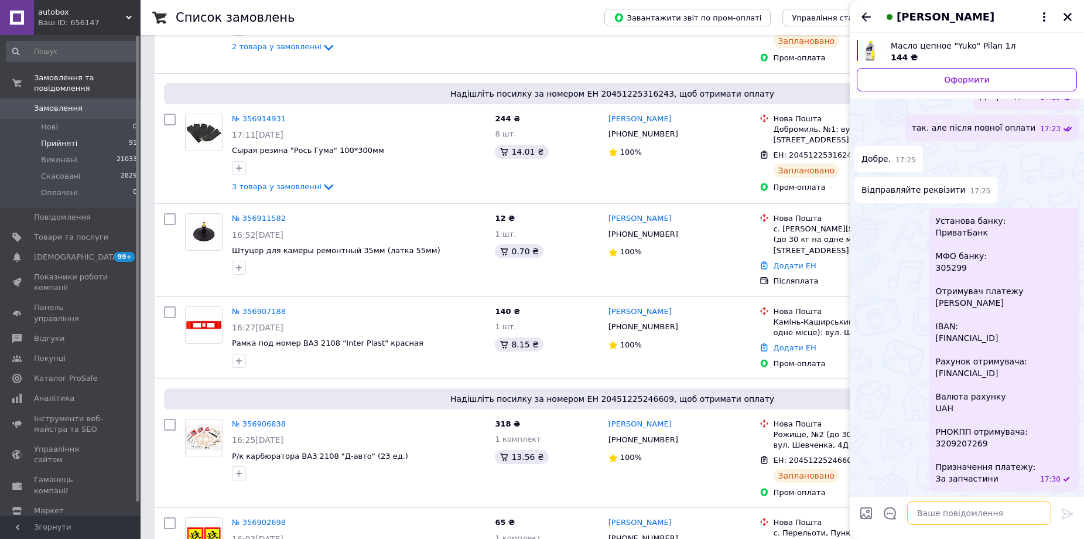
paste textarea "[FINANCIAL_ID]"
type textarea "[FINANCIAL_ID]"
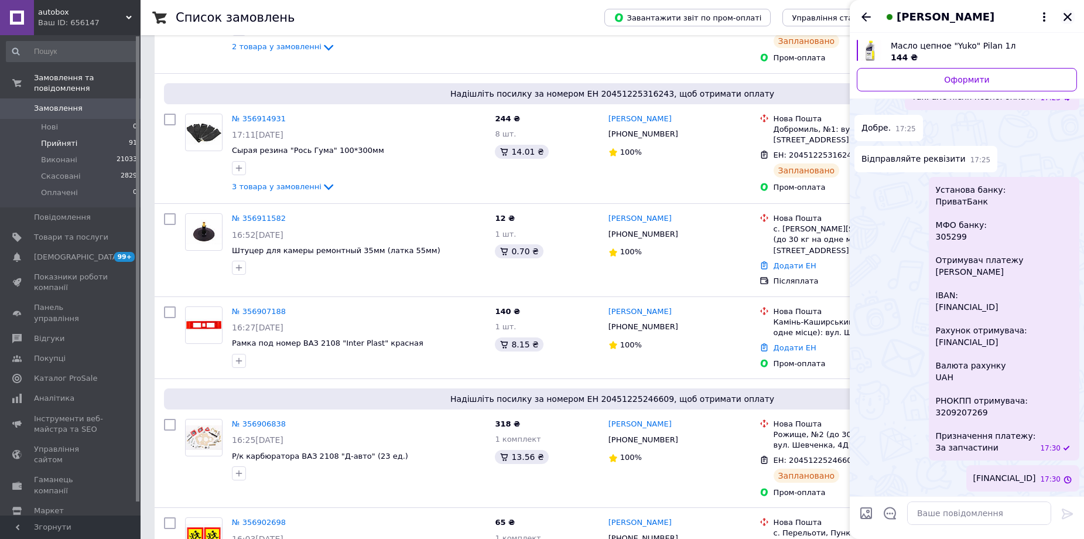
click at [1070, 17] on icon "Закрити" at bounding box center [1067, 17] width 11 height 11
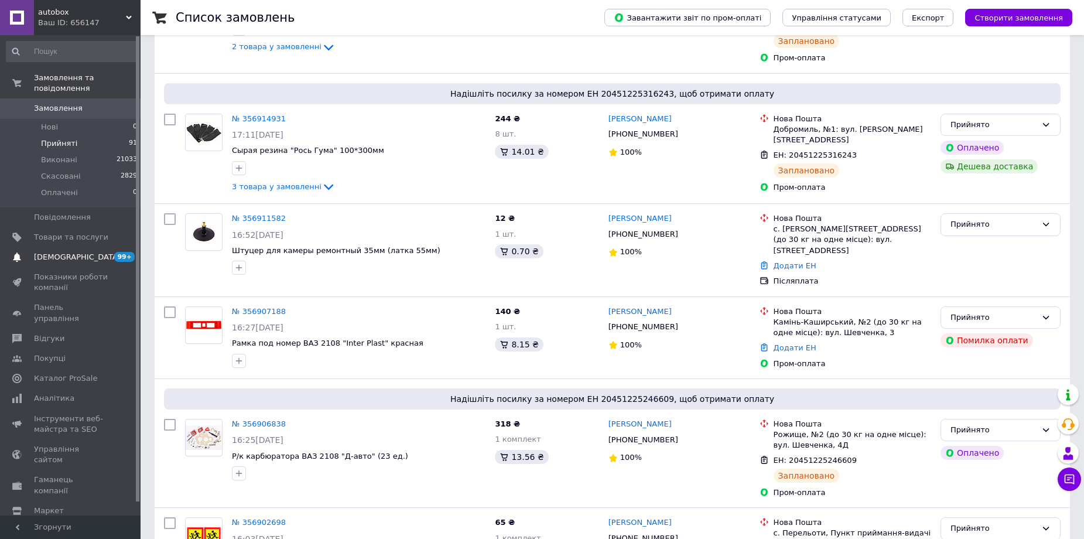
drag, startPoint x: 66, startPoint y: 244, endPoint x: 74, endPoint y: 246, distance: 8.5
click at [66, 252] on span "[DEMOGRAPHIC_DATA]" at bounding box center [77, 257] width 87 height 11
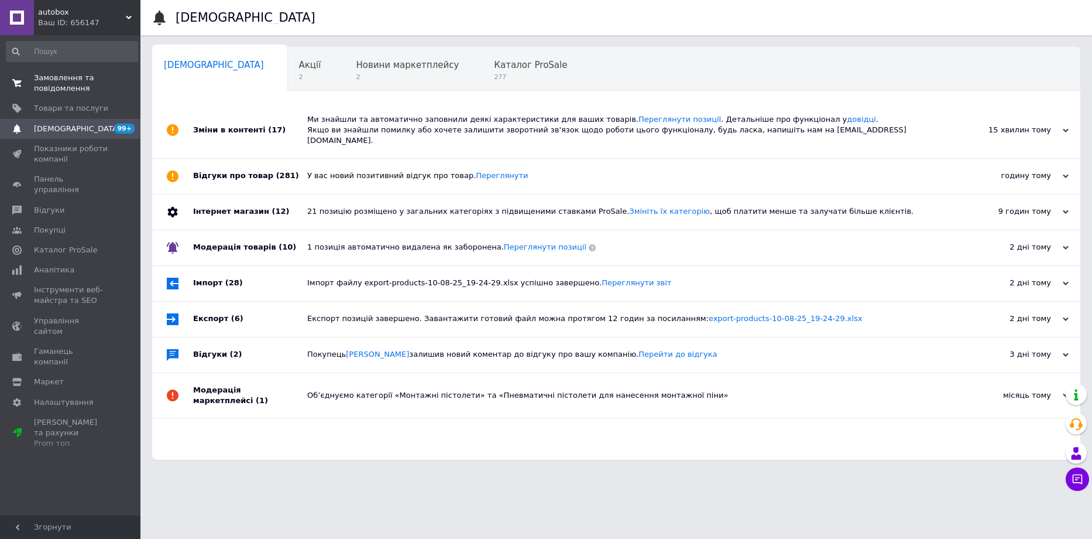
click at [56, 76] on span "Замовлення та повідомлення" at bounding box center [71, 83] width 74 height 21
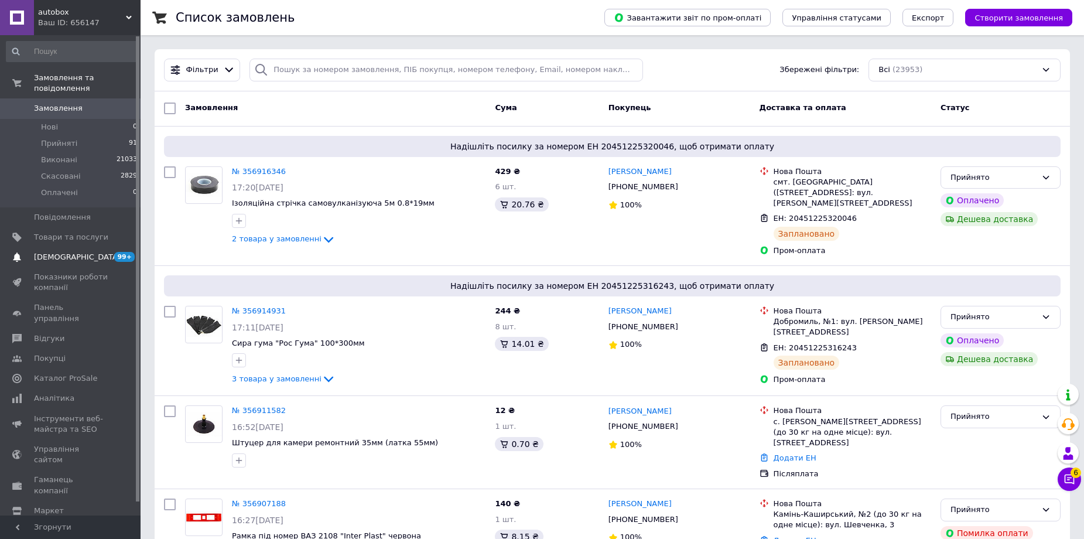
click at [64, 252] on span "[DEMOGRAPHIC_DATA]" at bounding box center [77, 257] width 87 height 11
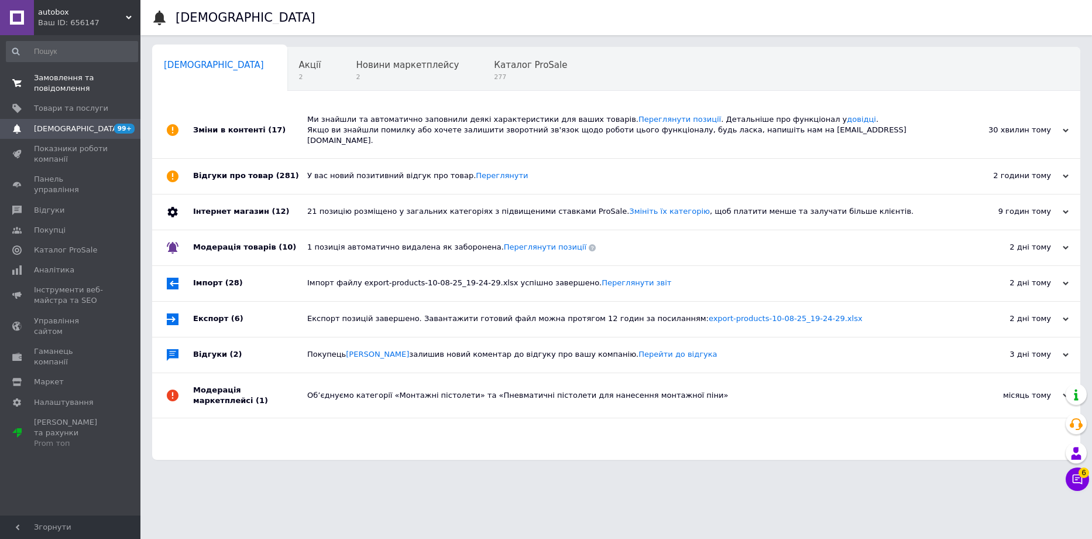
click at [49, 91] on span "Замовлення та повідомлення" at bounding box center [71, 83] width 74 height 21
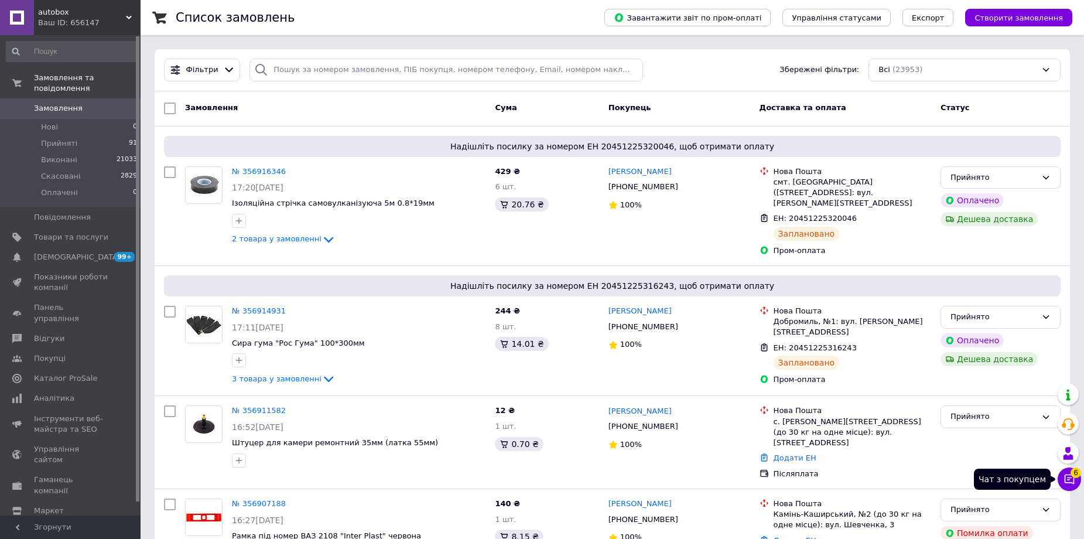
click at [1074, 486] on button "Чат з покупцем 6" at bounding box center [1068, 478] width 23 height 23
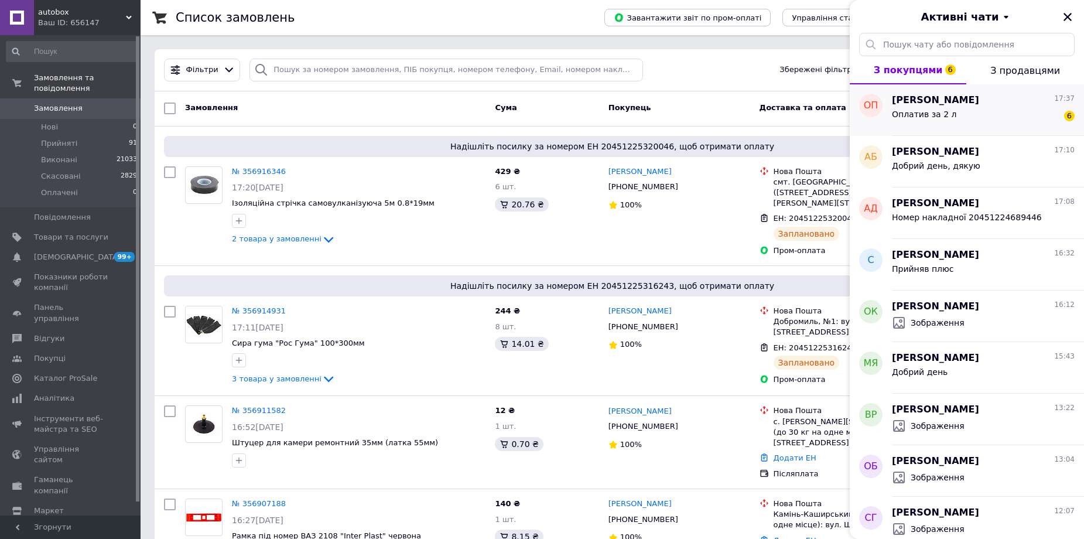
click at [931, 117] on span "Оплатив за 2 л" at bounding box center [924, 113] width 64 height 9
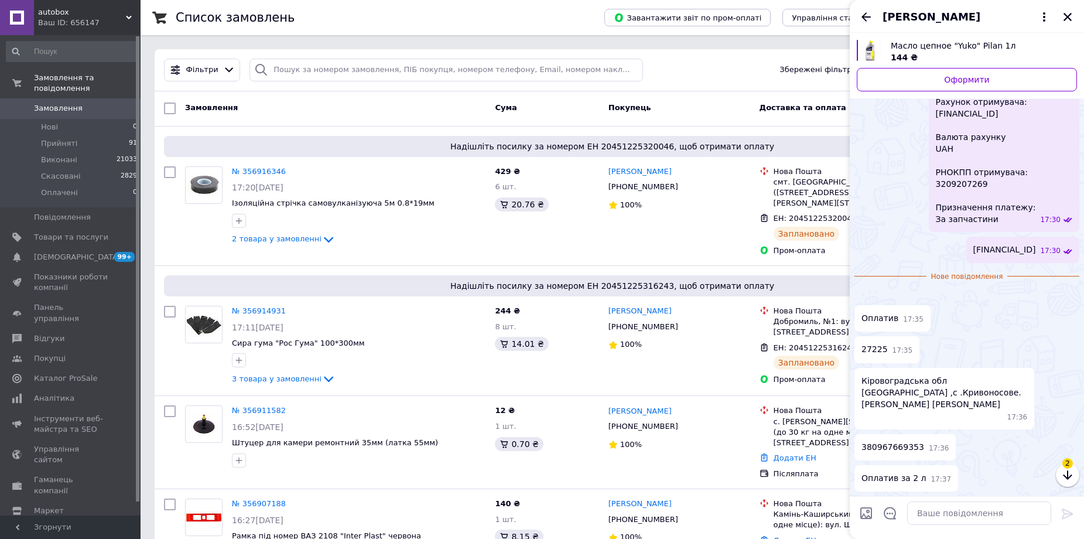
scroll to position [536, 0]
click at [864, 290] on img at bounding box center [858, 294] width 9 height 9
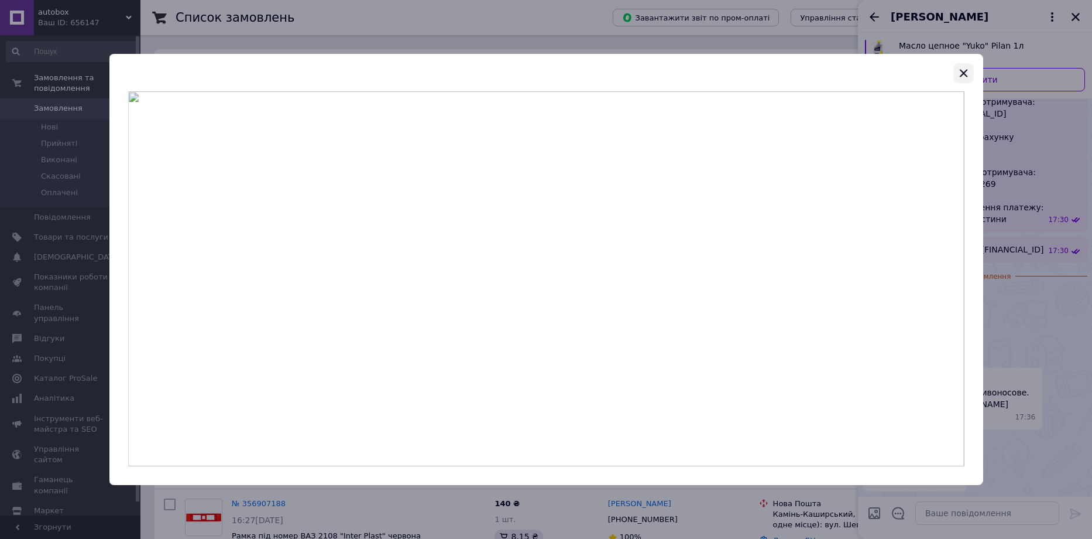
click at [968, 78] on icon "button" at bounding box center [964, 73] width 14 height 14
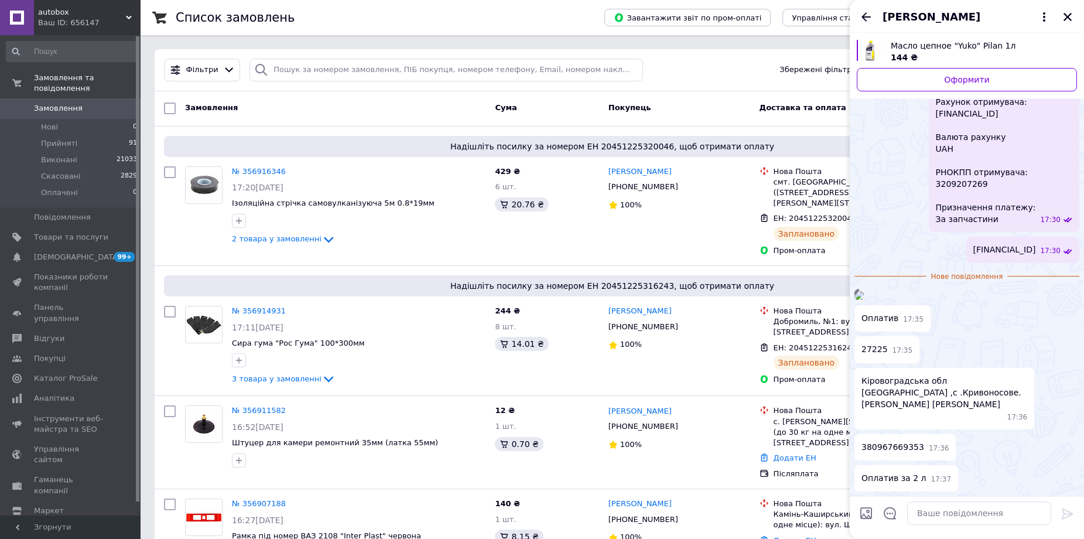
click at [952, 52] on div "144 ₴" at bounding box center [978, 58] width 177 height 12
click at [864, 290] on img at bounding box center [858, 294] width 9 height 9
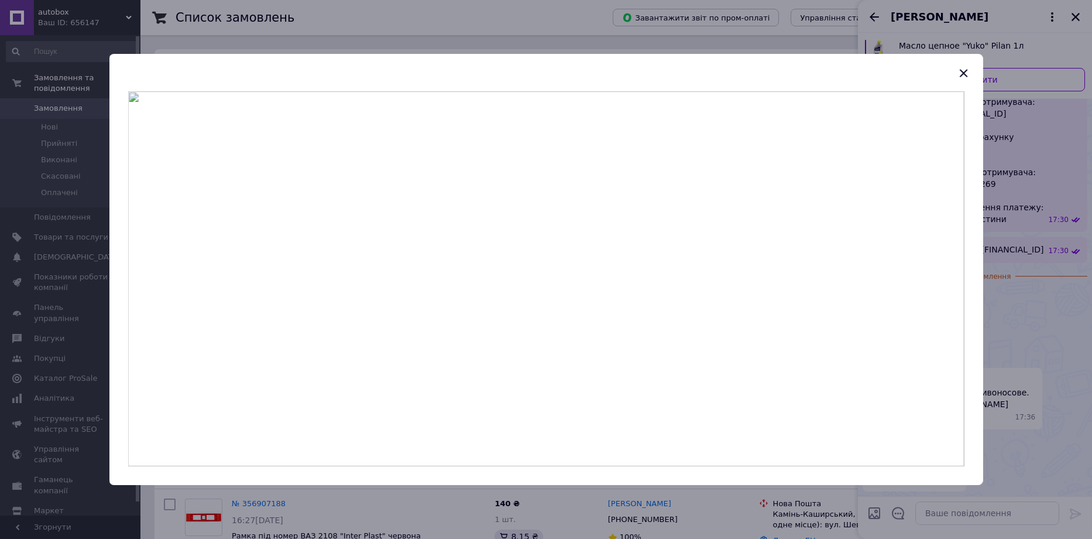
click at [1033, 242] on div at bounding box center [546, 269] width 1092 height 539
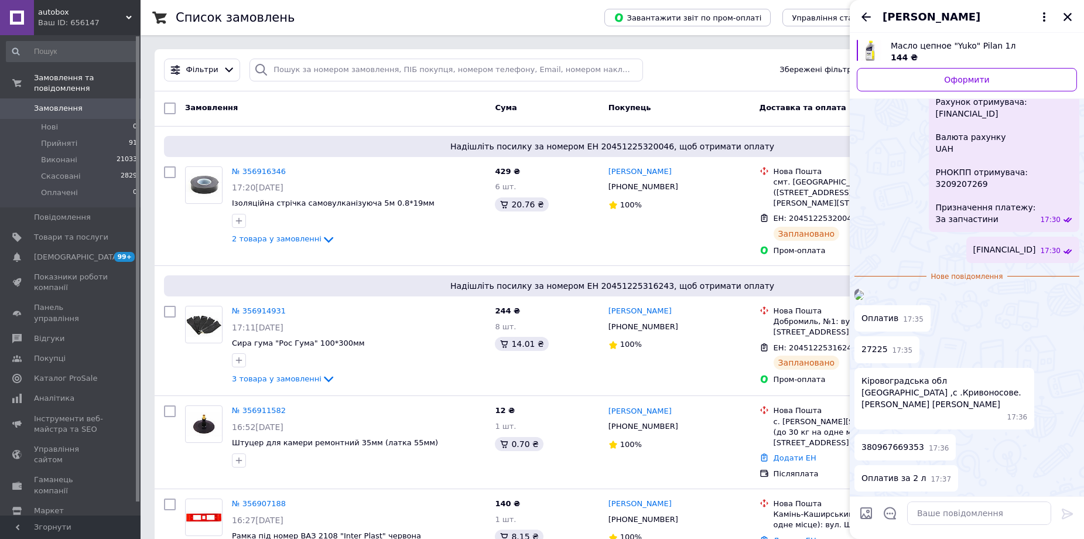
drag, startPoint x: 862, startPoint y: 378, endPoint x: 929, endPoint y: 405, distance: 72.0
click at [929, 405] on span "Кіровоградська обл [GEOGRAPHIC_DATA] ,с .Кривоносове. [PERSON_NAME] [PERSON_NAM…" at bounding box center [944, 392] width 166 height 35
click at [957, 420] on div "17:36" at bounding box center [946, 417] width 161 height 10
click at [930, 508] on textarea at bounding box center [979, 512] width 144 height 23
type textarea "Завтра зможу відправити"
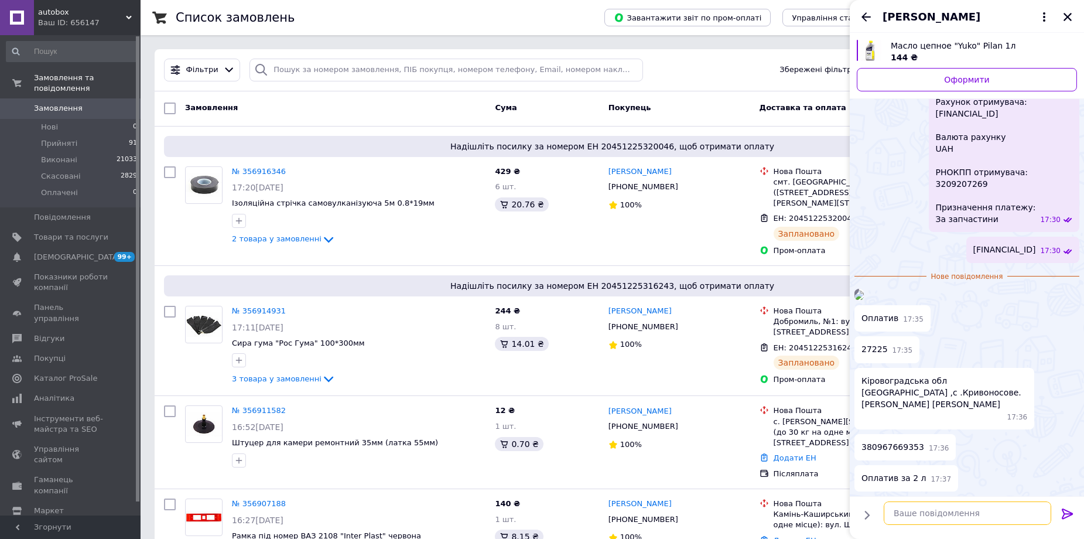
scroll to position [546, 0]
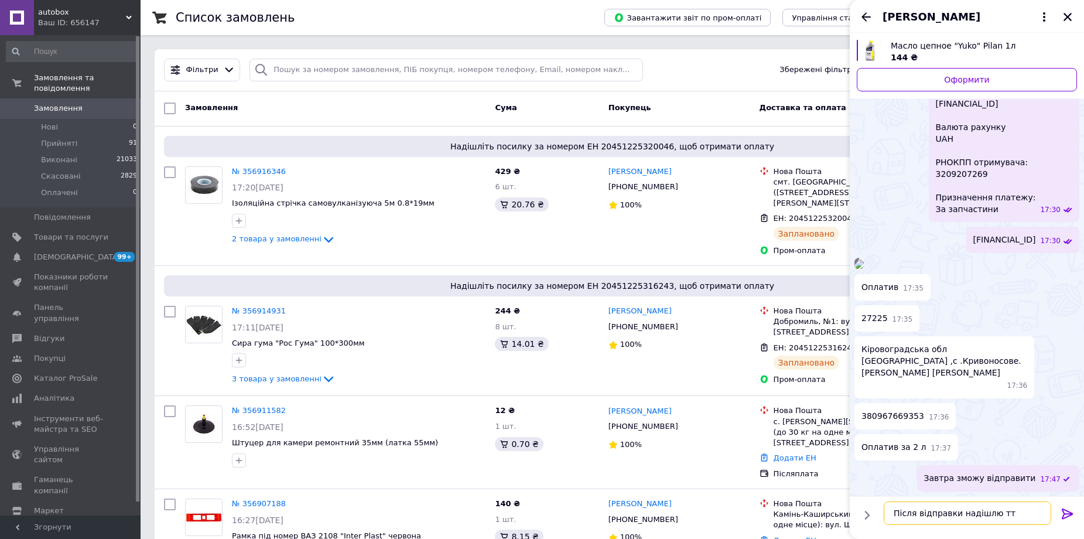
type textarea "Після відправки надішлю ттн"
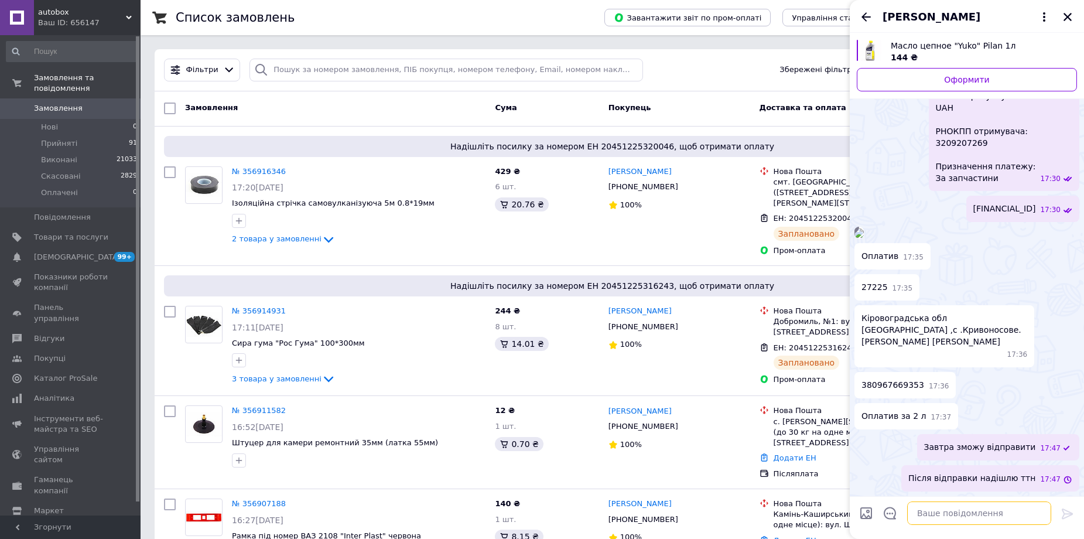
scroll to position [577, 0]
type textarea "Дякую за замовлення"
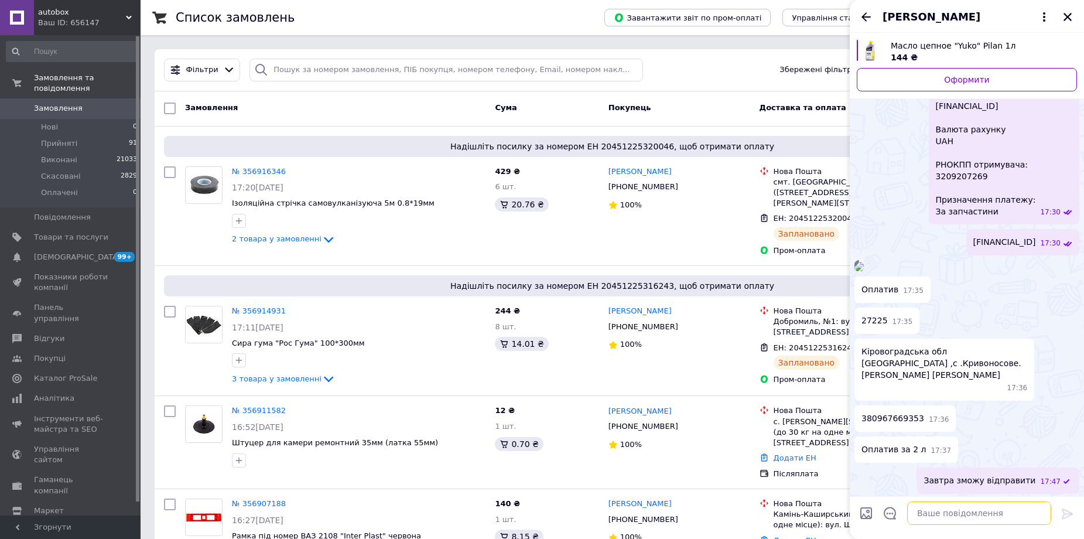
scroll to position [608, 0]
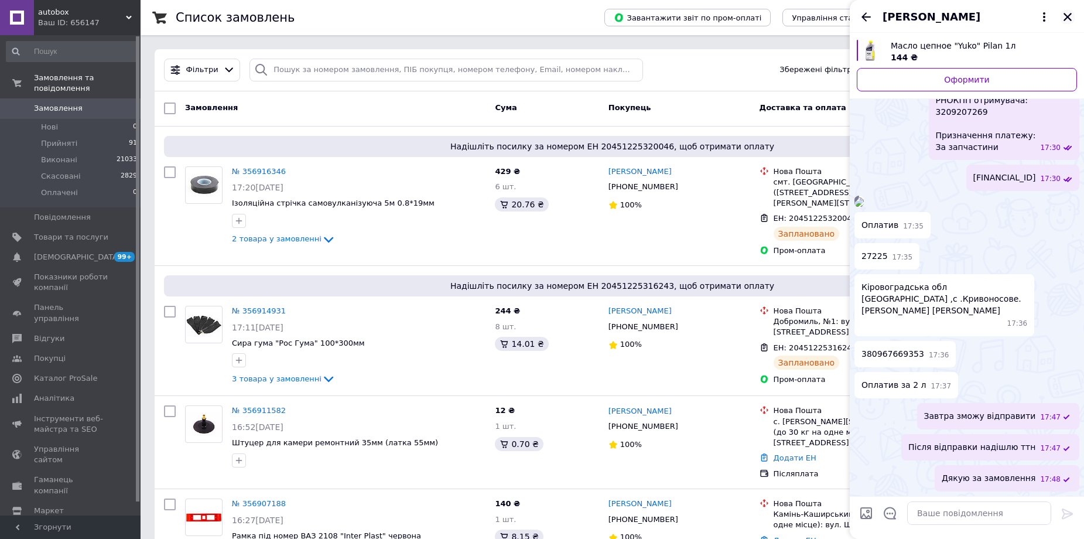
click at [1064, 17] on icon "Закрити" at bounding box center [1067, 17] width 11 height 11
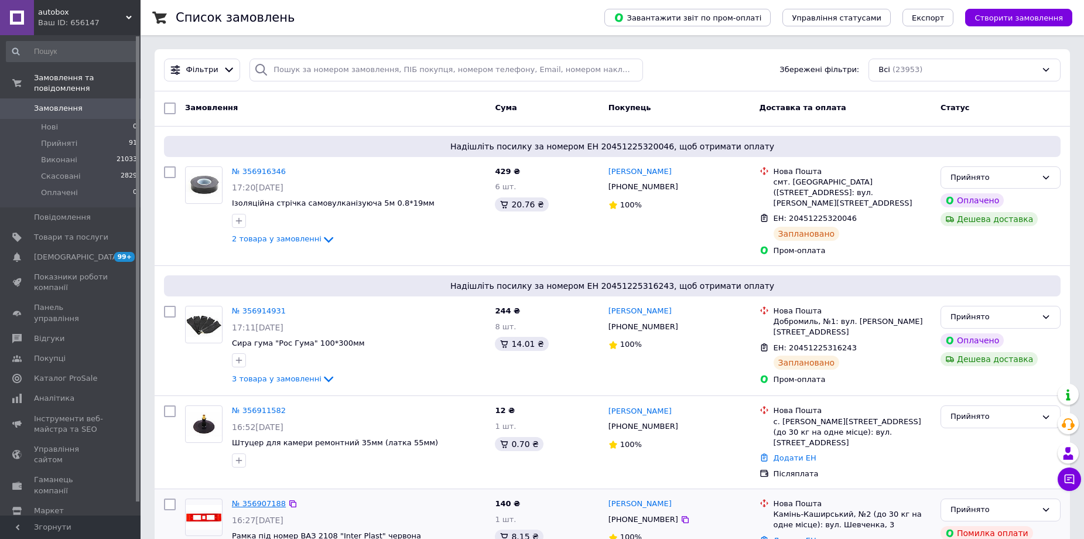
click at [257, 499] on link "№ 356907188" at bounding box center [259, 503] width 54 height 9
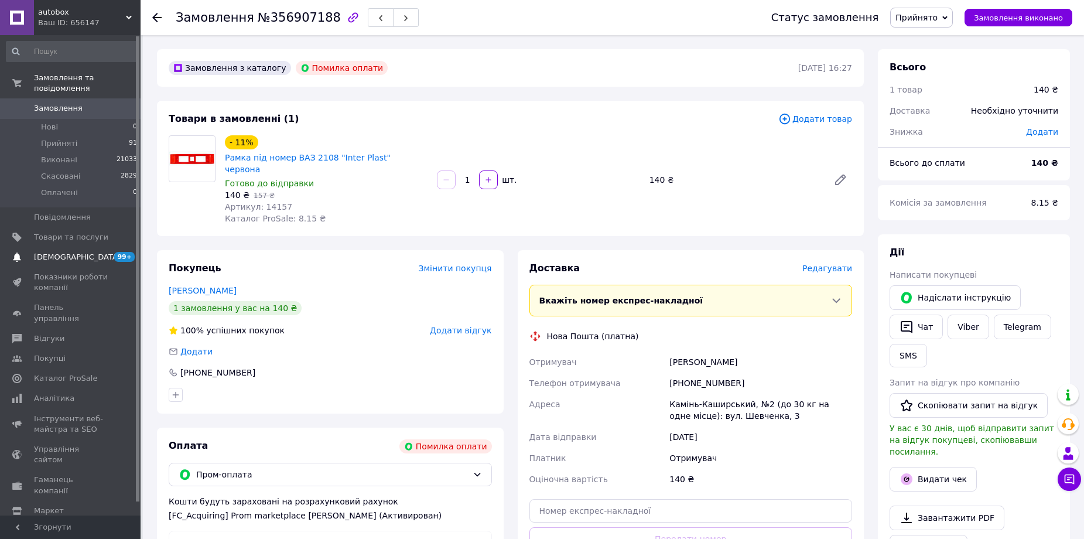
click at [87, 252] on span "[DEMOGRAPHIC_DATA]" at bounding box center [71, 257] width 74 height 11
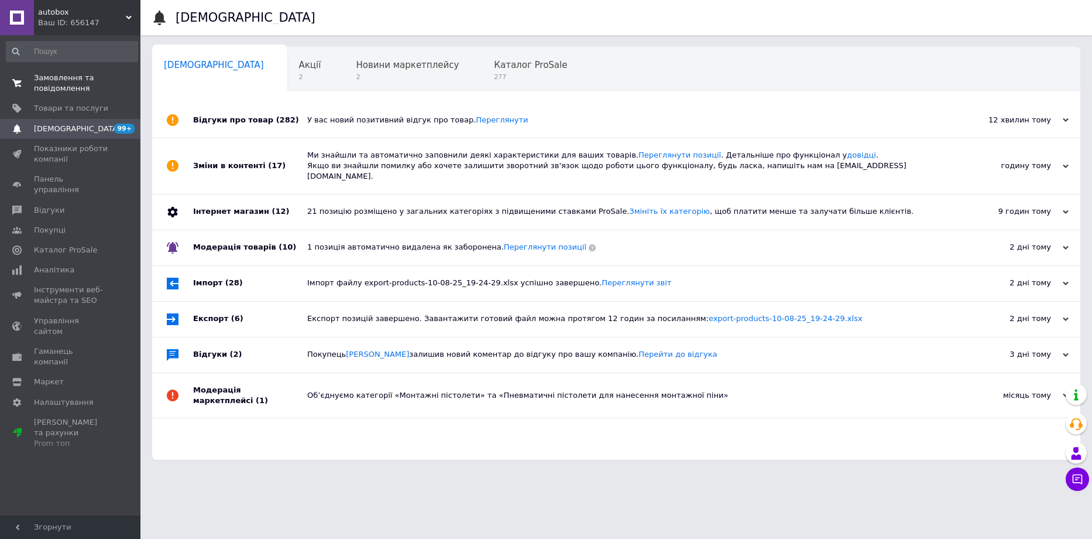
click at [59, 94] on link "Замовлення та повідомлення 0 0" at bounding box center [72, 83] width 144 height 30
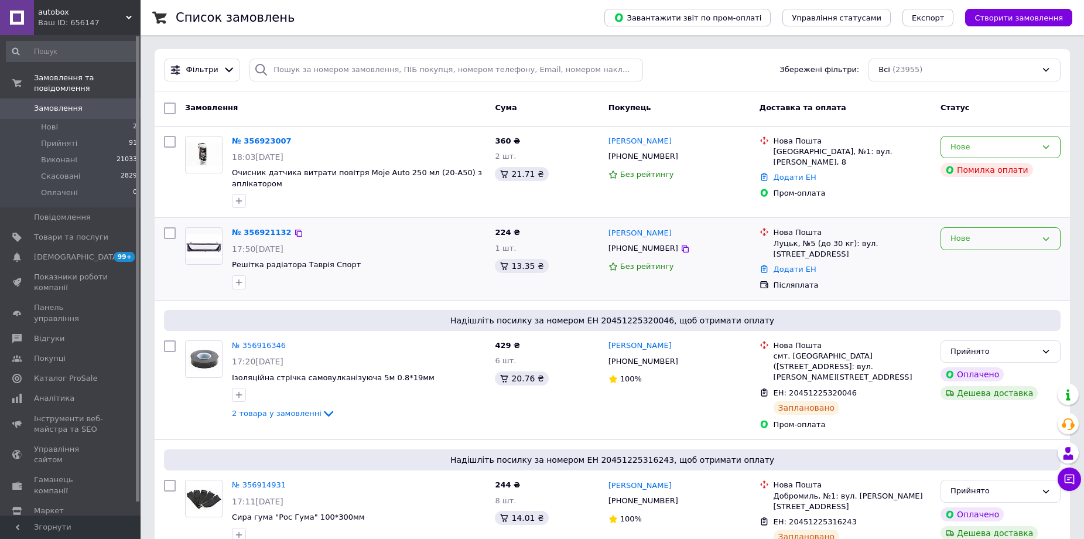
click at [1003, 242] on div "Нове" at bounding box center [993, 238] width 86 height 12
click at [972, 263] on li "Прийнято" at bounding box center [1000, 263] width 119 height 22
click at [1028, 147] on div "Нове" at bounding box center [993, 147] width 86 height 12
click at [967, 172] on li "Прийнято" at bounding box center [1000, 171] width 119 height 22
click at [258, 141] on link "№ 356923007" at bounding box center [259, 140] width 54 height 9
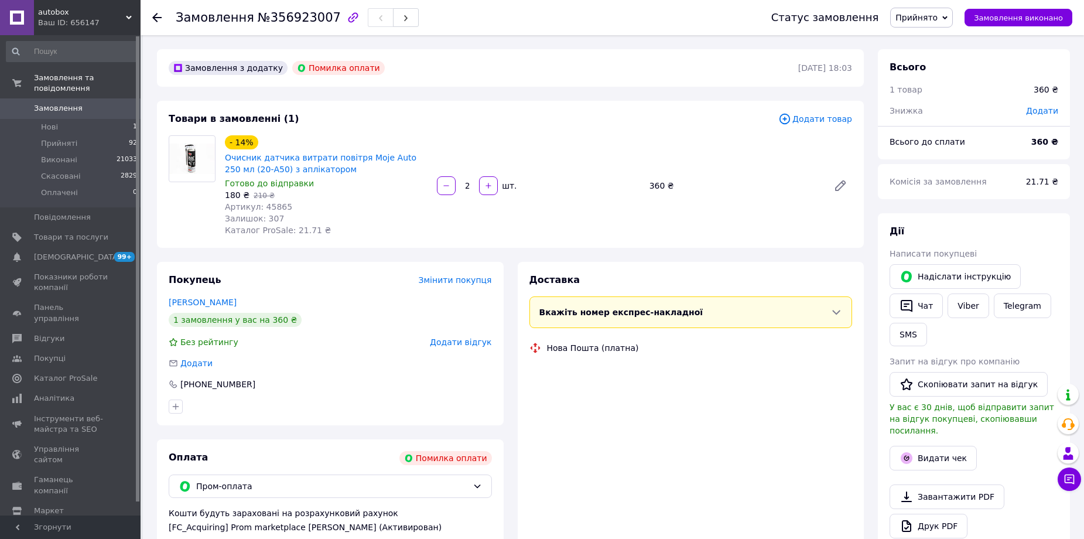
scroll to position [285, 0]
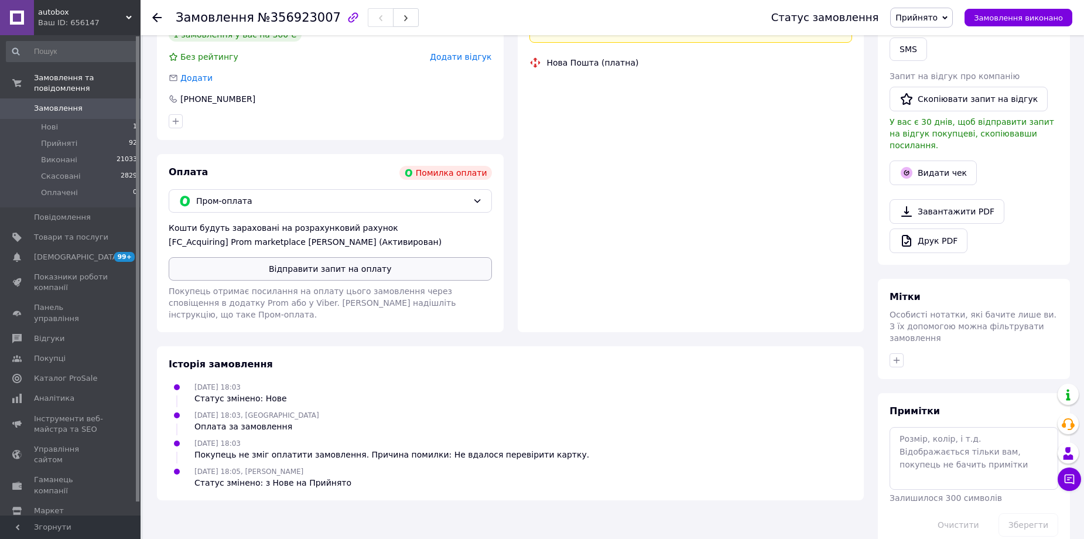
click at [296, 267] on button "Відправити запит на оплату" at bounding box center [330, 268] width 323 height 23
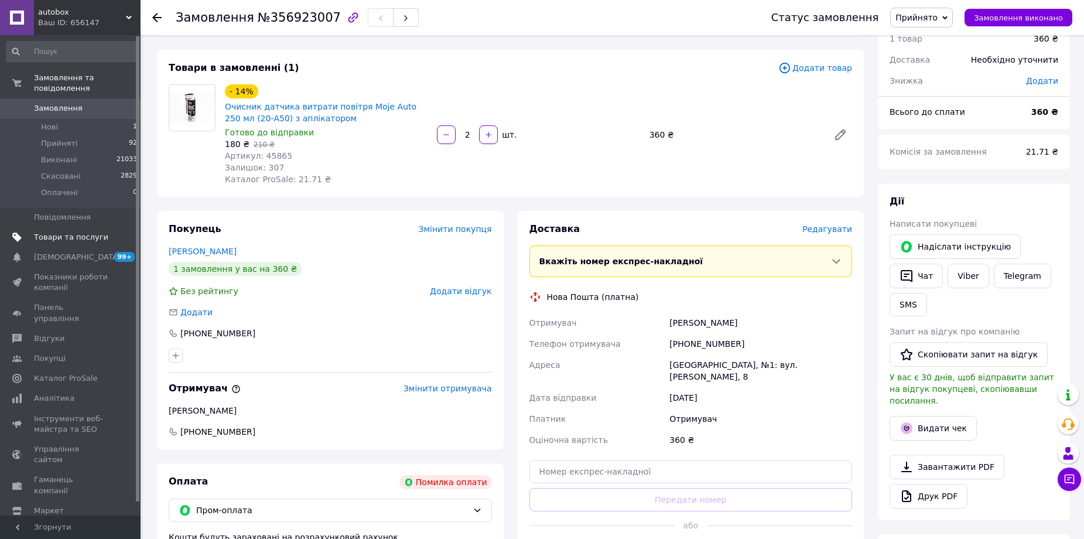
scroll to position [0, 0]
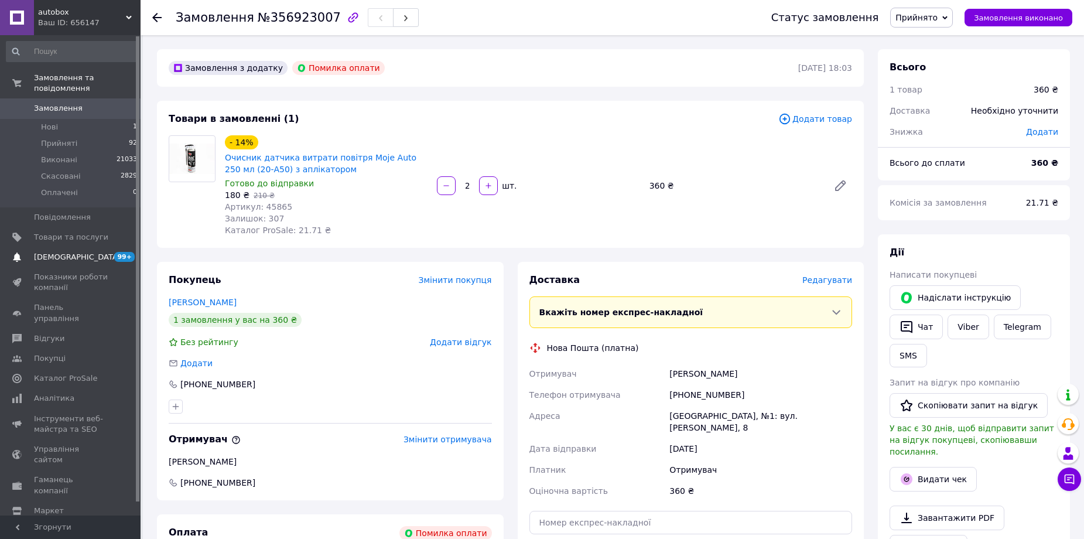
click at [73, 252] on span "[DEMOGRAPHIC_DATA]" at bounding box center [77, 257] width 87 height 11
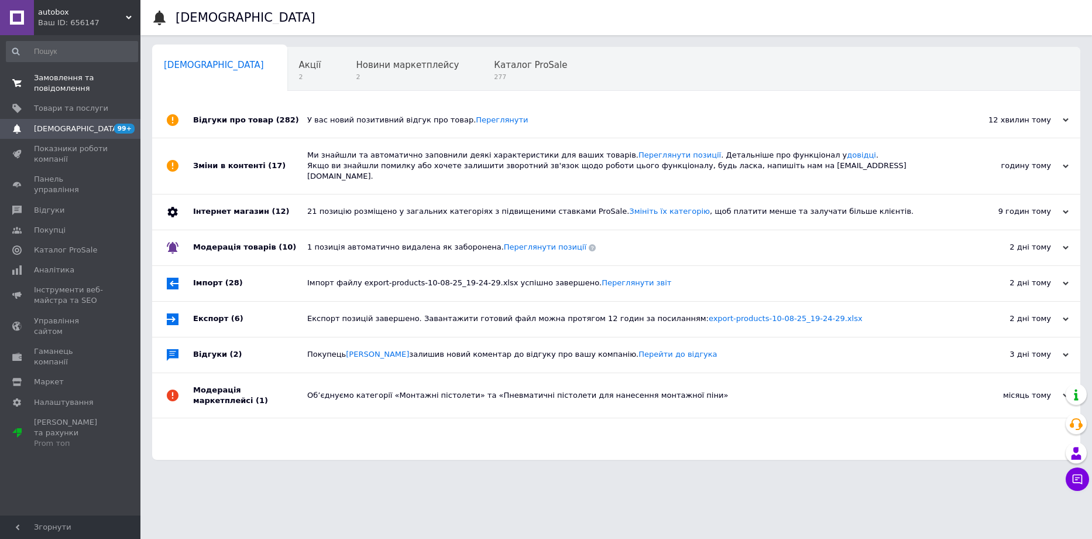
click at [57, 83] on span "Замовлення та повідомлення" at bounding box center [71, 83] width 74 height 21
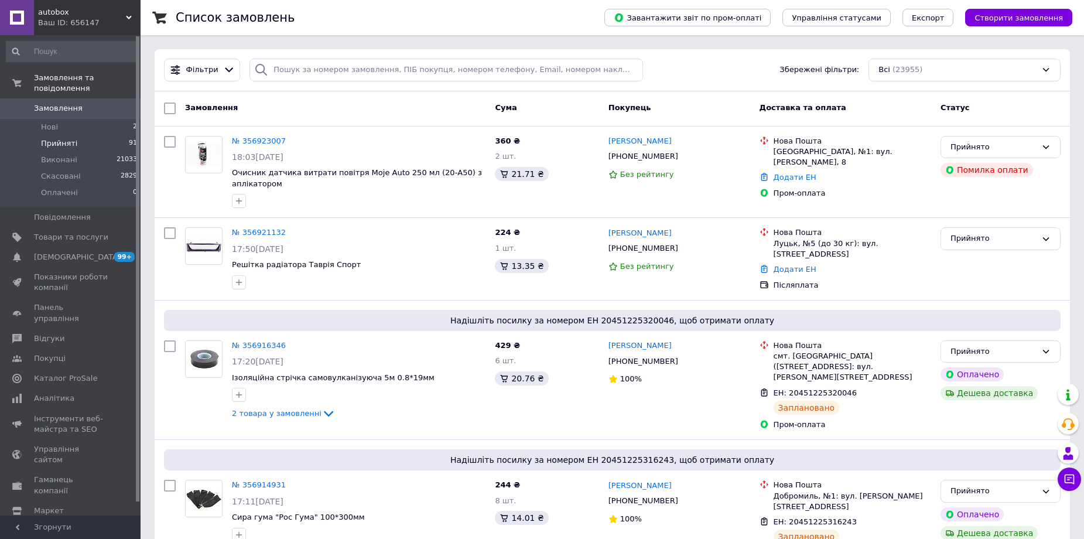
click at [52, 138] on span "Прийняті" at bounding box center [59, 143] width 36 height 11
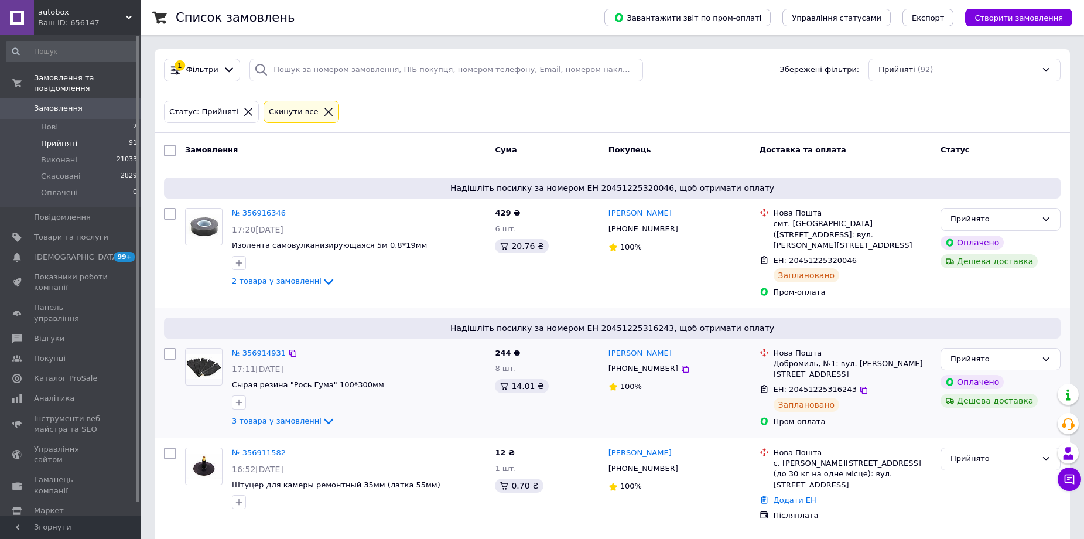
scroll to position [117, 0]
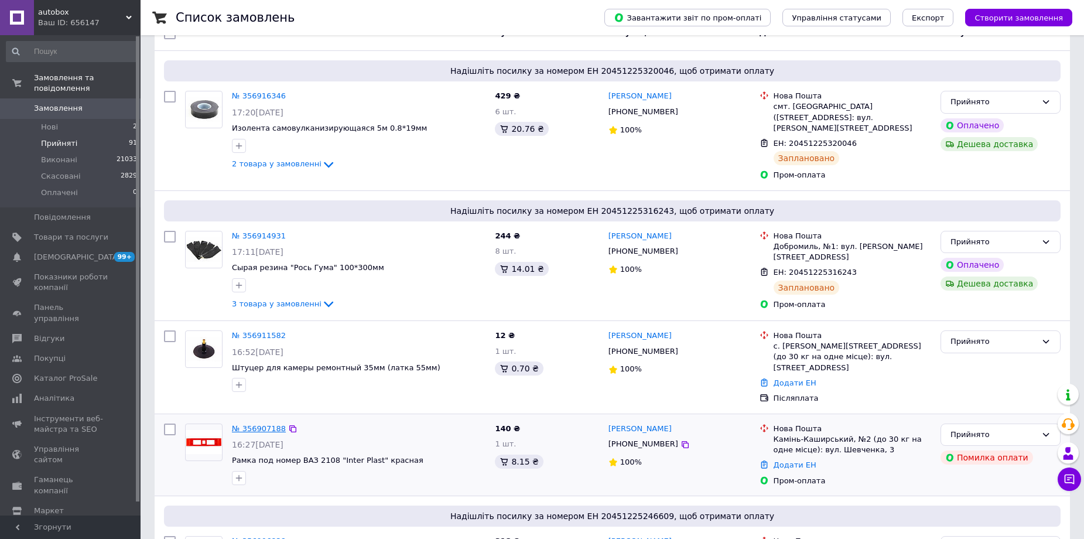
click at [258, 424] on link "№ 356907188" at bounding box center [259, 428] width 54 height 9
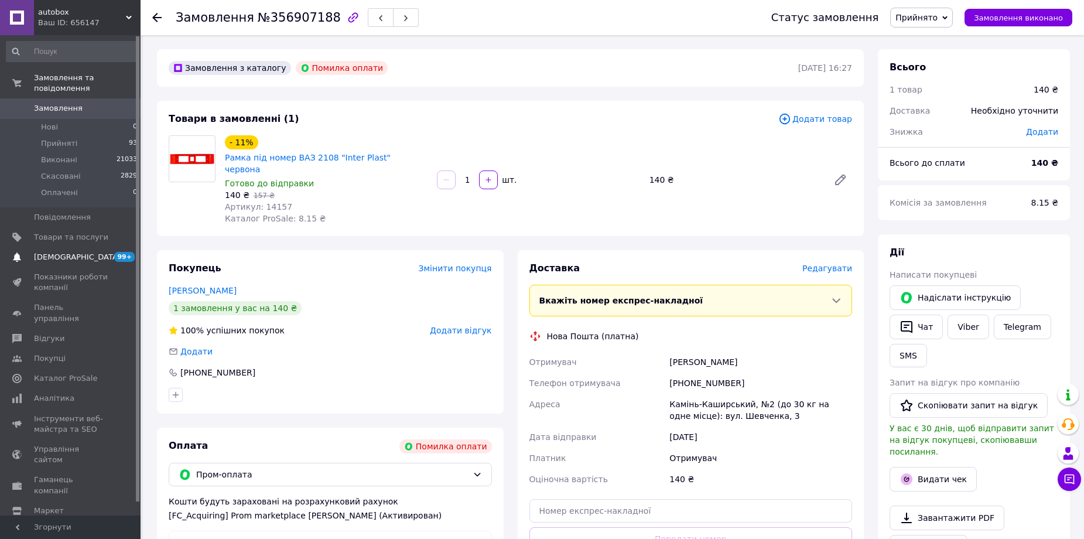
click at [68, 252] on span "[DEMOGRAPHIC_DATA]" at bounding box center [77, 257] width 87 height 11
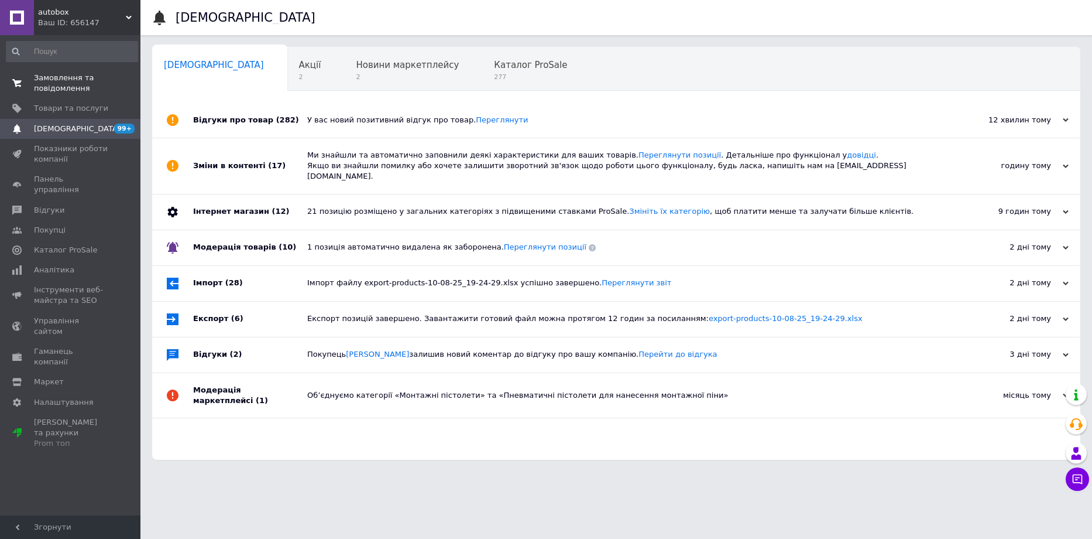
click at [53, 91] on span "Замовлення та повідомлення" at bounding box center [71, 83] width 74 height 21
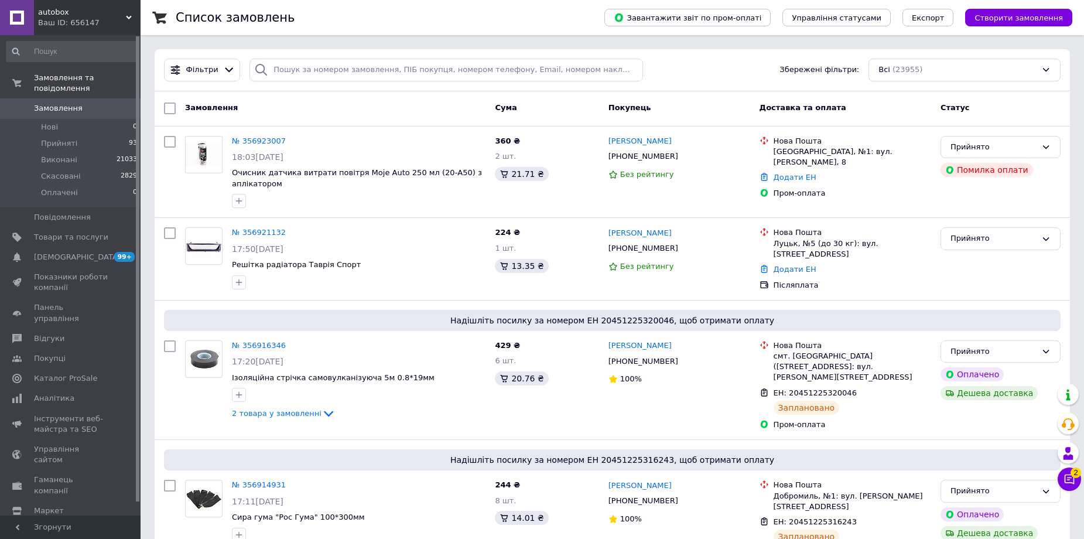
drag, startPoint x: 86, startPoint y: 179, endPoint x: 60, endPoint y: 99, distance: 83.9
click at [59, 103] on span "Замовлення" at bounding box center [58, 108] width 49 height 11
